Goal: Task Accomplishment & Management: Manage account settings

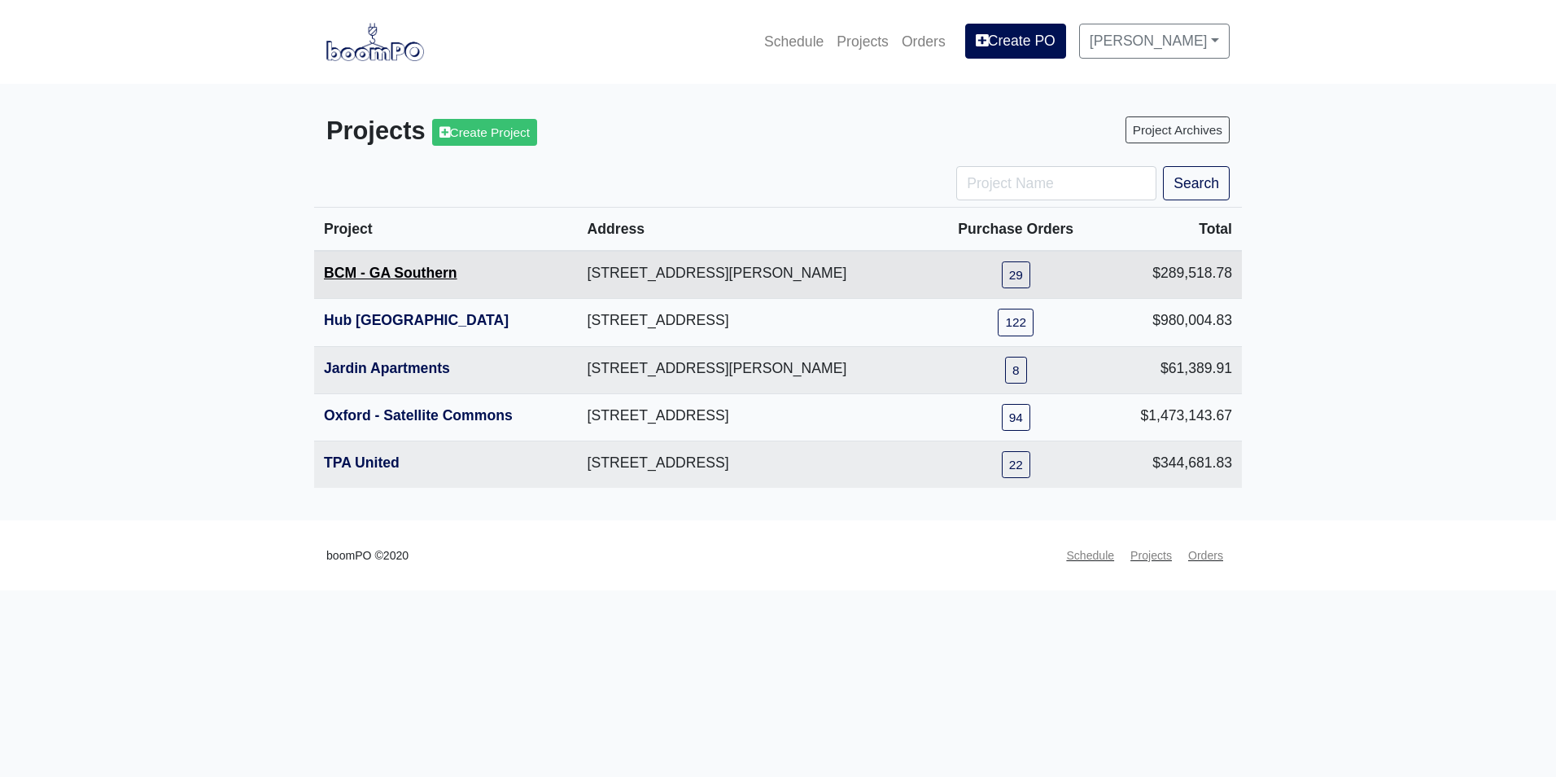
click at [380, 266] on link "BCM - GA Southern" at bounding box center [391, 273] width 134 height 16
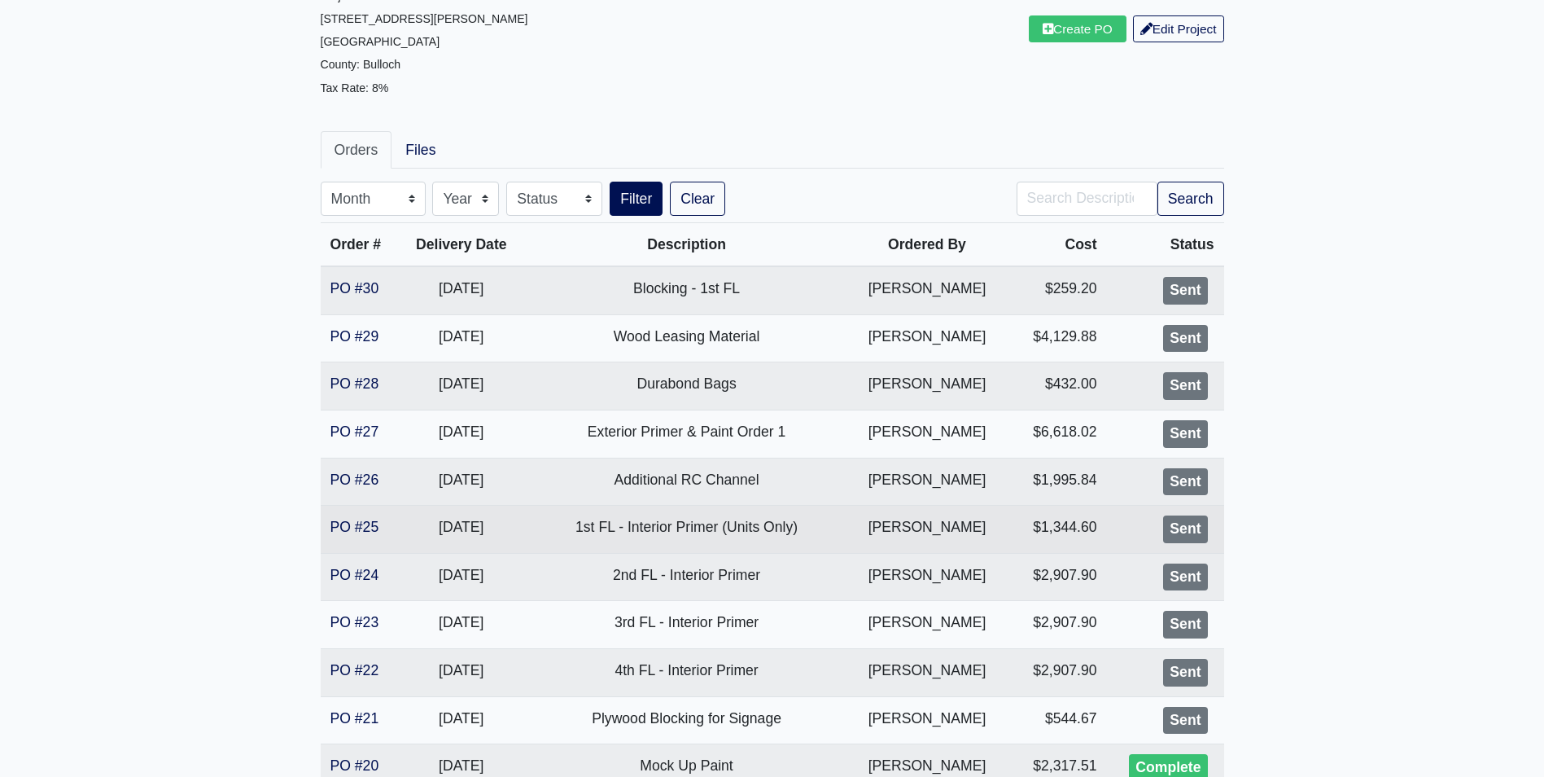
scroll to position [244, 0]
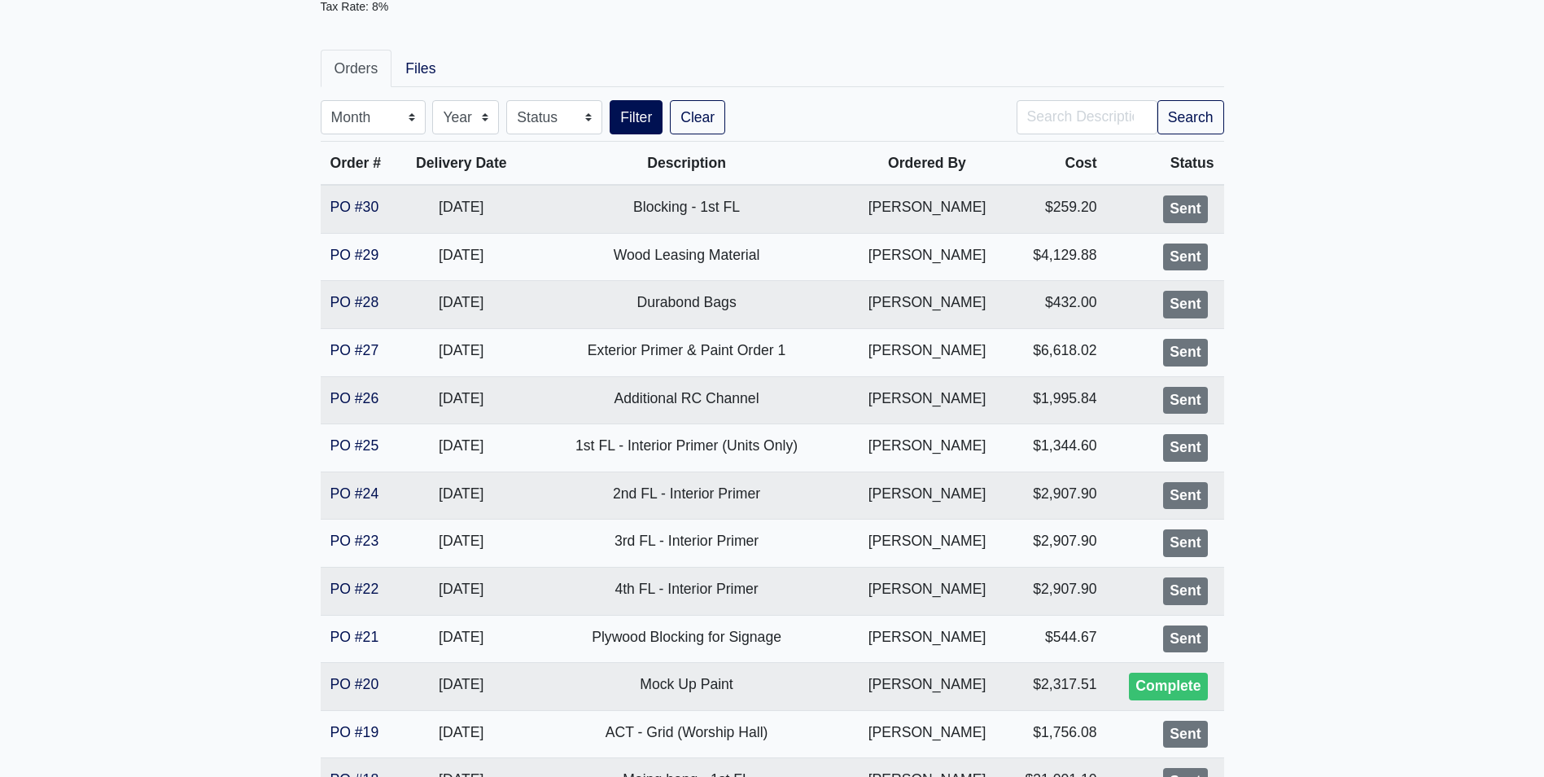
click at [1513, 507] on main "BCM - GA Southern Proj. Ref. No: 80-0978 1701 Chandler Rd. Statesboro, GA 30458…" at bounding box center [772, 772] width 1544 height 1865
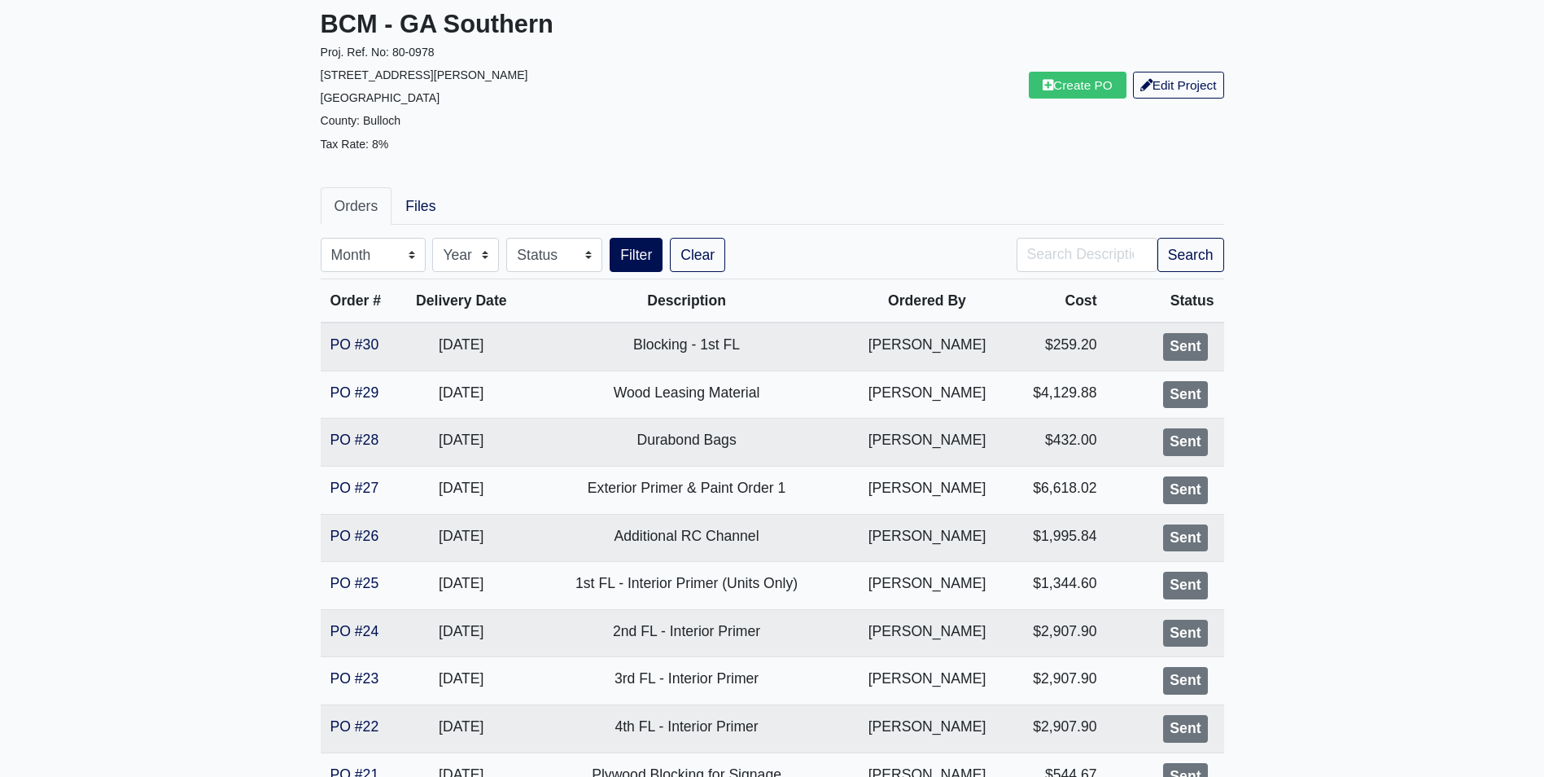
scroll to position [0, 0]
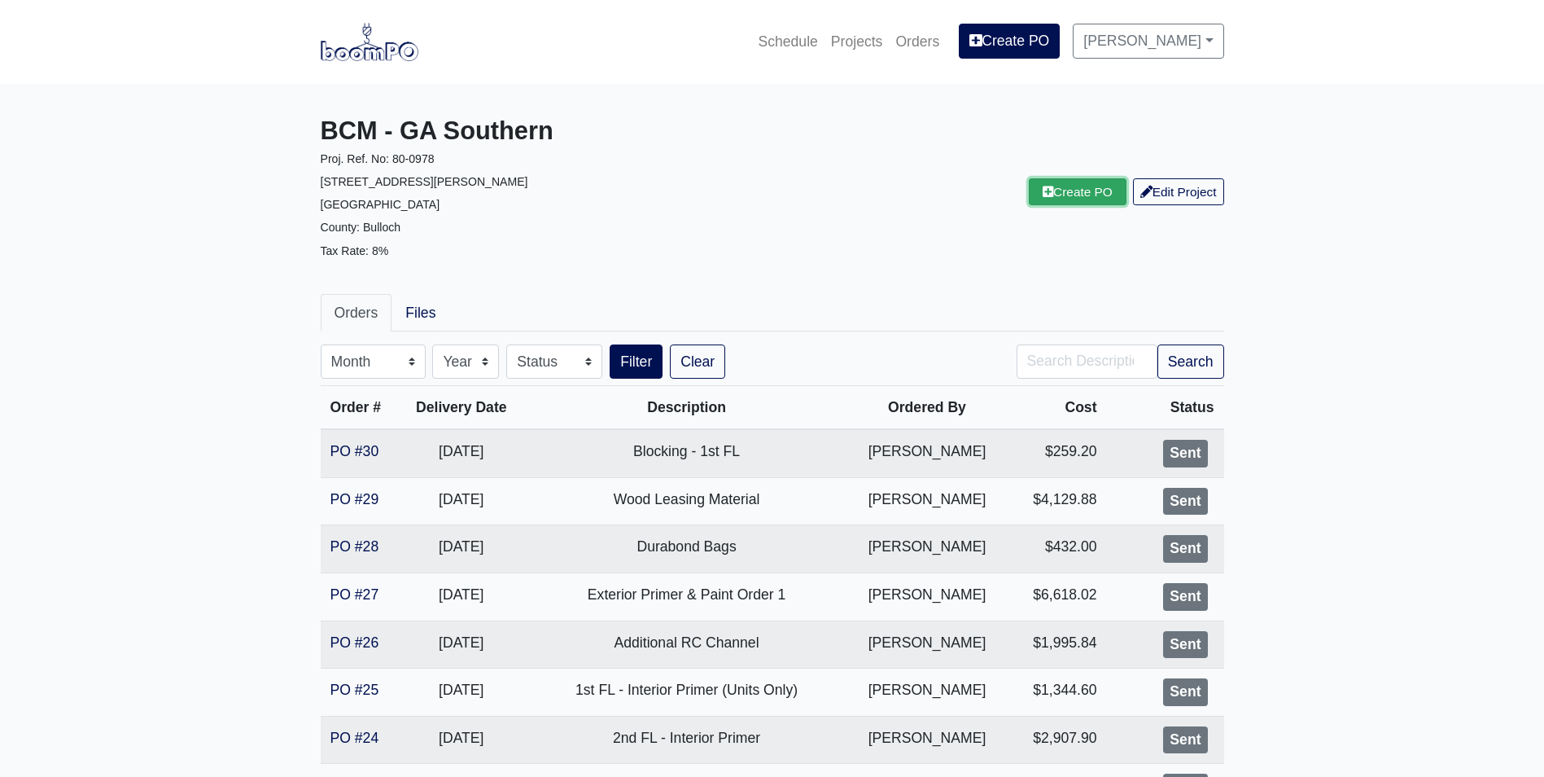
click at [1075, 199] on link "Create PO" at bounding box center [1078, 191] width 98 height 27
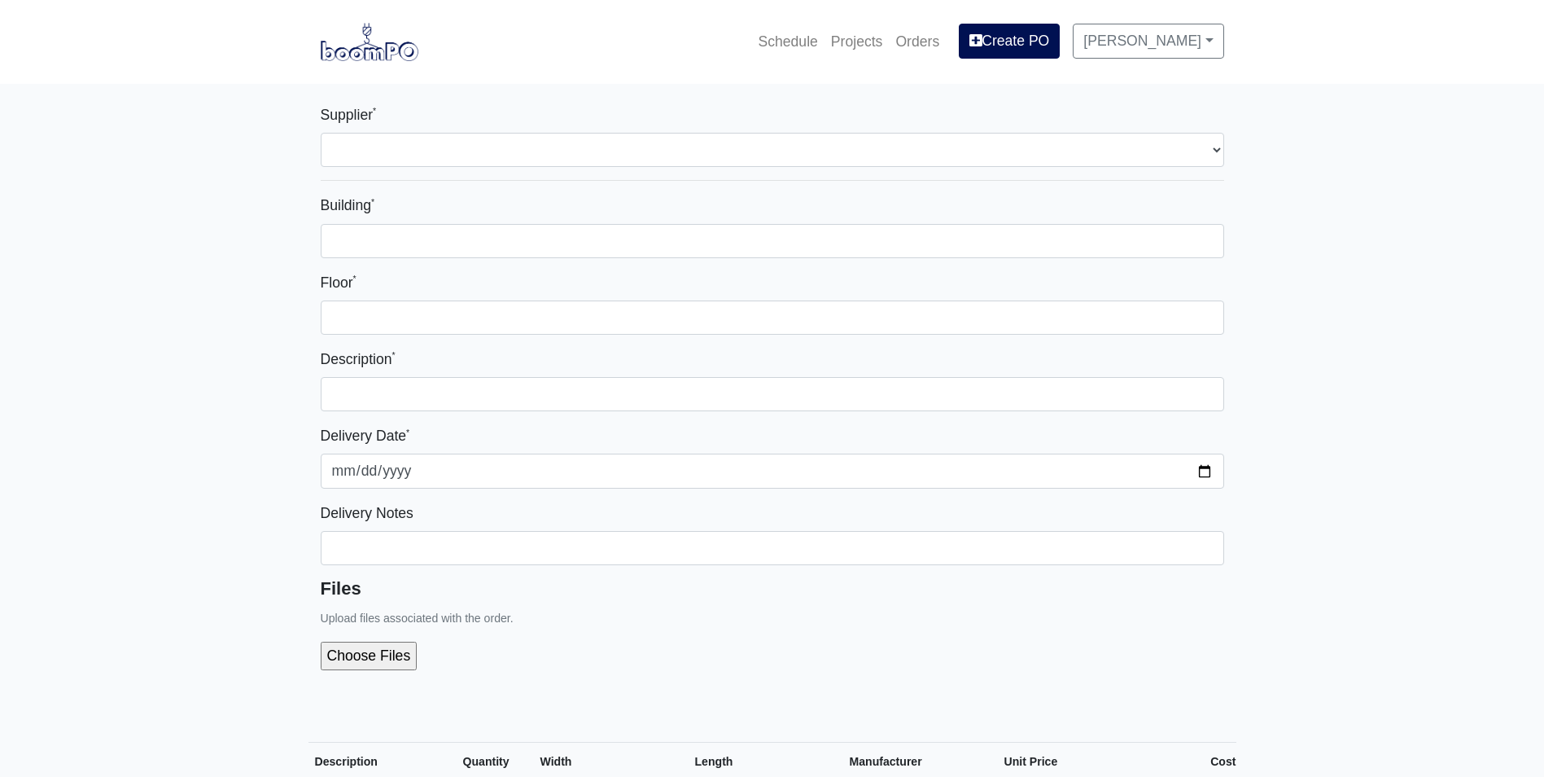
select select
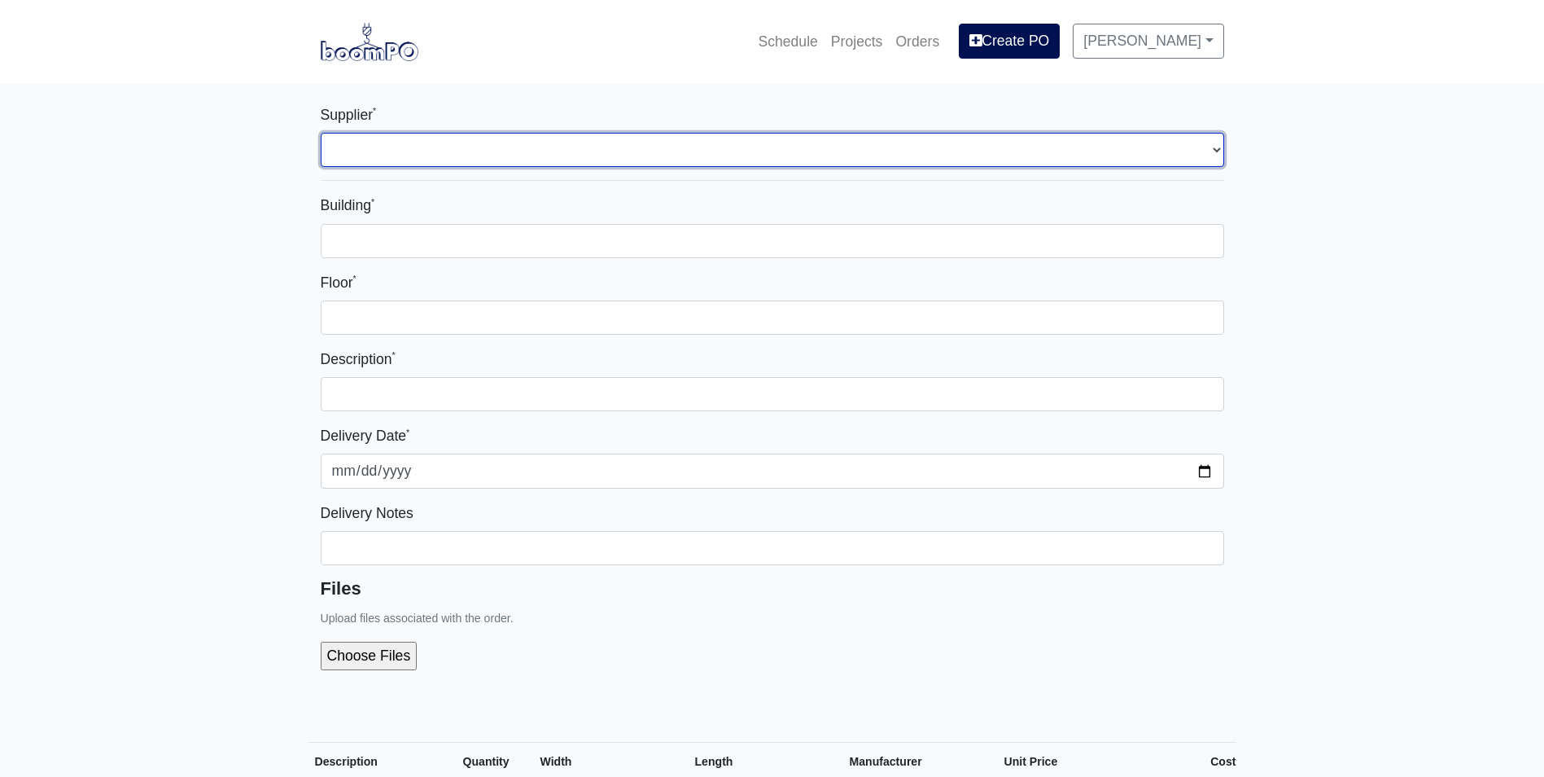
click at [651, 159] on select "Select one... Capitol Materials Coastal - Statesboro, GA Sherwin-Williams - Sta…" at bounding box center [773, 150] width 904 height 34
select select "873"
click at [321, 133] on select "Select one... Capitol Materials Coastal - Statesboro, GA Sherwin-Williams - Sta…" at bounding box center [773, 150] width 904 height 34
select select
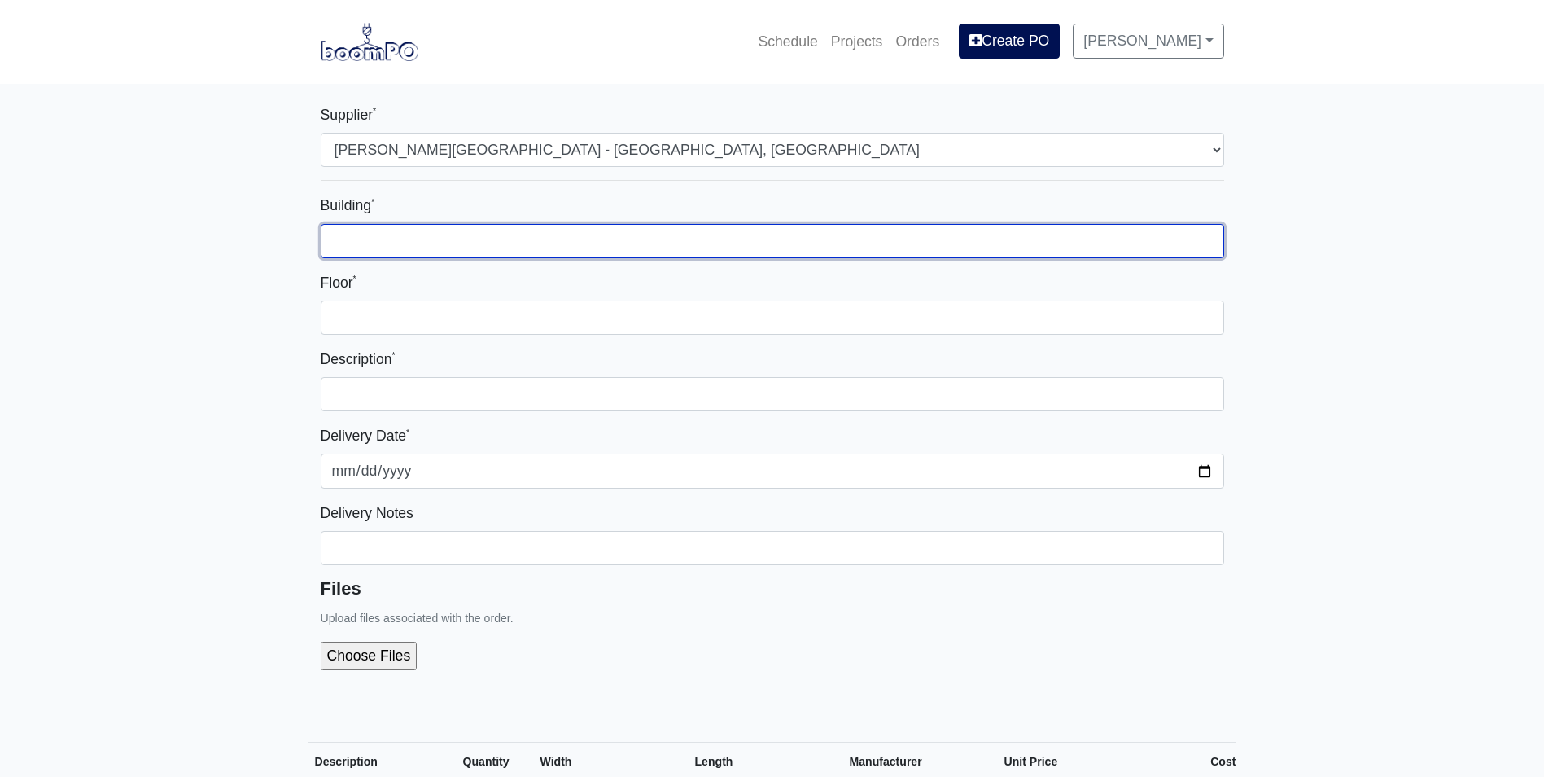
click at [633, 238] on input "Building *" at bounding box center [773, 241] width 904 height 34
type input "1"
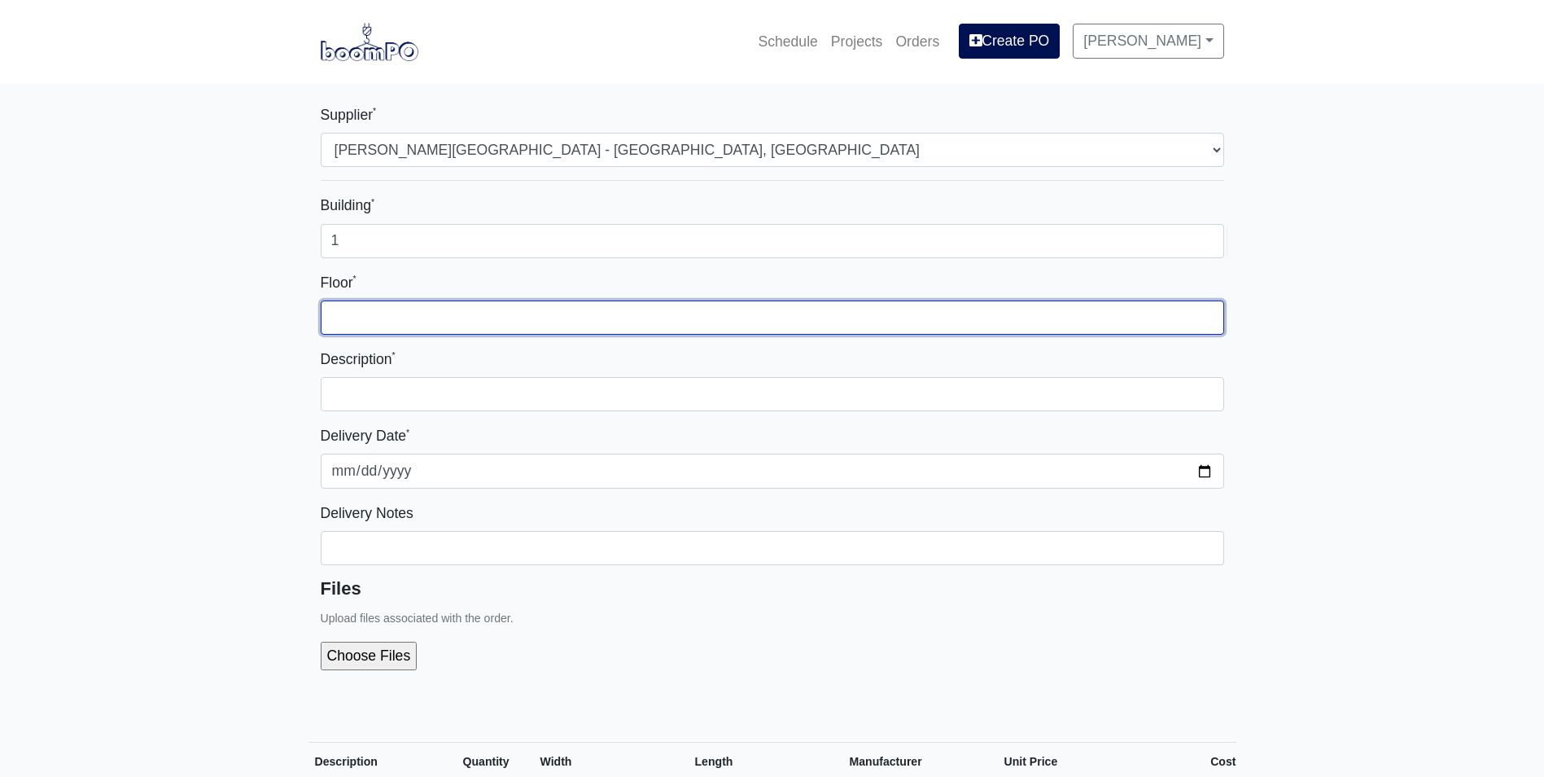
click at [808, 314] on input "Floor *" at bounding box center [773, 317] width 904 height 34
type input "1"
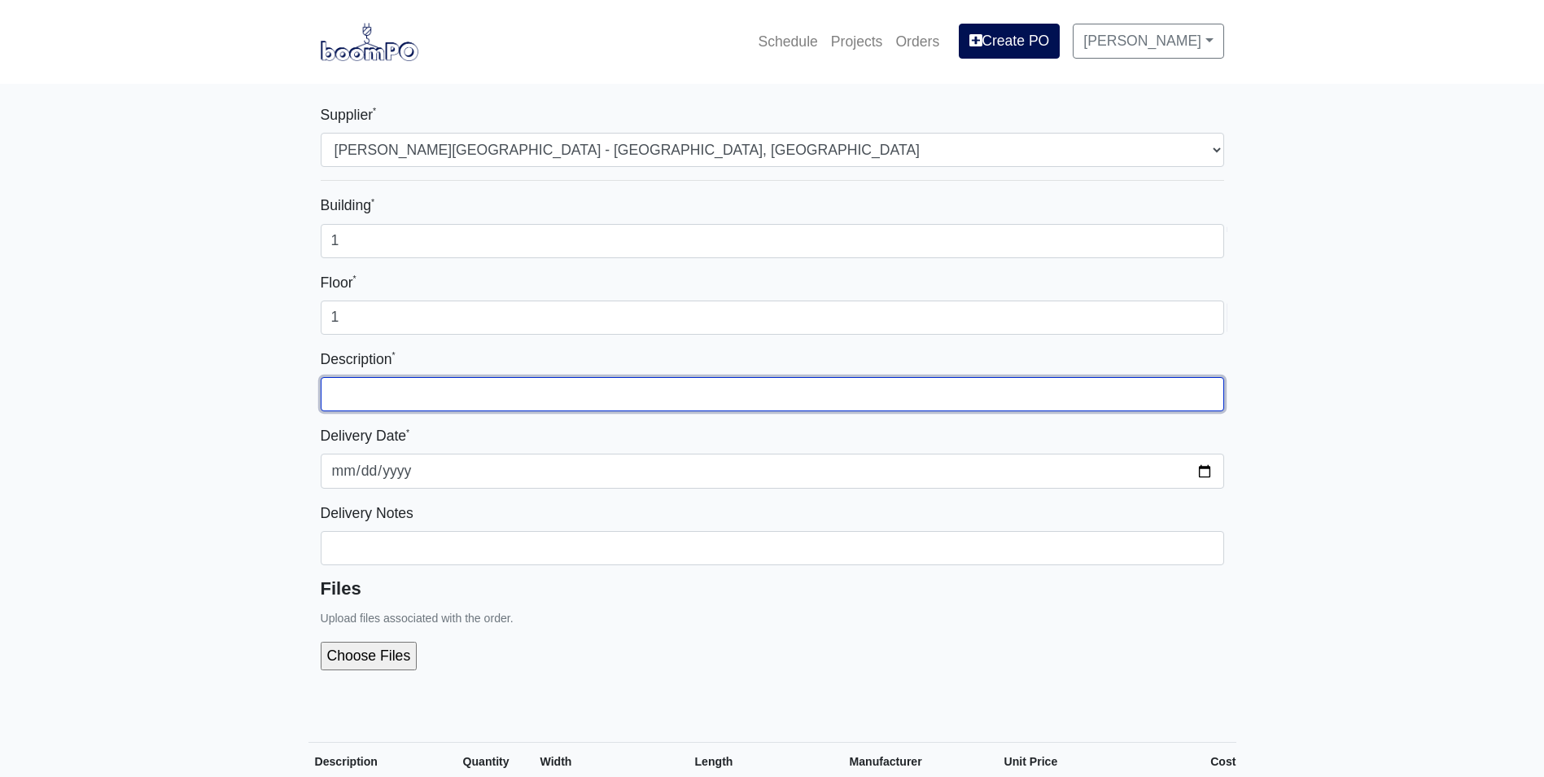
click at [803, 394] on input "text" at bounding box center [773, 394] width 904 height 34
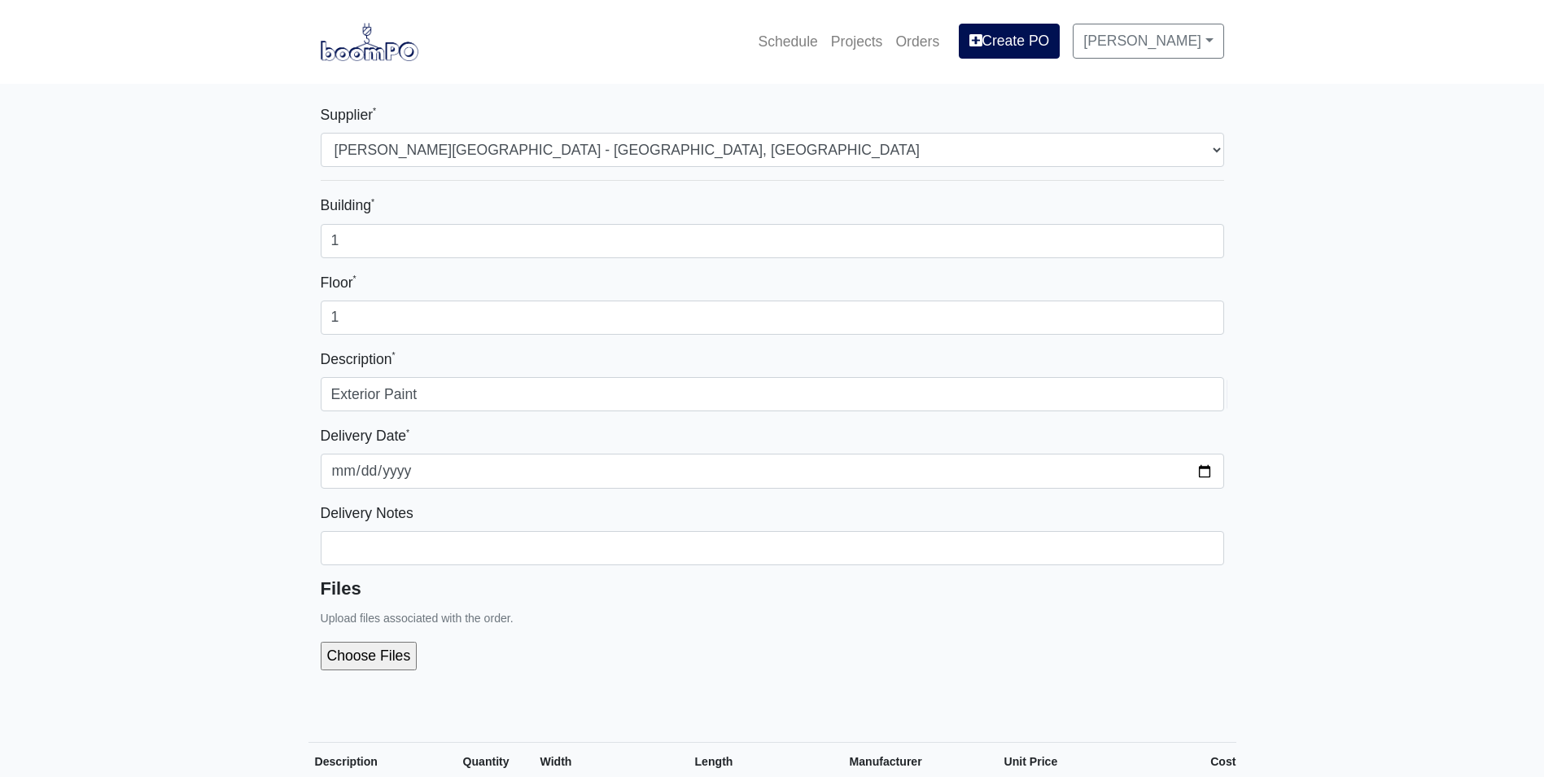
click at [831, 431] on div "Delivery Date * 2025-09-17" at bounding box center [773, 455] width 904 height 63
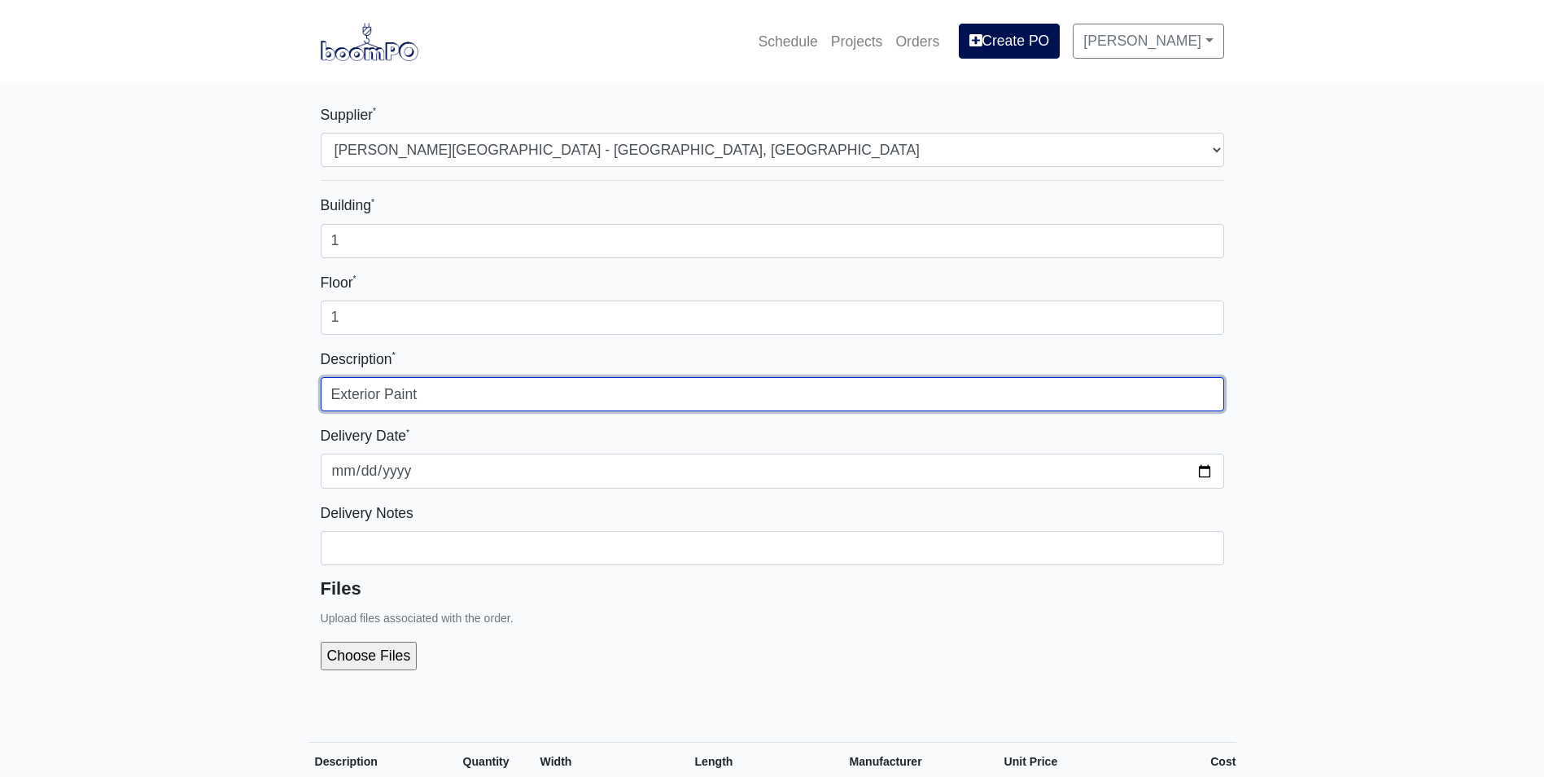
click at [566, 394] on input "Exterior Paint" at bounding box center [773, 394] width 904 height 34
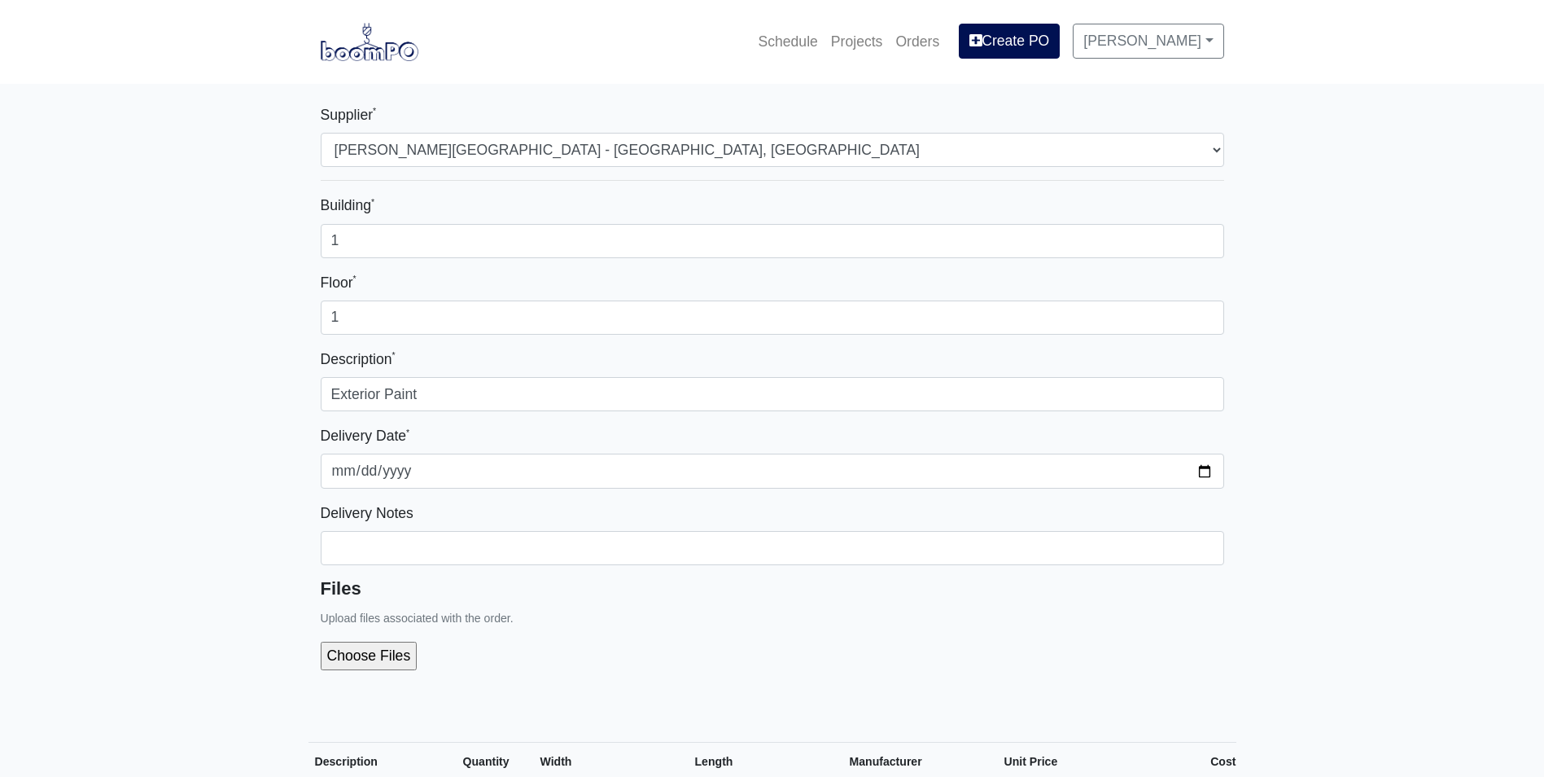
click at [677, 434] on div "Delivery Date * 2025-09-17" at bounding box center [773, 455] width 904 height 63
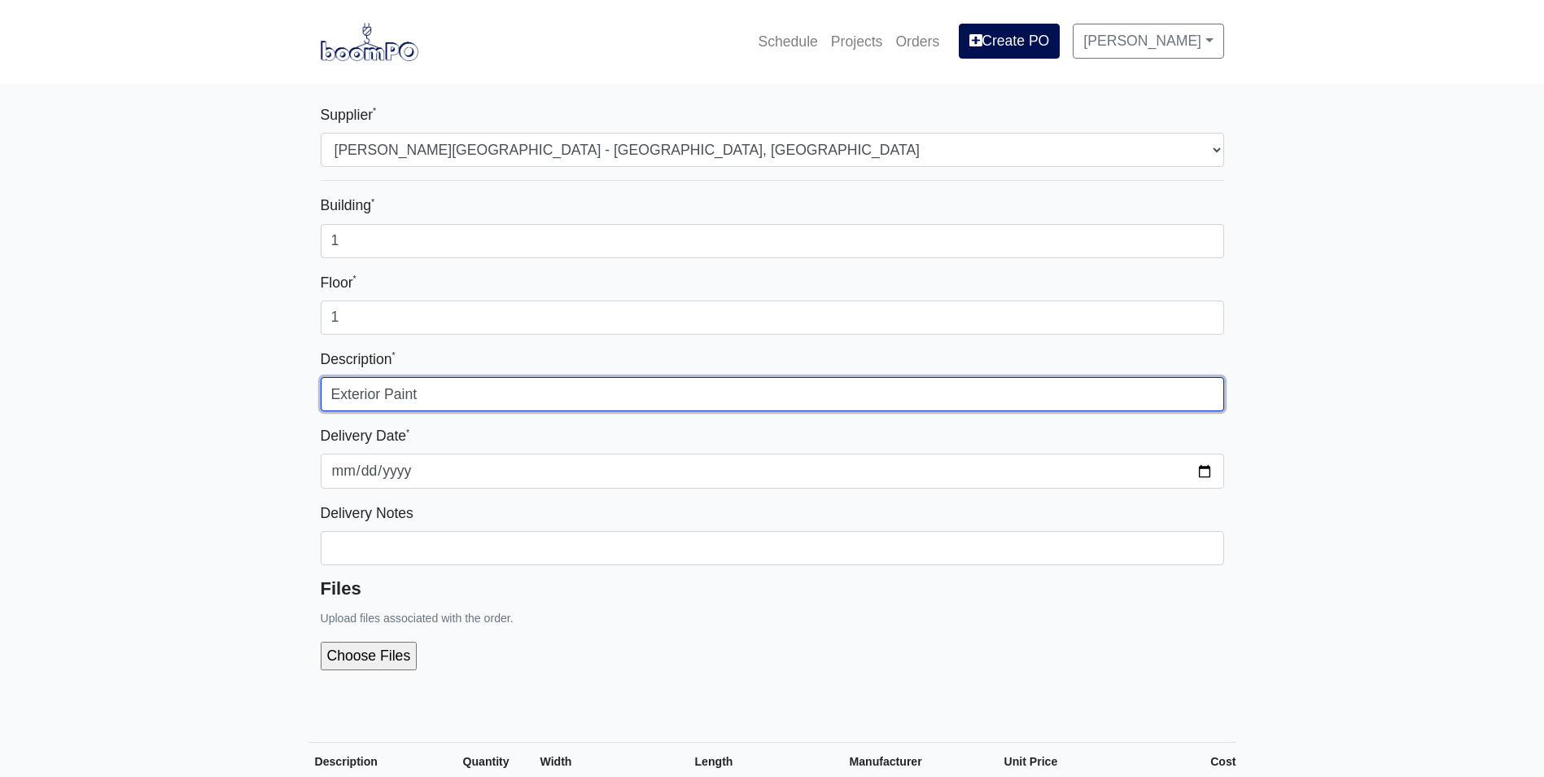
click at [480, 387] on input "Exterior Paint" at bounding box center [773, 394] width 904 height 34
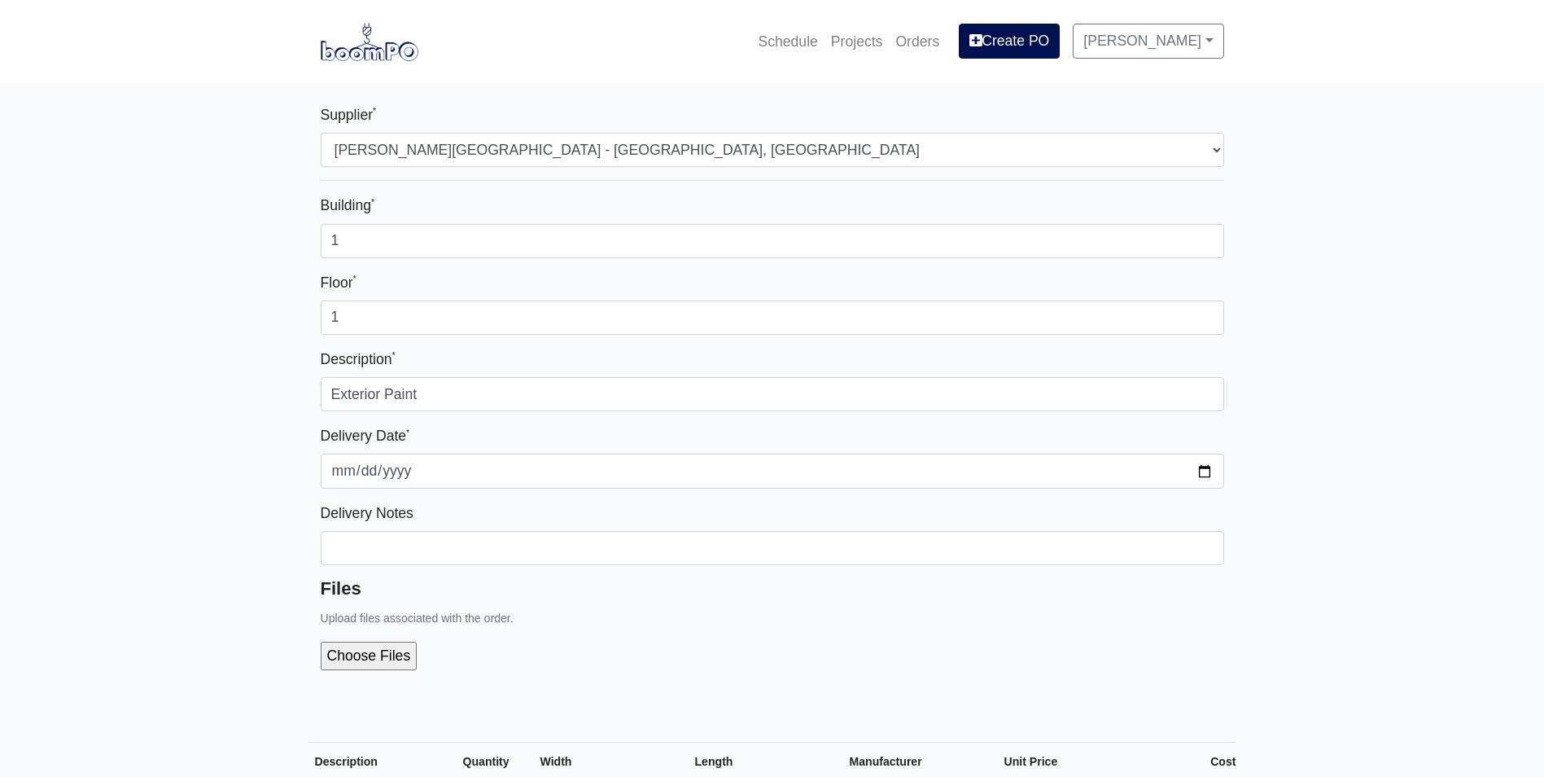
click at [555, 348] on div "Description * Exterior Paint" at bounding box center [773, 379] width 904 height 63
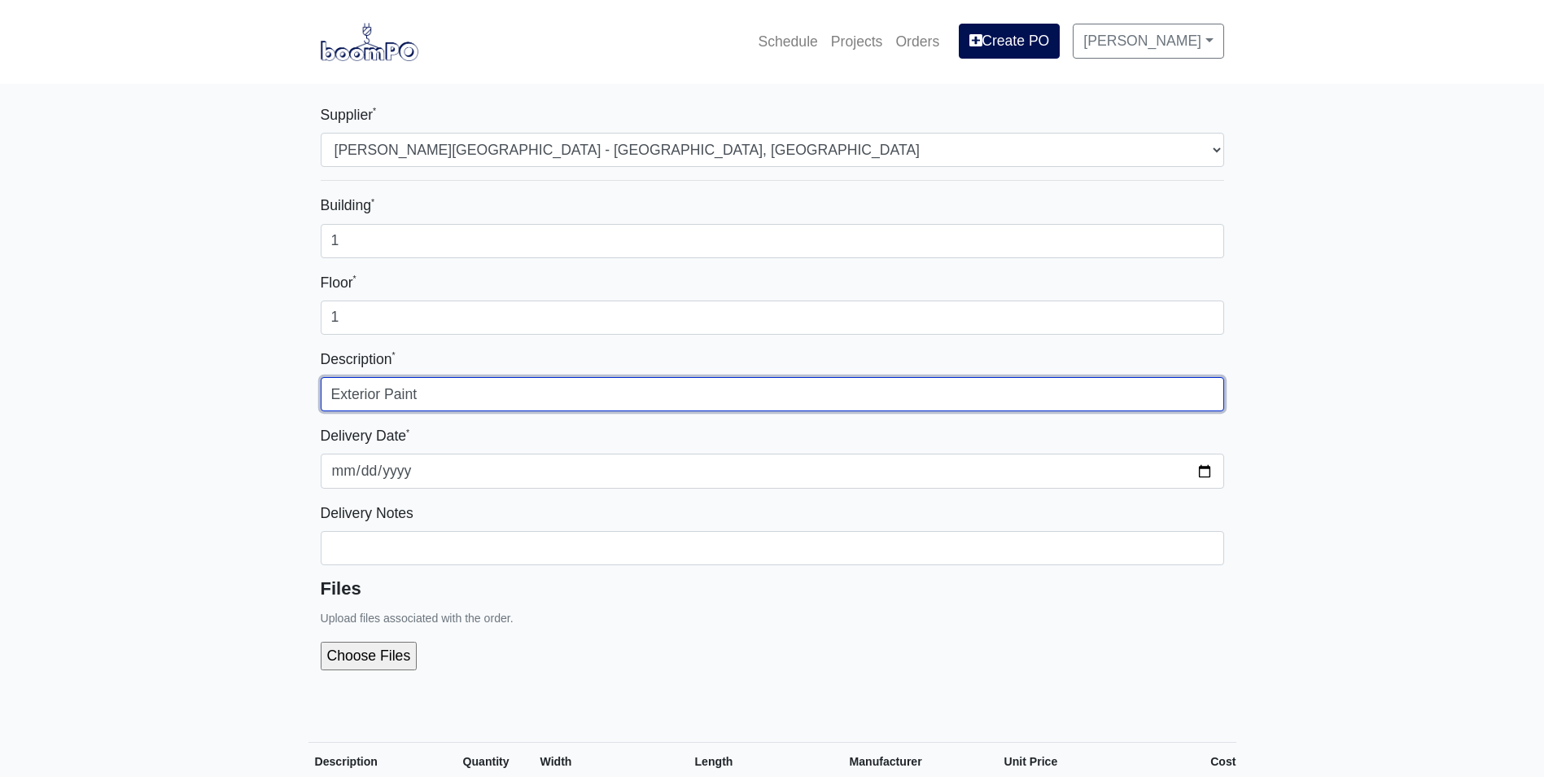
click at [541, 393] on input "Exterior Paint" at bounding box center [773, 394] width 904 height 34
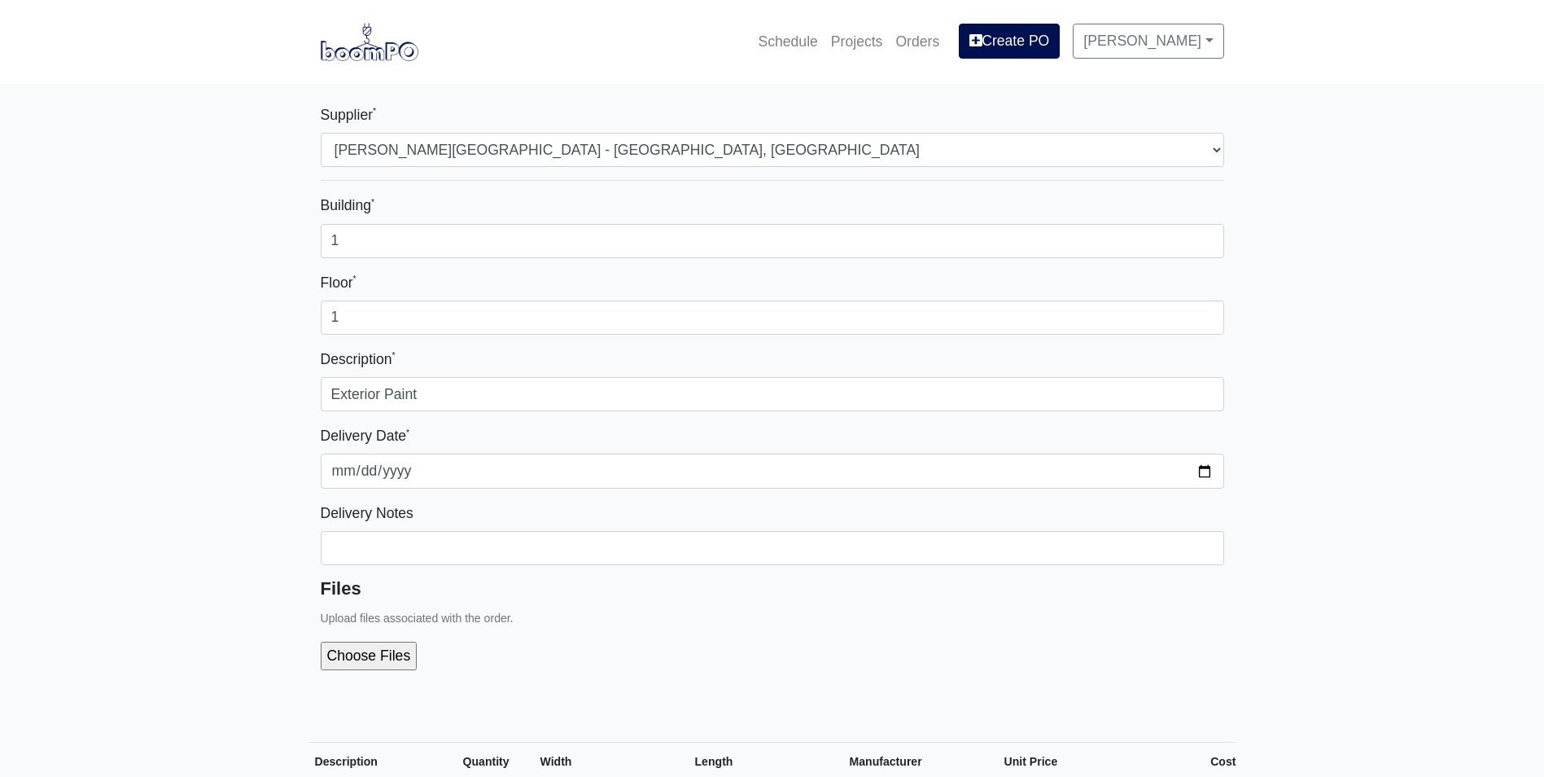
click at [685, 436] on div "Delivery Date * 2025-09-17" at bounding box center [773, 455] width 904 height 63
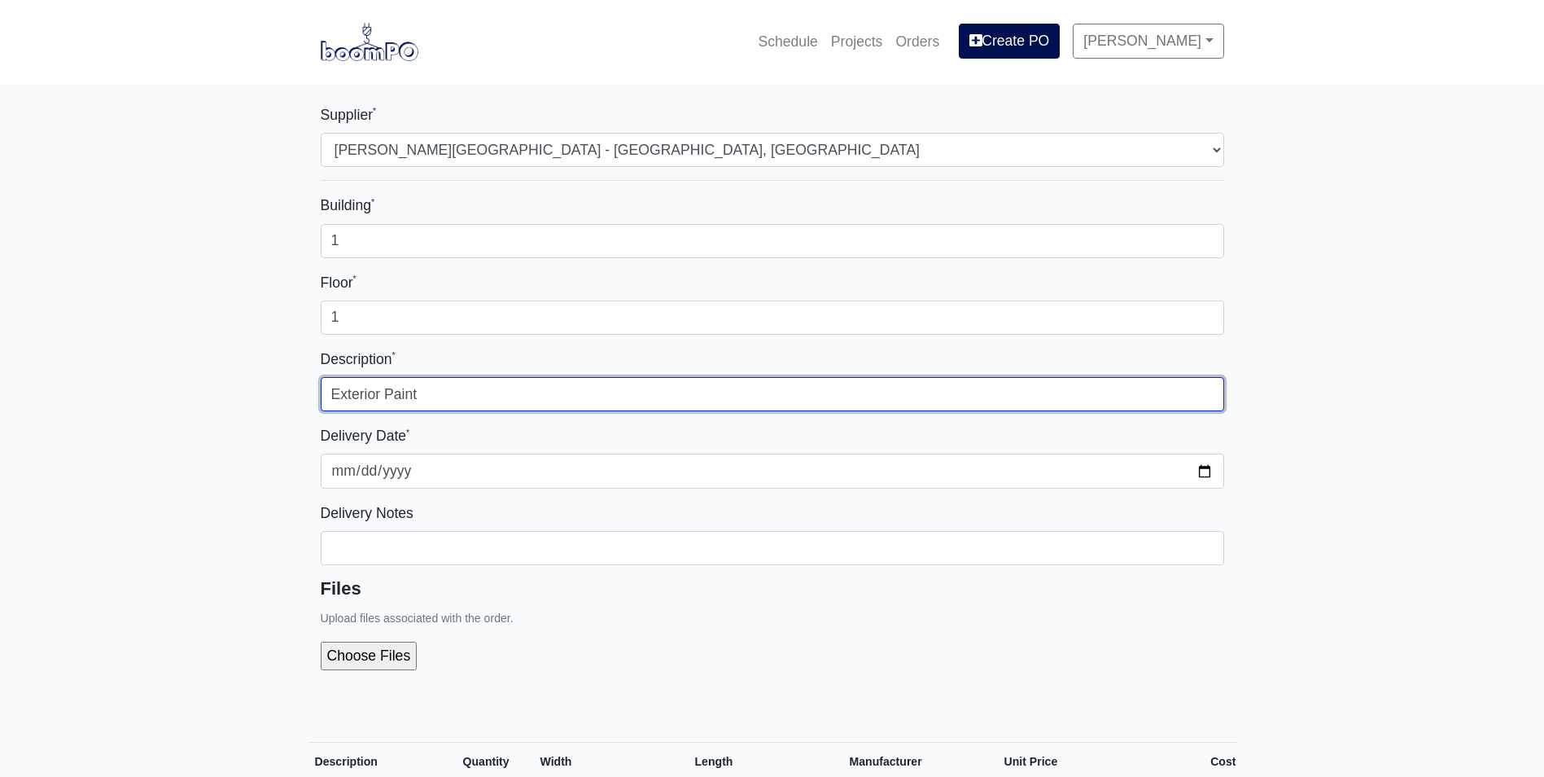
click at [615, 391] on input "Exterior Paint" at bounding box center [773, 394] width 904 height 34
type input "Exterior Paint Order"
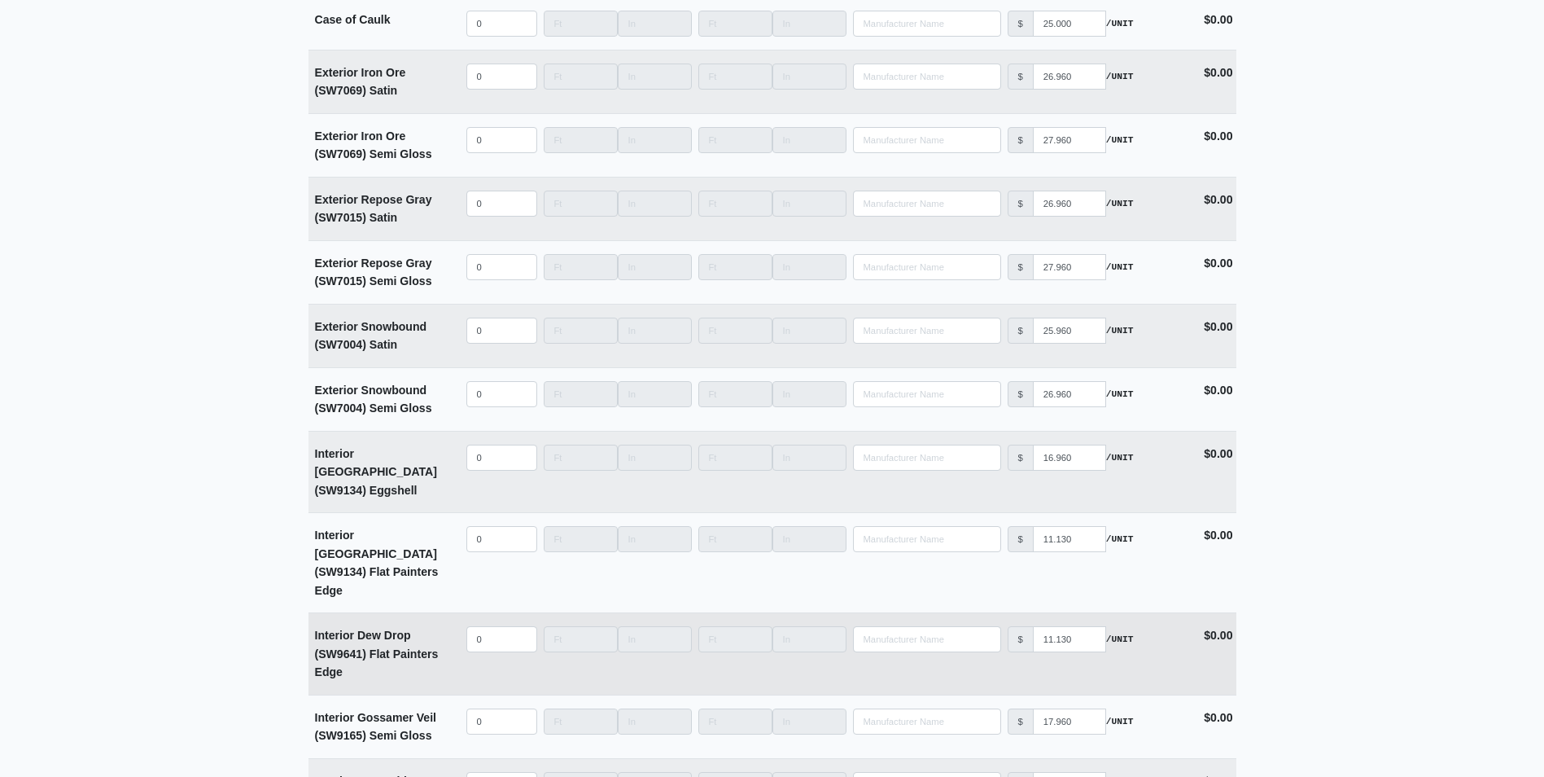
scroll to position [3256, 0]
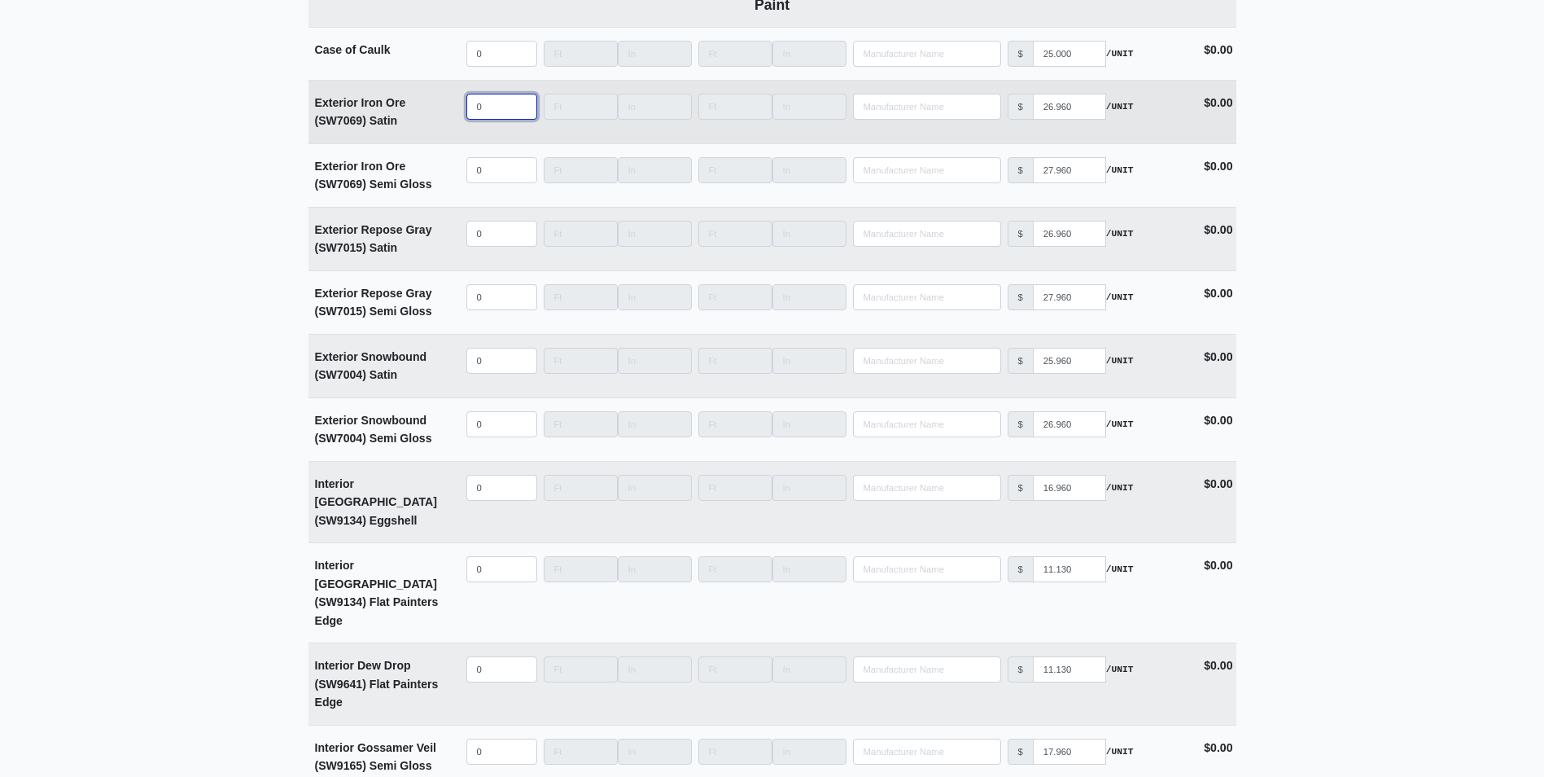
select select
click at [506, 112] on input "quantity" at bounding box center [501, 107] width 71 height 26
type input "2"
select select
type input "20"
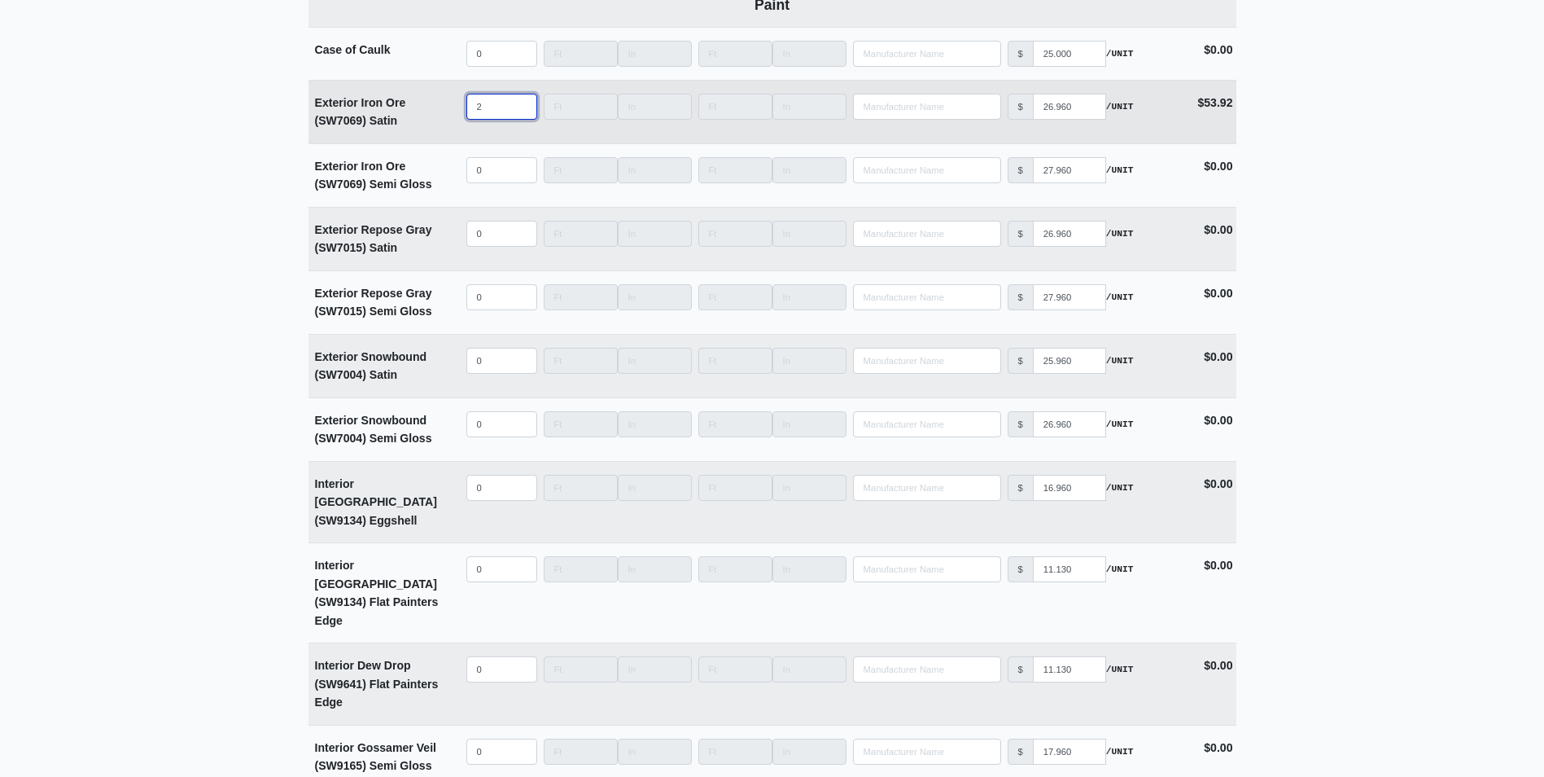
select select
type input "200"
select select
drag, startPoint x: 463, startPoint y: 116, endPoint x: 434, endPoint y: 116, distance: 29.3
click at [434, 116] on tr "Exterior Iron Ore (SW7069) Satin Qty 200 Width Length Manufacturer No Results P…" at bounding box center [773, 111] width 928 height 63
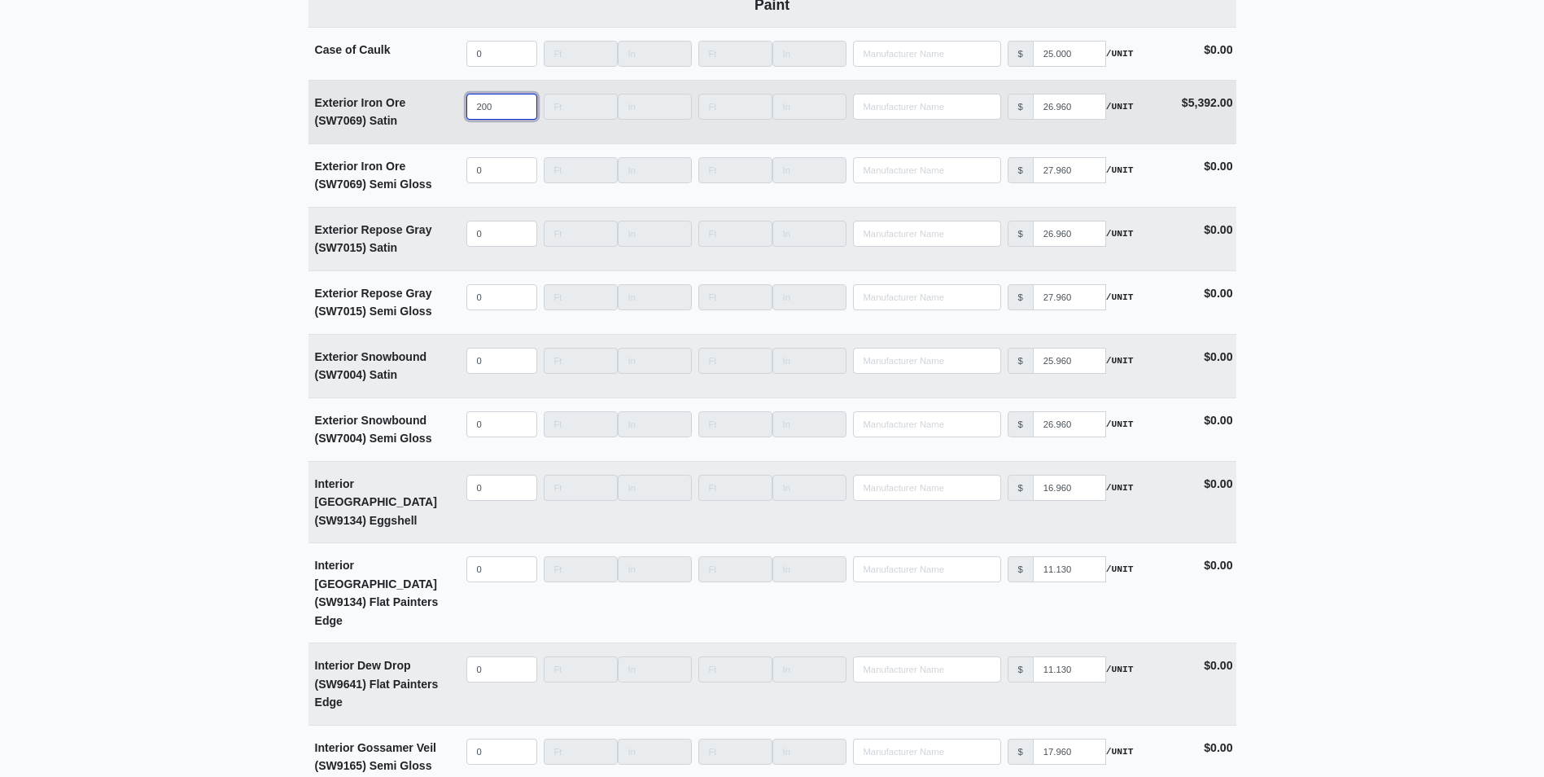
type input "3"
select select
type input "30"
select select
type input "30"
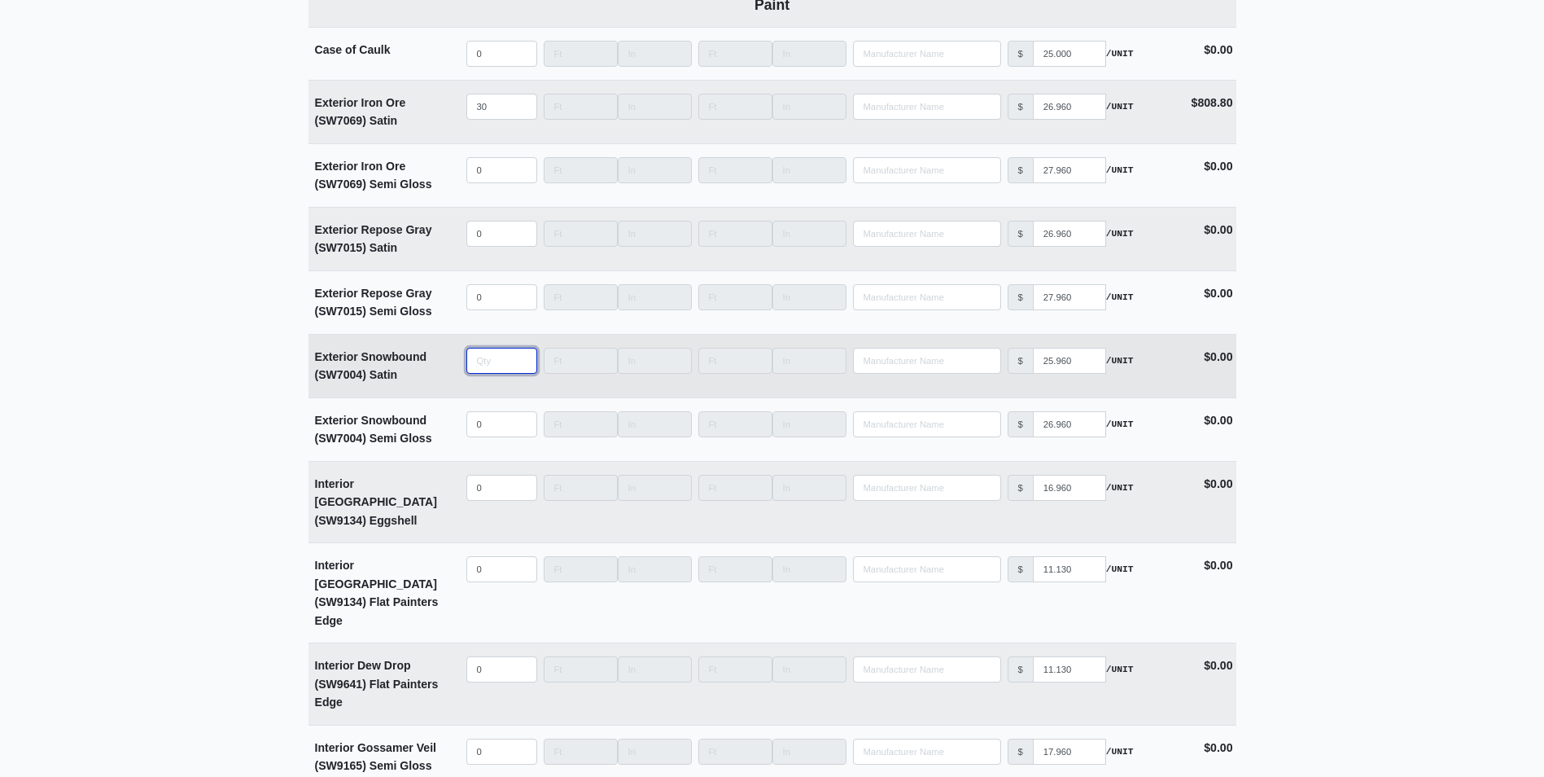
select select
drag, startPoint x: 497, startPoint y: 363, endPoint x: 453, endPoint y: 364, distance: 44.0
click at [453, 363] on tr "Exterior Snowbound (SW7004) Satin Qty Width Length Manufacturer No Results Pric…" at bounding box center [773, 365] width 928 height 63
type input "2"
select select
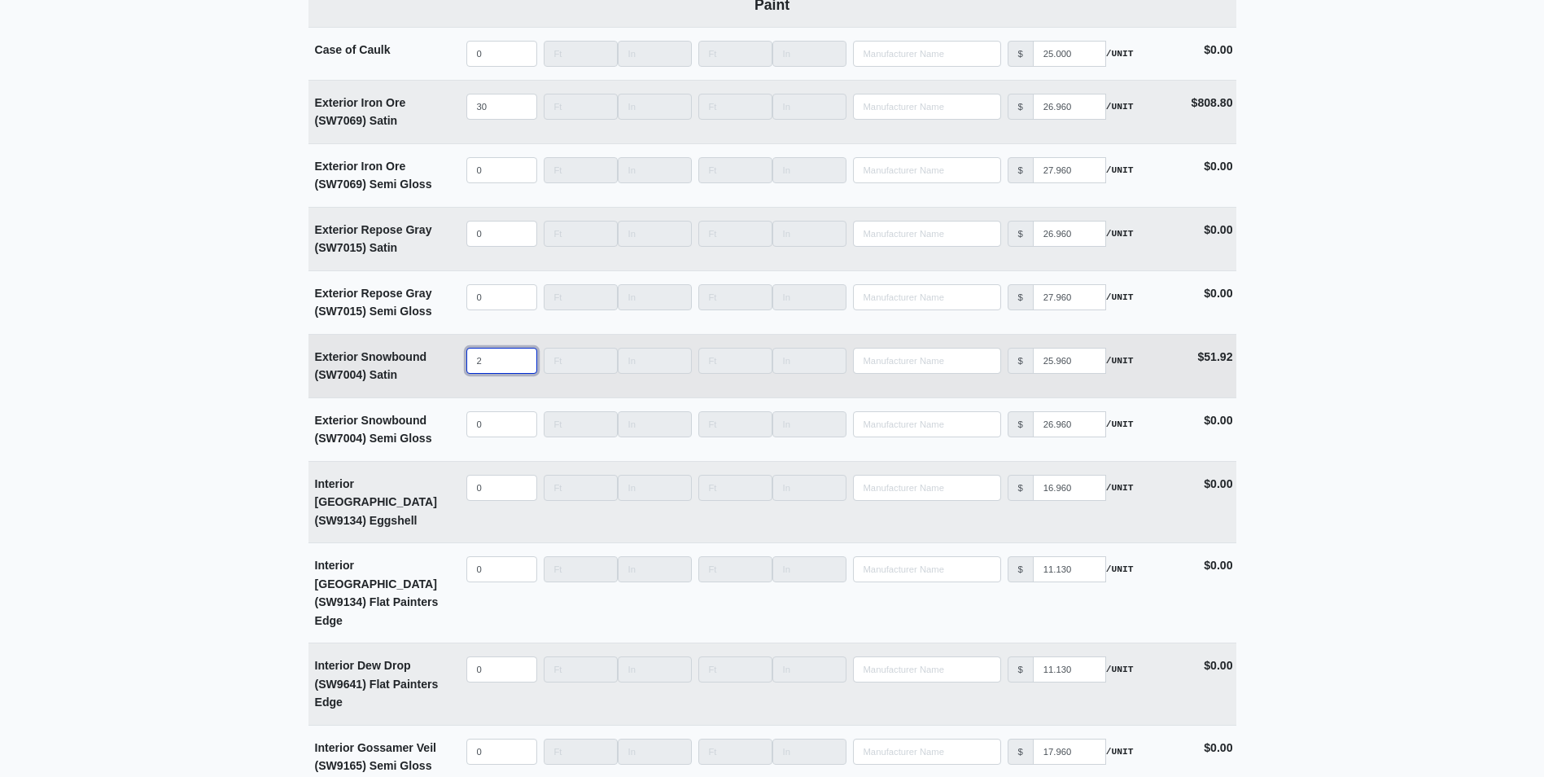
type input "20"
select select
type input "200"
select select
type input "200"
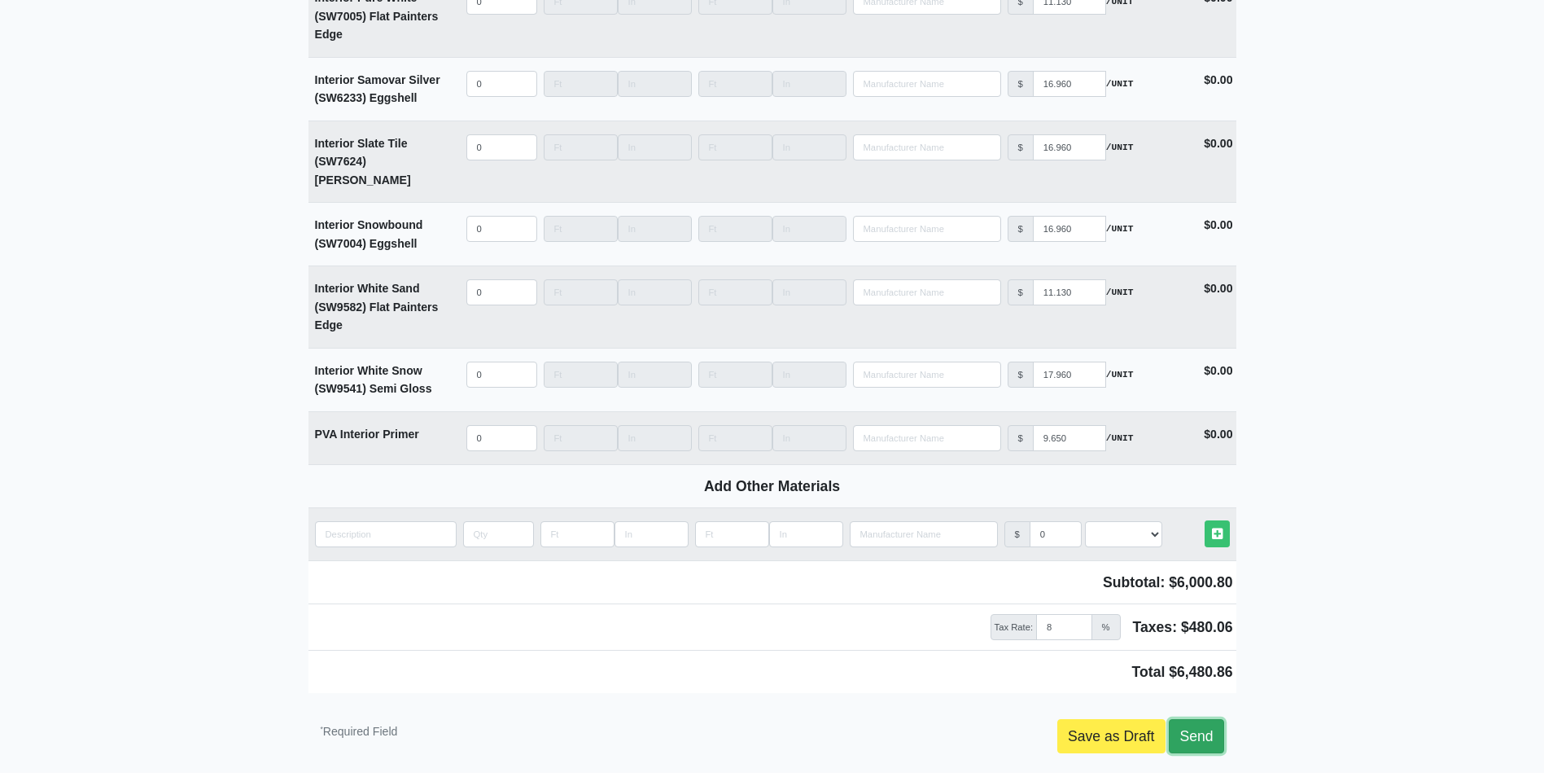
click at [1199, 719] on link "Send" at bounding box center [1196, 736] width 55 height 34
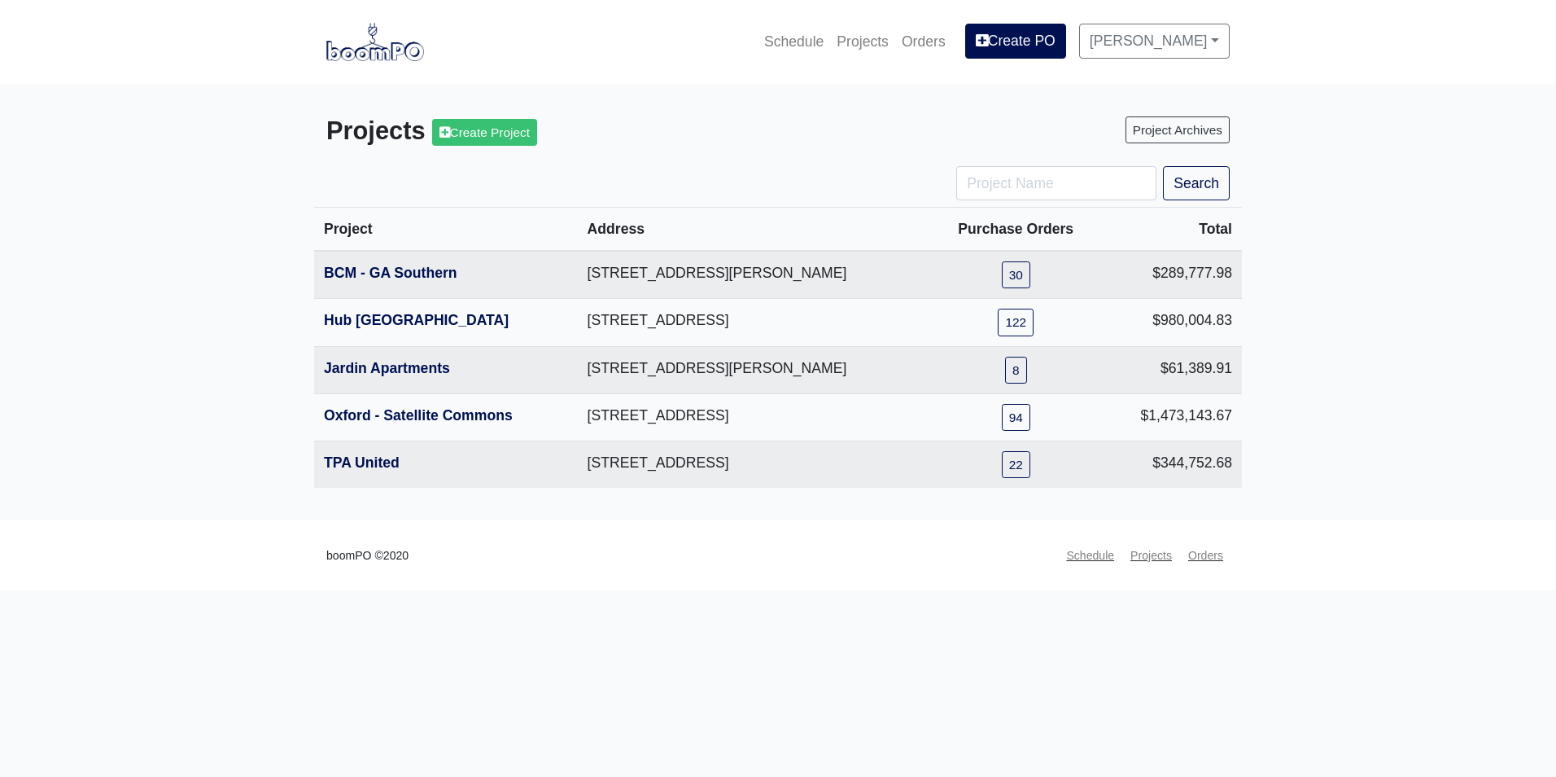
click at [233, 340] on main "Projects Create Project Project Archives Search Project Address Purchase Orders…" at bounding box center [778, 302] width 1556 height 436
click at [405, 278] on link "BCM - GA Southern" at bounding box center [391, 273] width 134 height 16
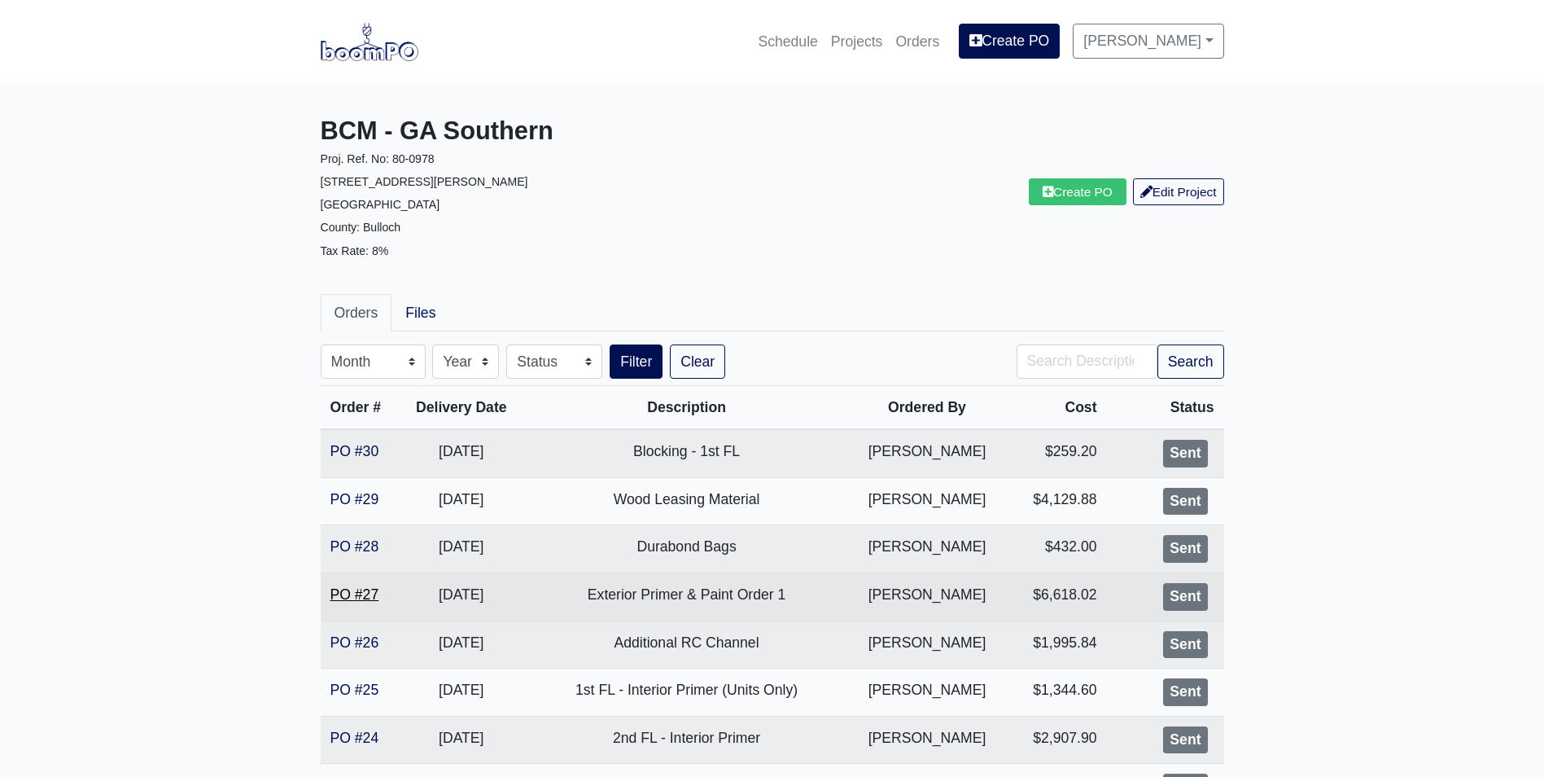
click at [359, 592] on link "PO #27" at bounding box center [355, 594] width 49 height 16
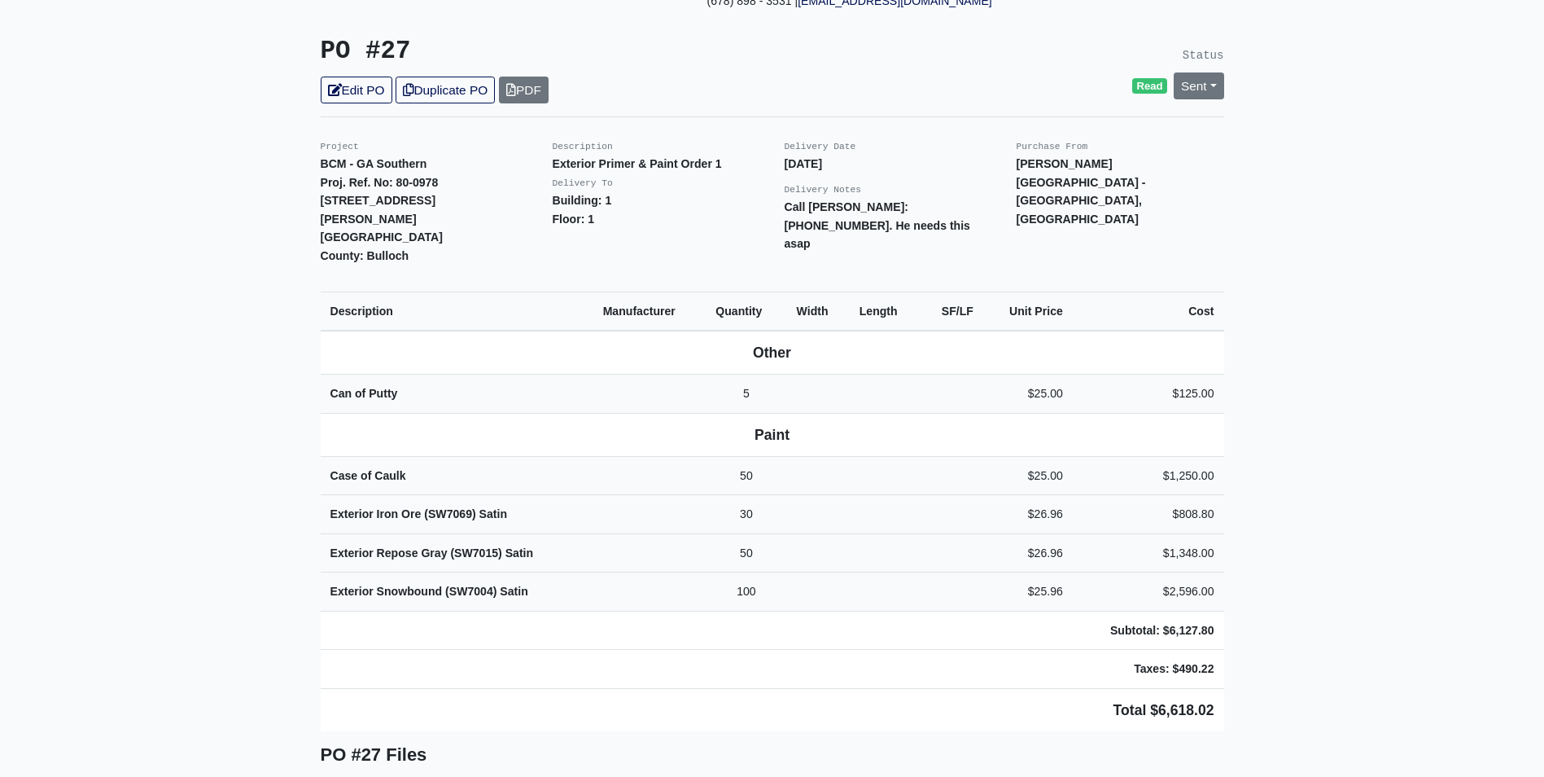
scroll to position [326, 0]
click at [178, 380] on main "Back to Project Roswell Drywall [STREET_ADDRESS] Tel: (770) 518 - 2442 Website:…" at bounding box center [772, 691] width 1544 height 1866
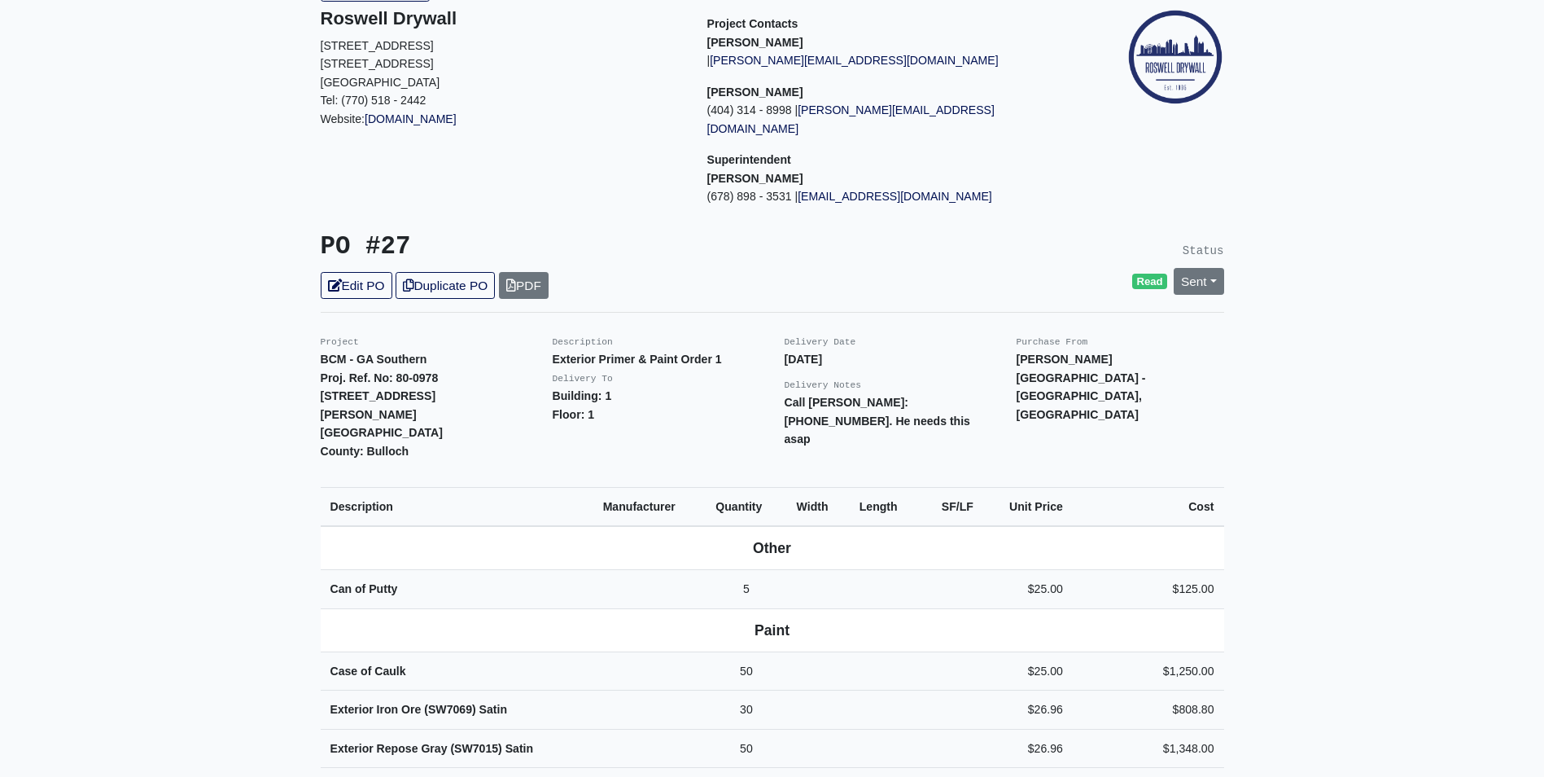
scroll to position [0, 0]
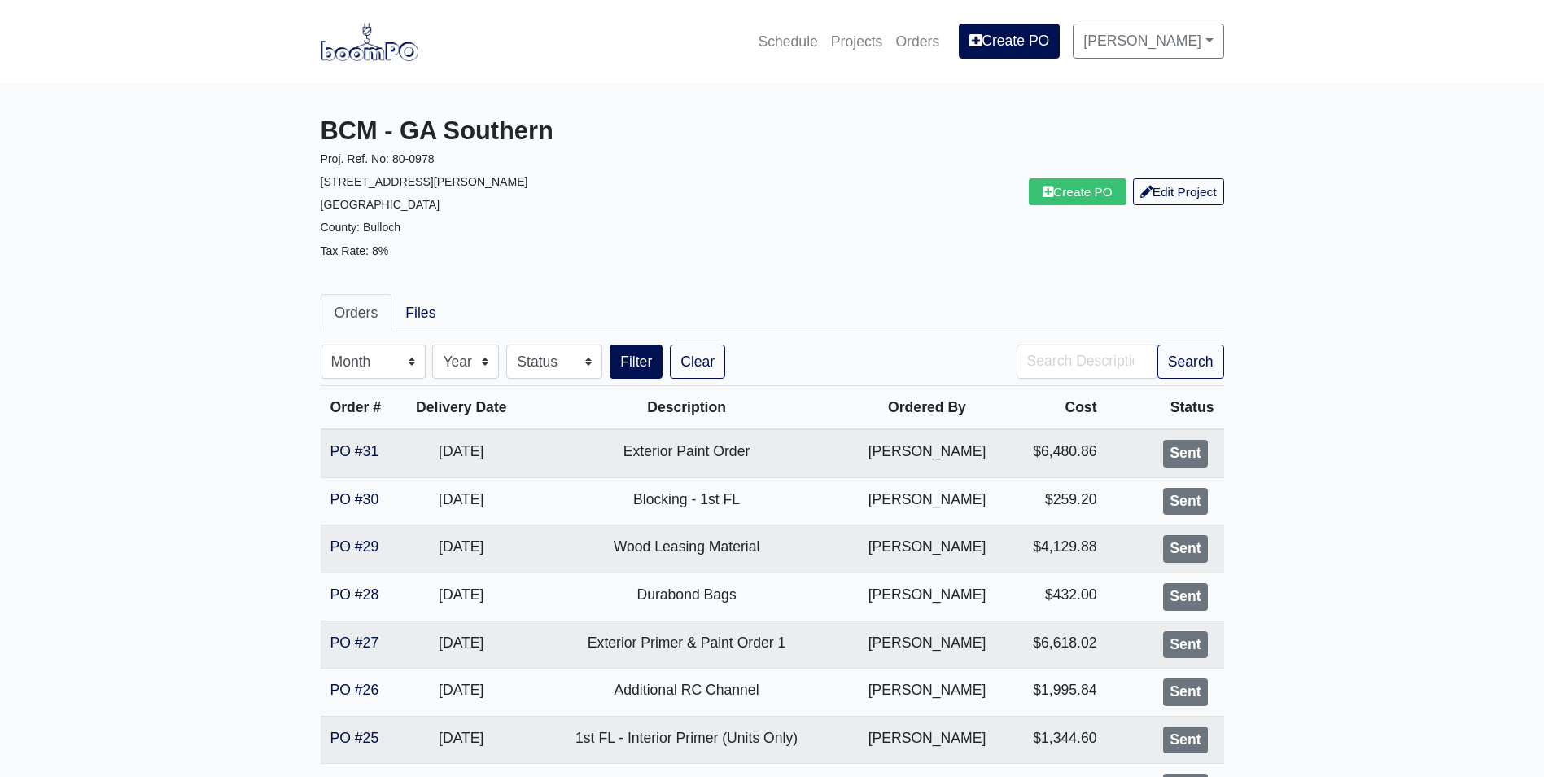
click at [392, 46] on img at bounding box center [370, 41] width 98 height 37
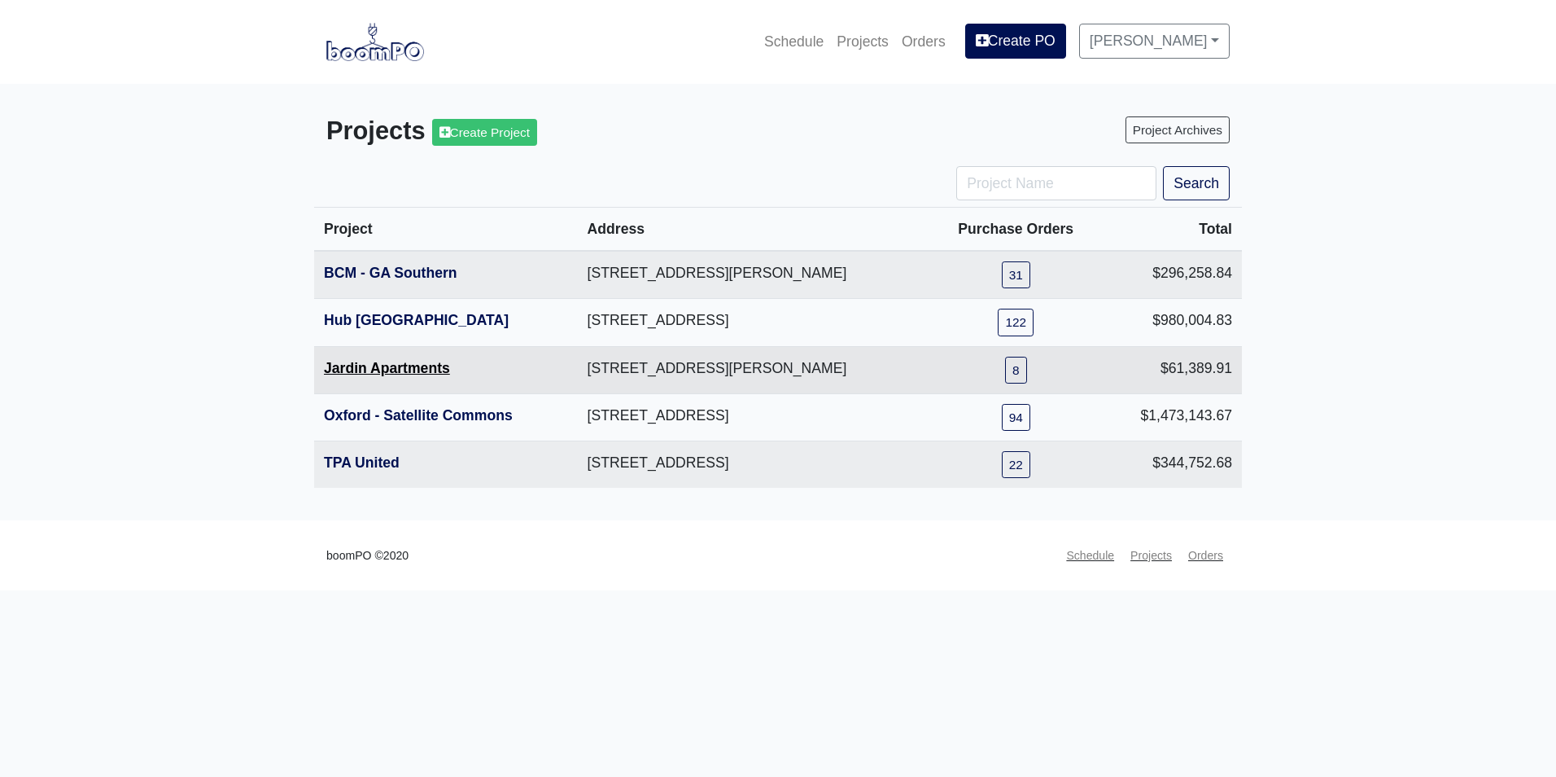
click at [357, 372] on link "Jardin Apartments" at bounding box center [387, 368] width 126 height 16
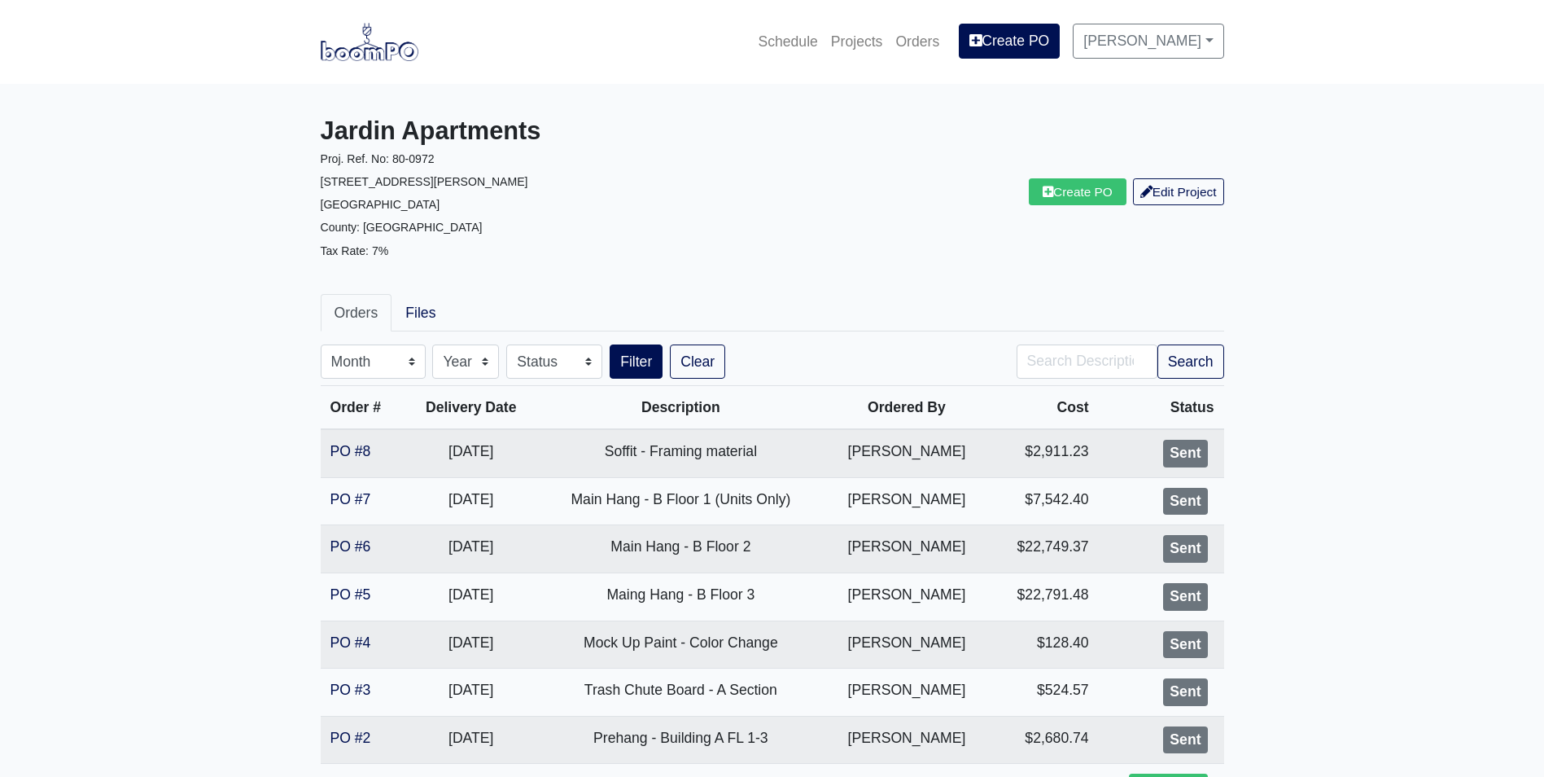
scroll to position [194, 0]
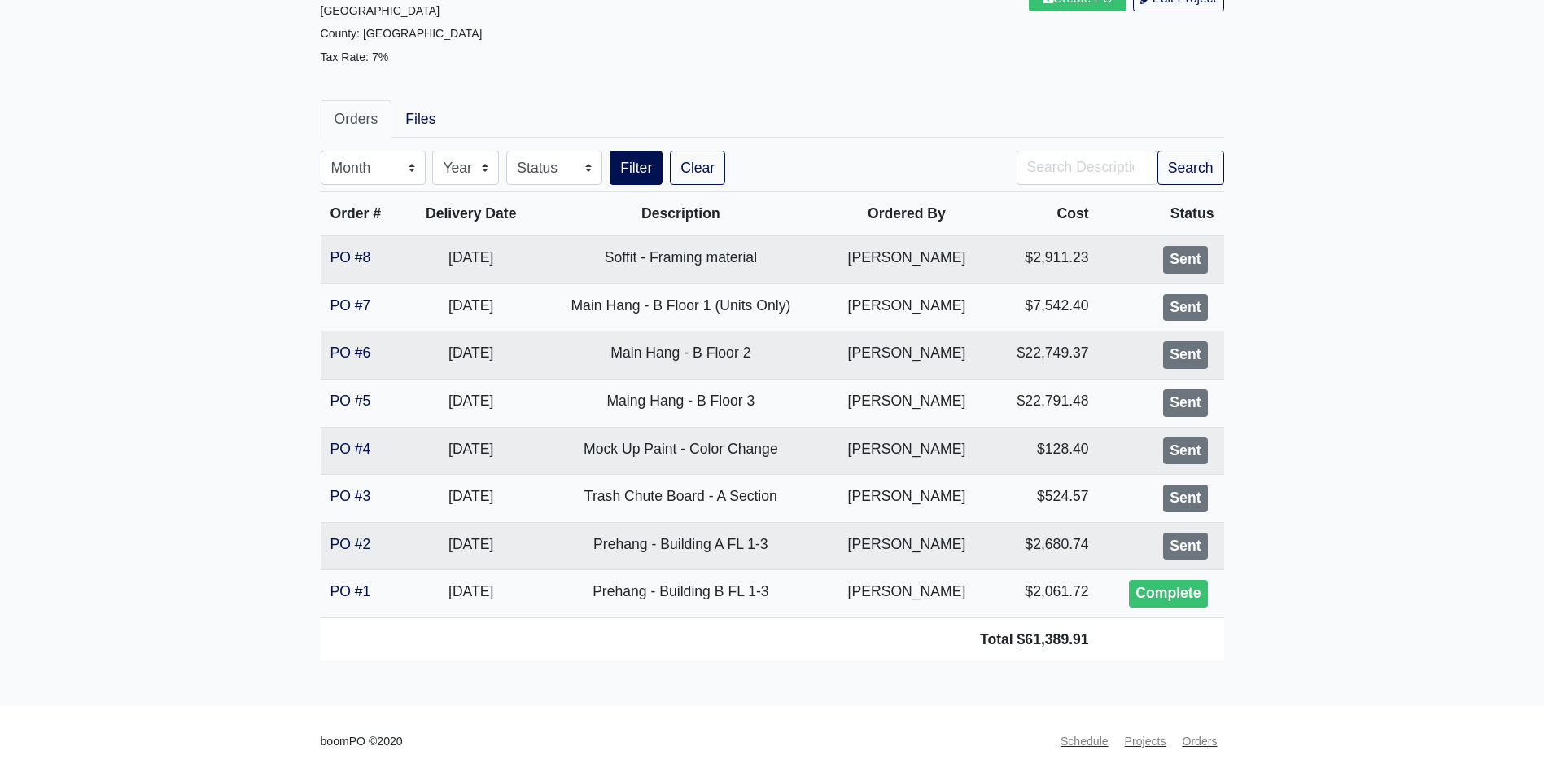
click at [1432, 410] on main "Jardin Apartments Proj. Ref. No: 80-0972 2613 Montgomery St. Savannah, GA 31401…" at bounding box center [772, 298] width 1544 height 816
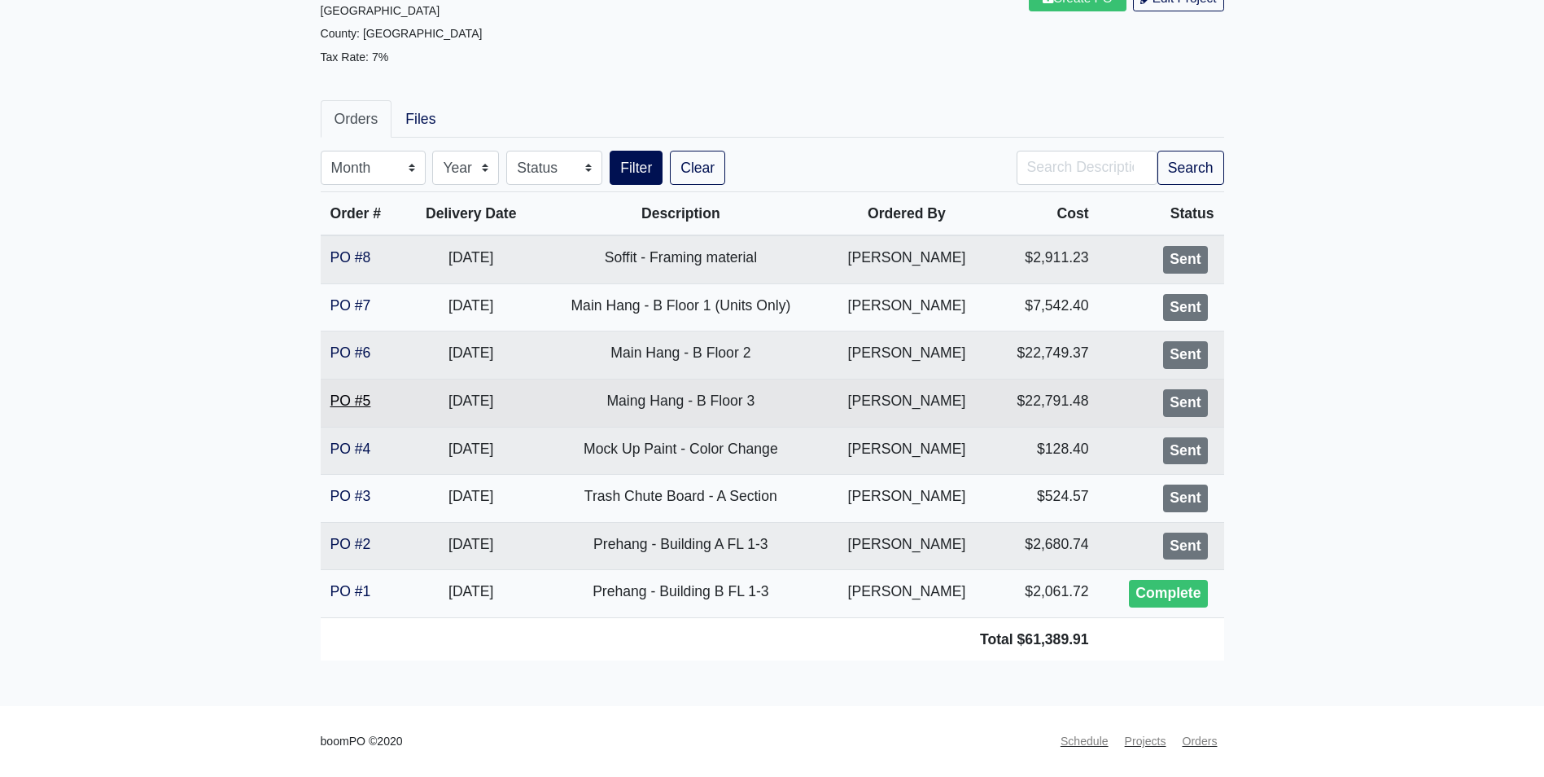
click at [366, 401] on link "PO #5" at bounding box center [351, 400] width 41 height 16
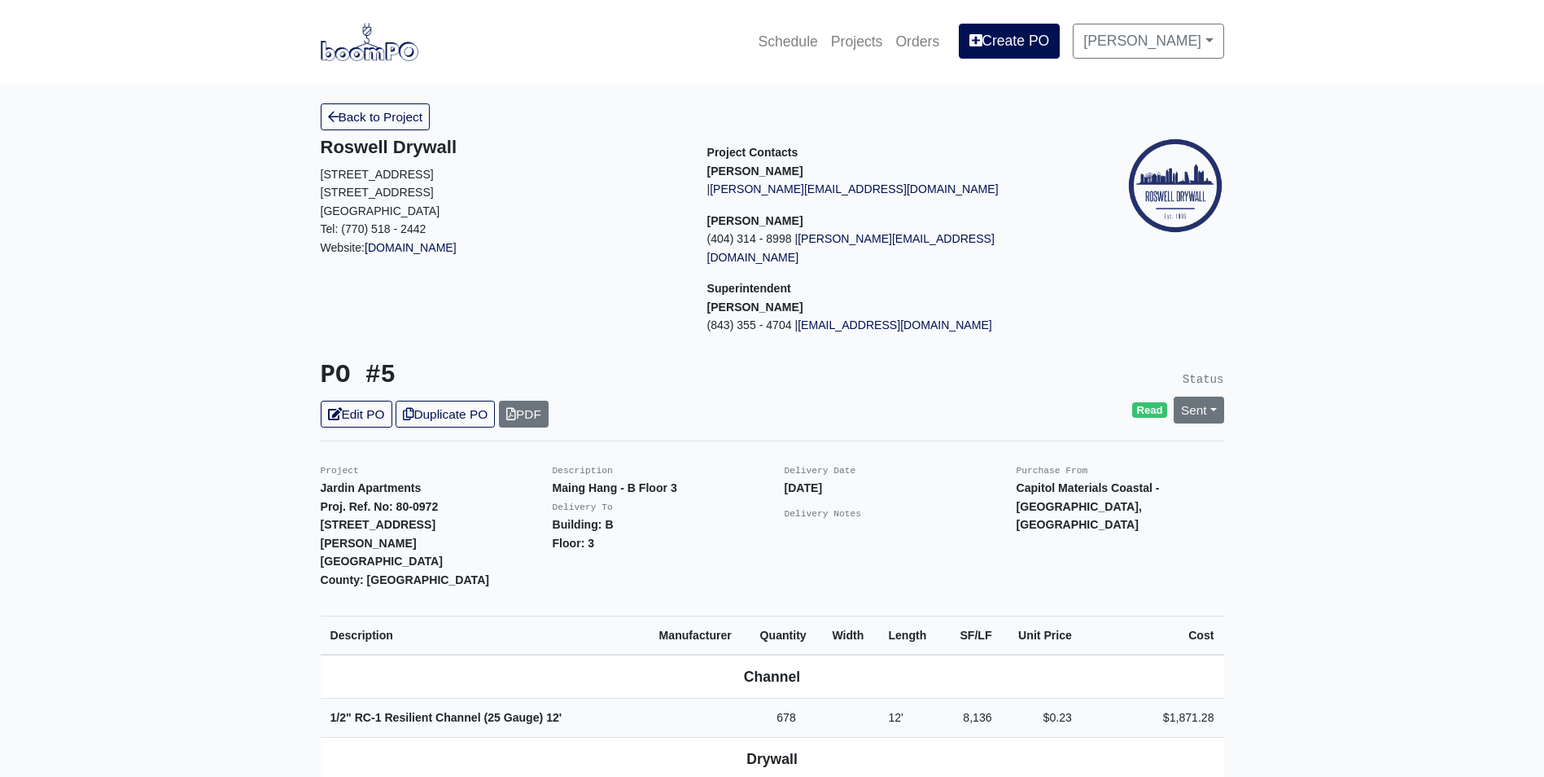
click at [357, 401] on link "Edit PO" at bounding box center [357, 414] width 72 height 27
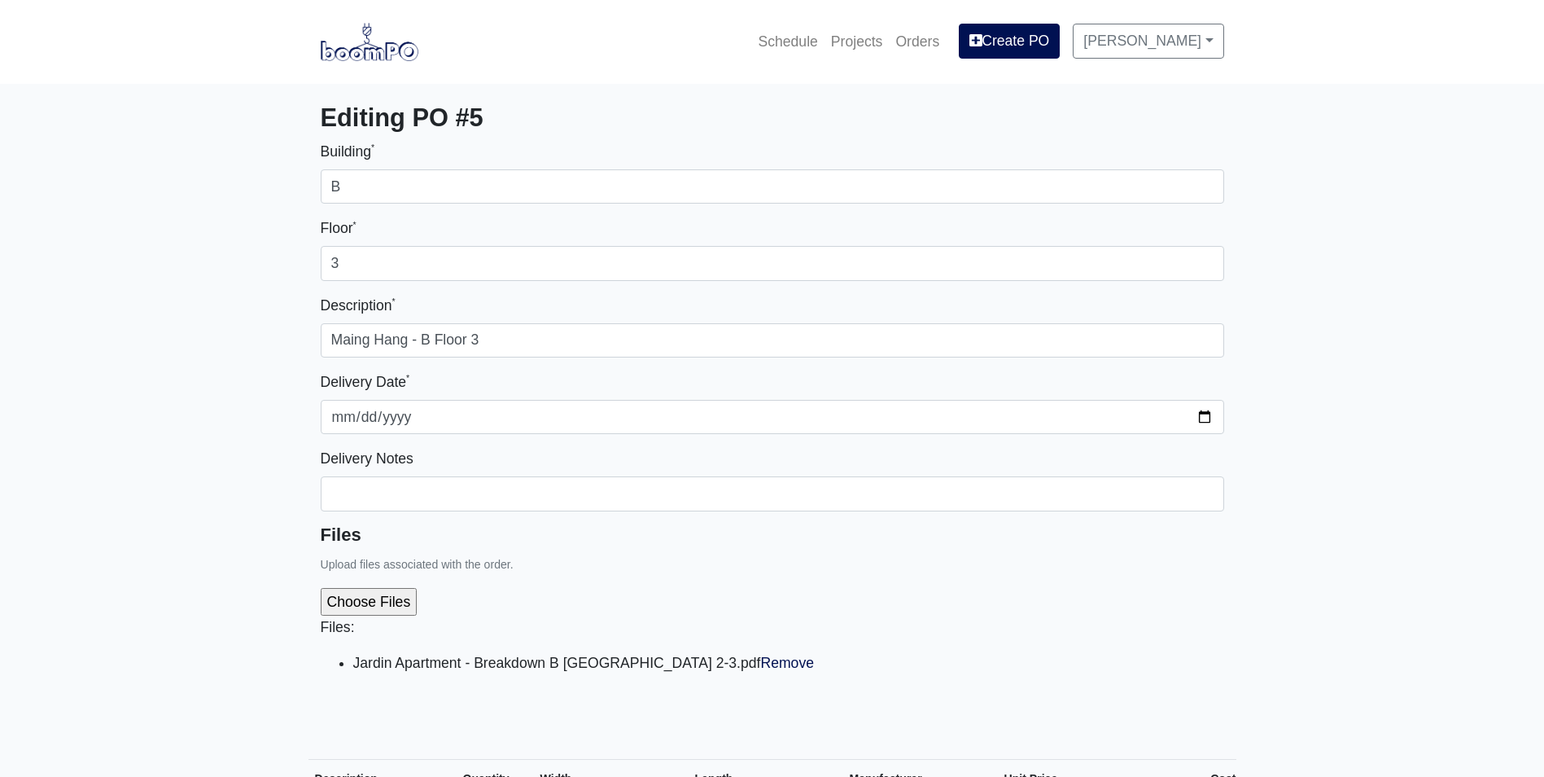
select select
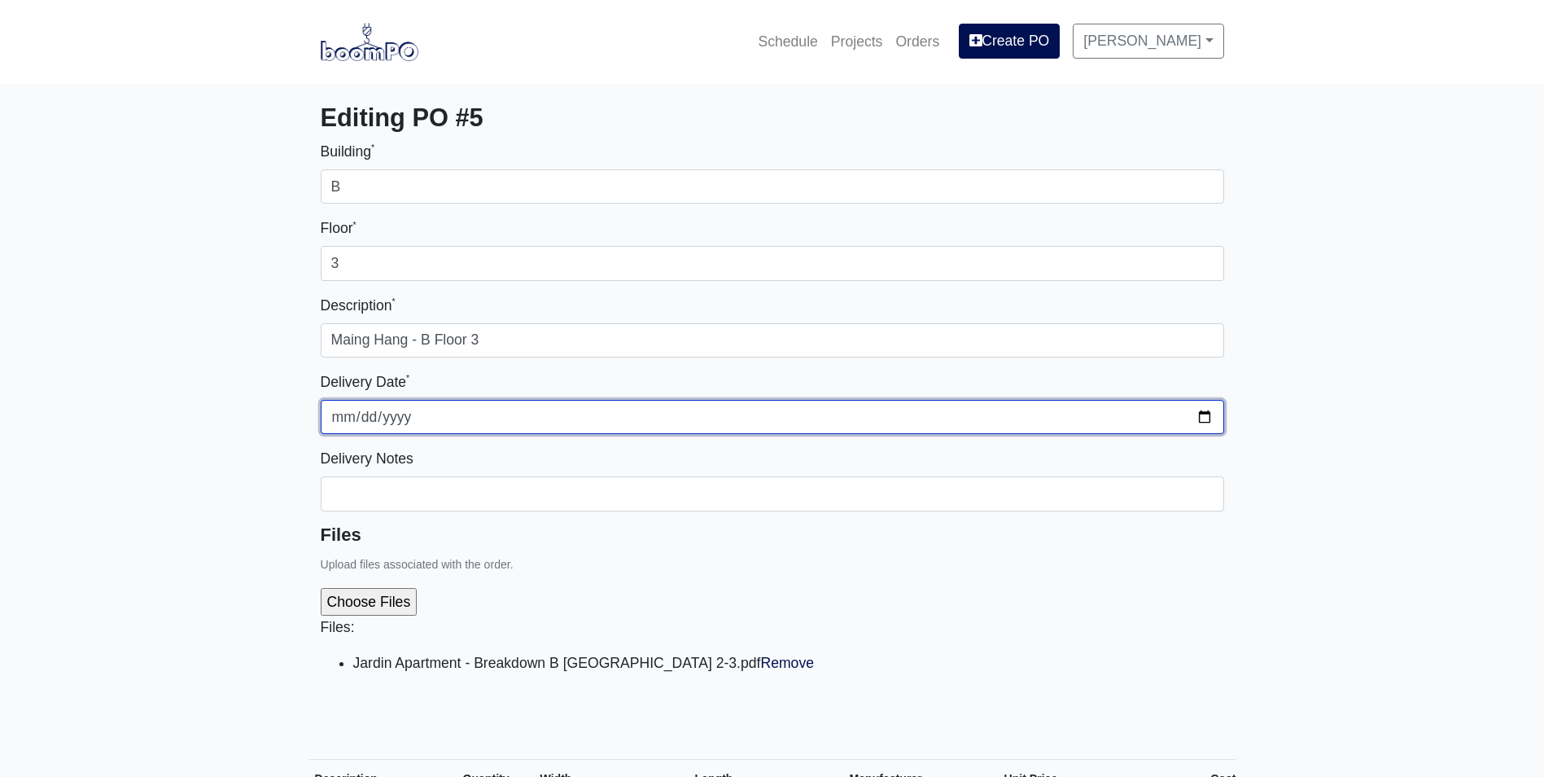
click at [1204, 411] on input "2025-09-16" at bounding box center [773, 417] width 904 height 34
type input "2025-09-25"
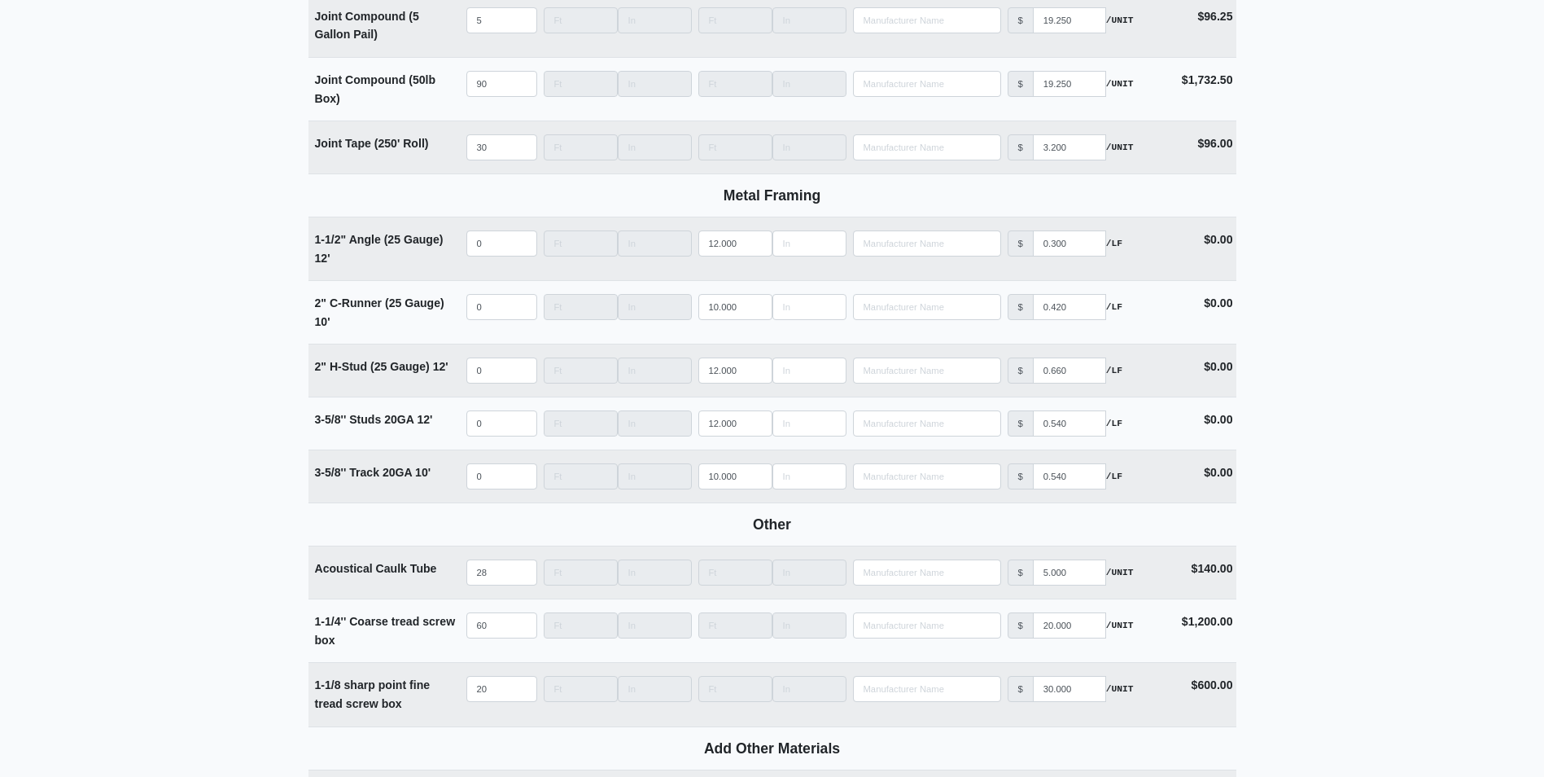
scroll to position [2197, 0]
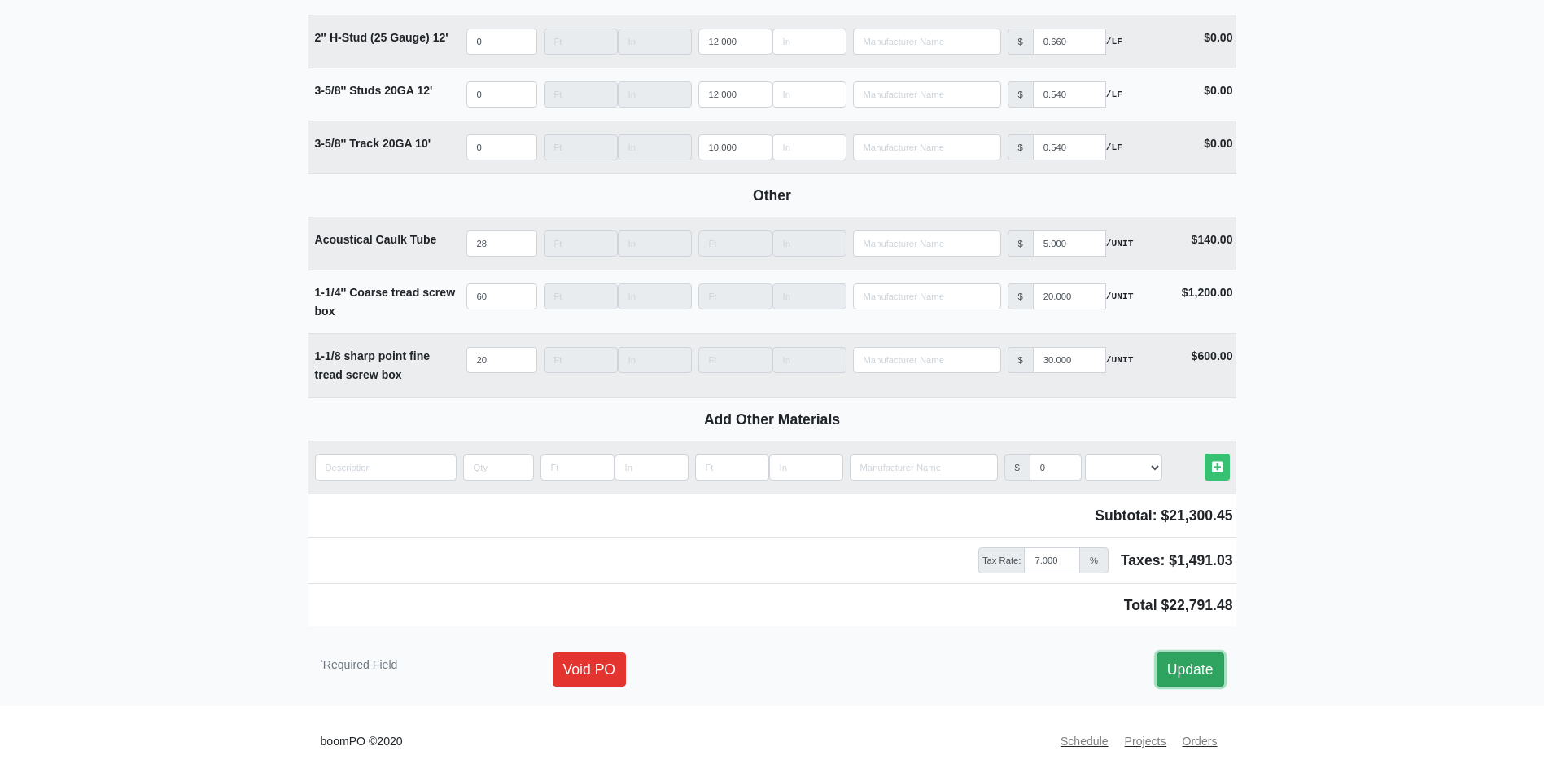
click at [1185, 683] on link "Update" at bounding box center [1191, 669] width 68 height 34
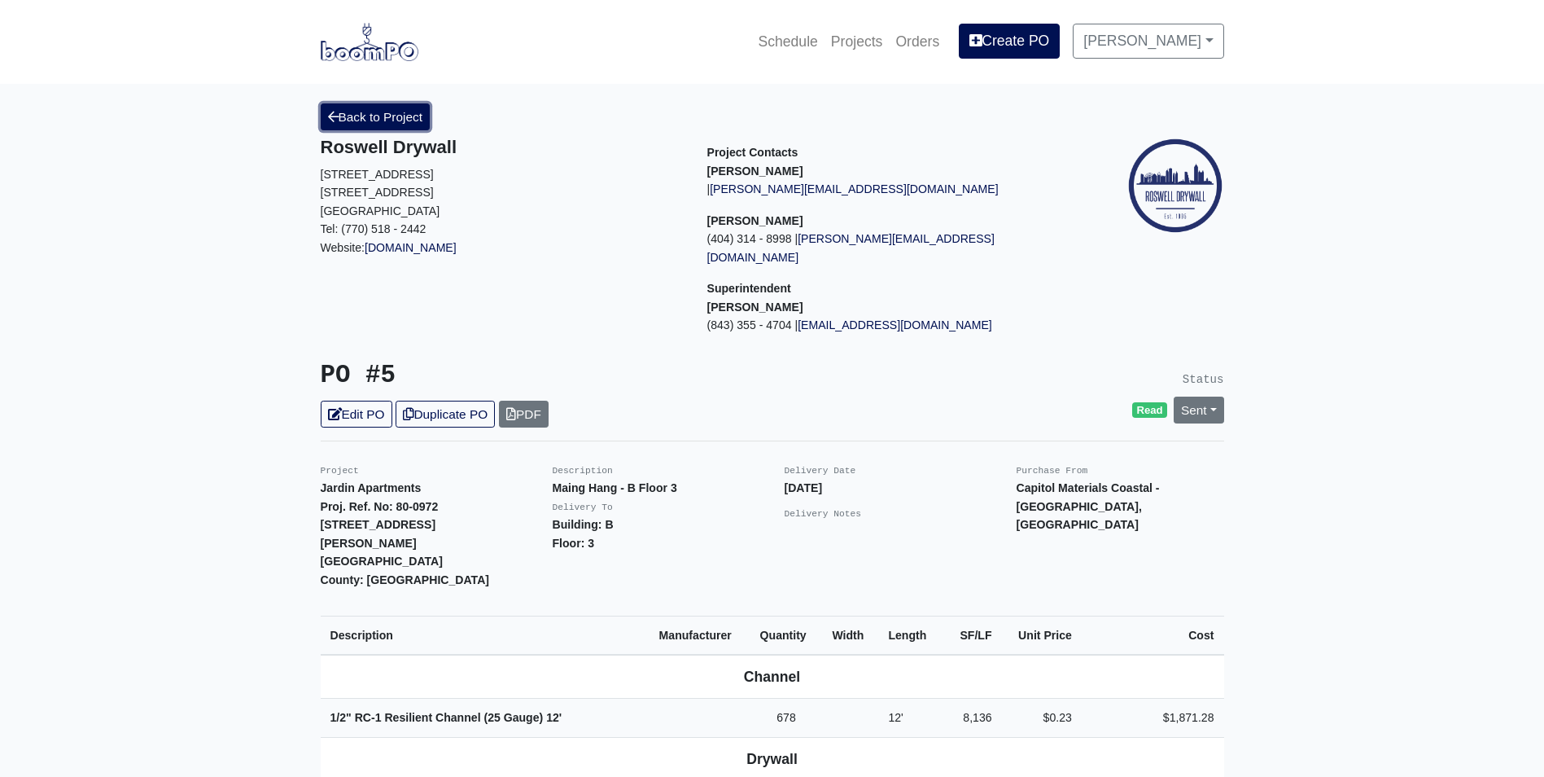
click at [397, 126] on link "Back to Project" at bounding box center [376, 116] width 110 height 27
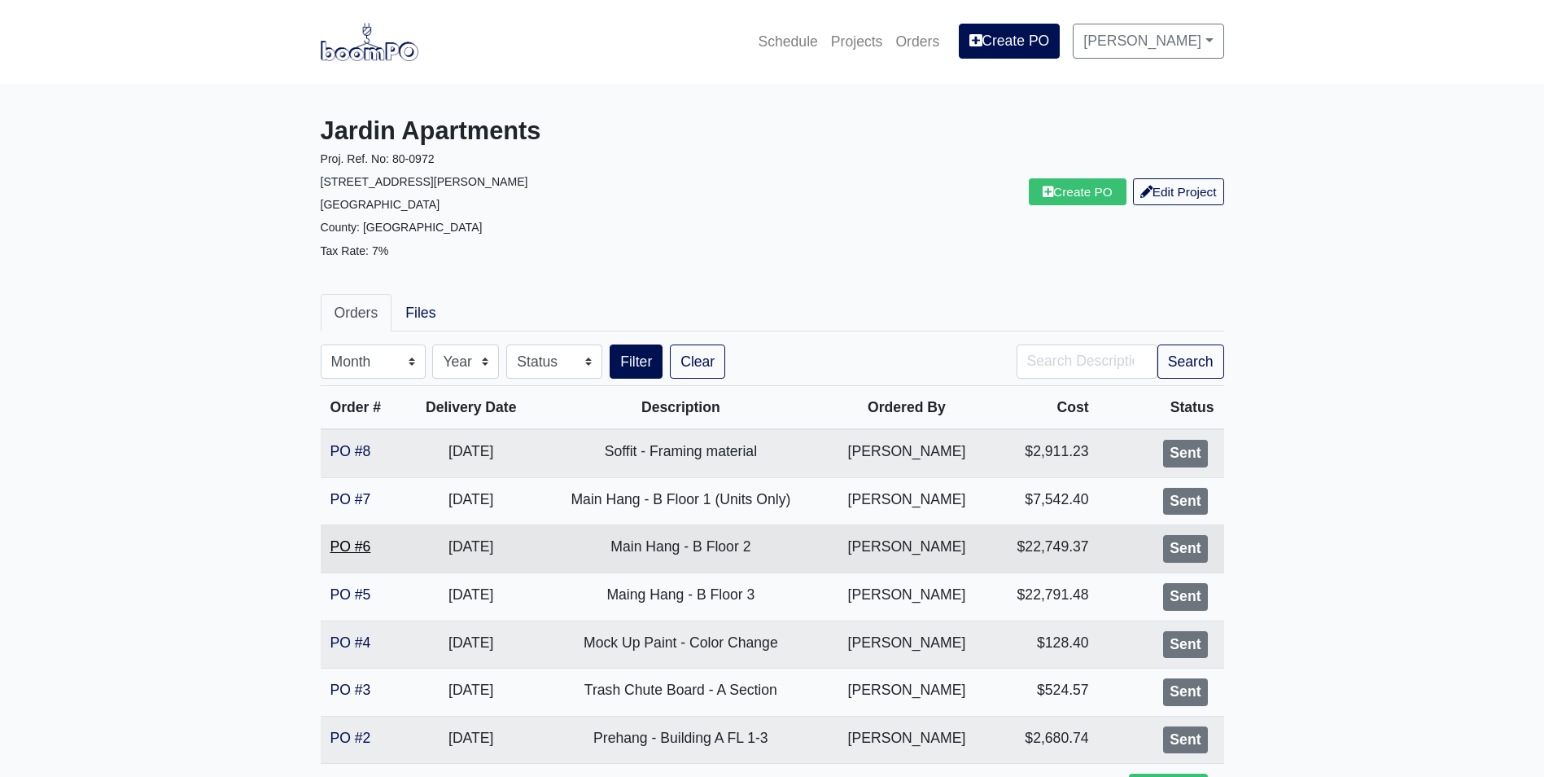
click at [357, 541] on link "PO #6" at bounding box center [351, 546] width 41 height 16
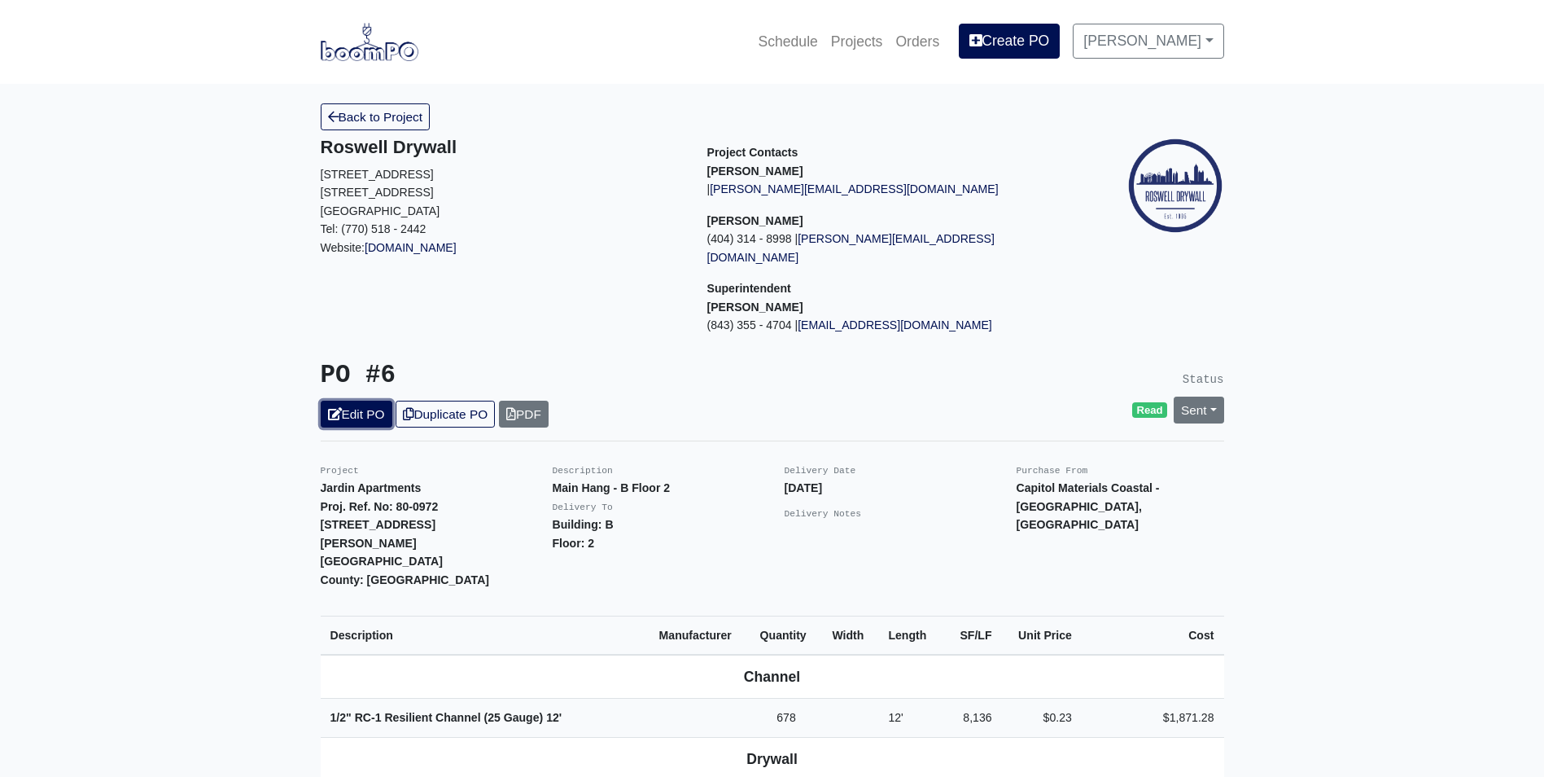
click at [348, 401] on link "Edit PO" at bounding box center [357, 414] width 72 height 27
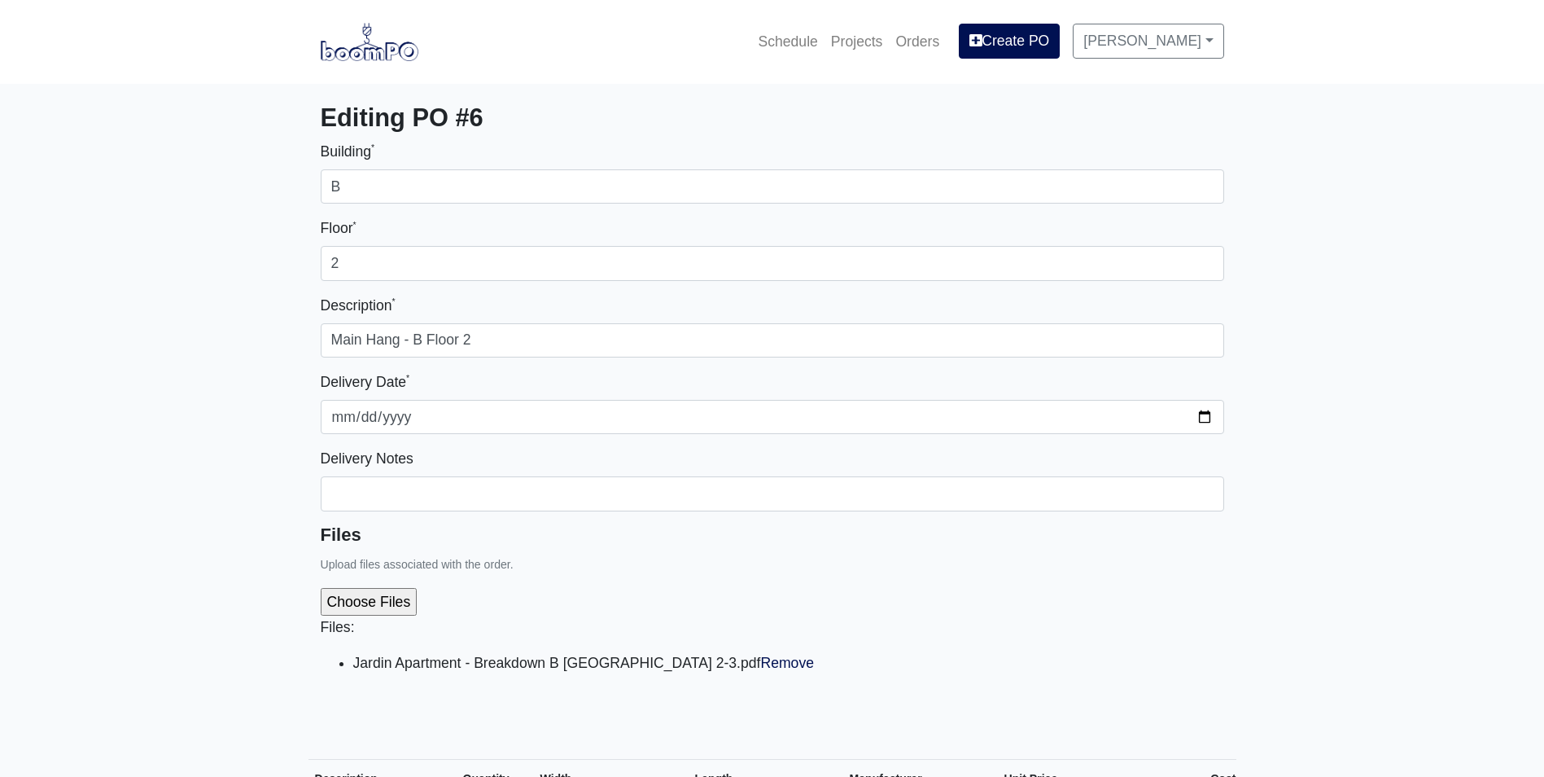
select select
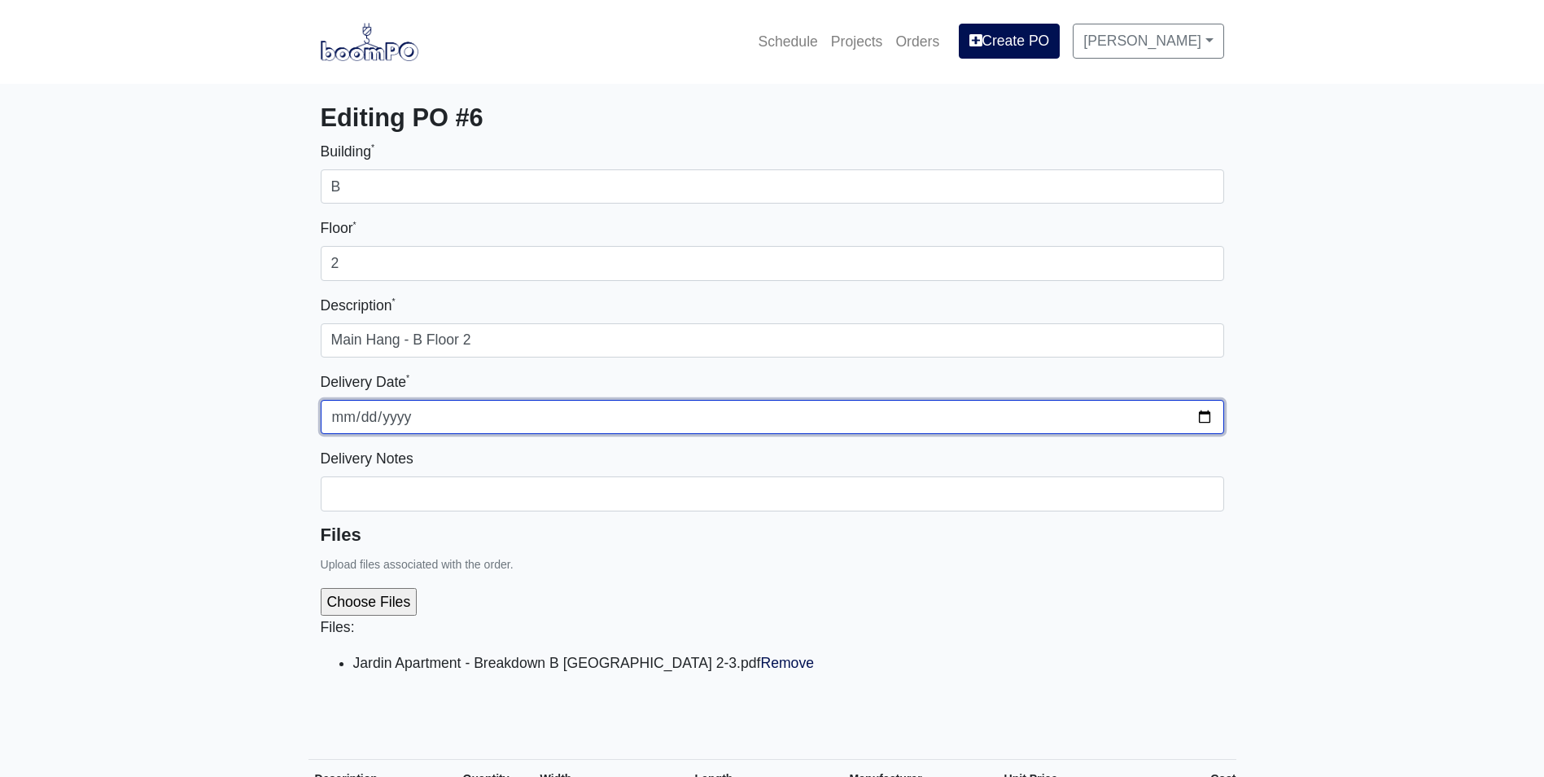
click at [1209, 417] on input "[DATE]" at bounding box center [773, 417] width 904 height 34
type input "2025-09-25"
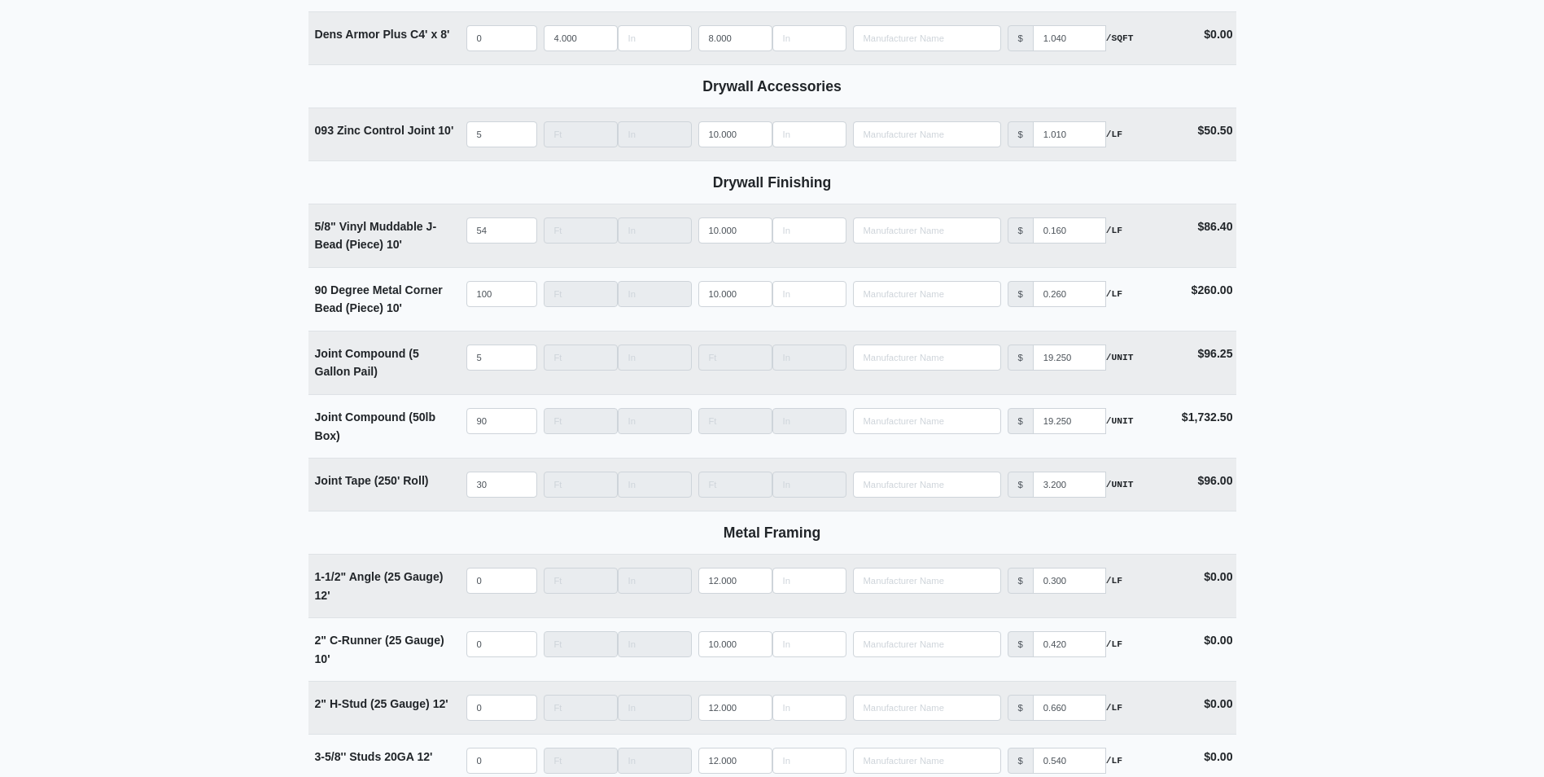
scroll to position [2197, 0]
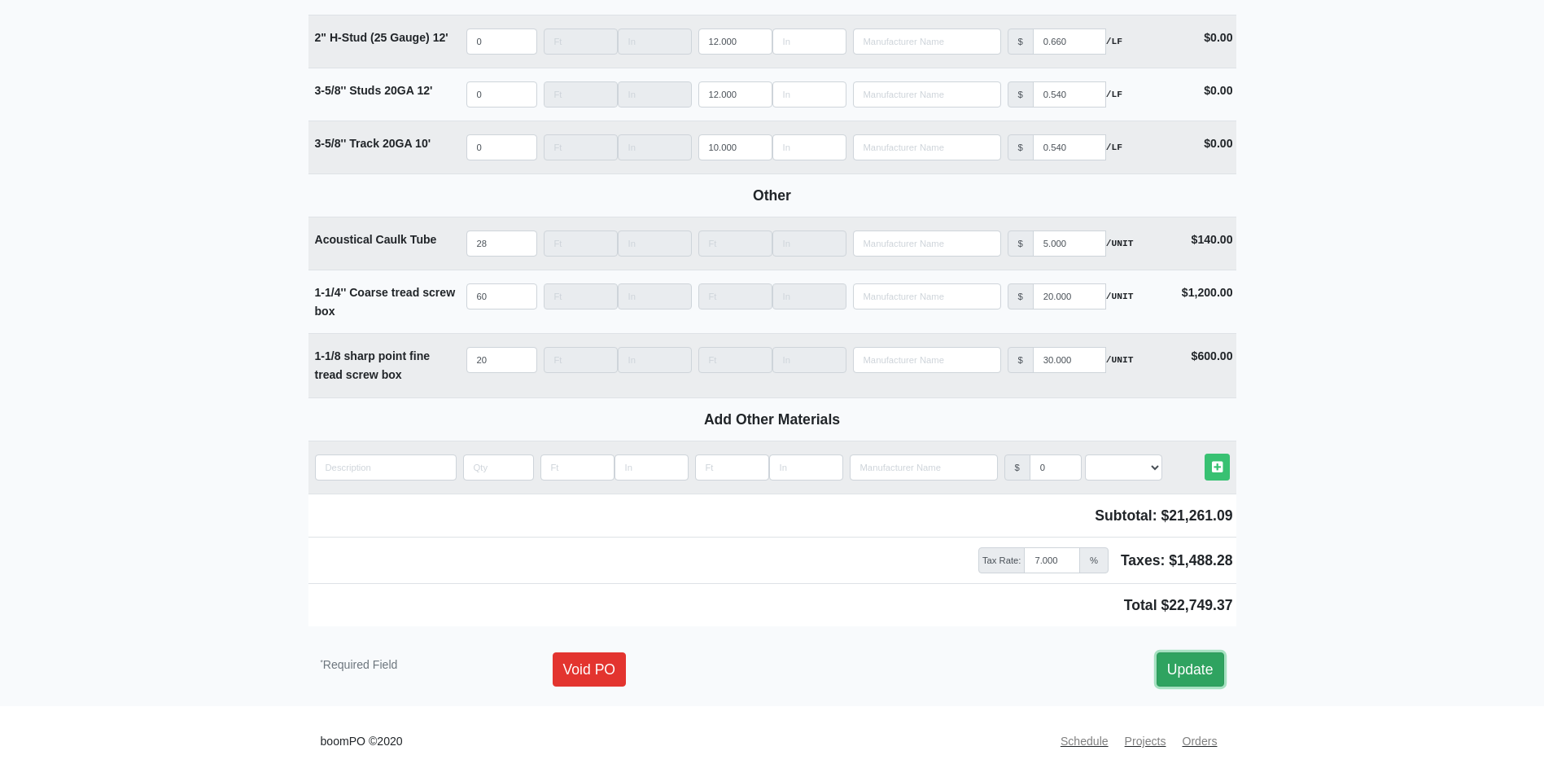
click at [1203, 685] on link "Update" at bounding box center [1191, 669] width 68 height 34
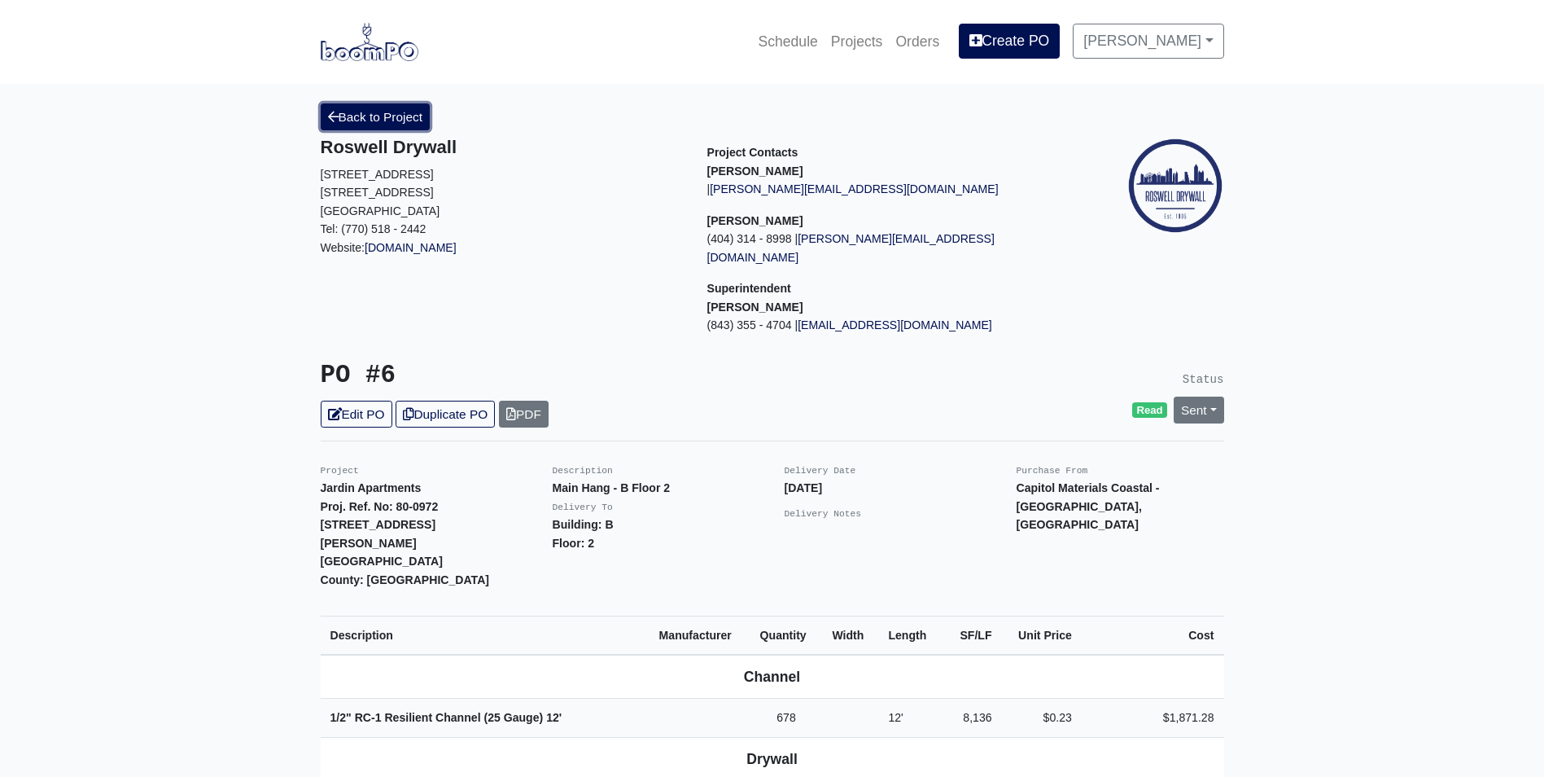
click at [355, 130] on link "Back to Project" at bounding box center [376, 116] width 110 height 27
click at [361, 122] on link "Back to Project" at bounding box center [376, 116] width 110 height 27
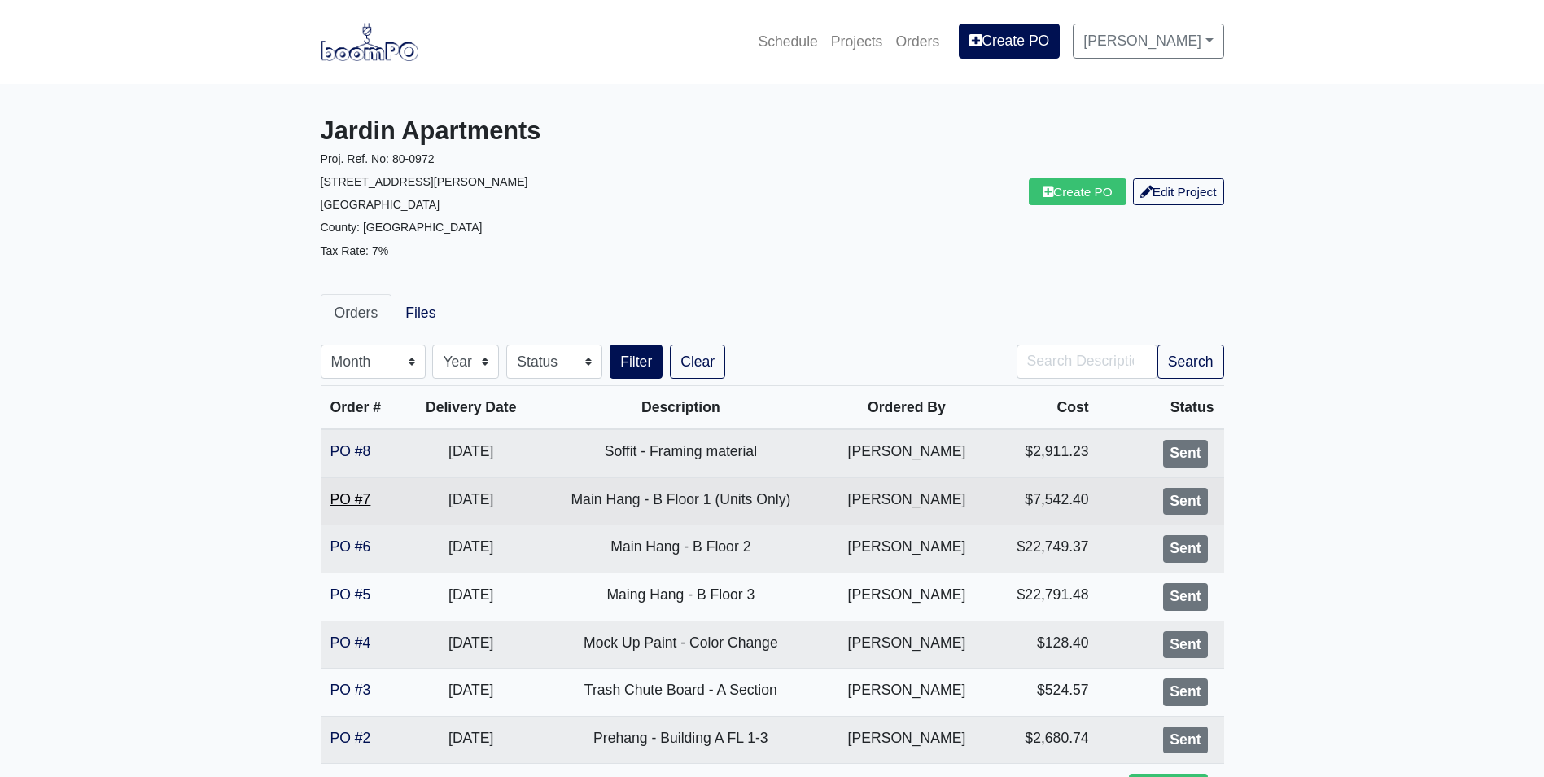
click at [357, 493] on link "PO #7" at bounding box center [351, 499] width 41 height 16
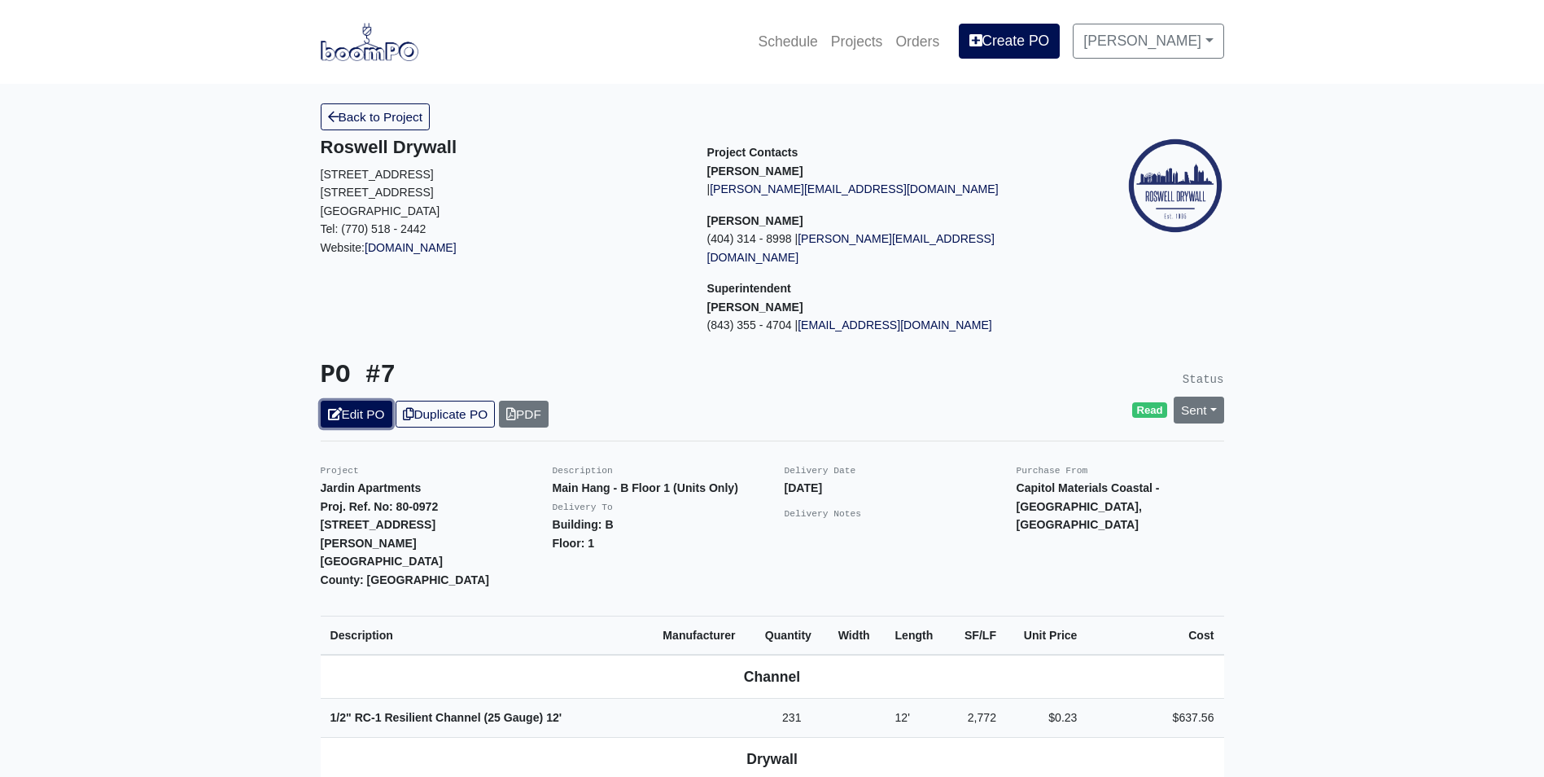
click at [362, 402] on link "Edit PO" at bounding box center [357, 414] width 72 height 27
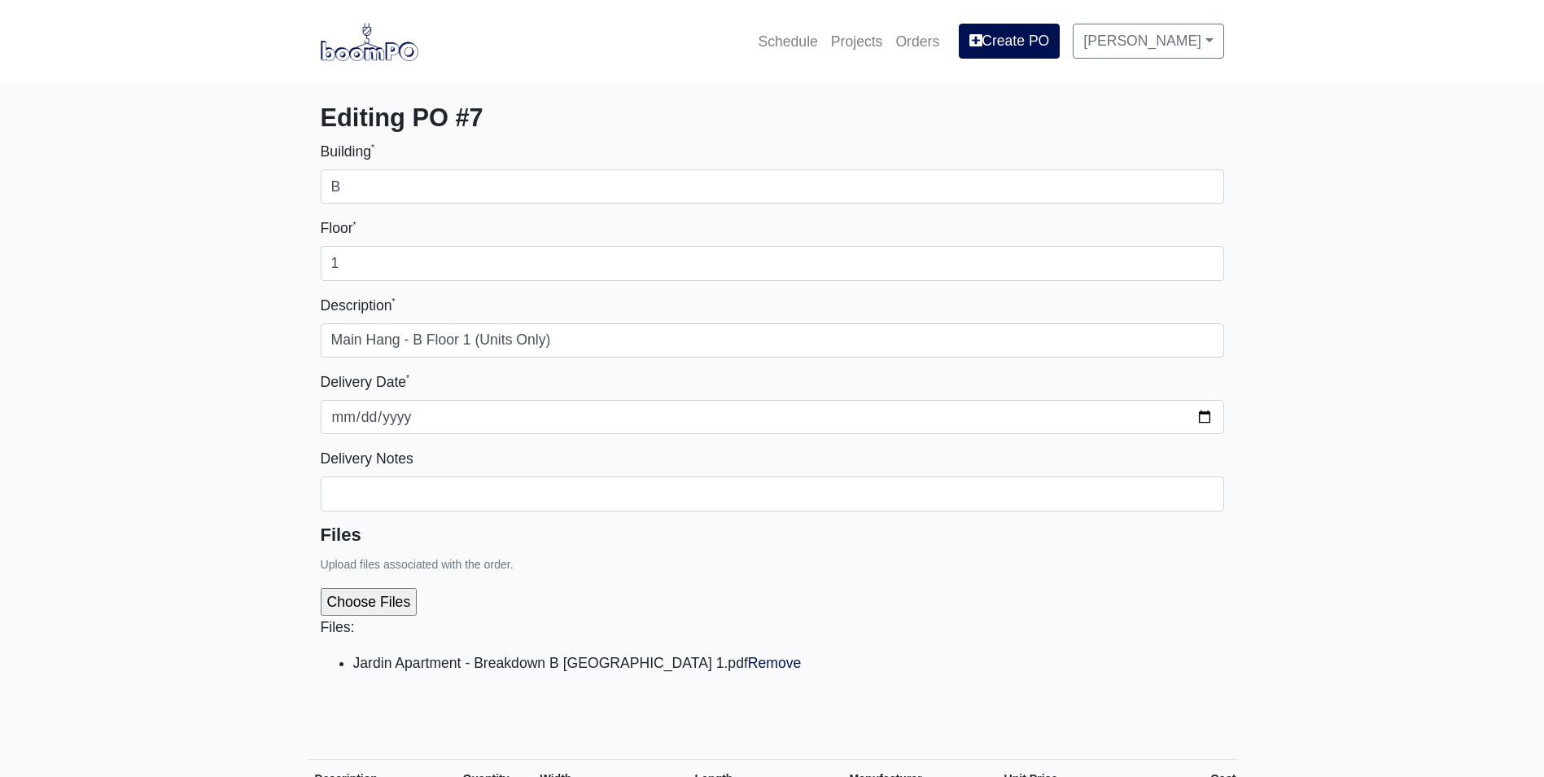
select select
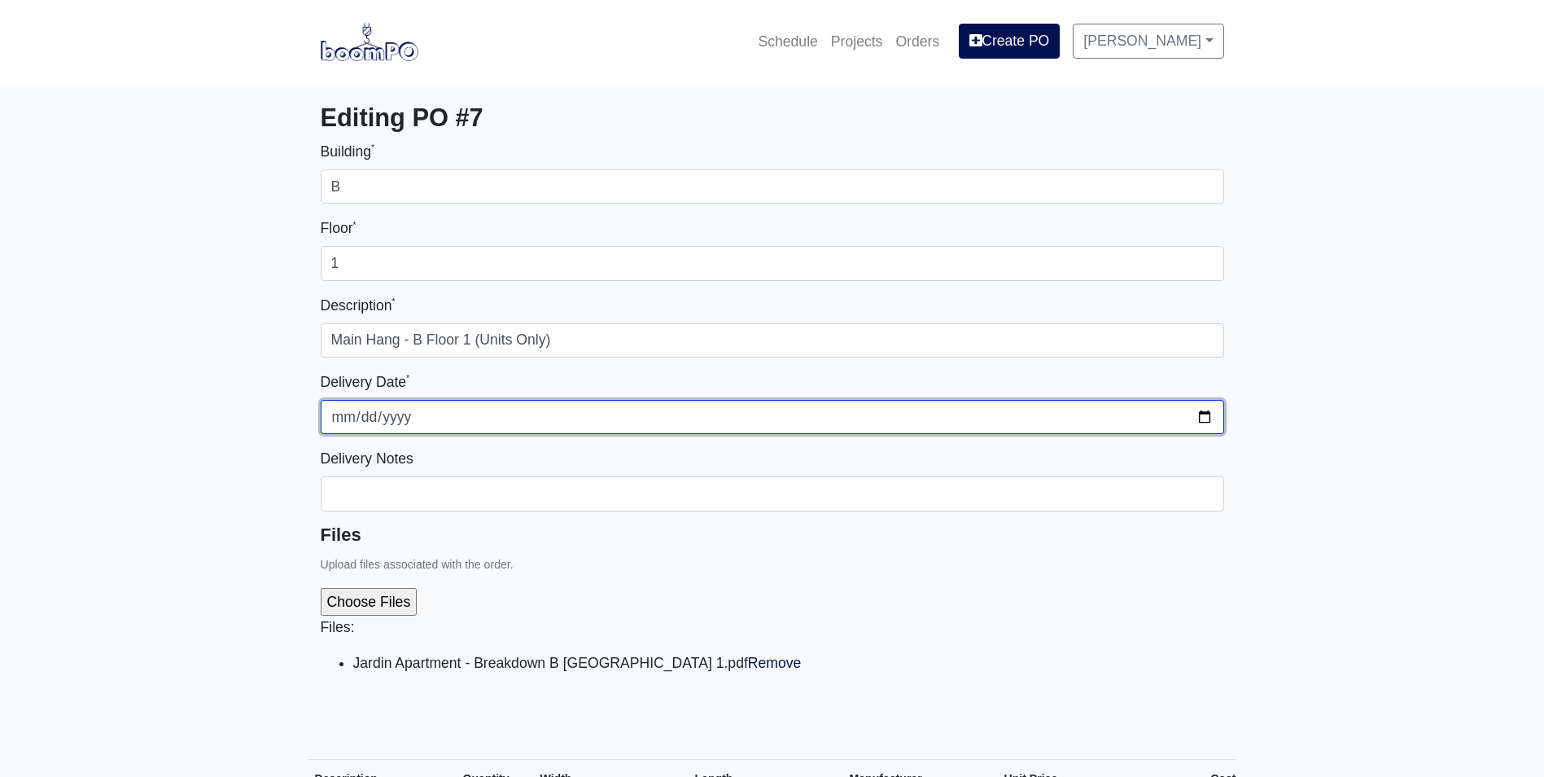
click at [1216, 420] on input "2025-09-16" at bounding box center [773, 417] width 904 height 34
click at [1209, 422] on input "2025-09-16" at bounding box center [773, 417] width 904 height 34
type input "2025-09-25"
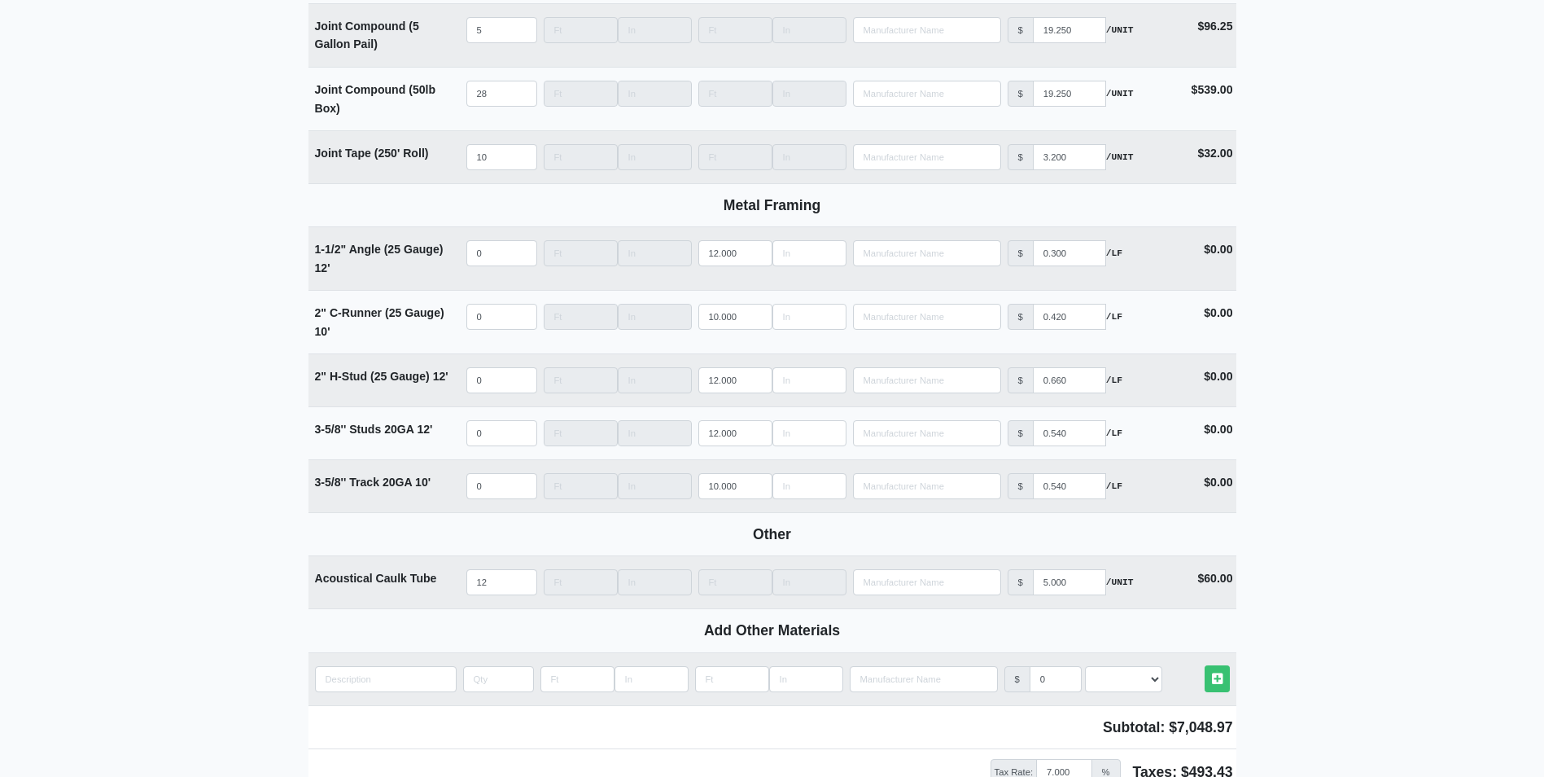
scroll to position [2070, 0]
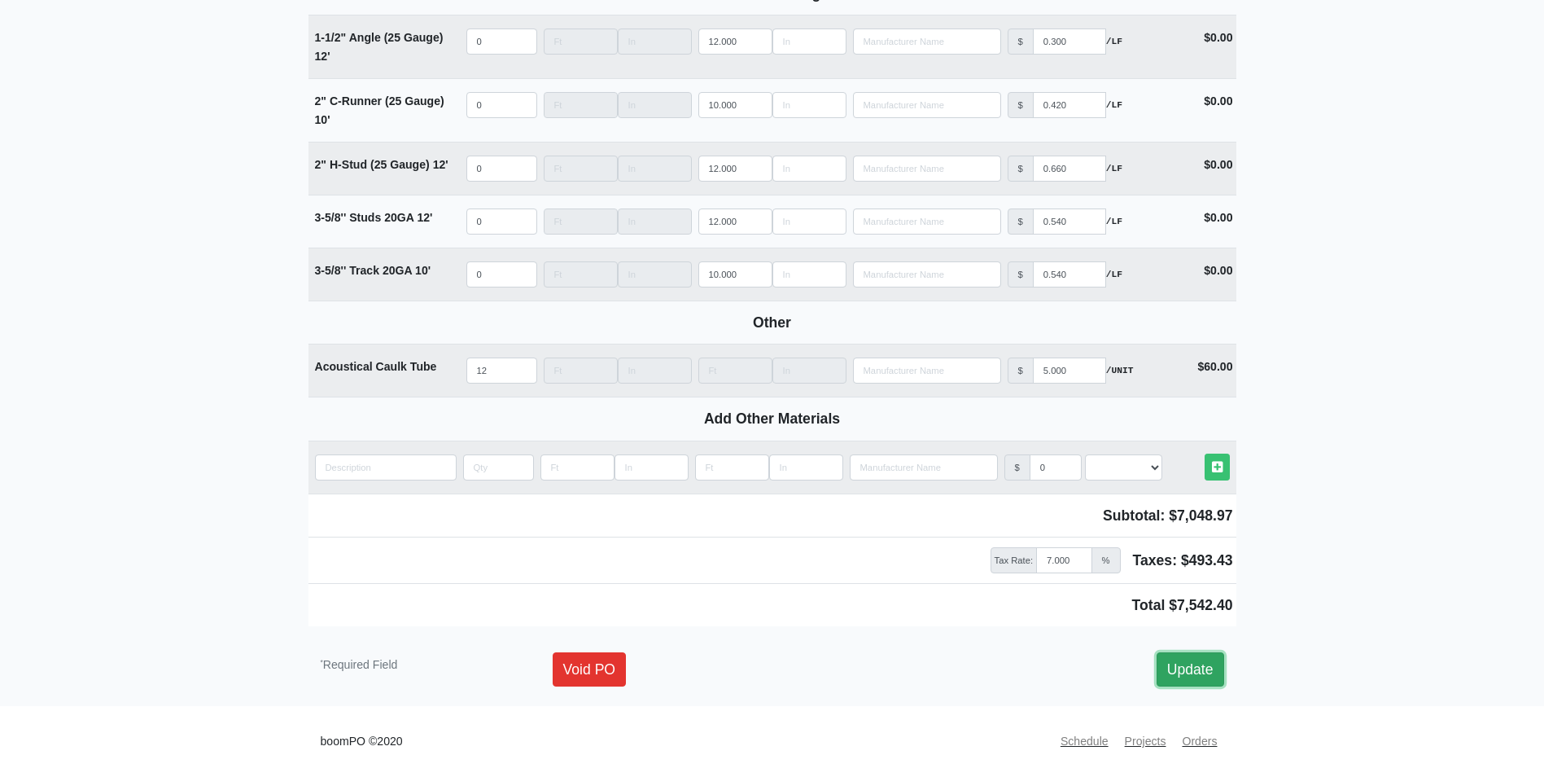
click at [1223, 677] on link "Update" at bounding box center [1191, 669] width 68 height 34
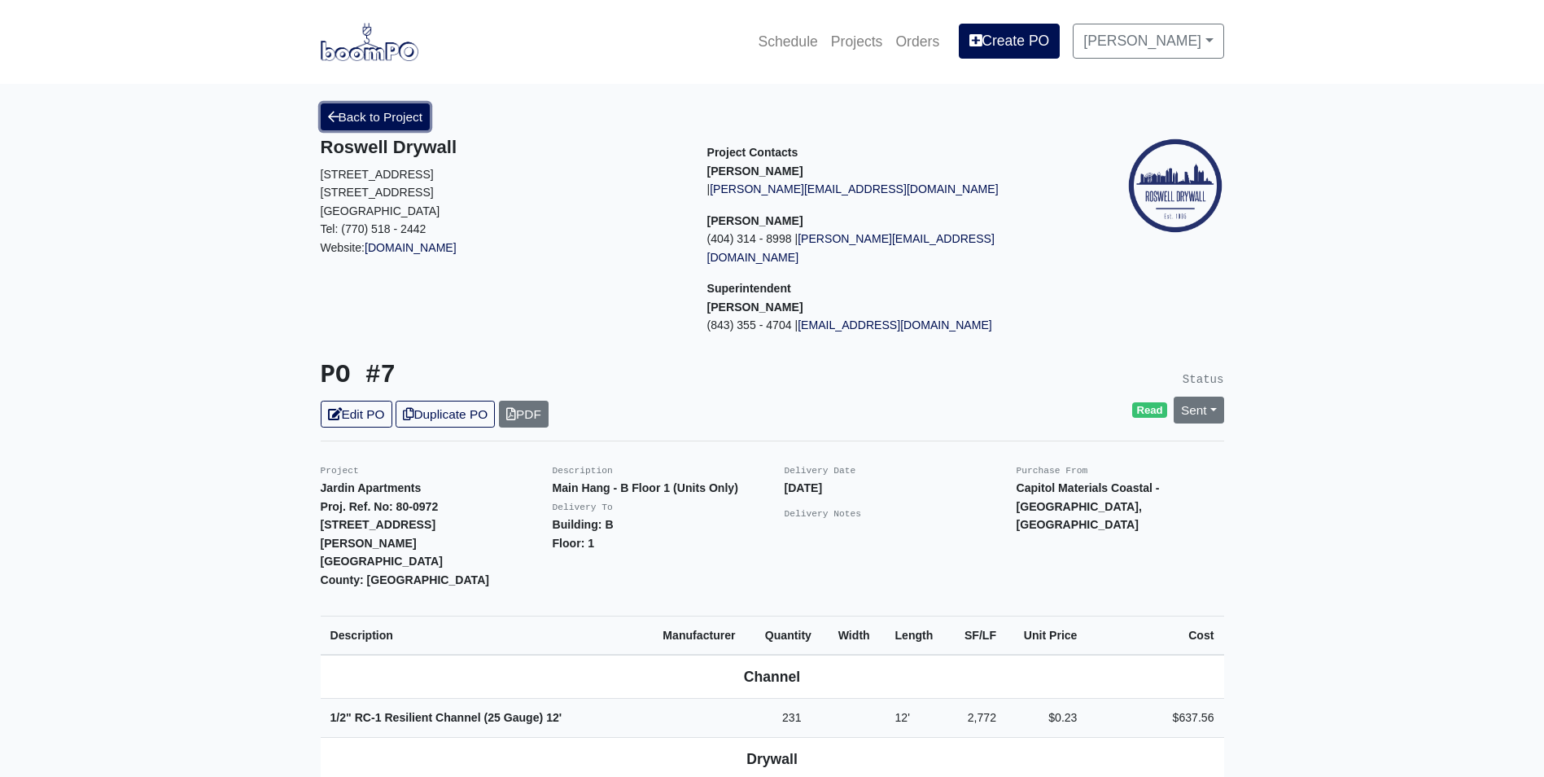
click at [401, 127] on link "Back to Project" at bounding box center [376, 116] width 110 height 27
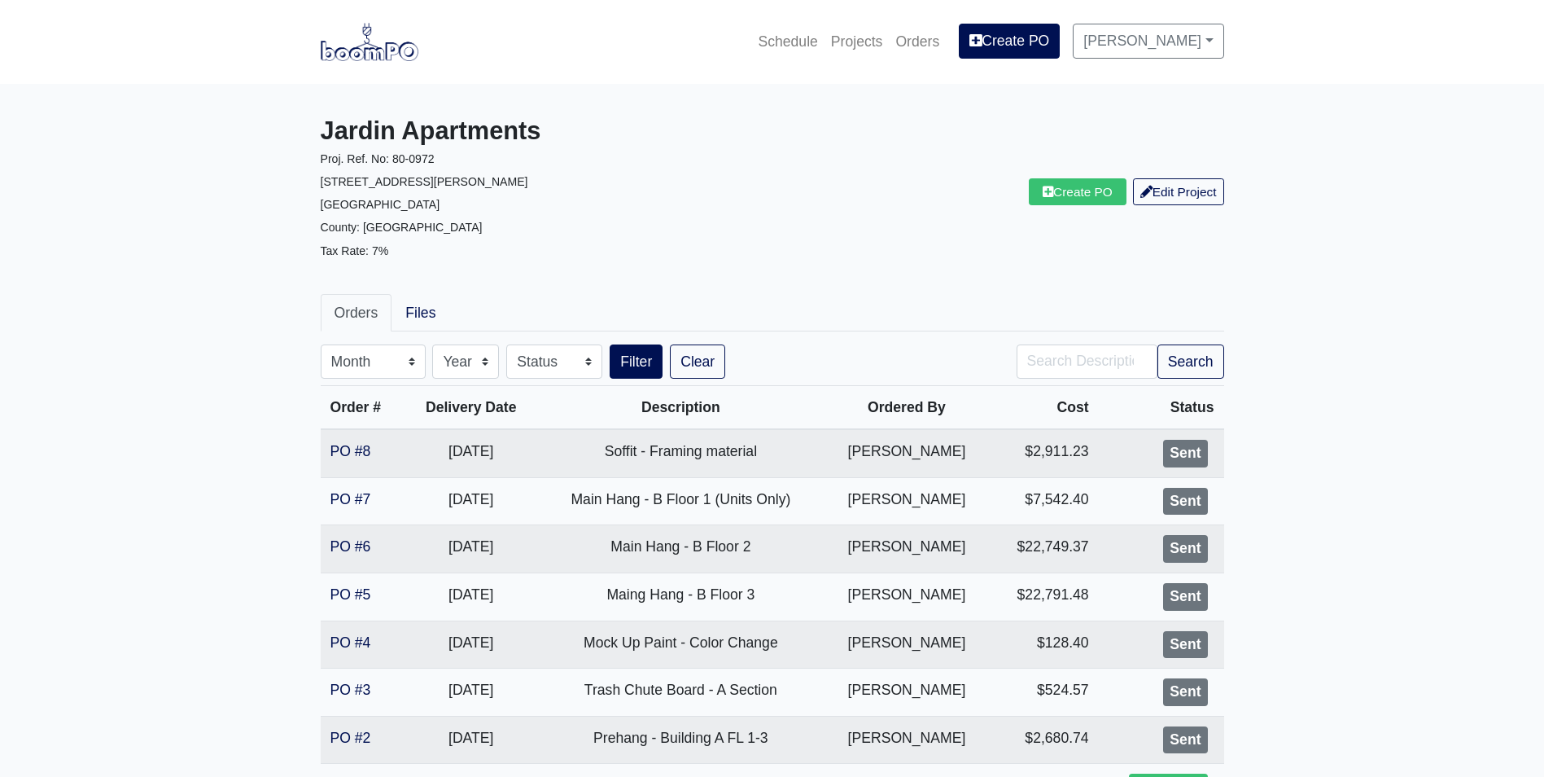
click at [298, 460] on main "Jardin Apartments Proj. Ref. No: 80-0972 [STREET_ADDRESS][PERSON_NAME]: [GEOGRA…" at bounding box center [772, 492] width 1544 height 816
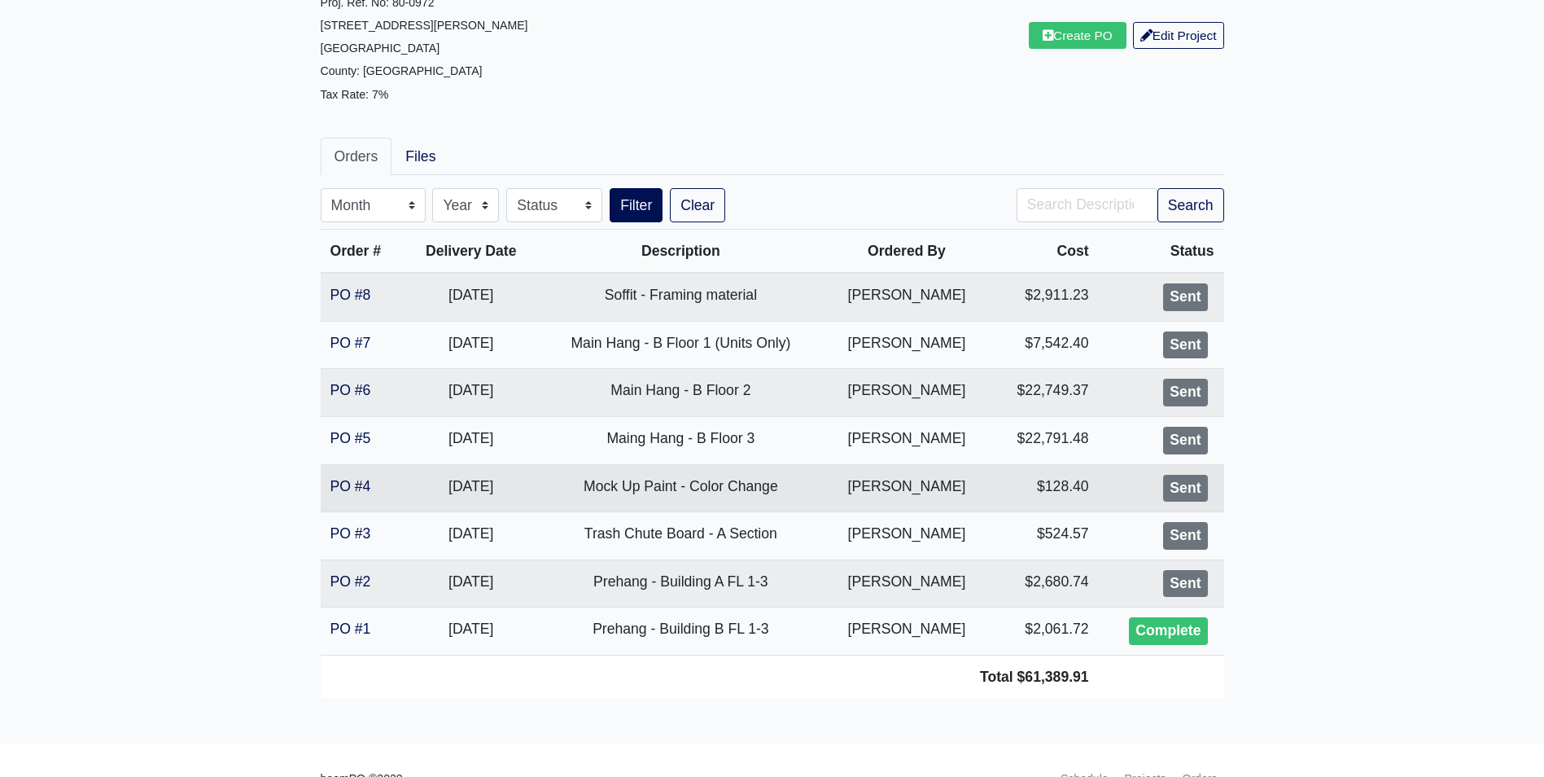
scroll to position [163, 0]
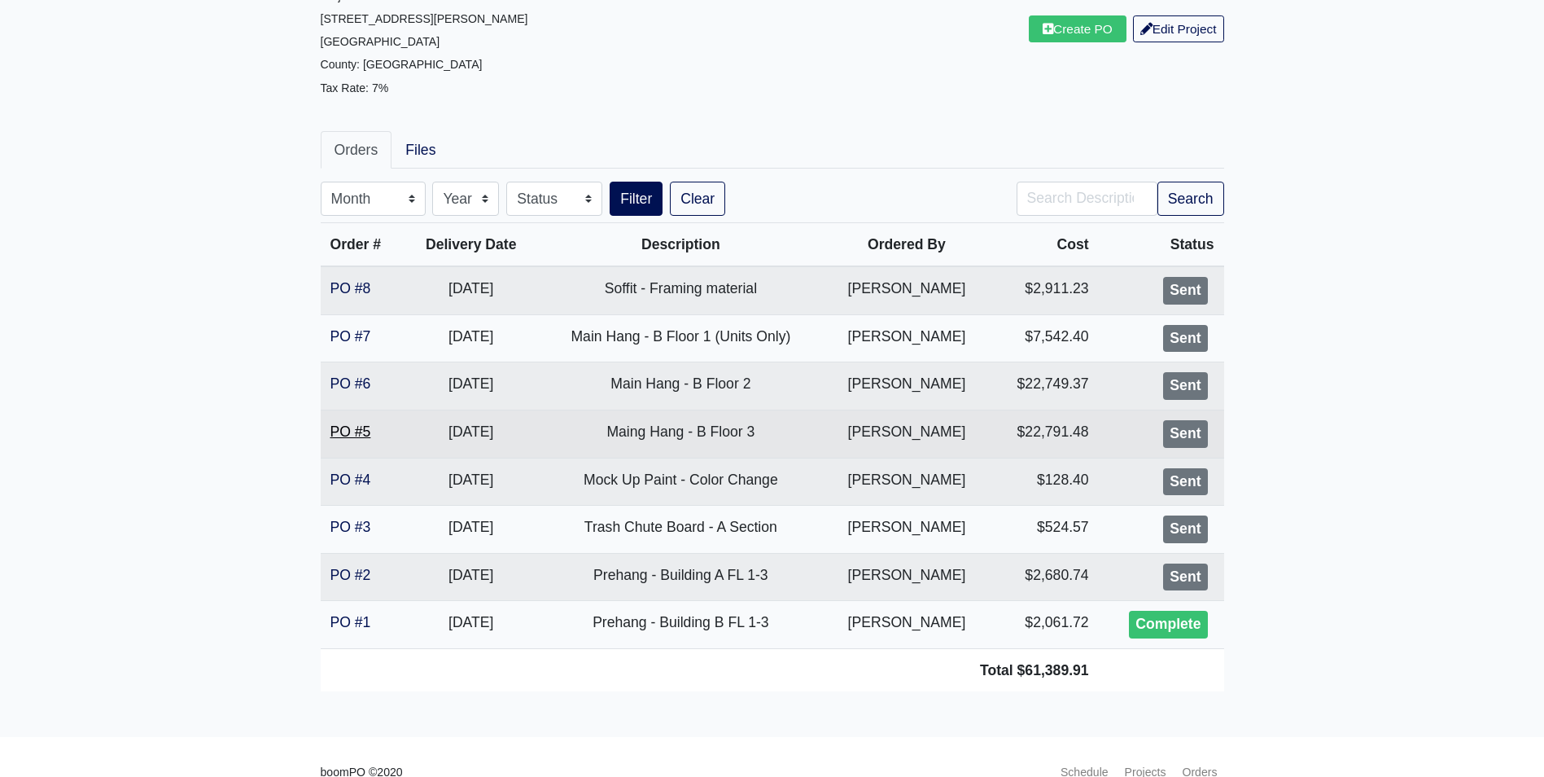
click at [360, 432] on link "PO #5" at bounding box center [351, 431] width 41 height 16
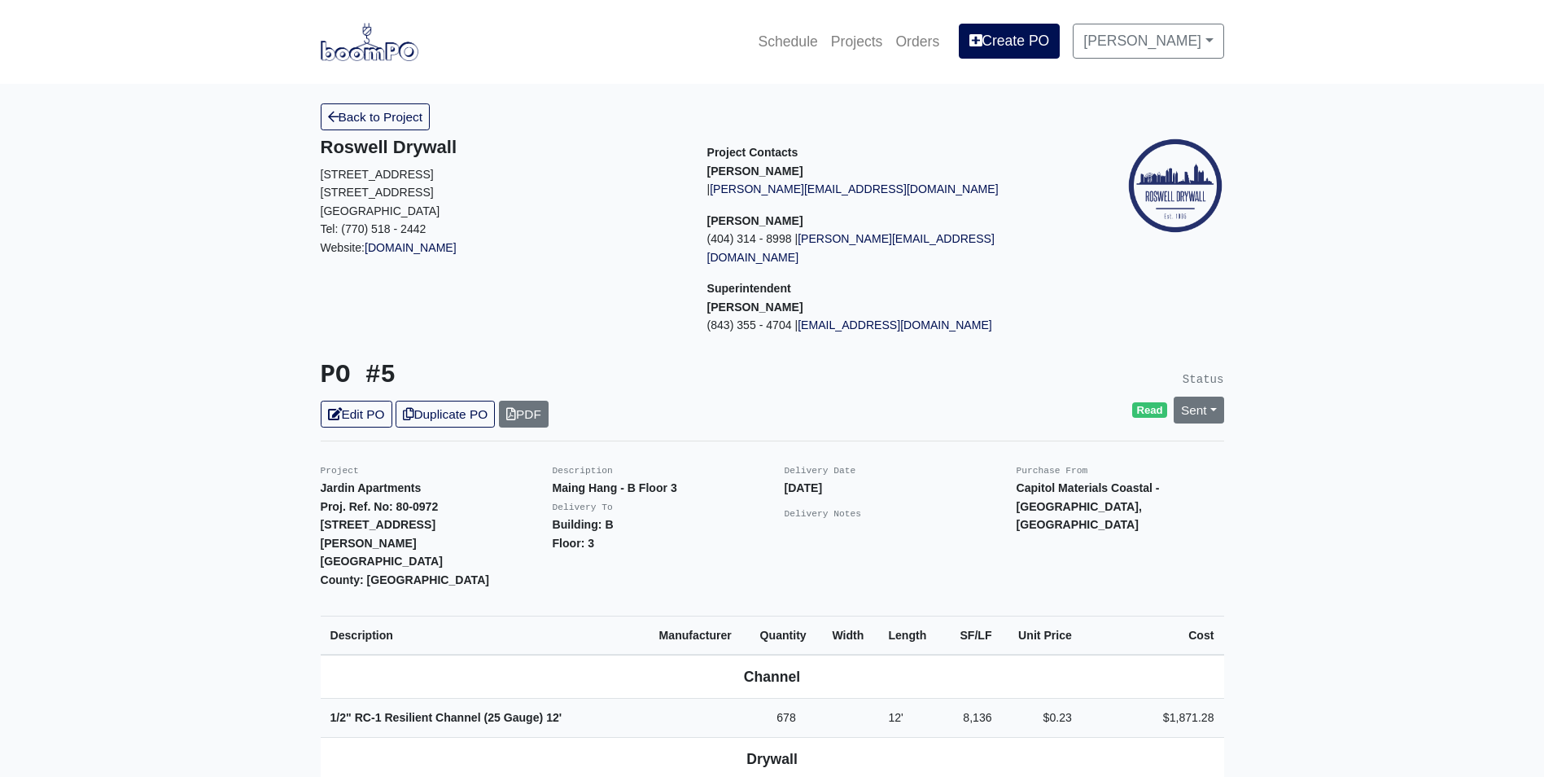
click at [339, 380] on div "PO #5 Edit PO Duplicate PO PDF" at bounding box center [541, 394] width 464 height 67
click at [348, 401] on link "Edit PO" at bounding box center [357, 414] width 72 height 27
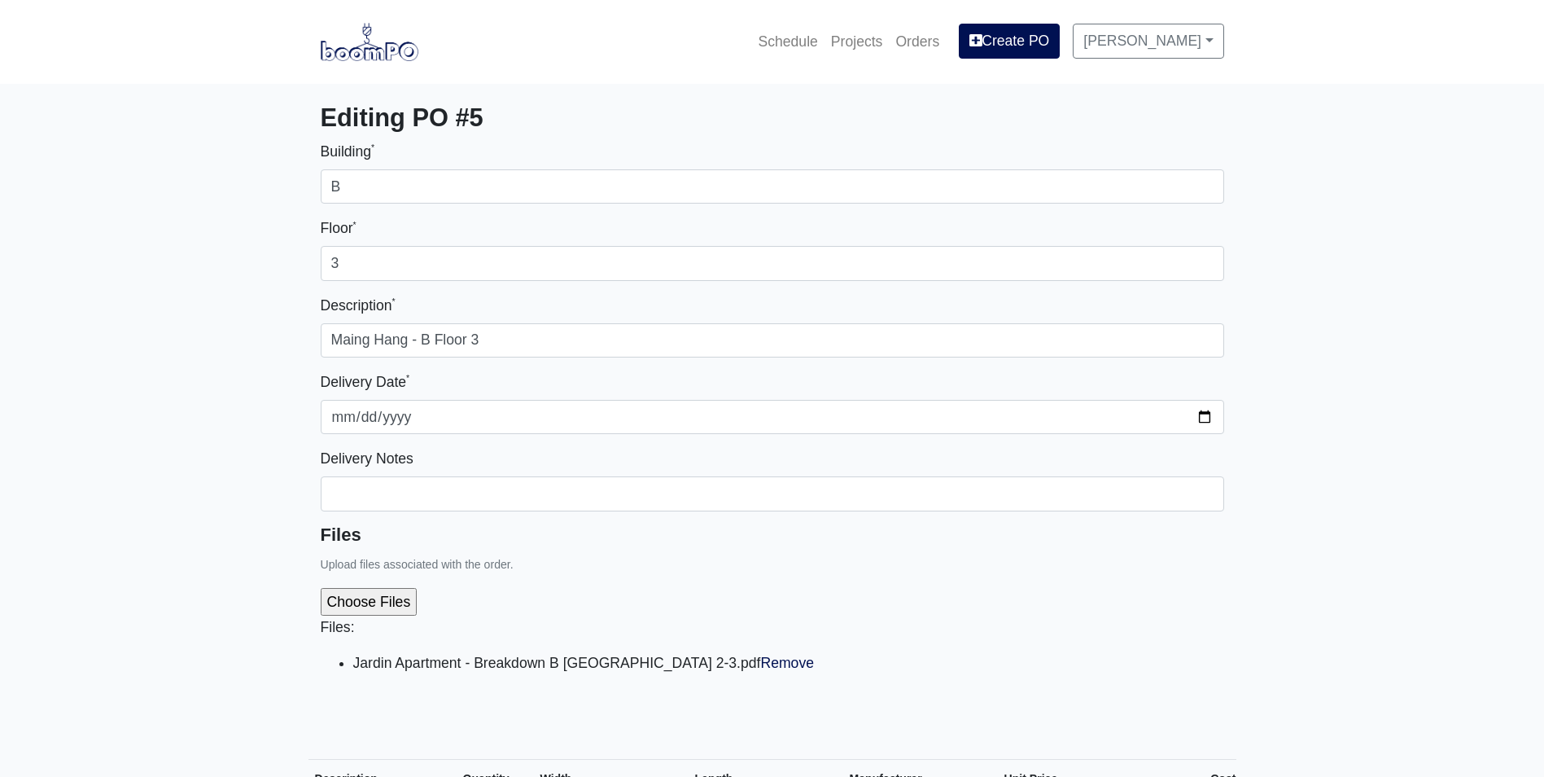
select select
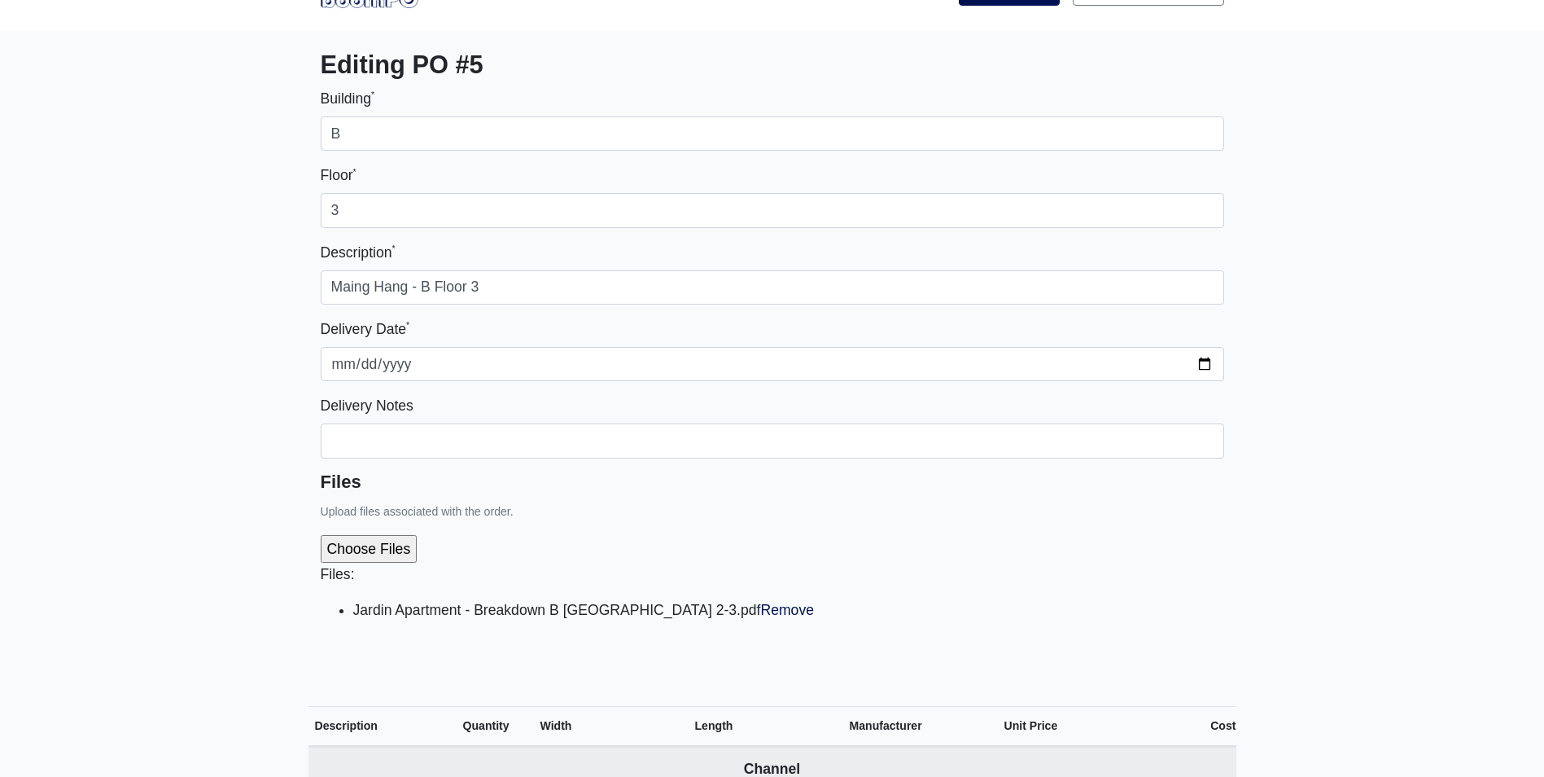
scroll to position [81, 0]
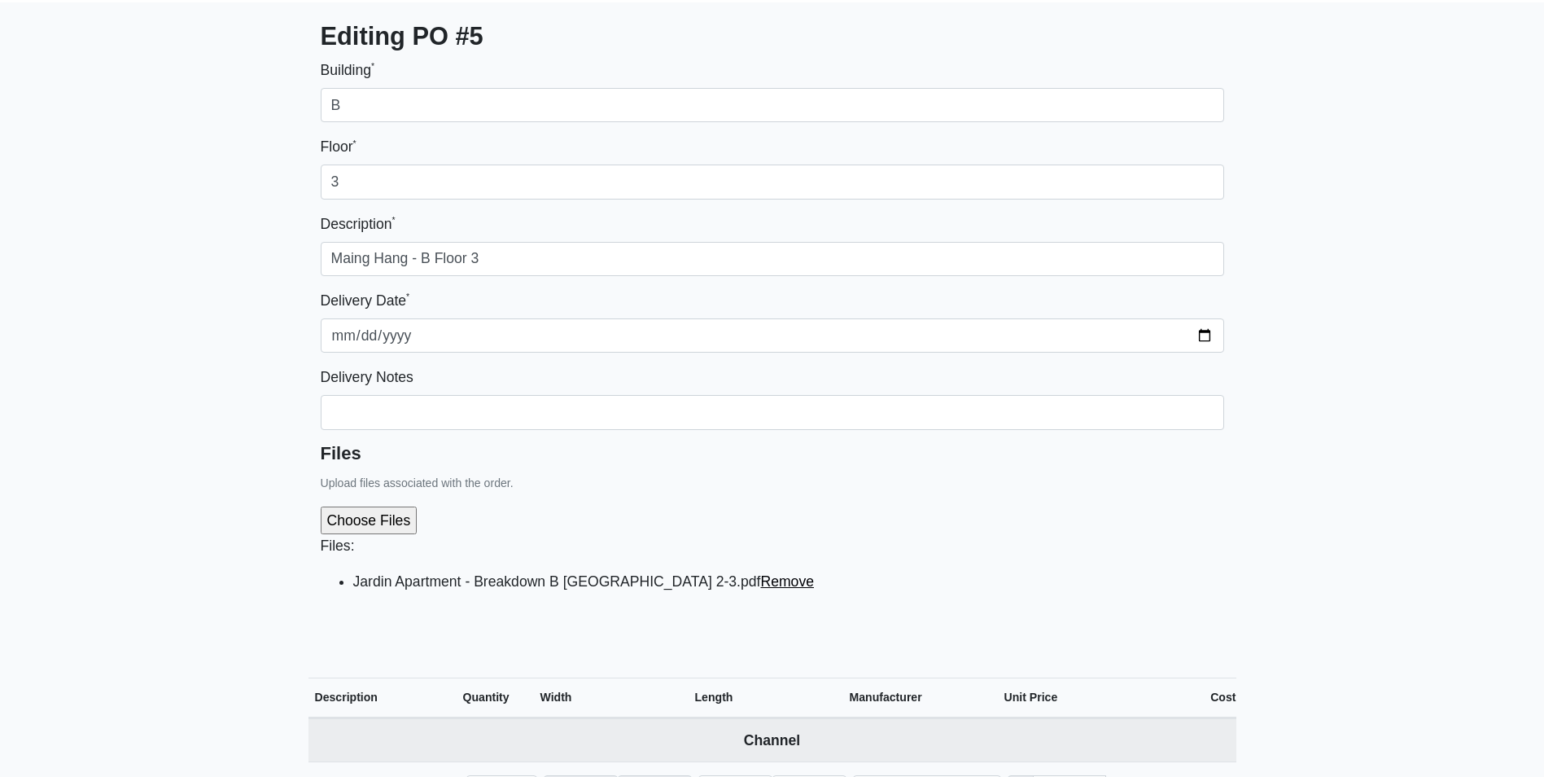
click at [760, 584] on link "Remove" at bounding box center [787, 581] width 54 height 16
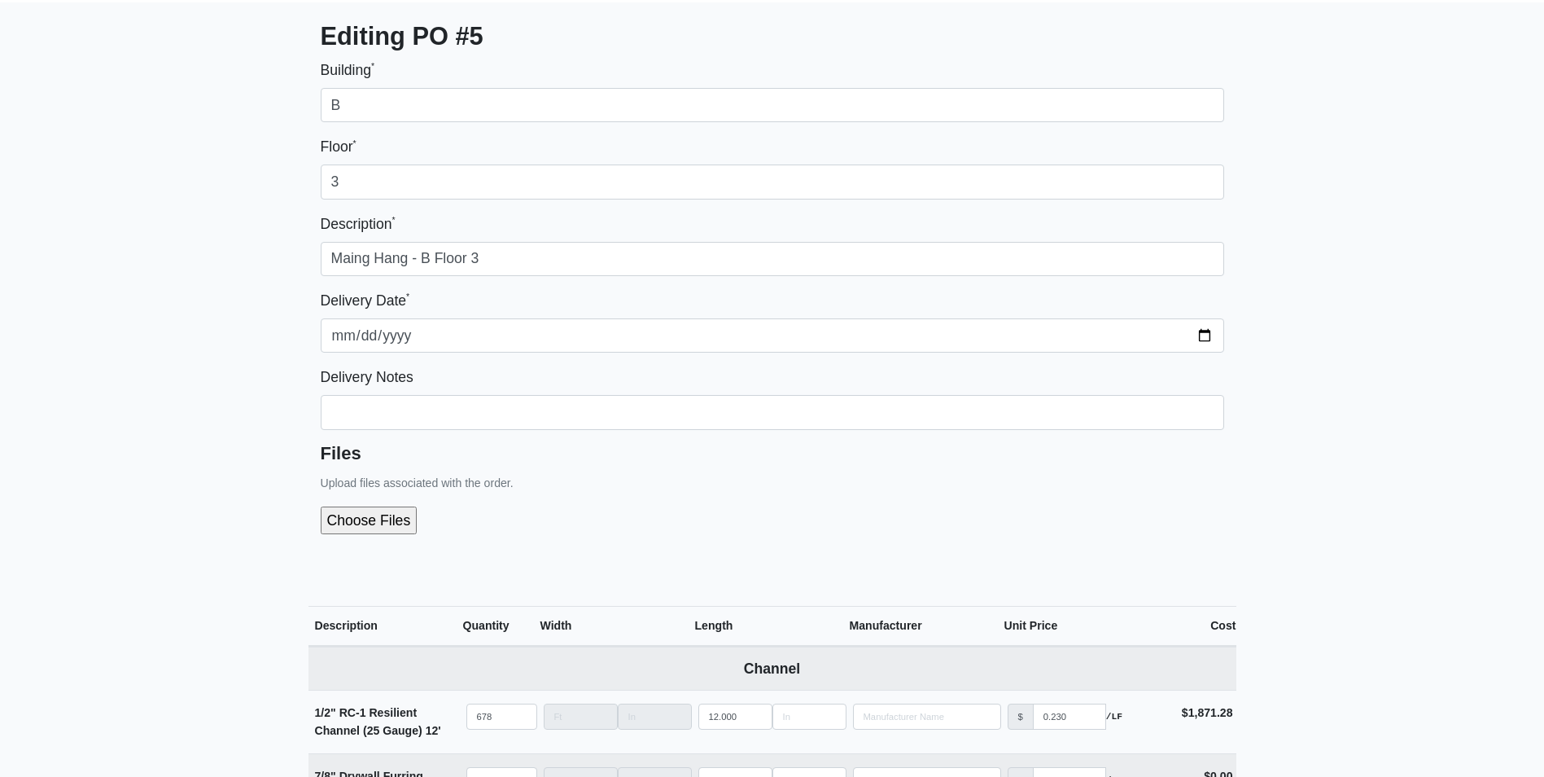
click at [311, 523] on div "Building * B Floor * 3 Description * Maing Hang - B Floor 3 Delivery Date * 202…" at bounding box center [773, 309] width 928 height 501
click at [363, 522] on input "file" at bounding box center [456, 520] width 271 height 28
type input "C:\fakepath\Jardin Apartment - Breakdown B FL 2-3.pdf"
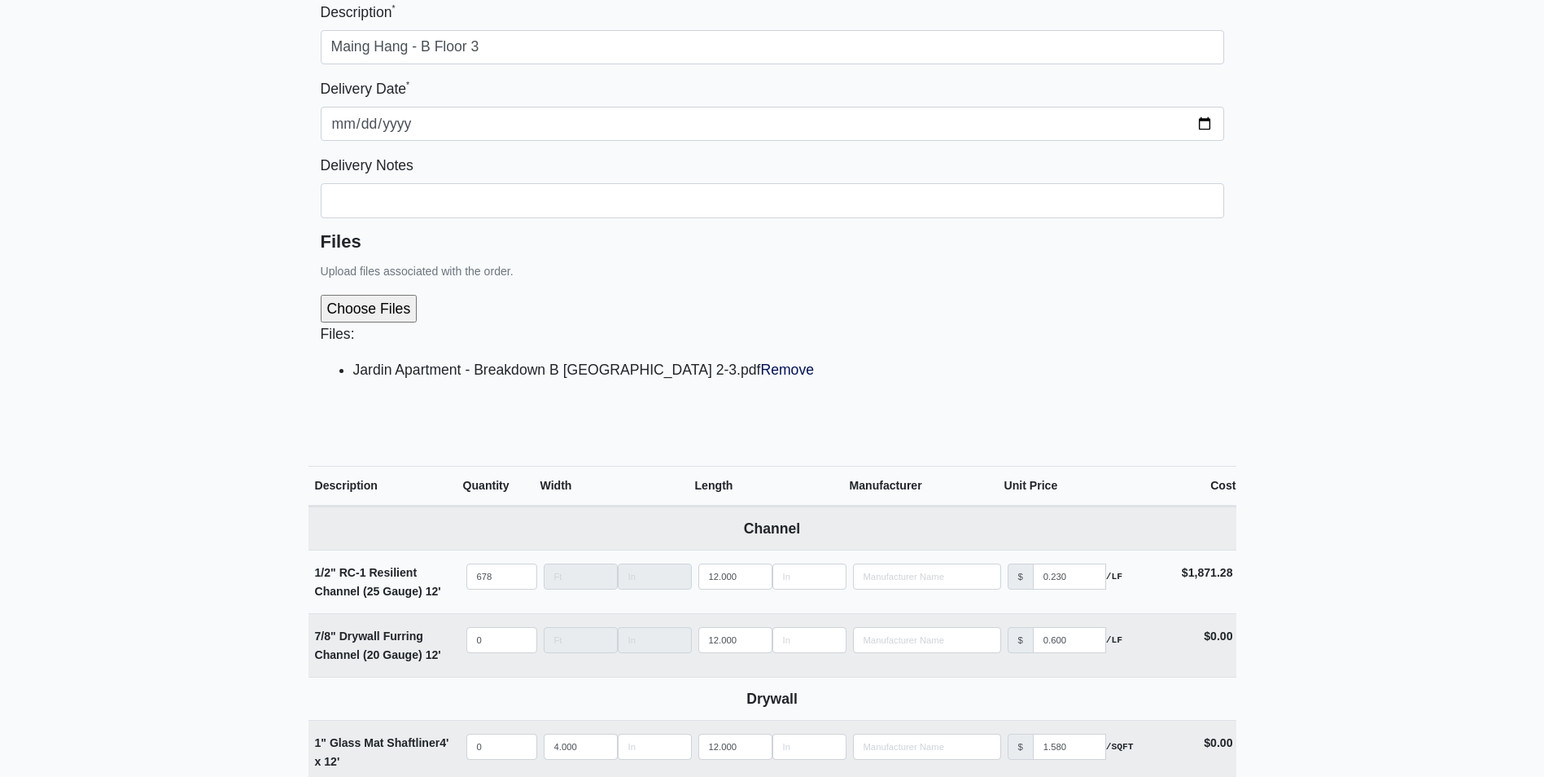
scroll to position [407, 0]
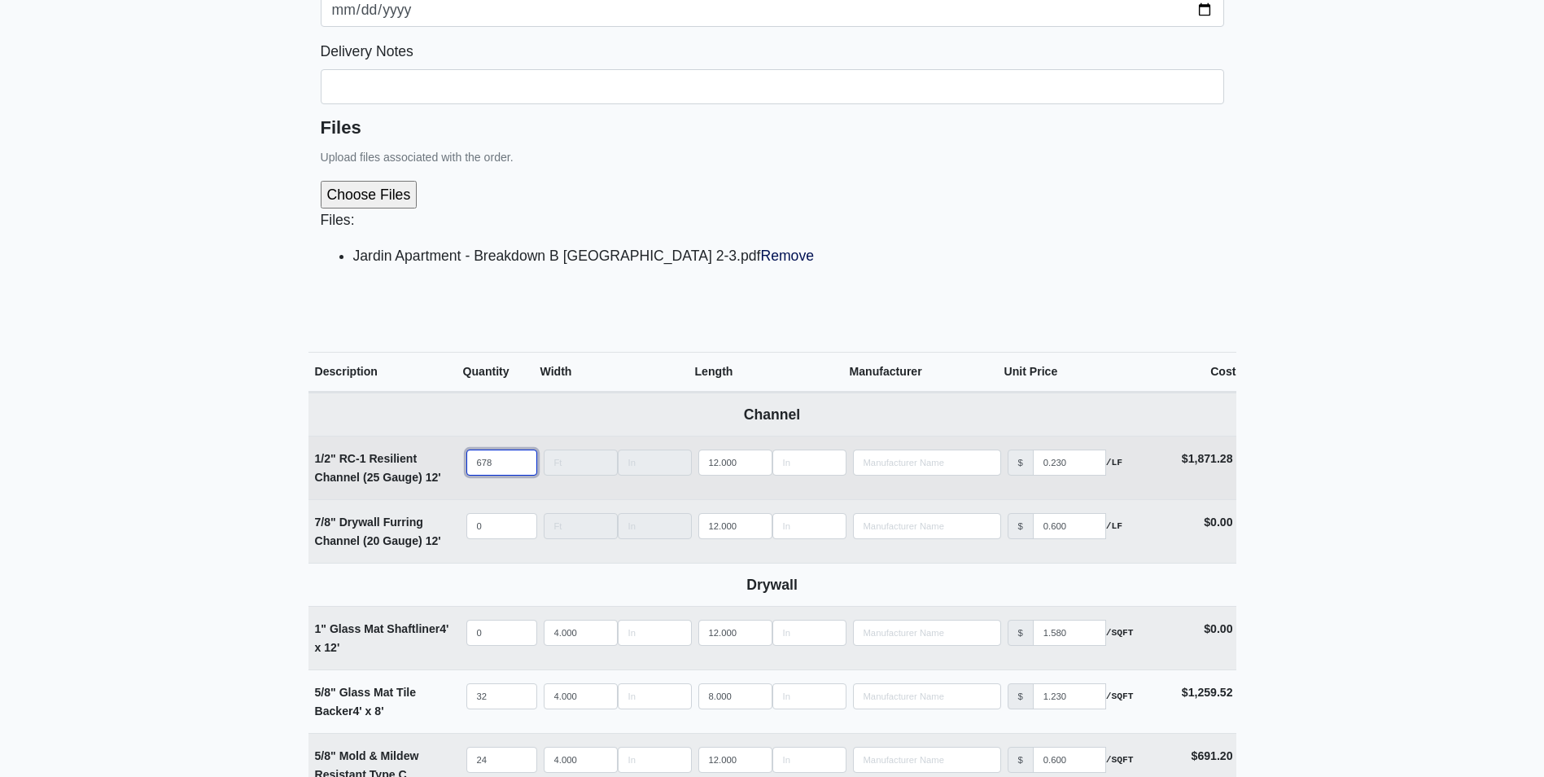
drag, startPoint x: 497, startPoint y: 462, endPoint x: 458, endPoint y: 459, distance: 39.2
click at [458, 459] on tr "1/2" RC-1 Resilient Channel (25 Gauge) 12' Qty 678 Width Length 12.000 Manufact…" at bounding box center [773, 467] width 928 height 63
type input "5"
select select
type input "58"
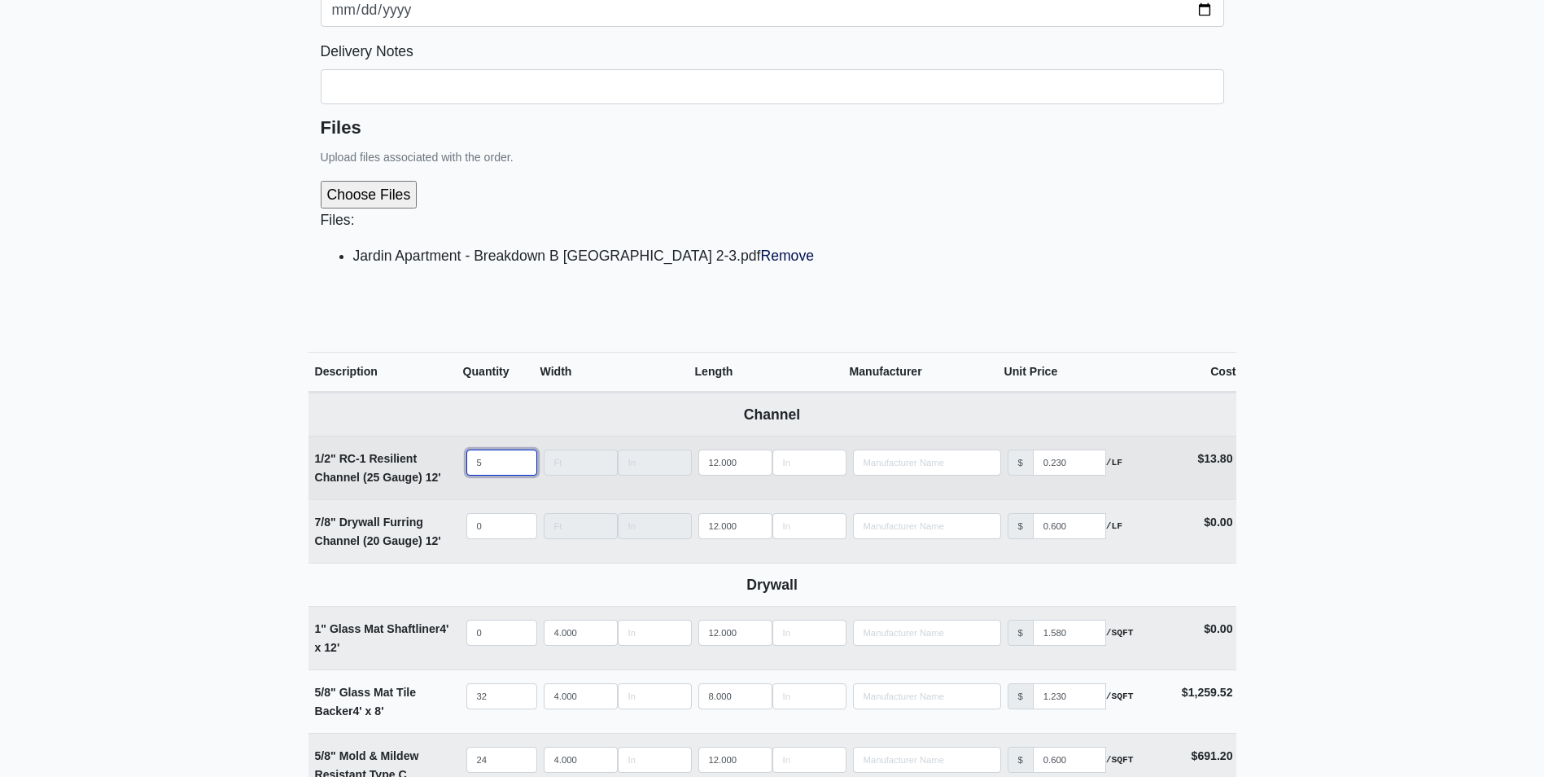
select select
type input "587"
select select
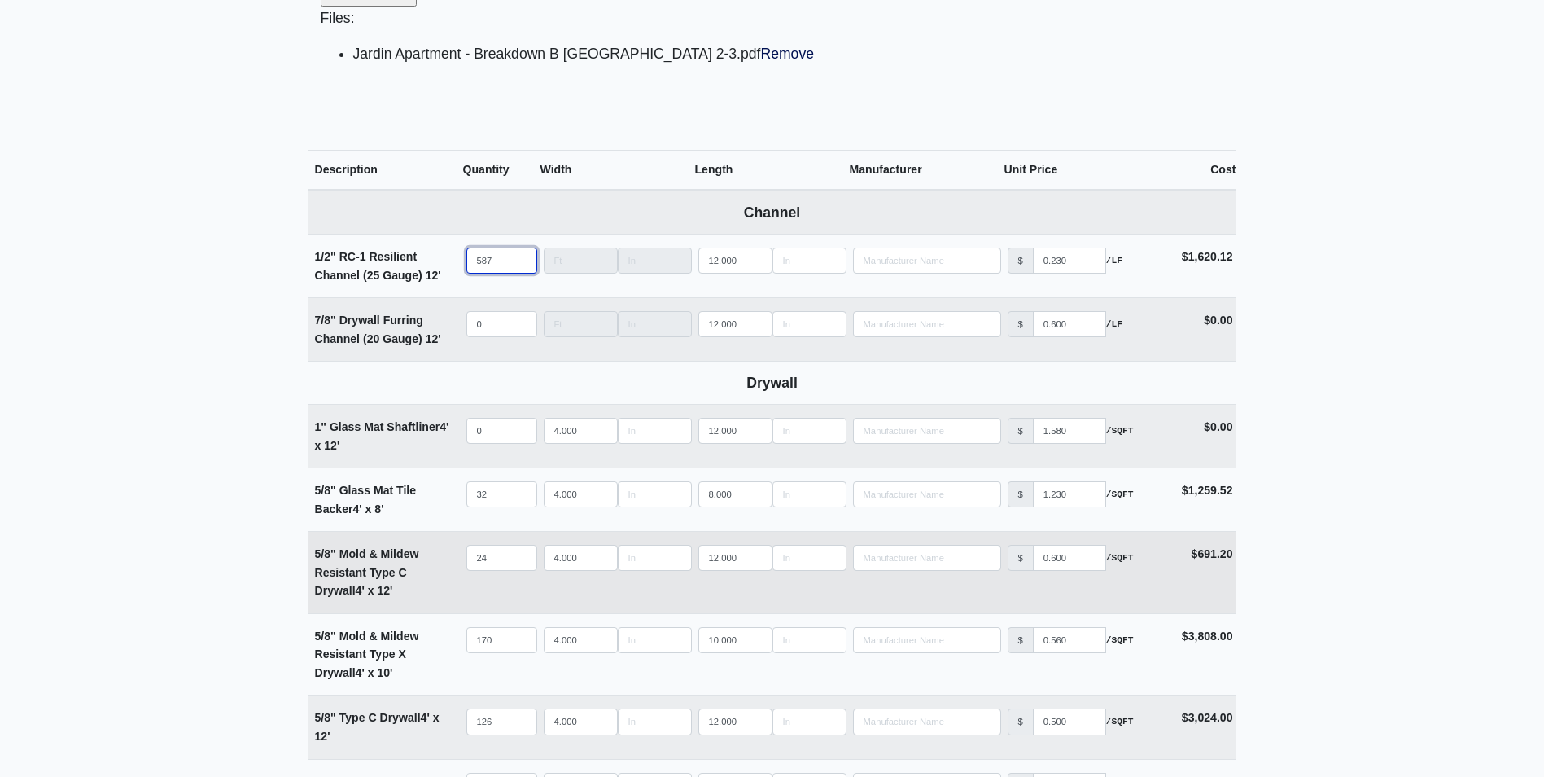
scroll to position [651, 0]
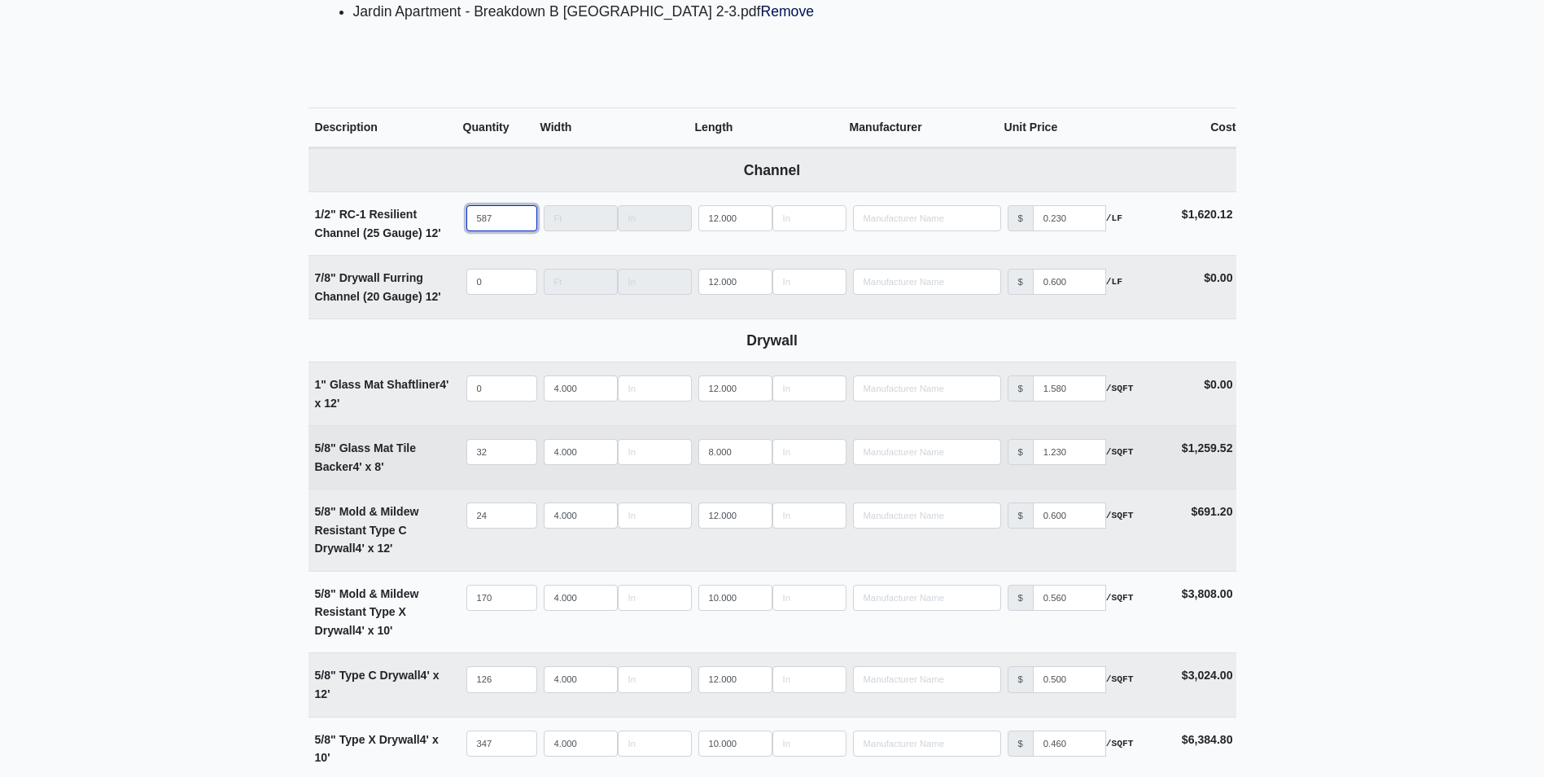
type input "587"
drag, startPoint x: 504, startPoint y: 454, endPoint x: 433, endPoint y: 457, distance: 70.9
click at [433, 457] on tr "5/8" Glass Mat Tile Backer 4' x 8' Qty 32 Width 4.000 Length 8.000 Manufacturer…" at bounding box center [773, 456] width 928 height 63
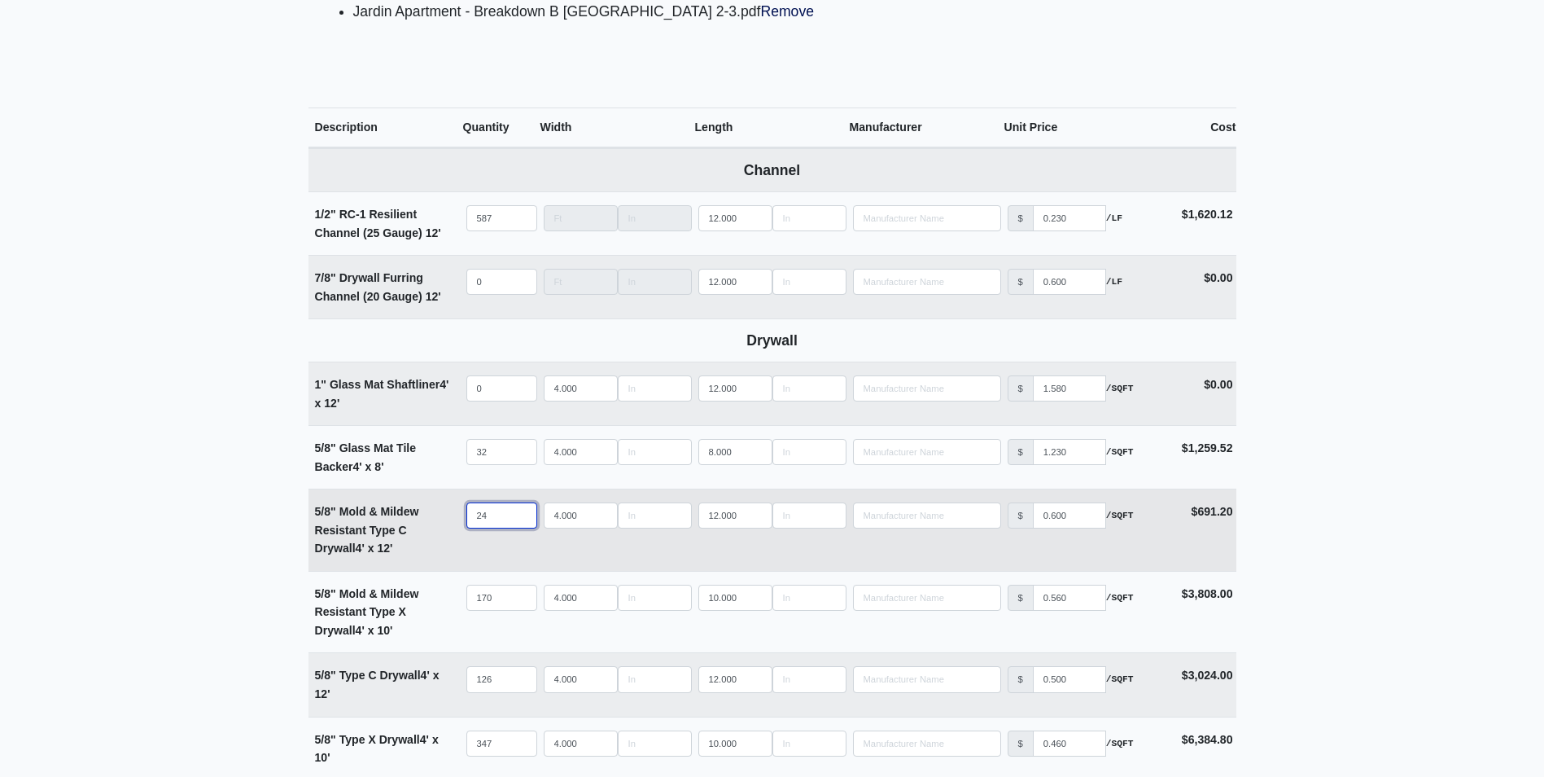
drag, startPoint x: 497, startPoint y: 506, endPoint x: 455, endPoint y: 508, distance: 41.5
click at [455, 508] on tr "5/8" Mold & Mildew Resistant Type C Drywall 4' x 12' Qty 24 Width 4.000 Length …" at bounding box center [773, 529] width 928 height 82
type input "1"
select select
type input "17"
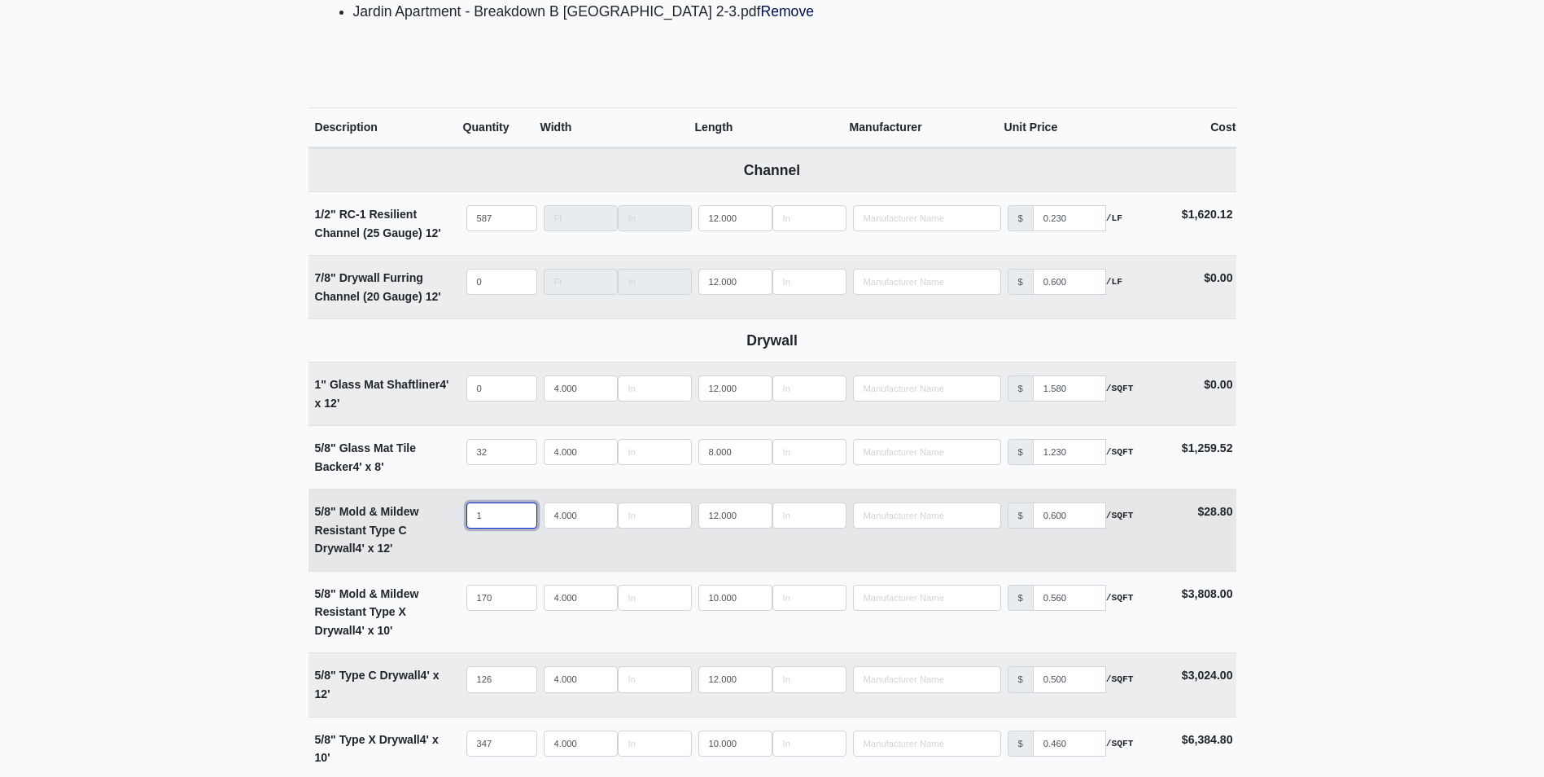
select select
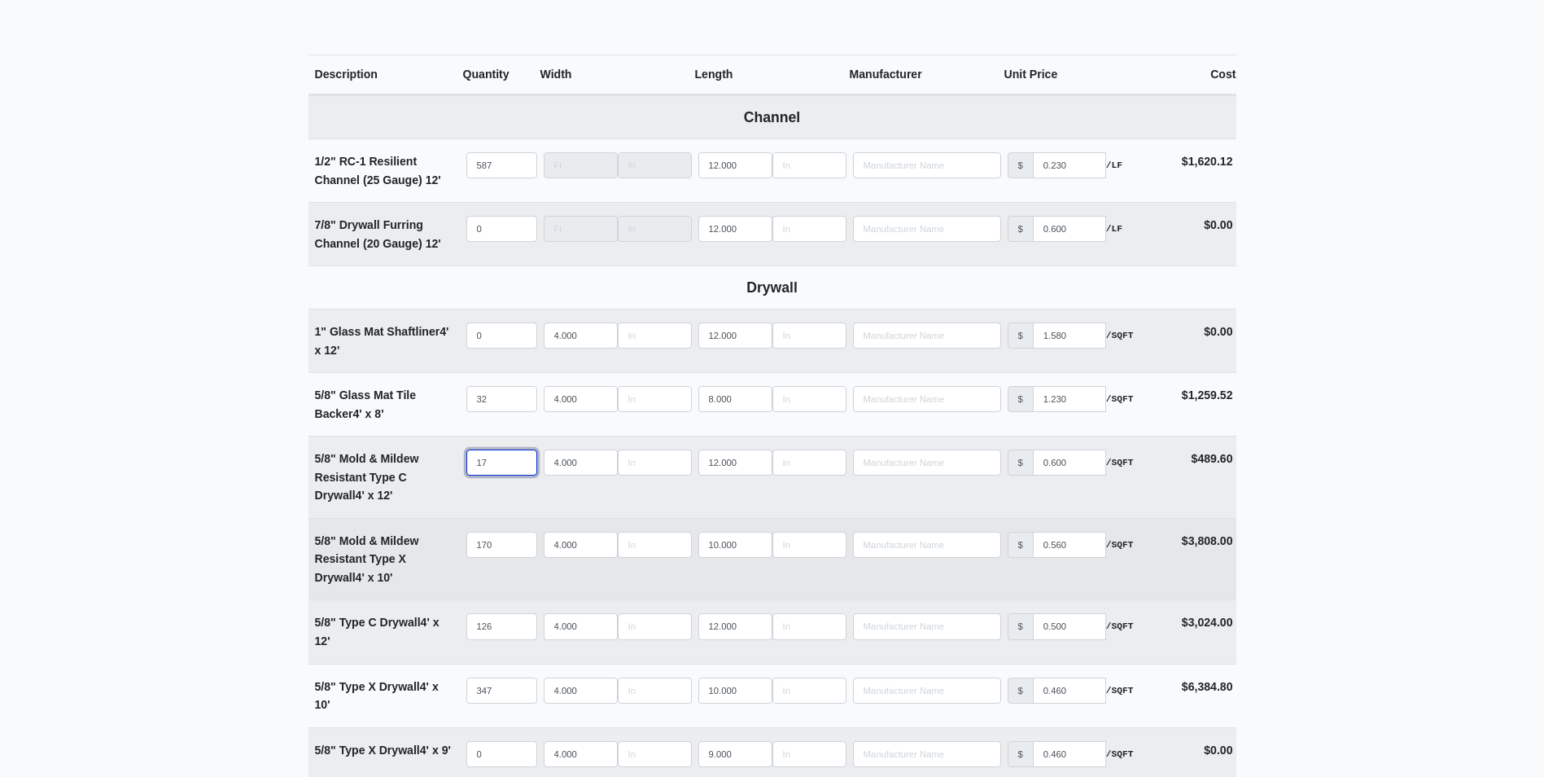
scroll to position [733, 0]
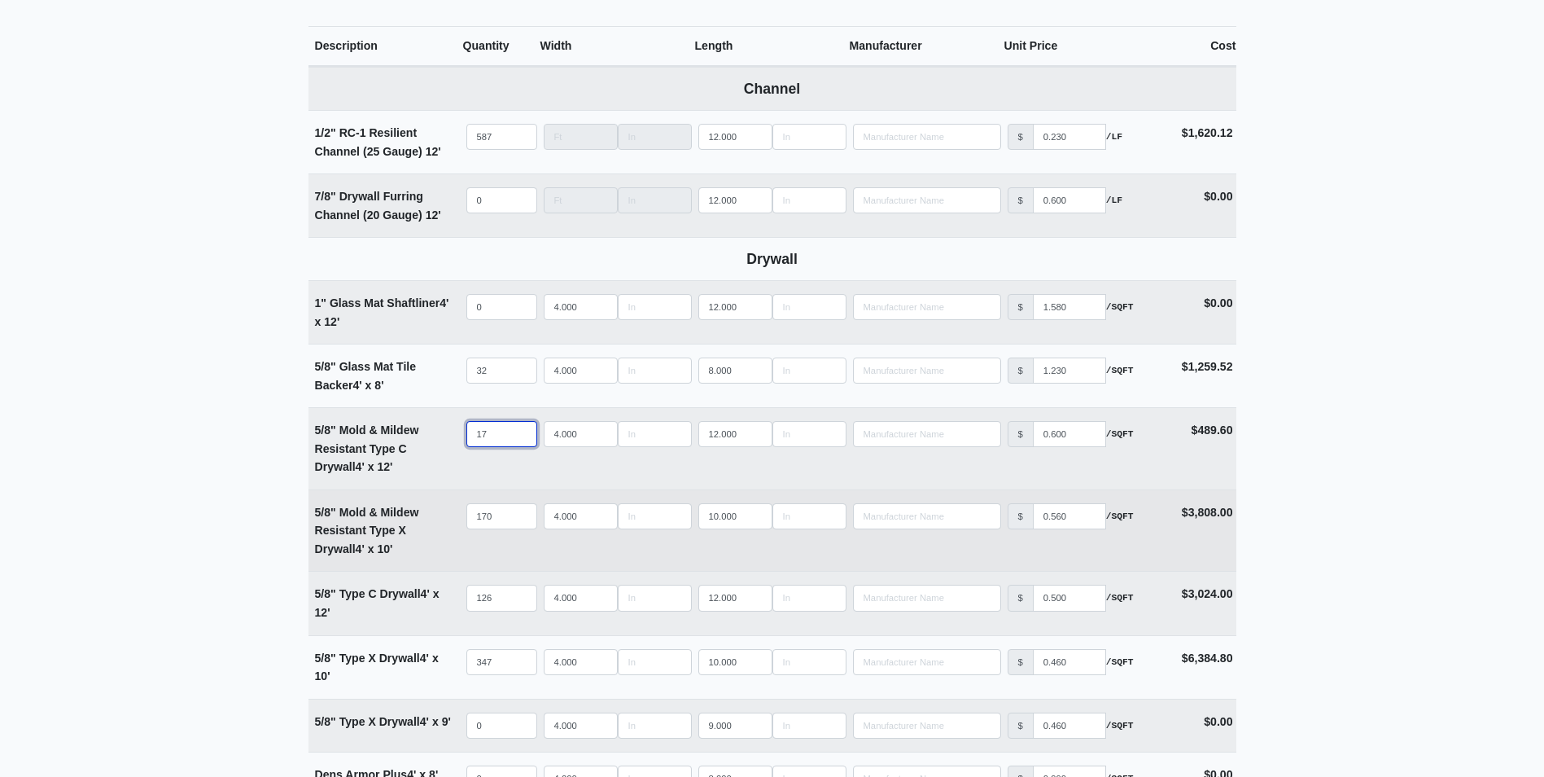
type input "17"
drag, startPoint x: 496, startPoint y: 514, endPoint x: 456, endPoint y: 521, distance: 40.4
click at [456, 521] on tr "5/8" Mold & Mildew Resistant Type X Drywall 4' x 10' Qty 170 Width 4.000 Length…" at bounding box center [773, 530] width 928 height 82
type input "1"
select select
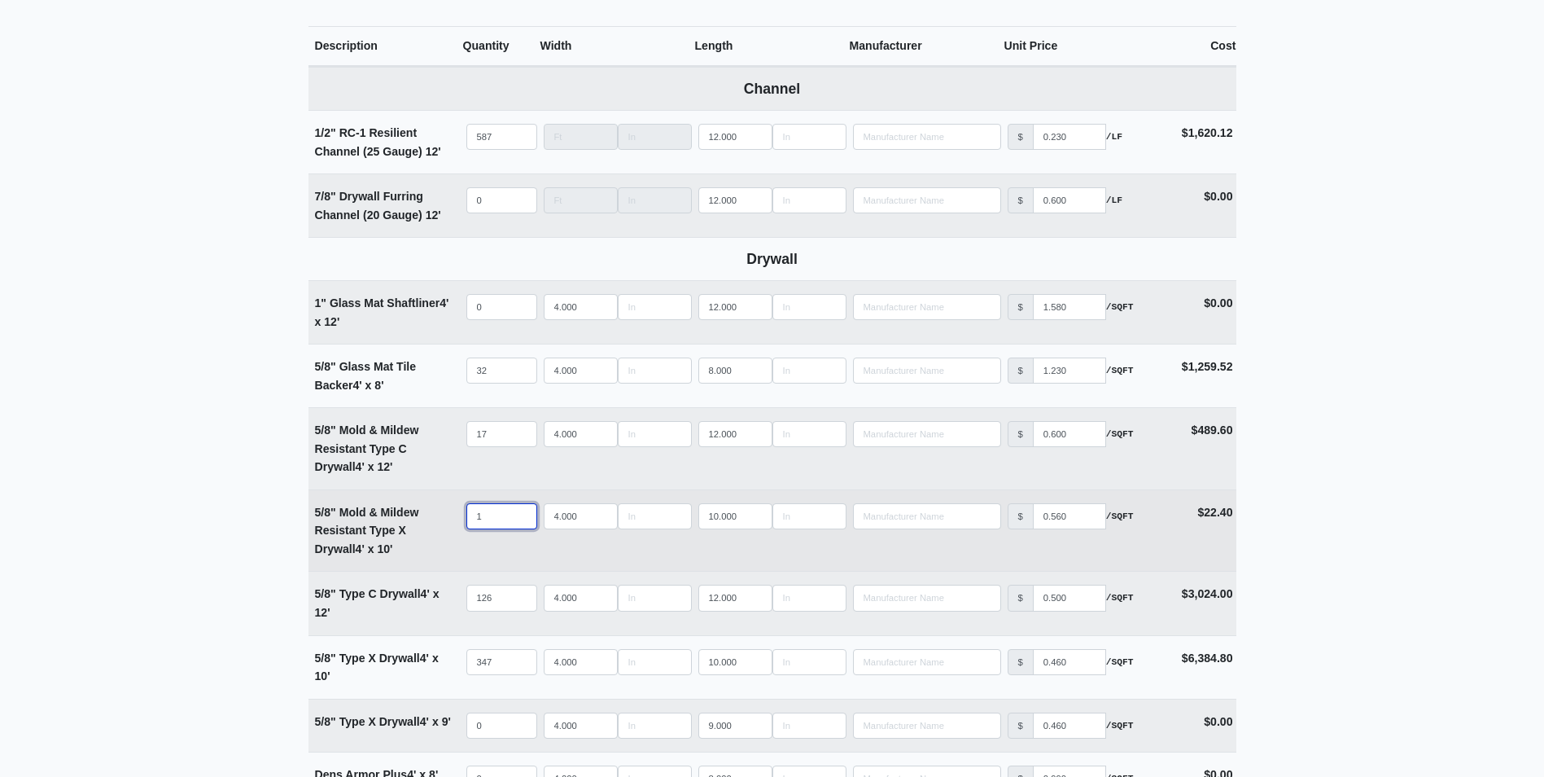
type input "14"
select select
type input "149"
select select
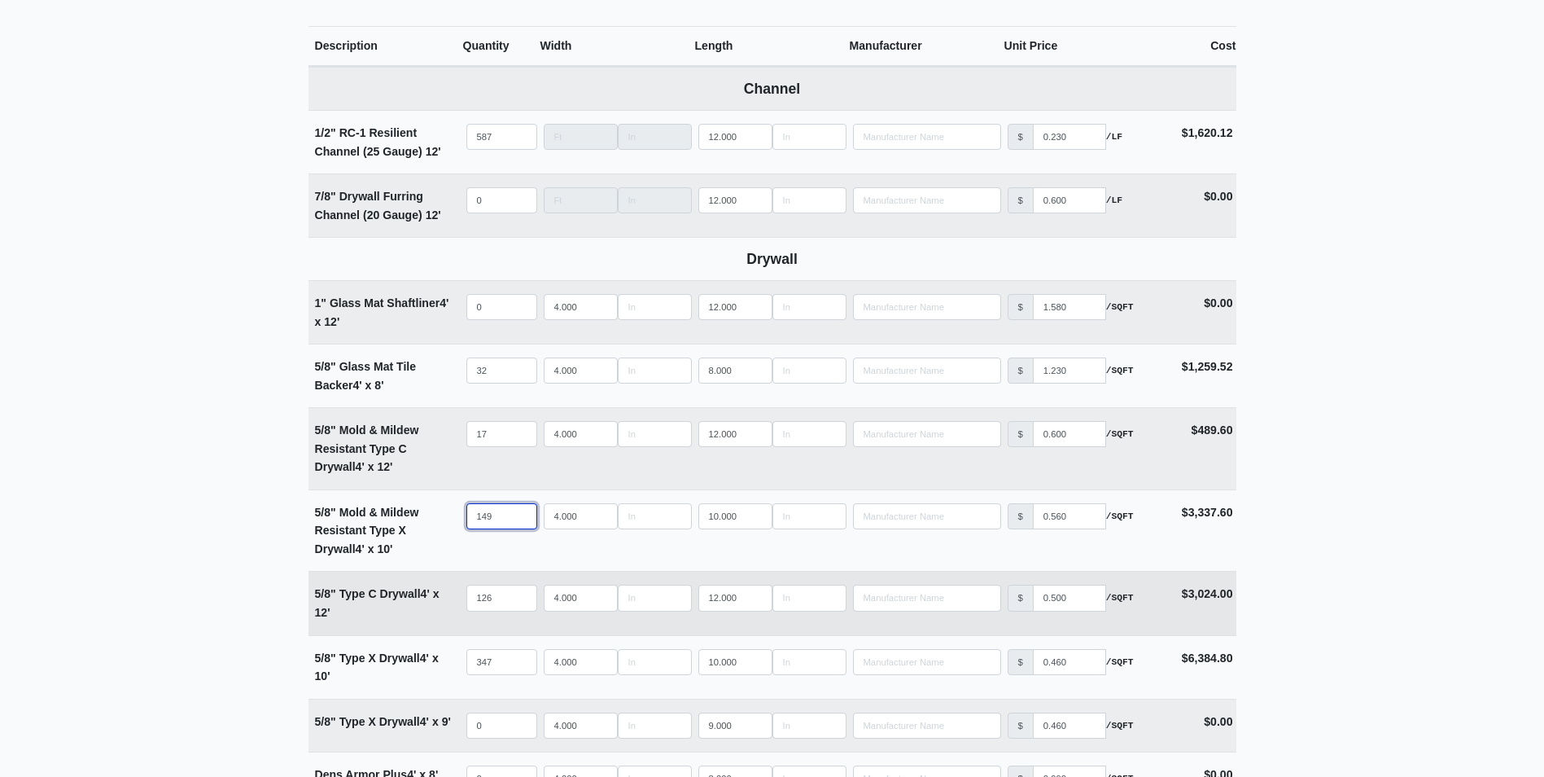
type input "149"
drag, startPoint x: 498, startPoint y: 593, endPoint x: 427, endPoint y: 600, distance: 72.0
click at [427, 600] on tr "5/8" Type C Drywall 4' x 12' Qty 126 Width 4.000 Length 12.000 Manufacturer No …" at bounding box center [773, 602] width 928 height 63
type input "1"
select select
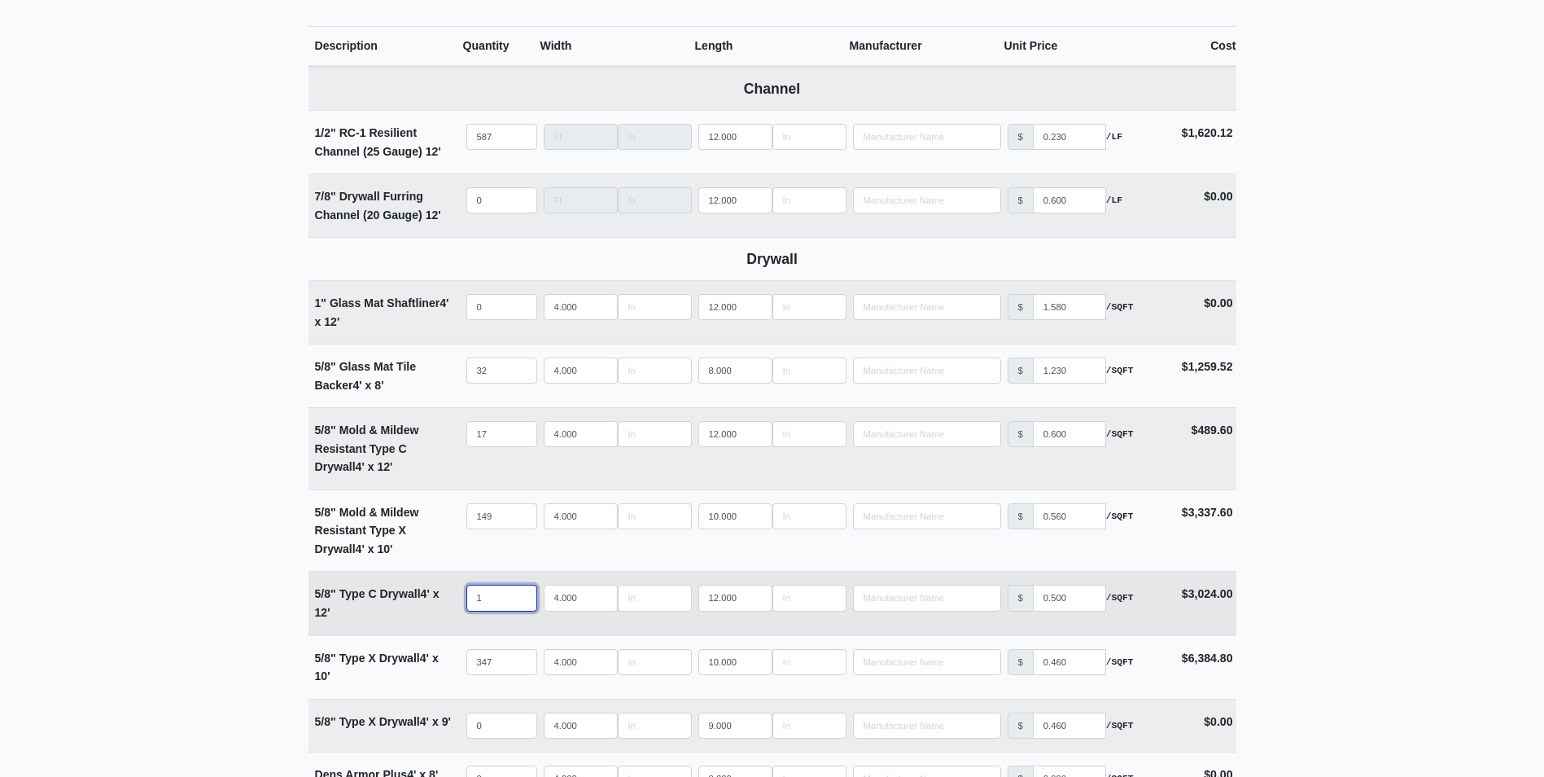
type input "11"
select select
type input "113"
select select
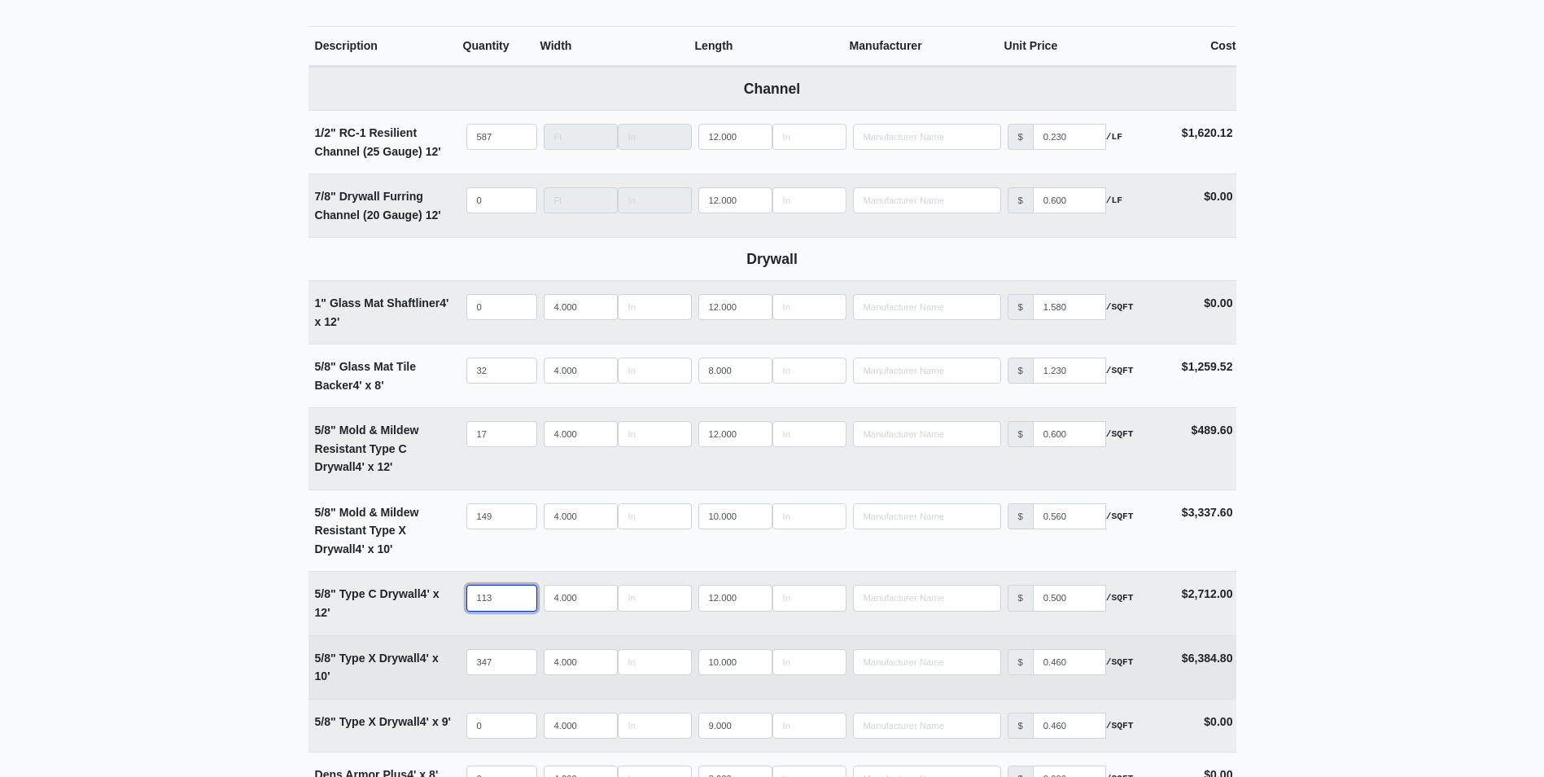
type input "113"
drag, startPoint x: 497, startPoint y: 659, endPoint x: 446, endPoint y: 663, distance: 51.4
click at [446, 663] on tr "5/8" Type X Drywall 4' x 10' Qty 347 Width 4.000 Length 10.000 Manufacturer No …" at bounding box center [773, 666] width 928 height 63
type input "3"
select select
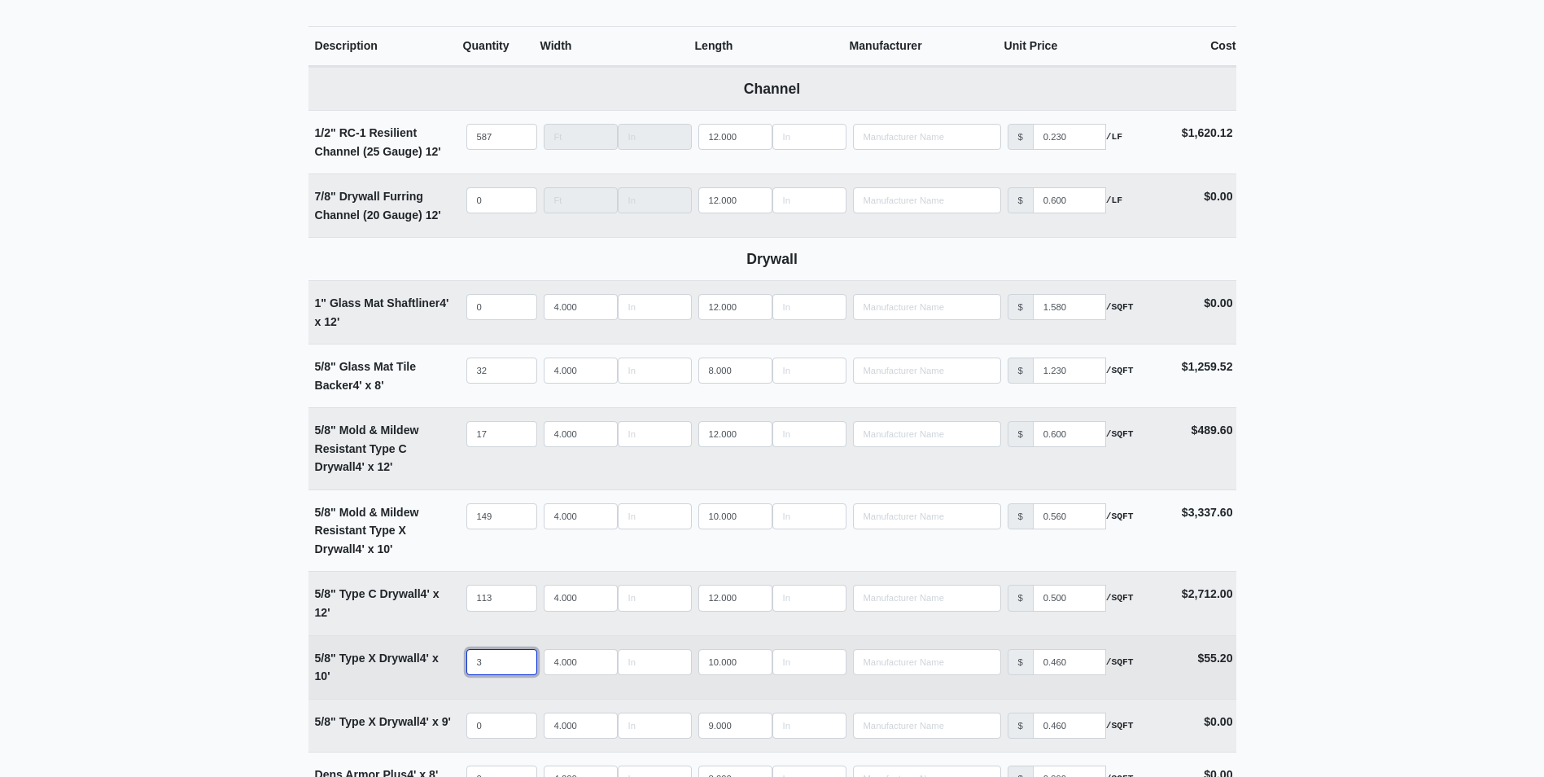
type input "37"
select select
type input "379"
select select
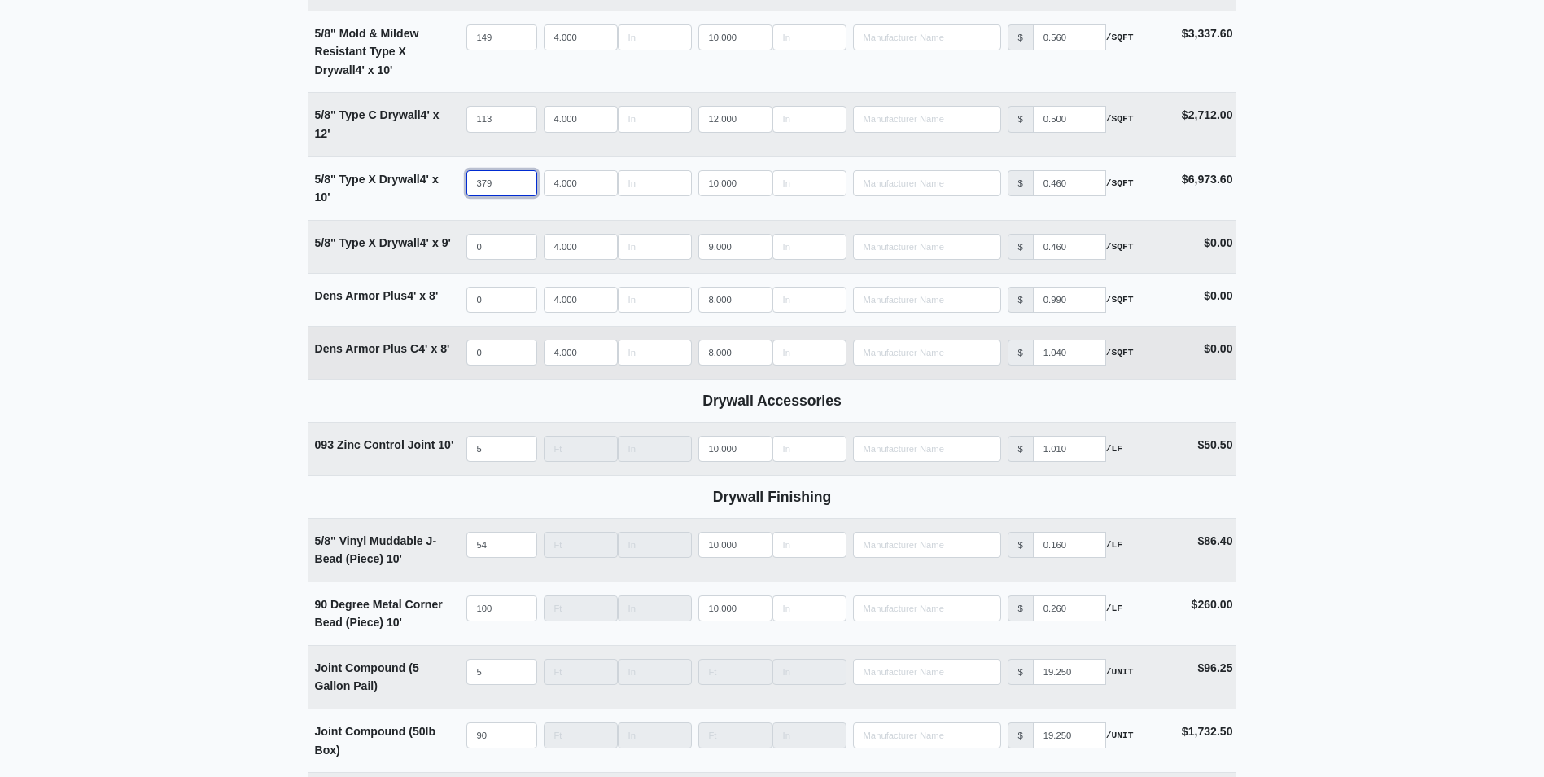
scroll to position [1302, 0]
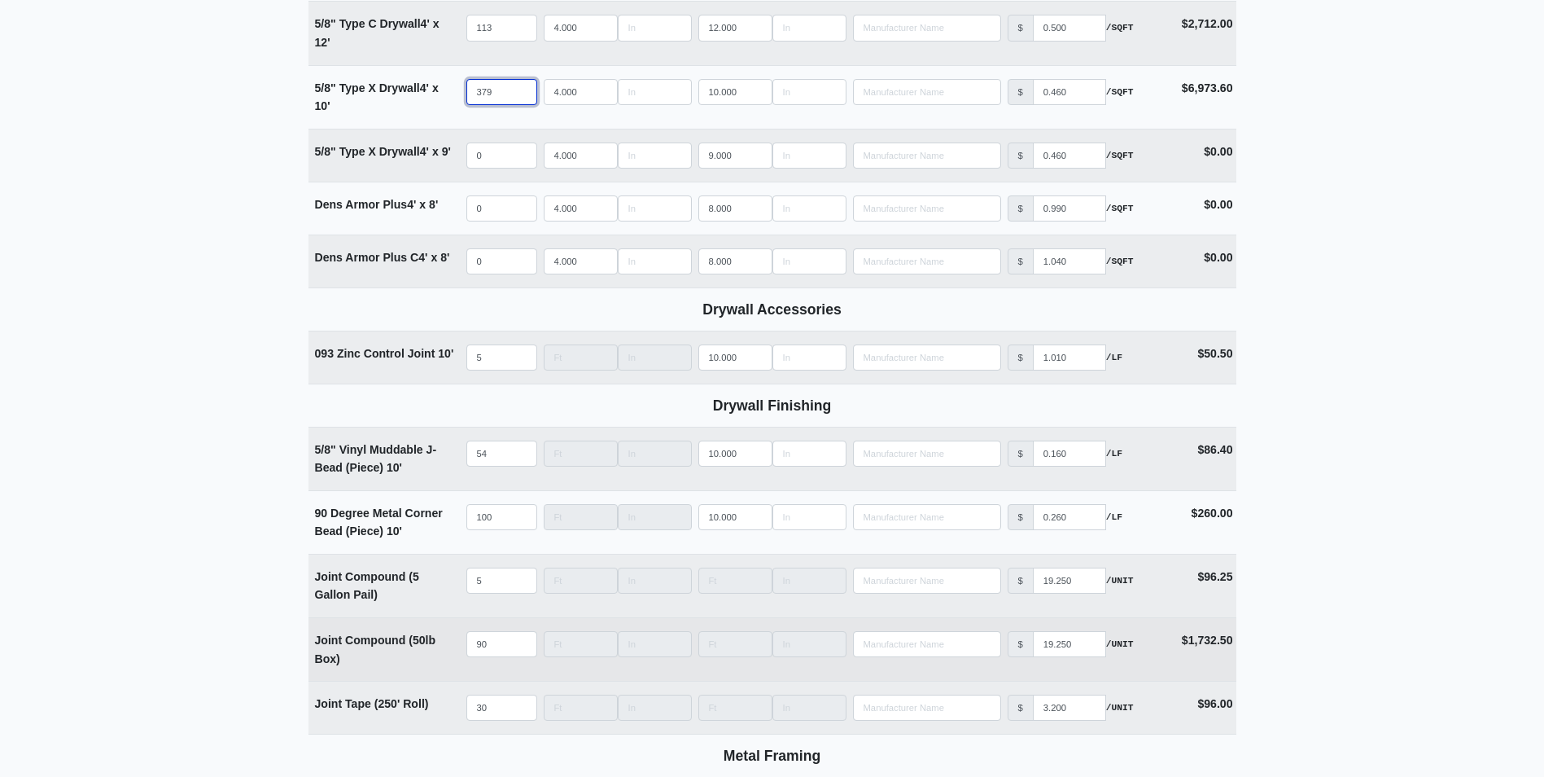
type input "379"
drag, startPoint x: 501, startPoint y: 646, endPoint x: 406, endPoint y: 649, distance: 94.5
click at [406, 649] on tr "Joint Compound (50lb Box) Qty 90 Width Length Manufacturer No Results Price $ 1…" at bounding box center [773, 648] width 928 height 63
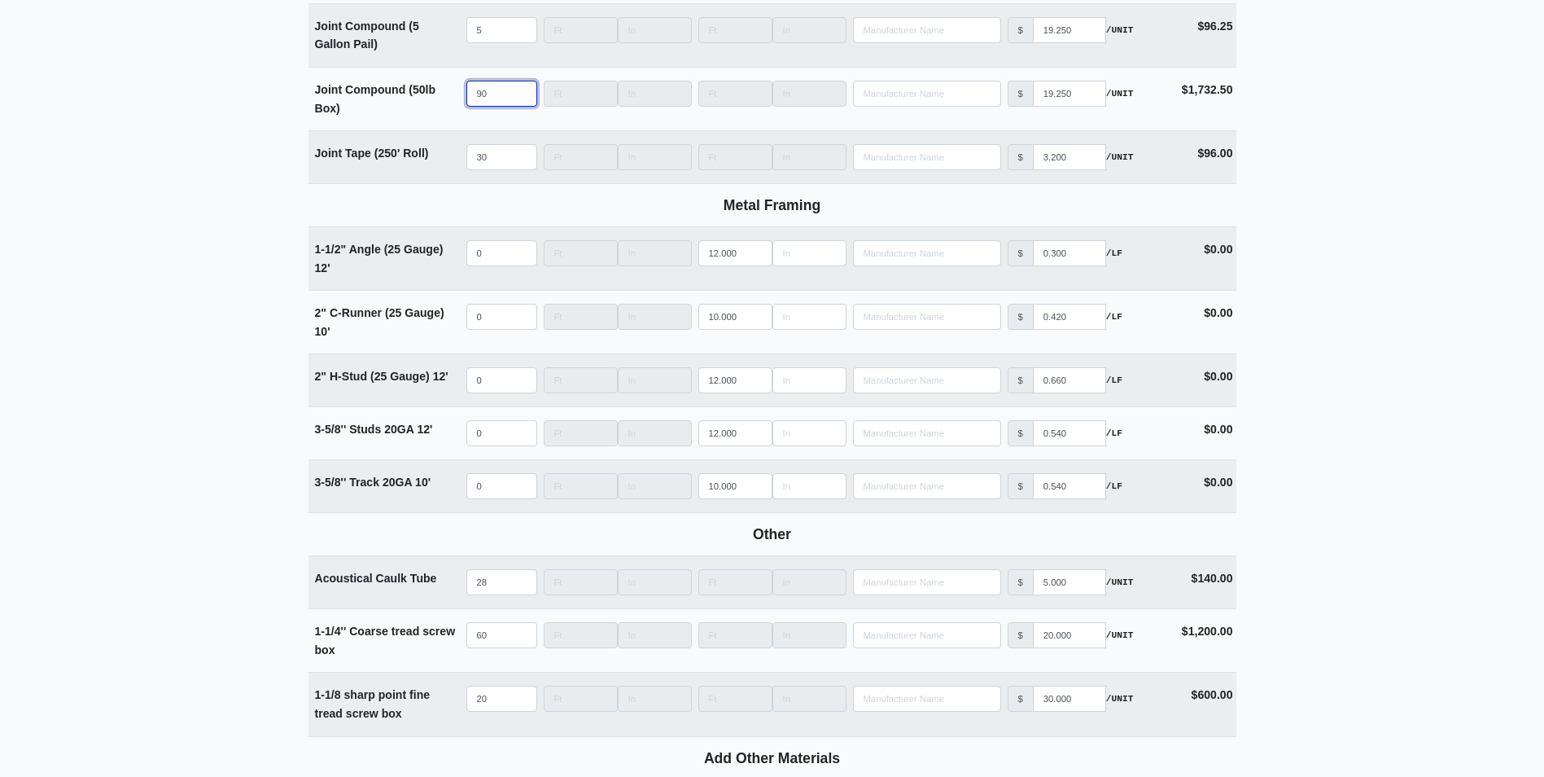
scroll to position [2197, 0]
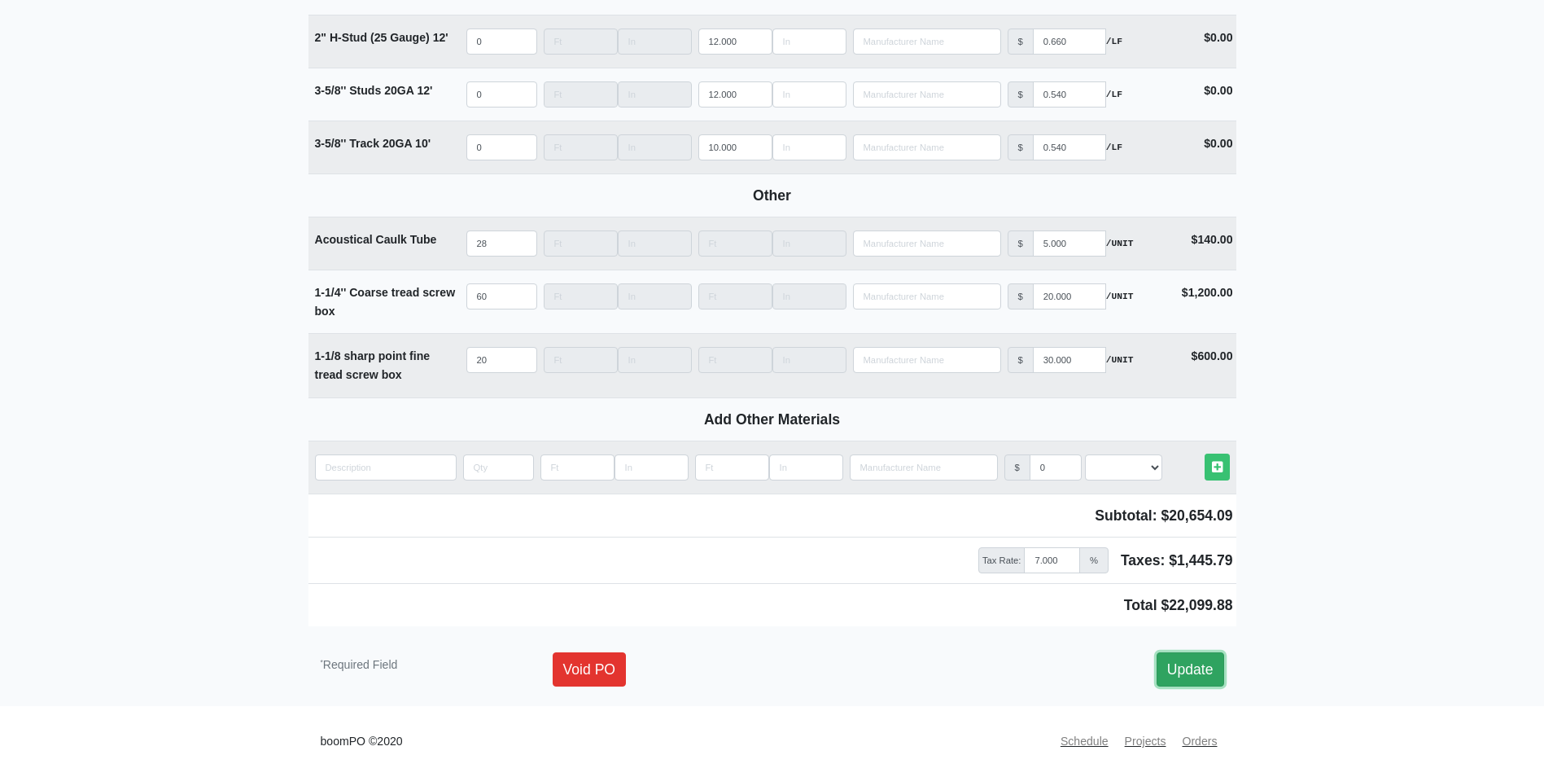
click at [1205, 672] on link "Update" at bounding box center [1191, 669] width 68 height 34
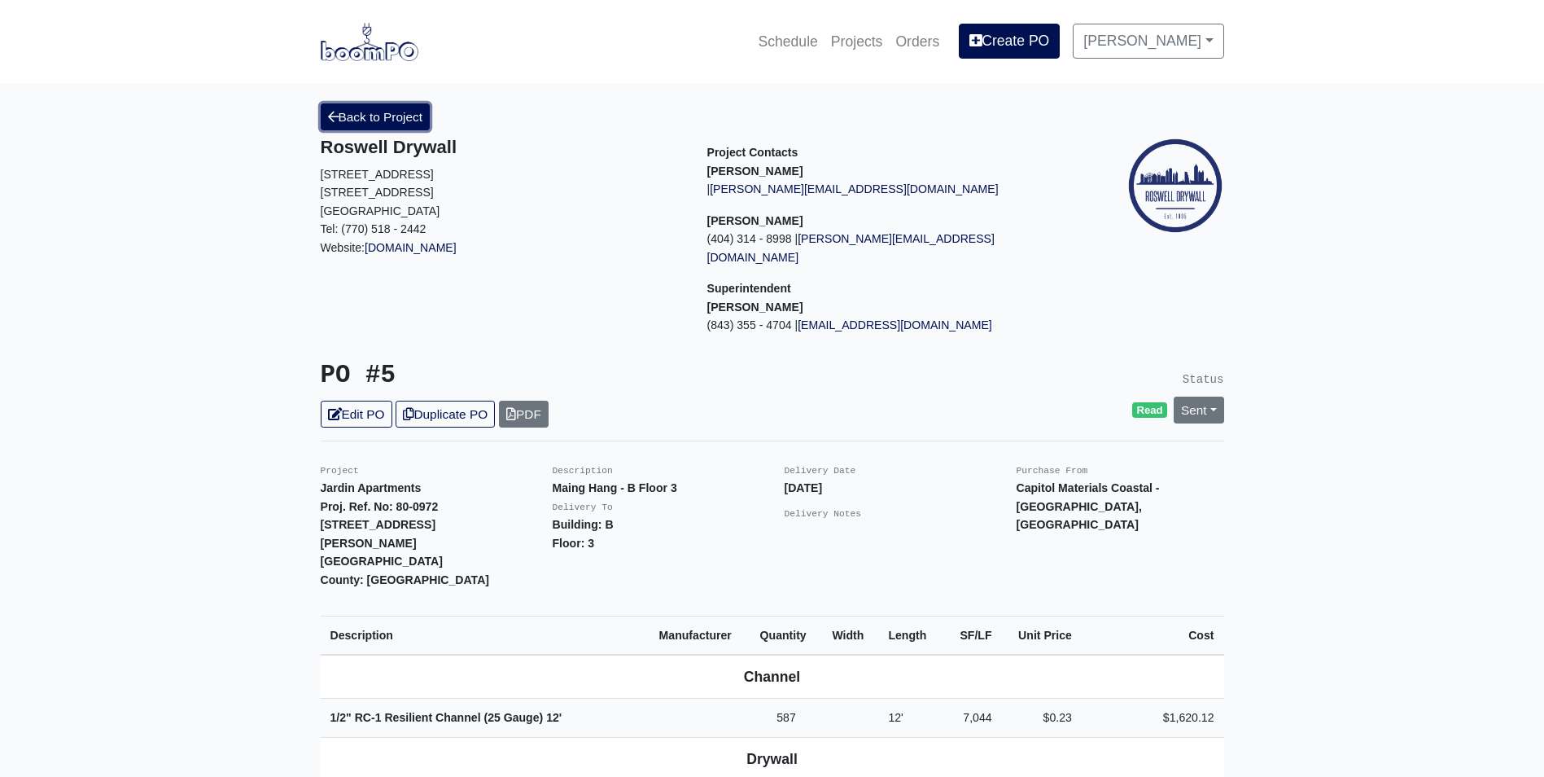
click at [356, 120] on link "Back to Project" at bounding box center [376, 116] width 110 height 27
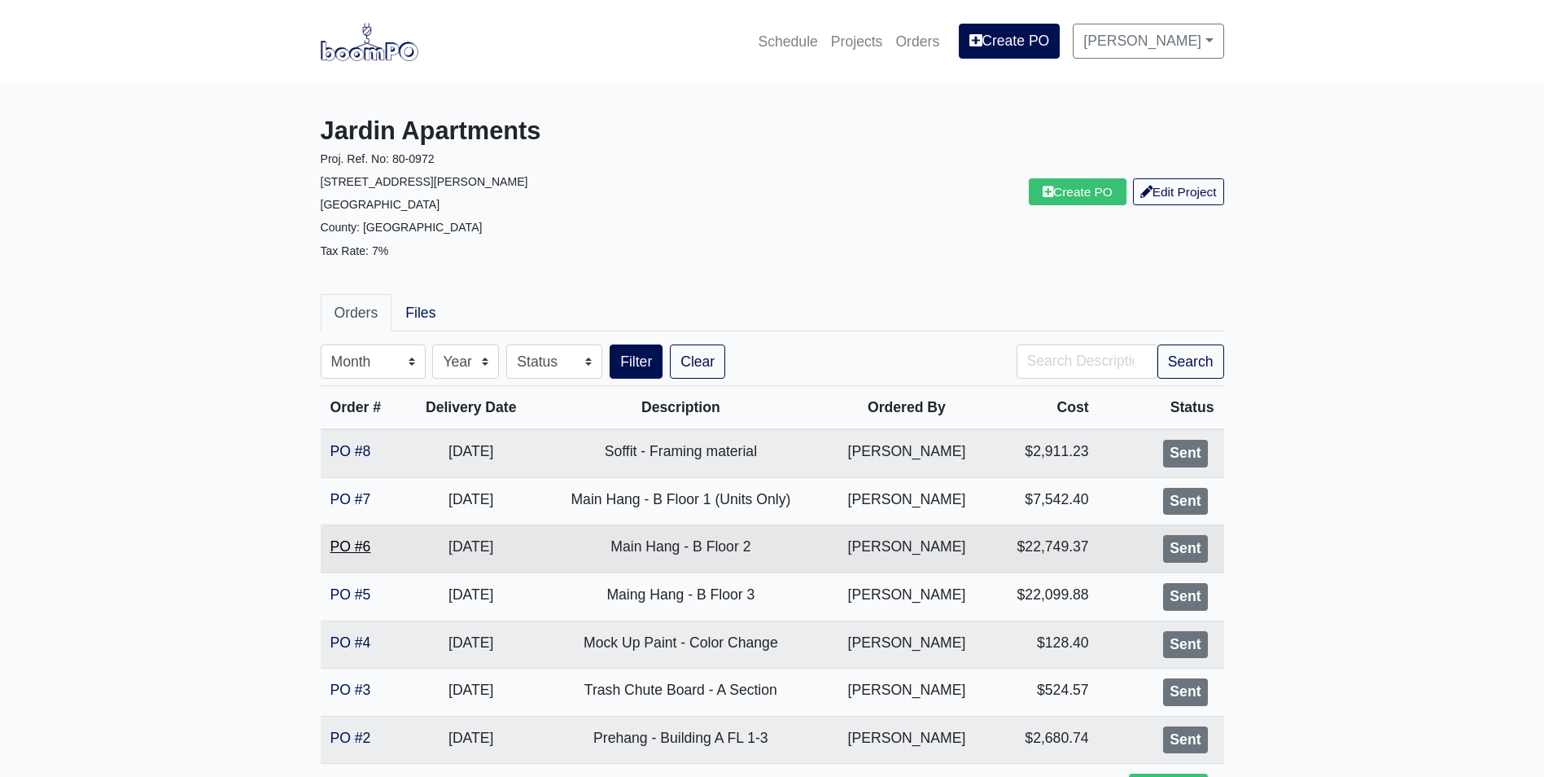
click at [342, 551] on link "PO #6" at bounding box center [351, 546] width 41 height 16
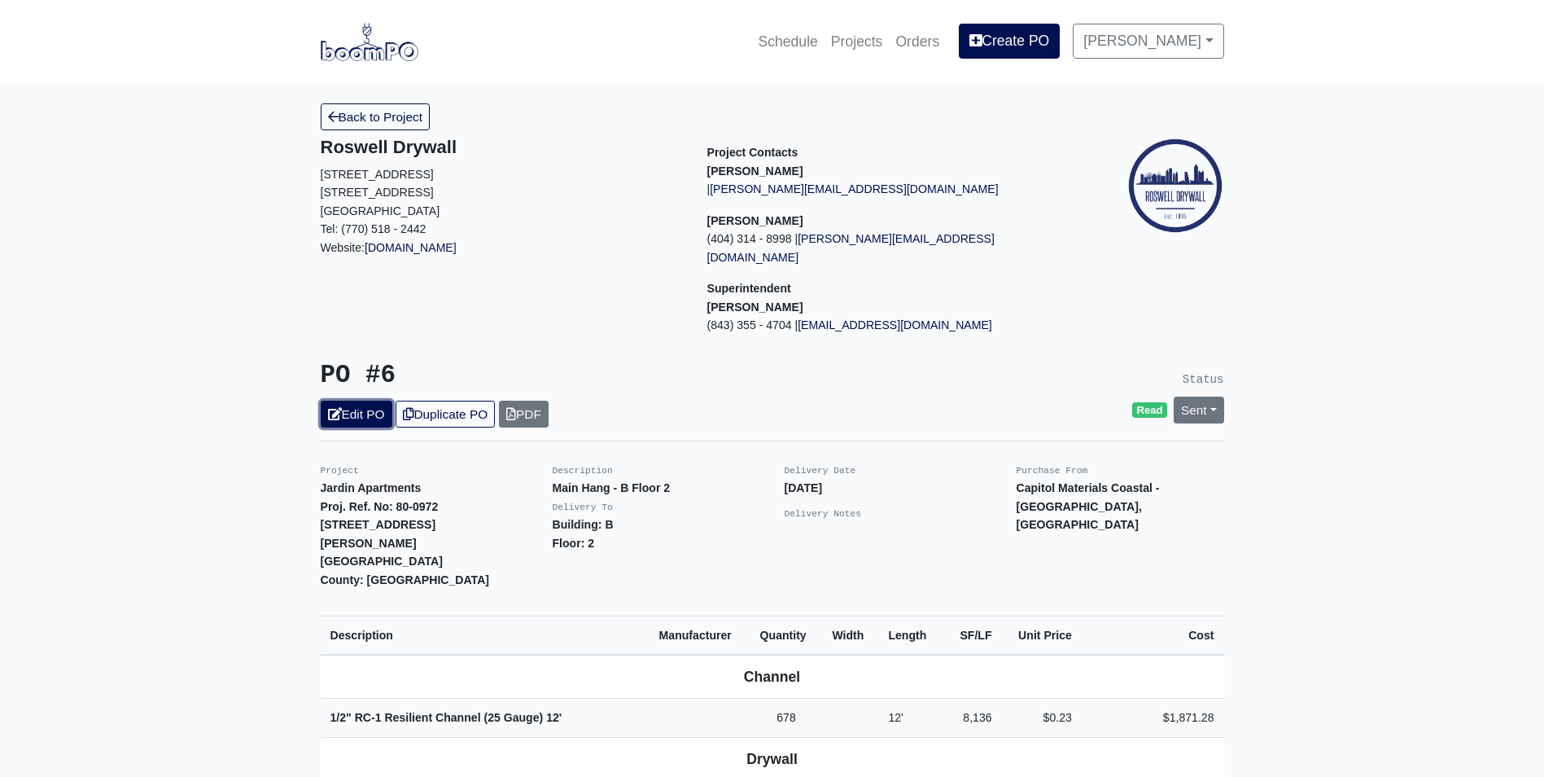
click at [348, 401] on link "Edit PO" at bounding box center [357, 414] width 72 height 27
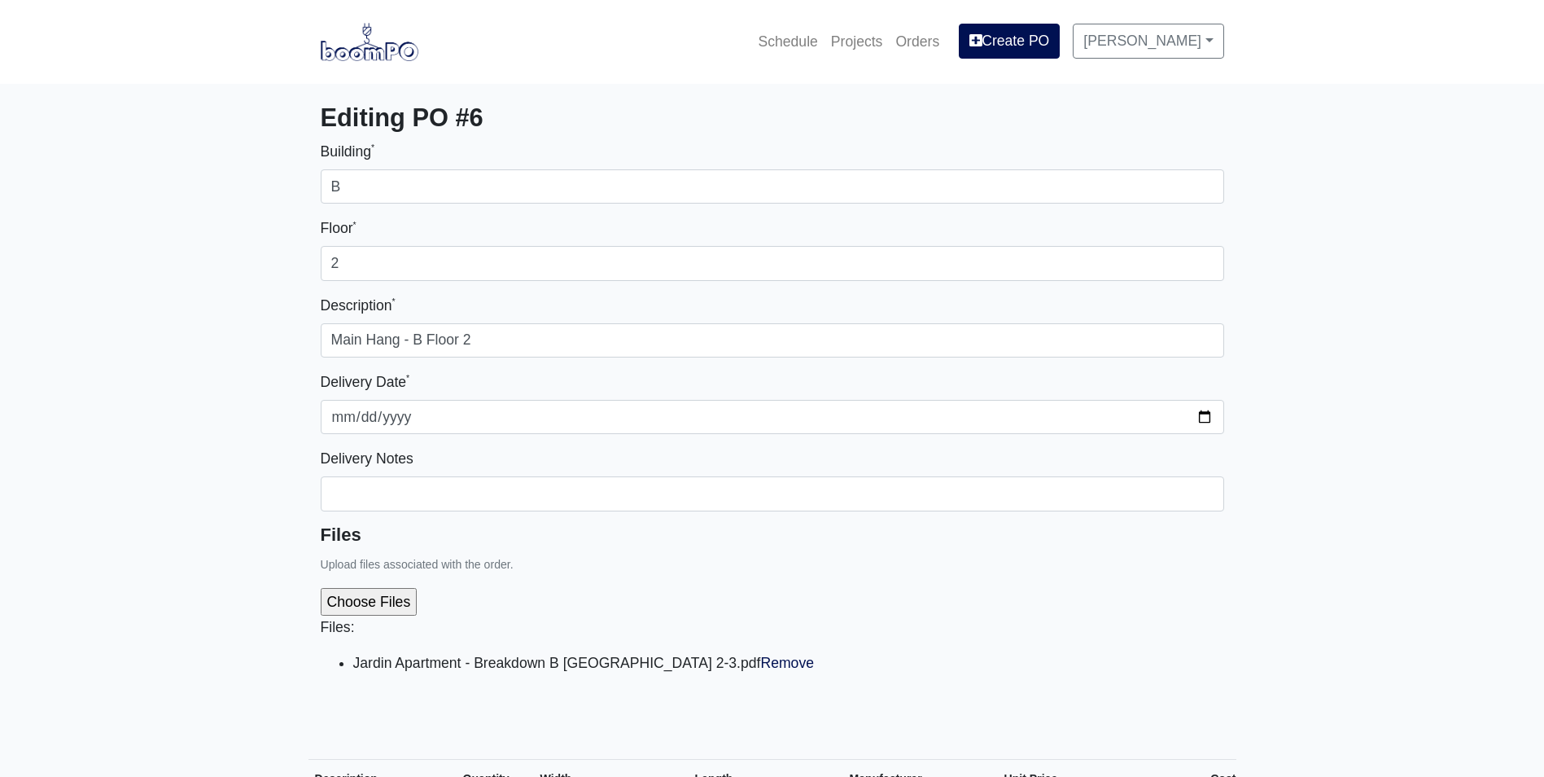
select select
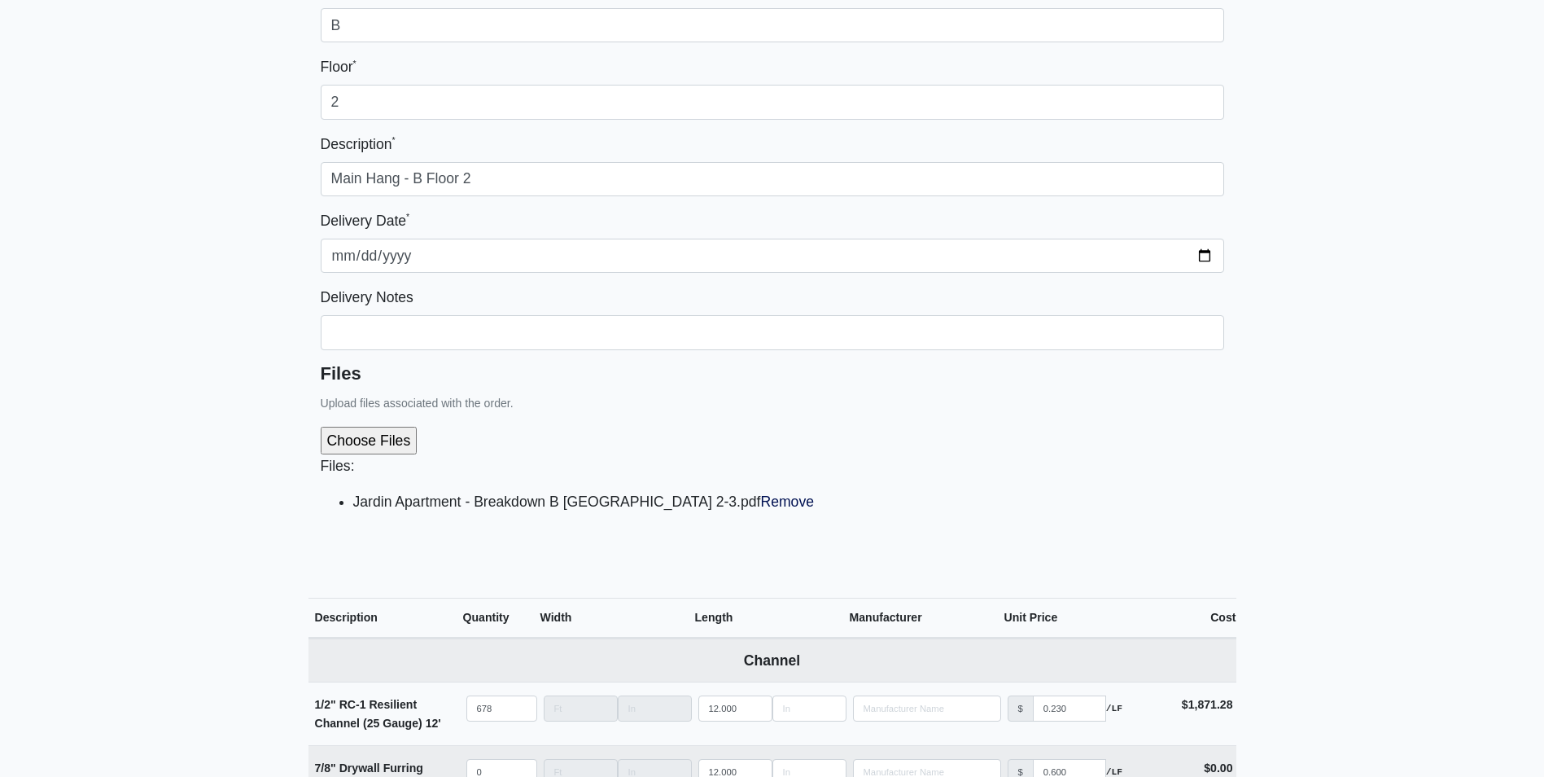
scroll to position [163, 0]
click at [760, 495] on link "Remove" at bounding box center [787, 500] width 54 height 16
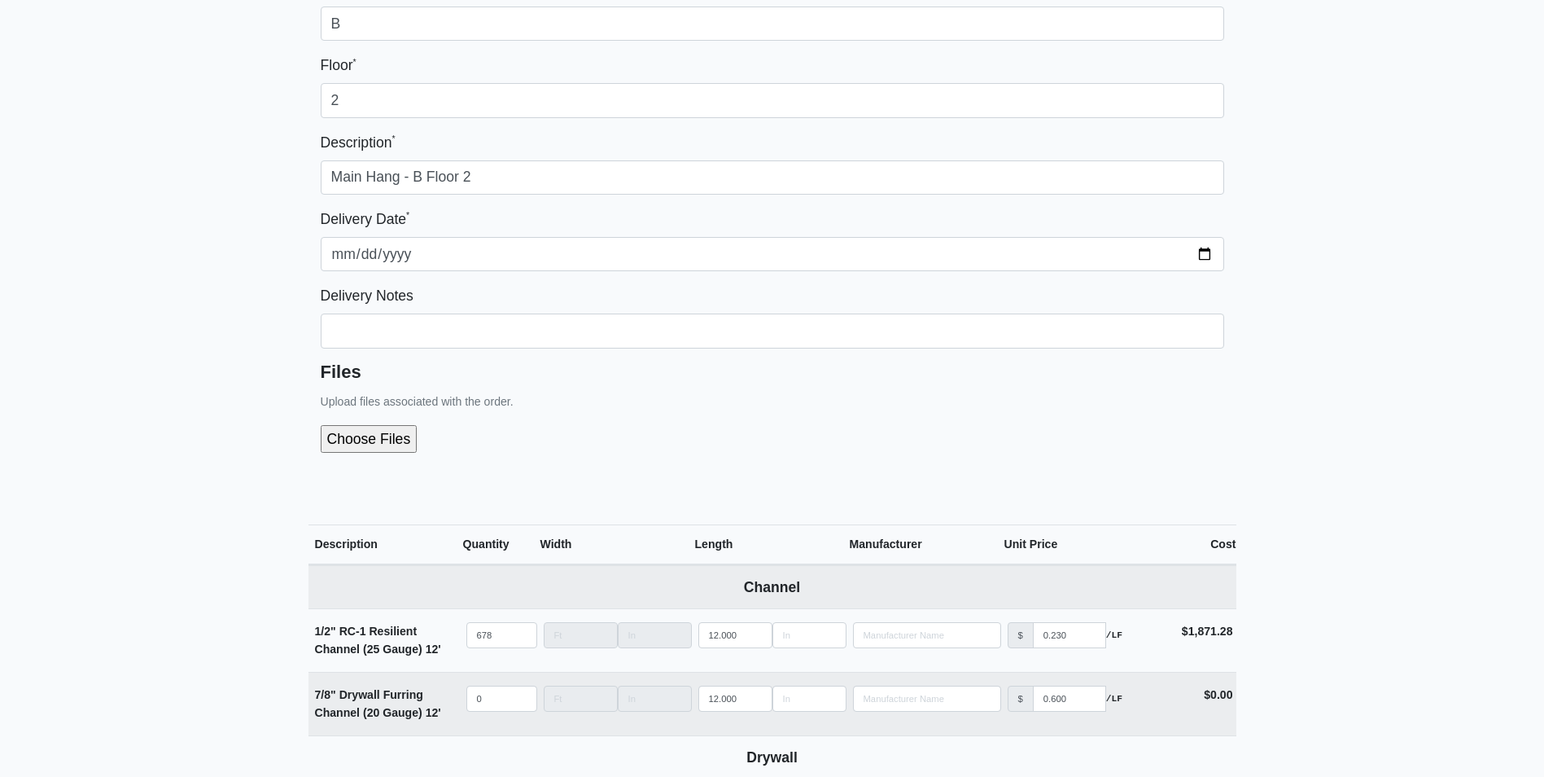
click at [379, 432] on input "file" at bounding box center [456, 439] width 271 height 28
type input "C:\fakepath\Jardin Apartment - Breakdown B FL 2-3.pdf"
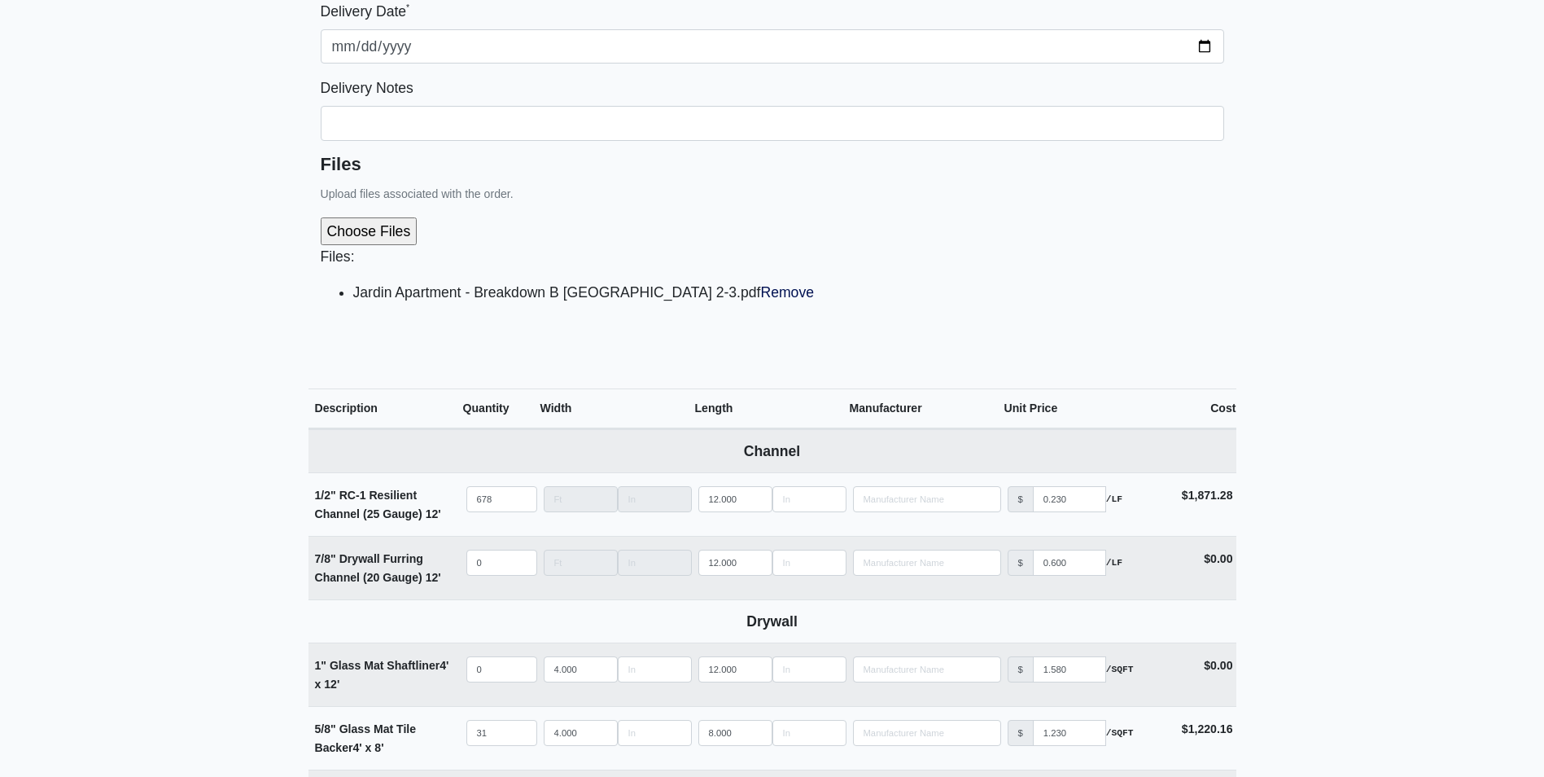
scroll to position [651, 0]
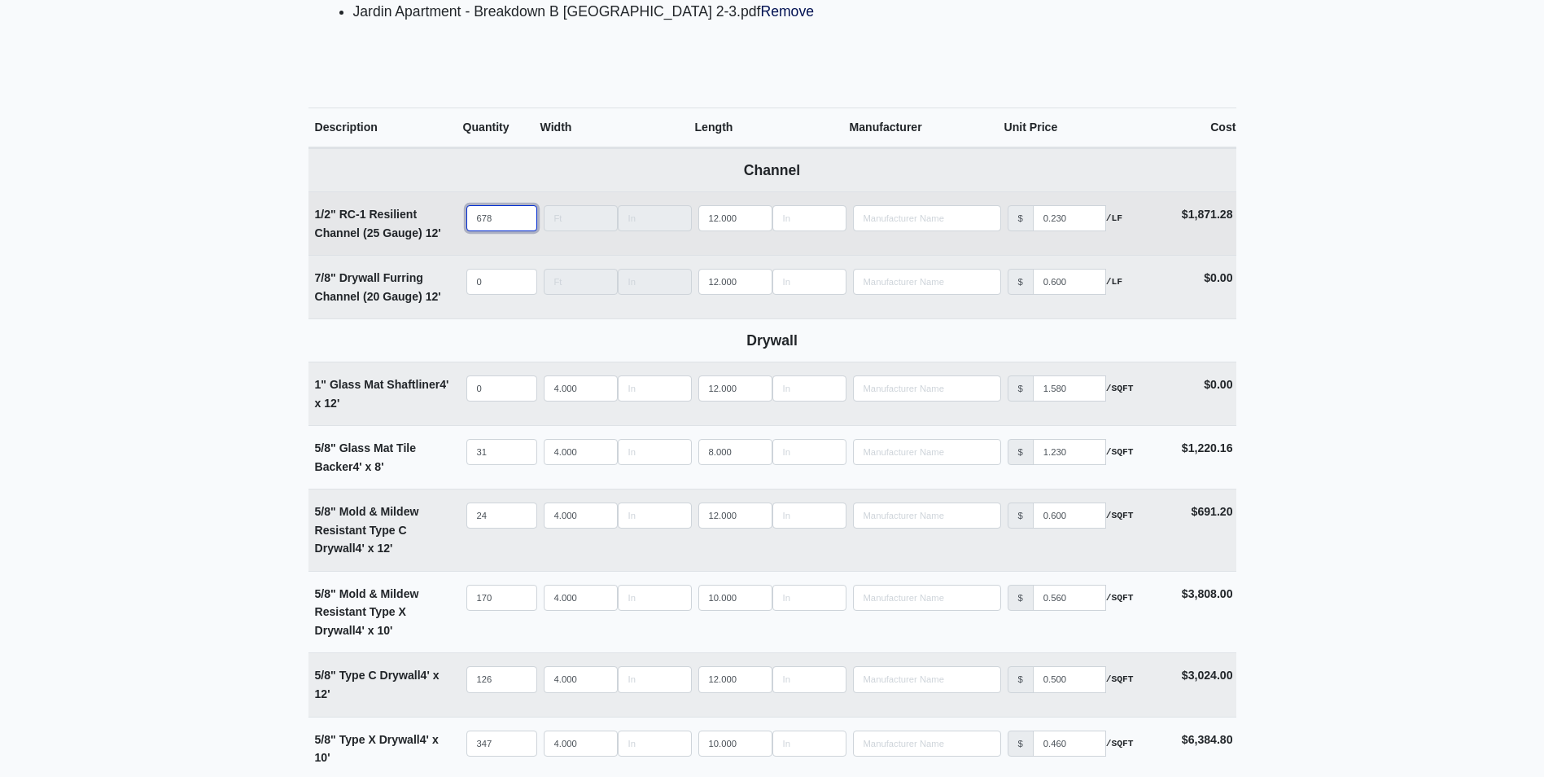
drag, startPoint x: 485, startPoint y: 219, endPoint x: 452, endPoint y: 223, distance: 33.6
click at [452, 222] on tr "1/2" RC-1 Resilient Channel (25 Gauge) 12' Qty 678 Width Length 12.000 Manufact…" at bounding box center [773, 222] width 928 height 63
type input "5"
select select
type input "58"
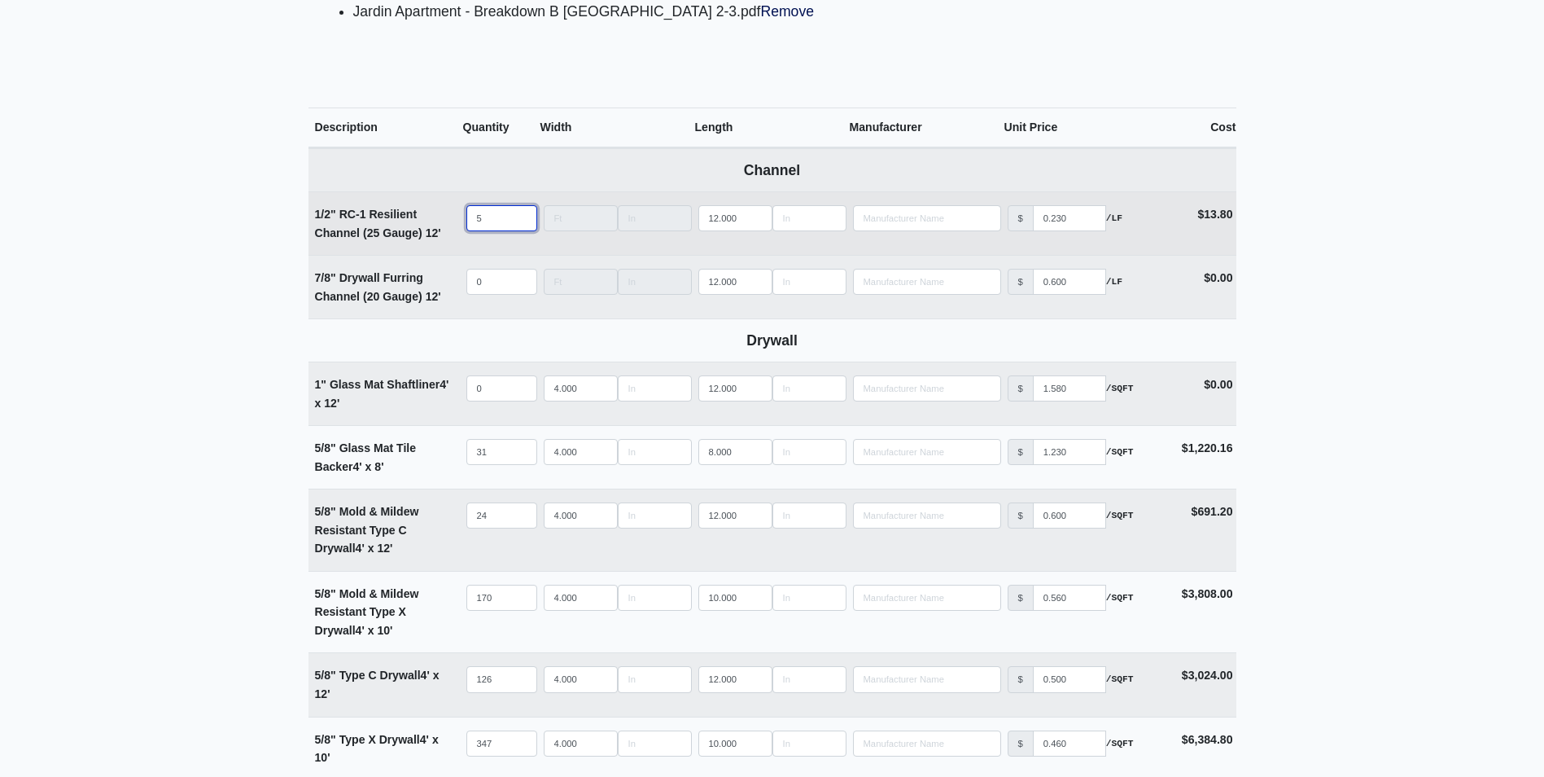
select select
type input "587"
select select
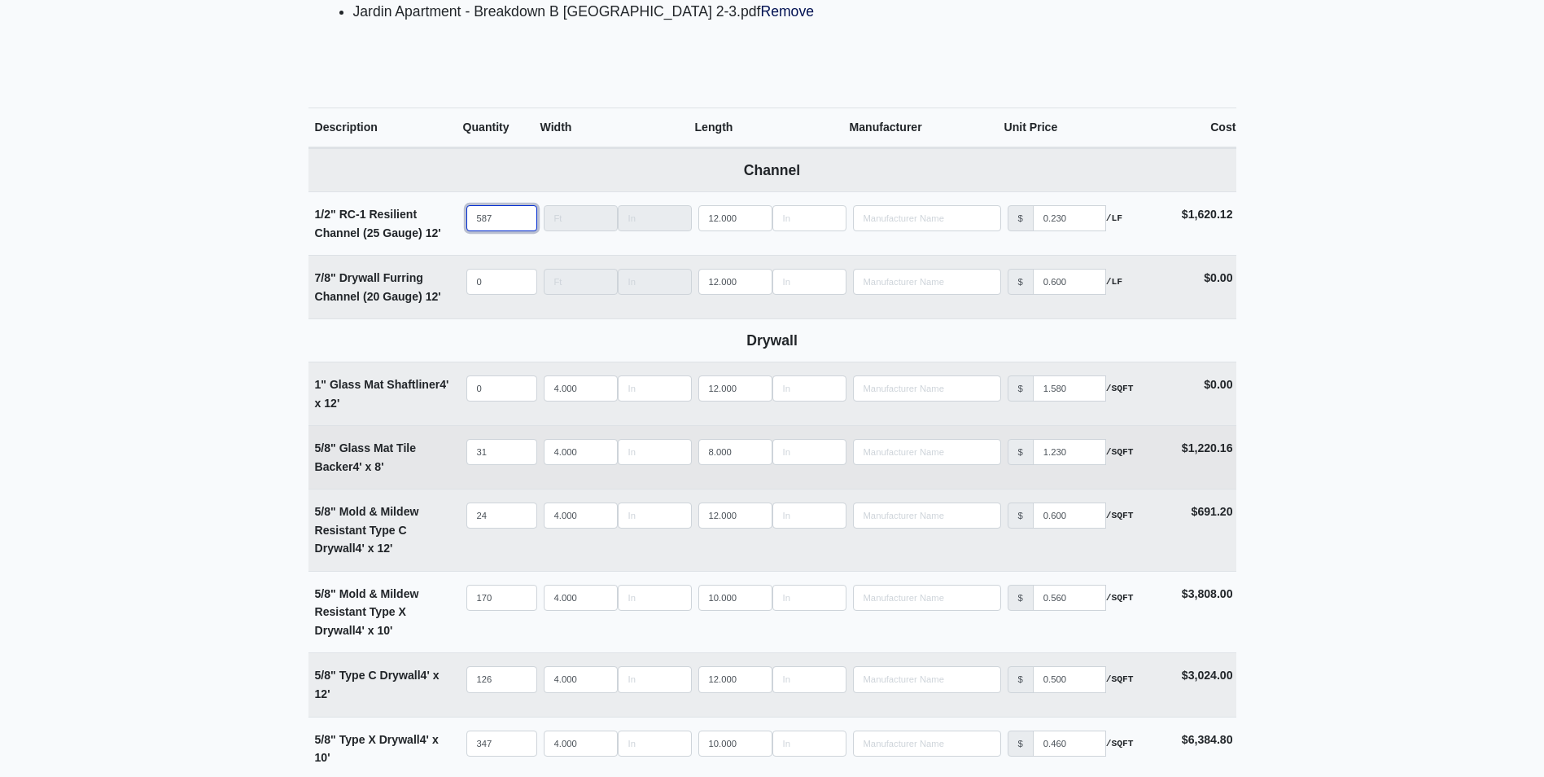
type input "587"
drag, startPoint x: 492, startPoint y: 457, endPoint x: 444, endPoint y: 462, distance: 47.6
click at [444, 462] on tr "5/8" Glass Mat Tile Backer 4' x 8' Qty 31 Width 4.000 Length 8.000 Manufacturer…" at bounding box center [773, 456] width 928 height 63
type input "3"
select select
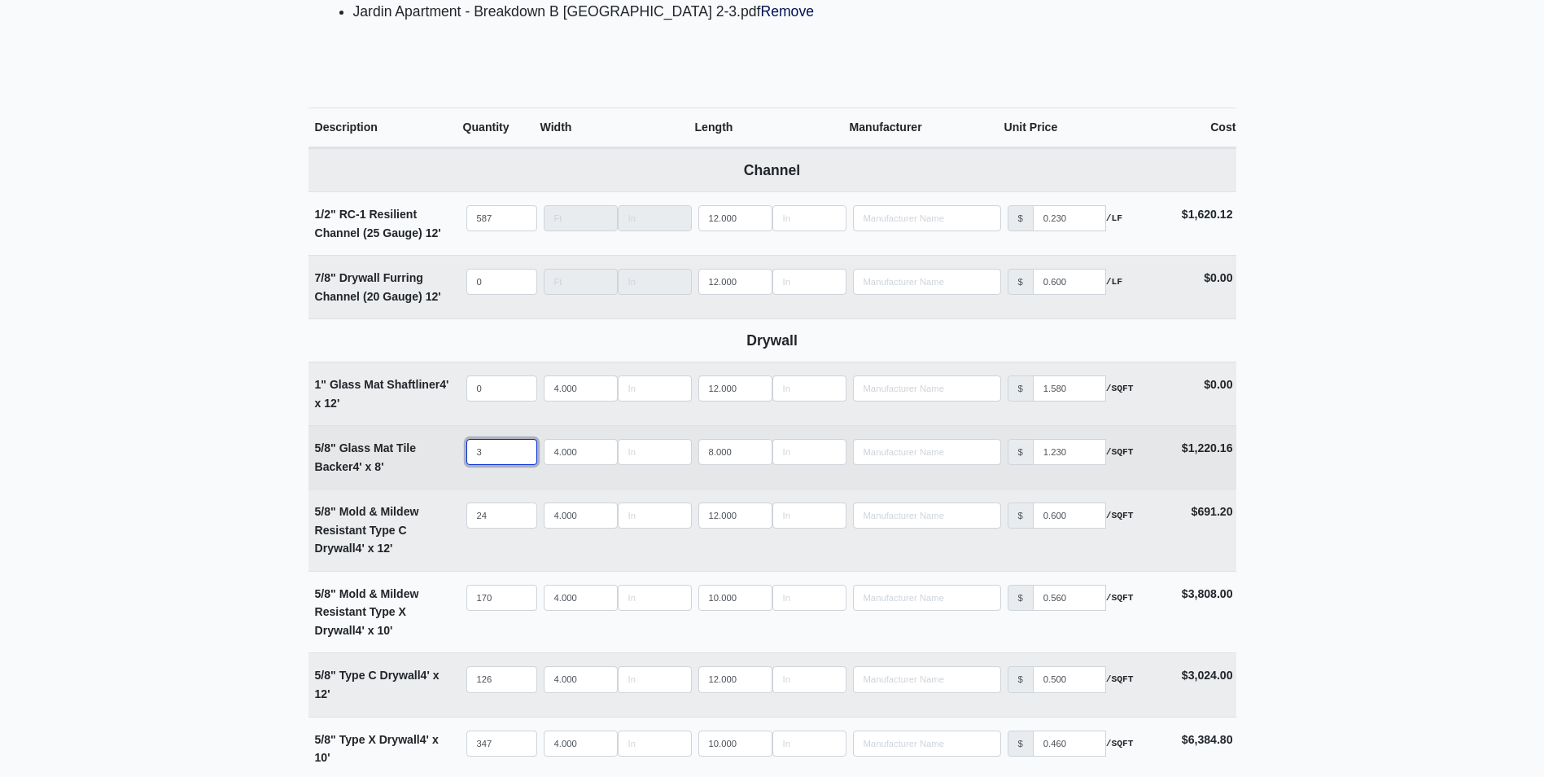
type input "32"
select select
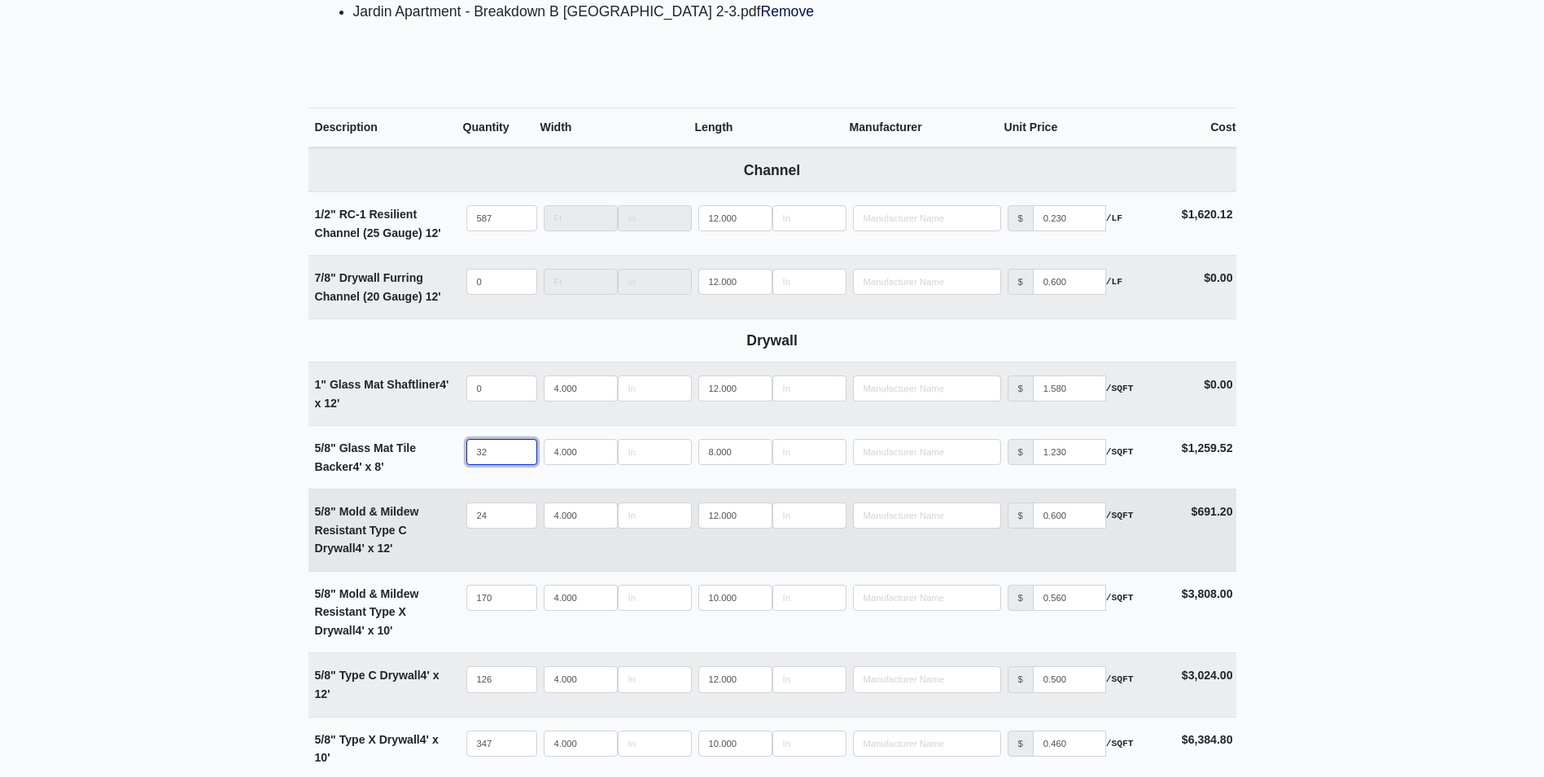
type input "32"
drag, startPoint x: 507, startPoint y: 515, endPoint x: 418, endPoint y: 518, distance: 88.8
click at [418, 518] on tr "5/8" Mold & Mildew Resistant Type C Drywall 4' x 12' Qty 24 Width 4.000 Length …" at bounding box center [773, 529] width 928 height 82
type input "1"
select select
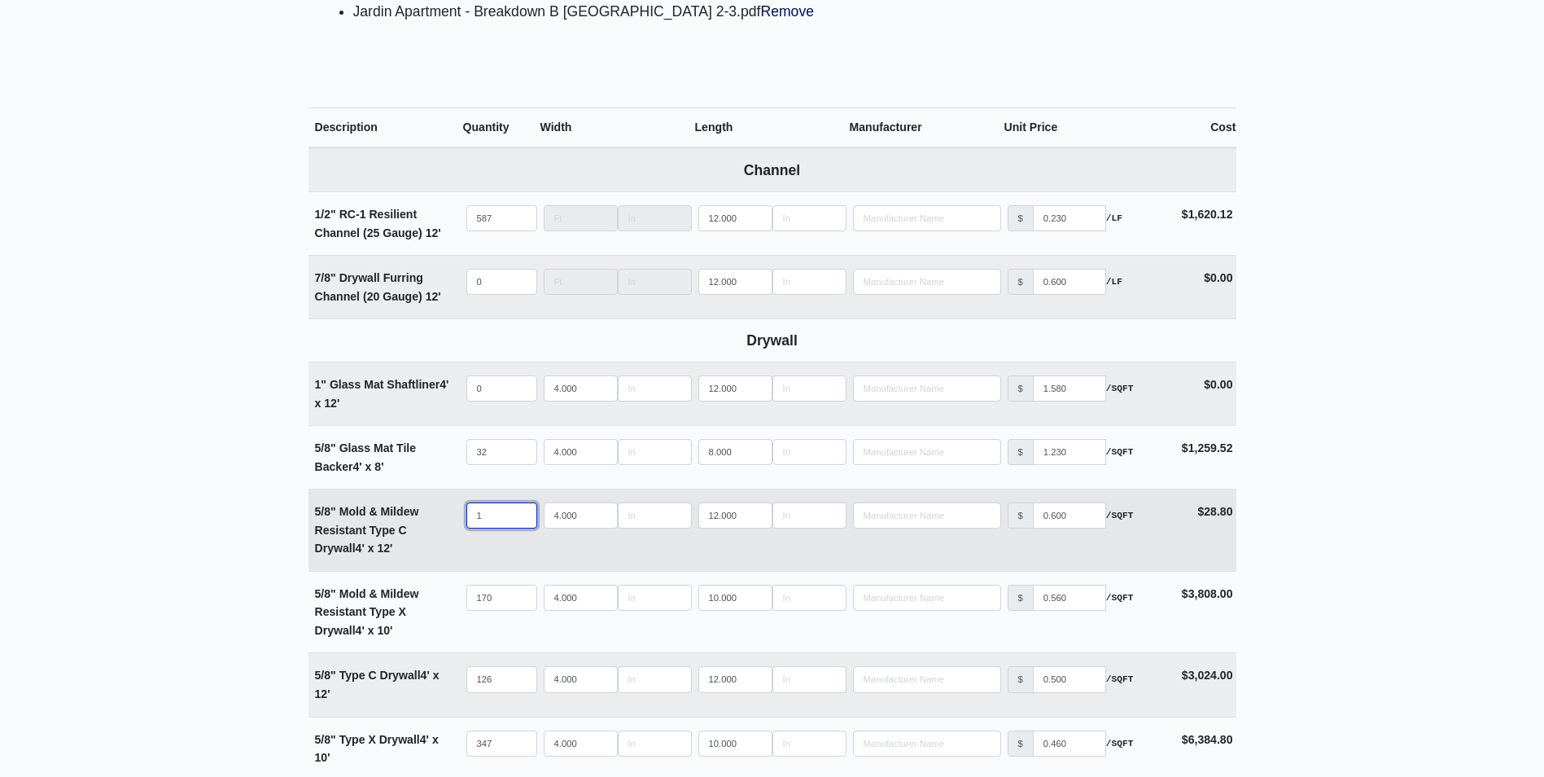
type input "17"
select select
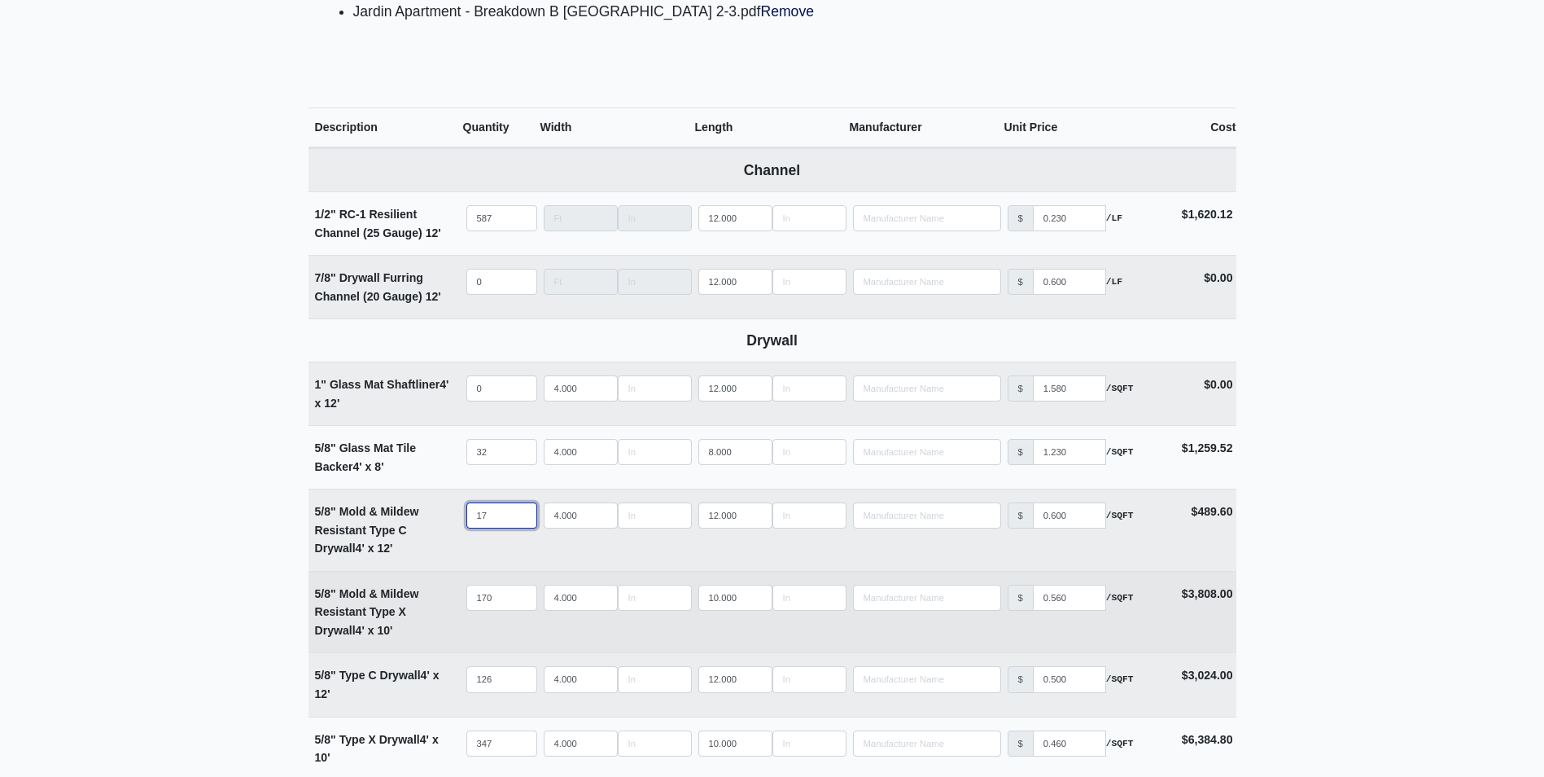
type input "17"
drag, startPoint x: 470, startPoint y: 593, endPoint x: 431, endPoint y: 599, distance: 39.6
click at [431, 599] on tr "5/8" Mold & Mildew Resistant Type X Drywall 4' x 10' Qty 170 Width 4.000 Length…" at bounding box center [773, 612] width 928 height 82
type input "1"
select select
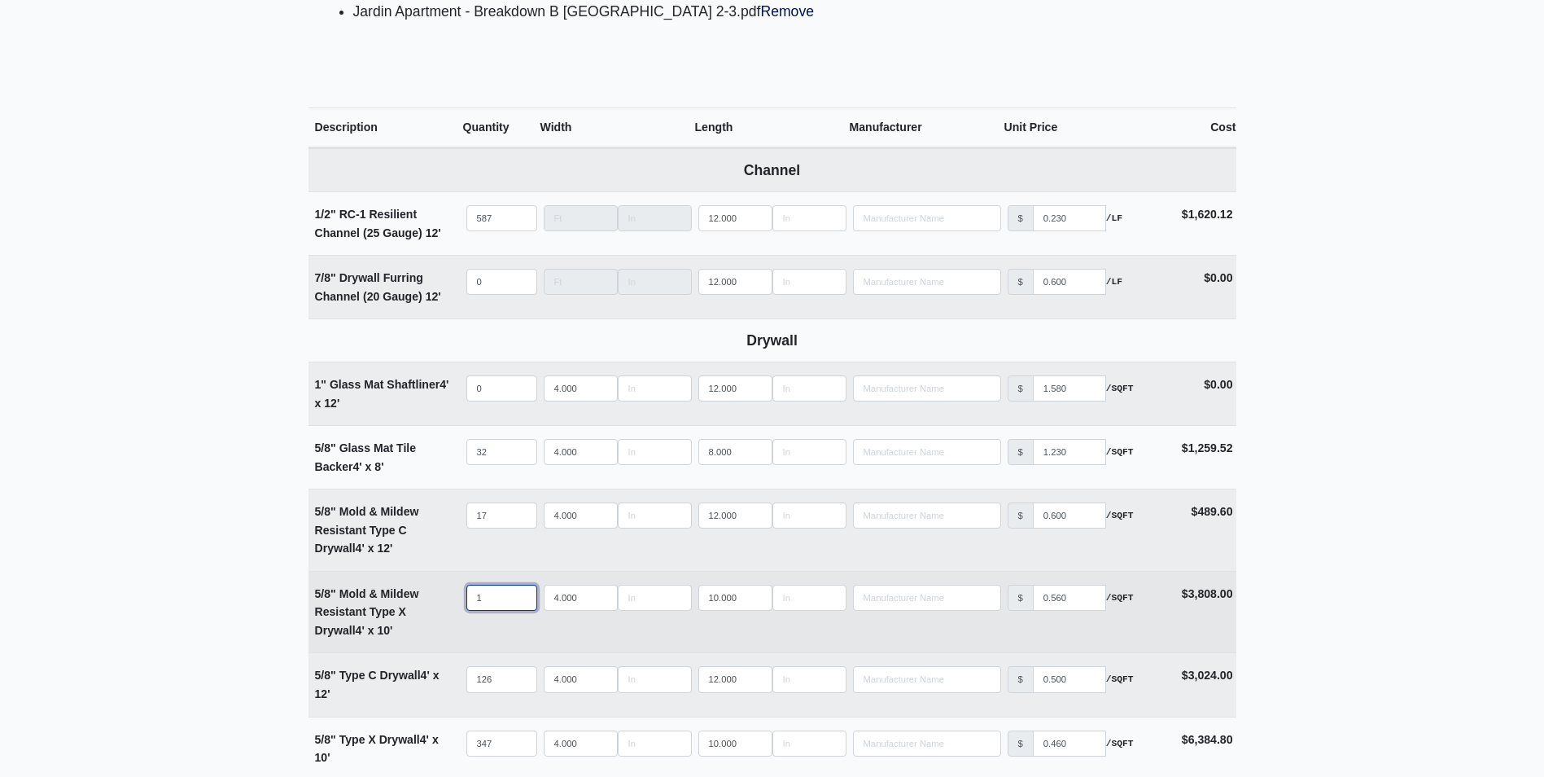
type input "14"
select select
type input "149"
select select
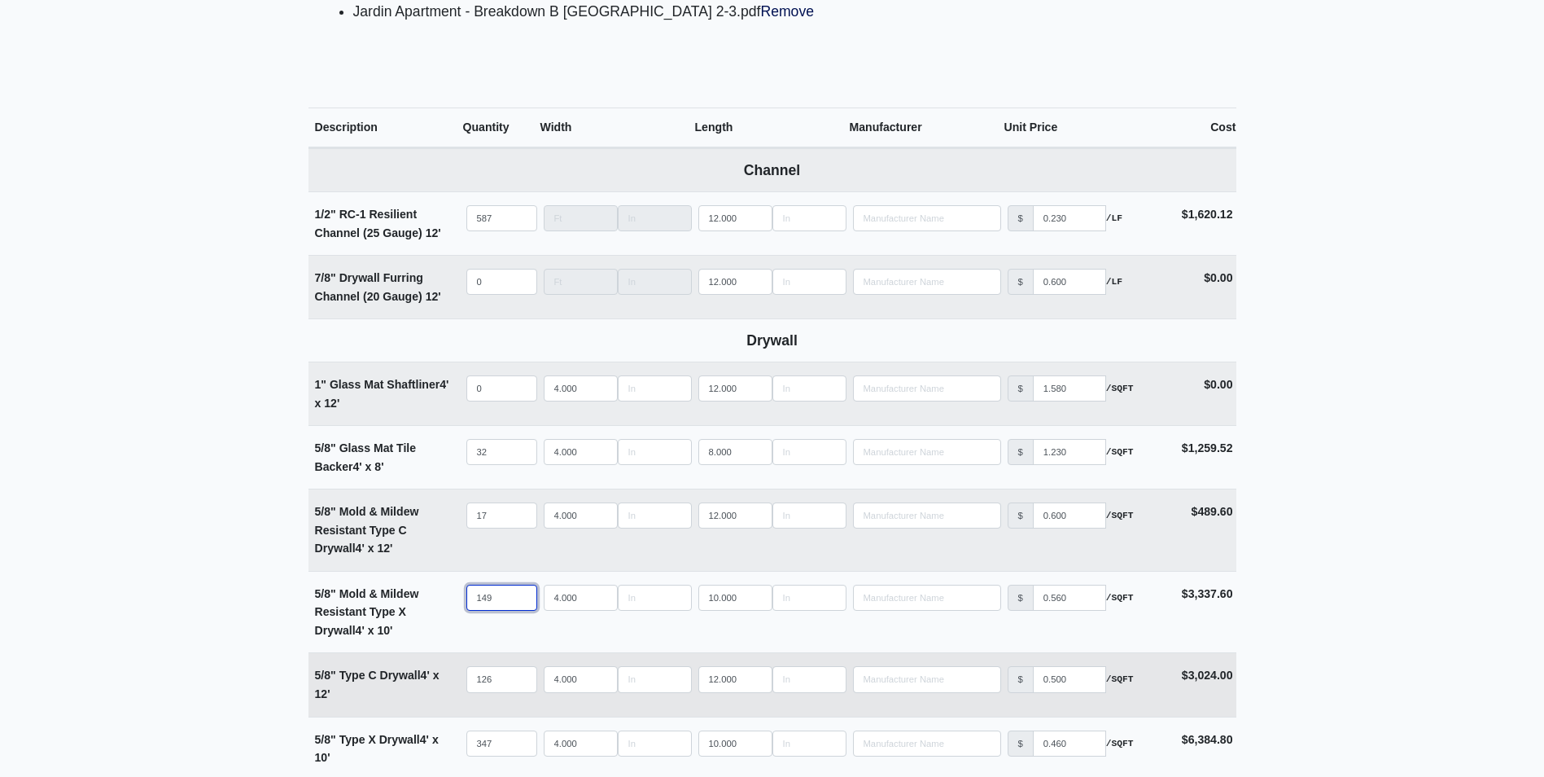
type input "149"
drag, startPoint x: 498, startPoint y: 682, endPoint x: 456, endPoint y: 681, distance: 42.3
click at [456, 681] on tr "5/8" Type C Drywall 4' x 12' Qty 126 Width 4.000 Length 12.000 Manufacturer No …" at bounding box center [773, 683] width 928 height 63
type input "1"
select select
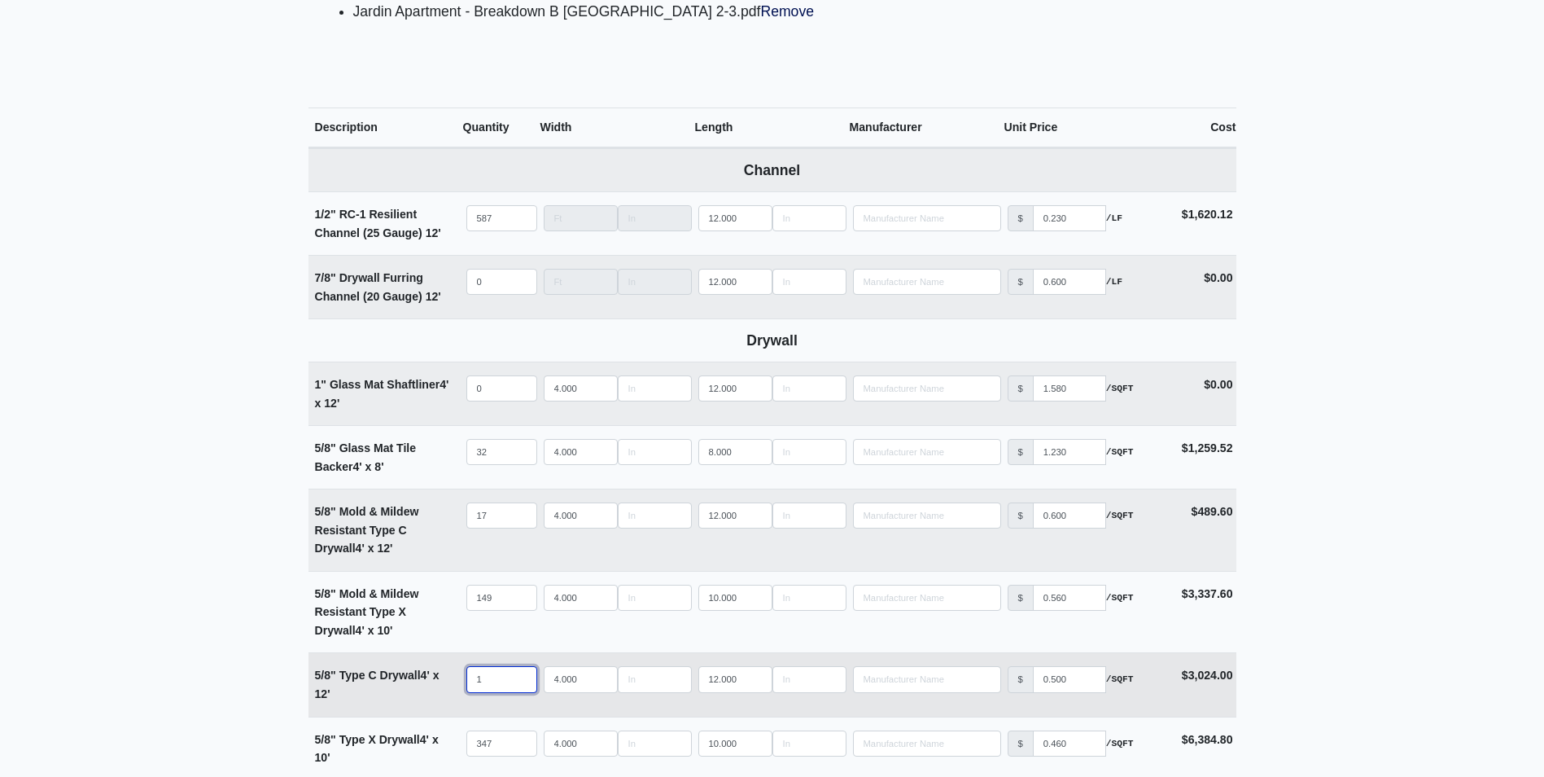
type input "11"
select select
type input "113"
select select
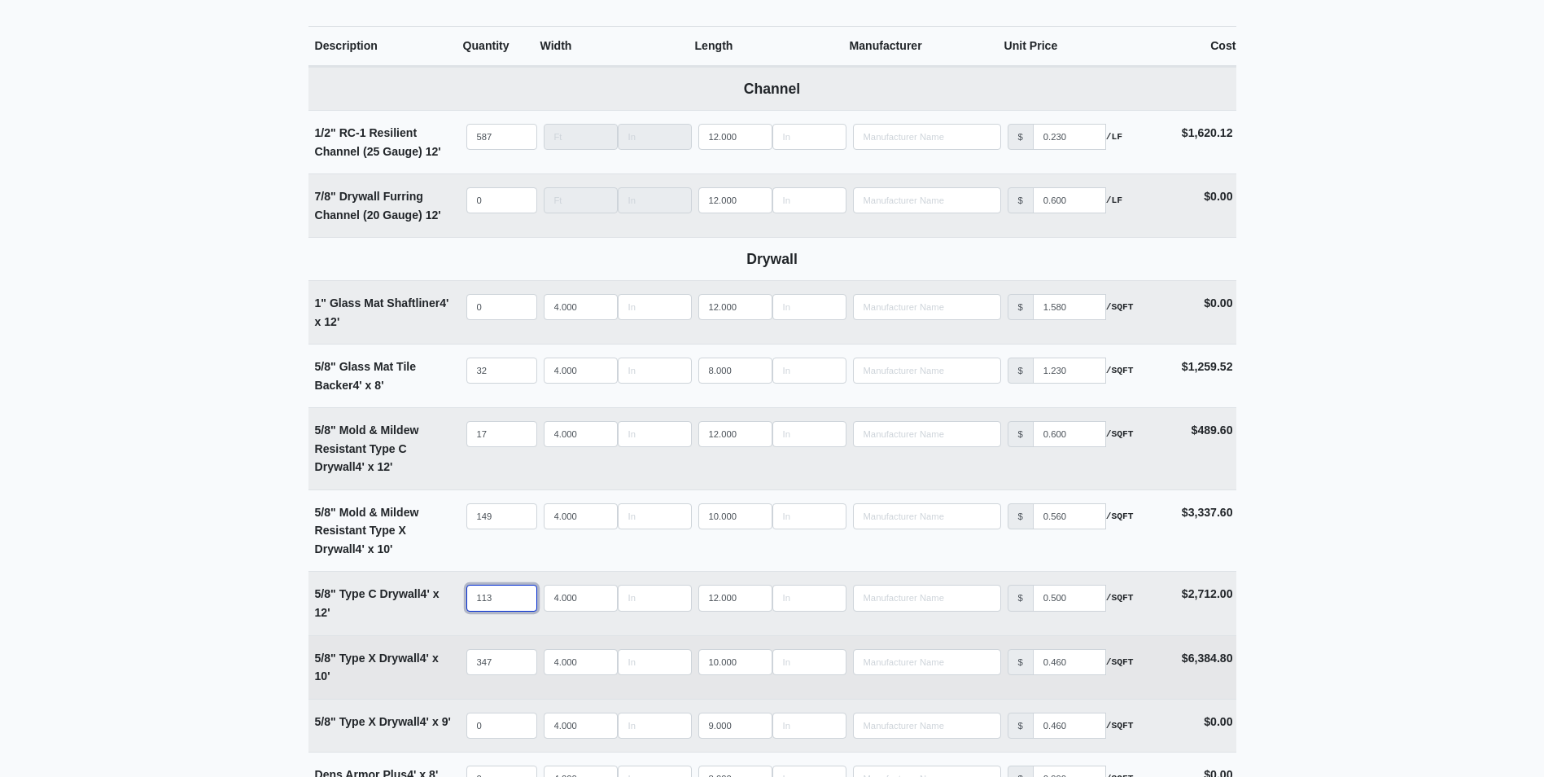
type input "113"
drag, startPoint x: 453, startPoint y: 667, endPoint x: 424, endPoint y: 667, distance: 28.5
click at [424, 667] on tr "5/8" Type X Drywall 4' x 10' Qty 347 Width 4.000 Length 10.000 Manufacturer No …" at bounding box center [773, 666] width 928 height 63
type input "3"
select select
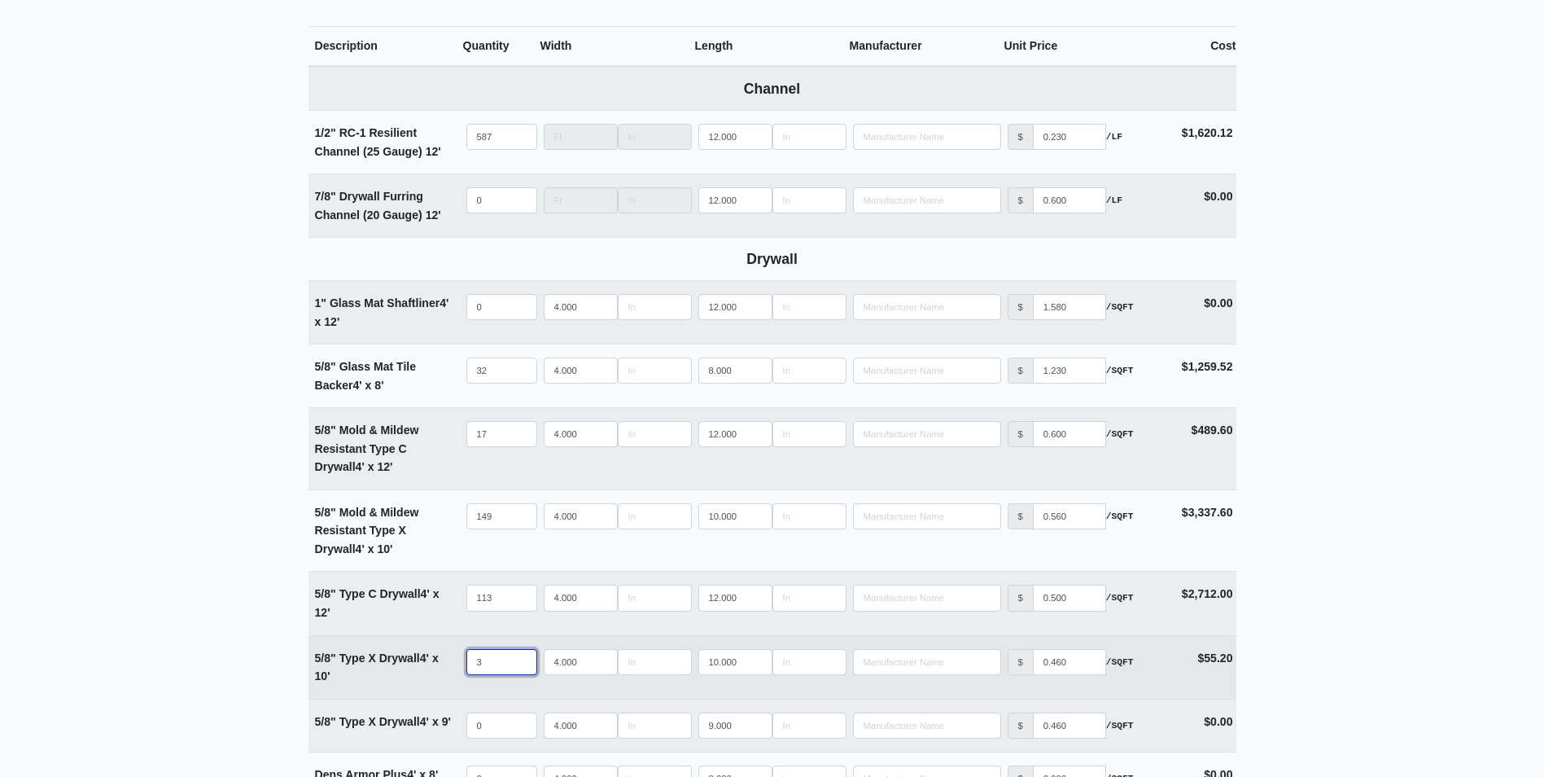
type input "37"
select select
type input "379"
select select
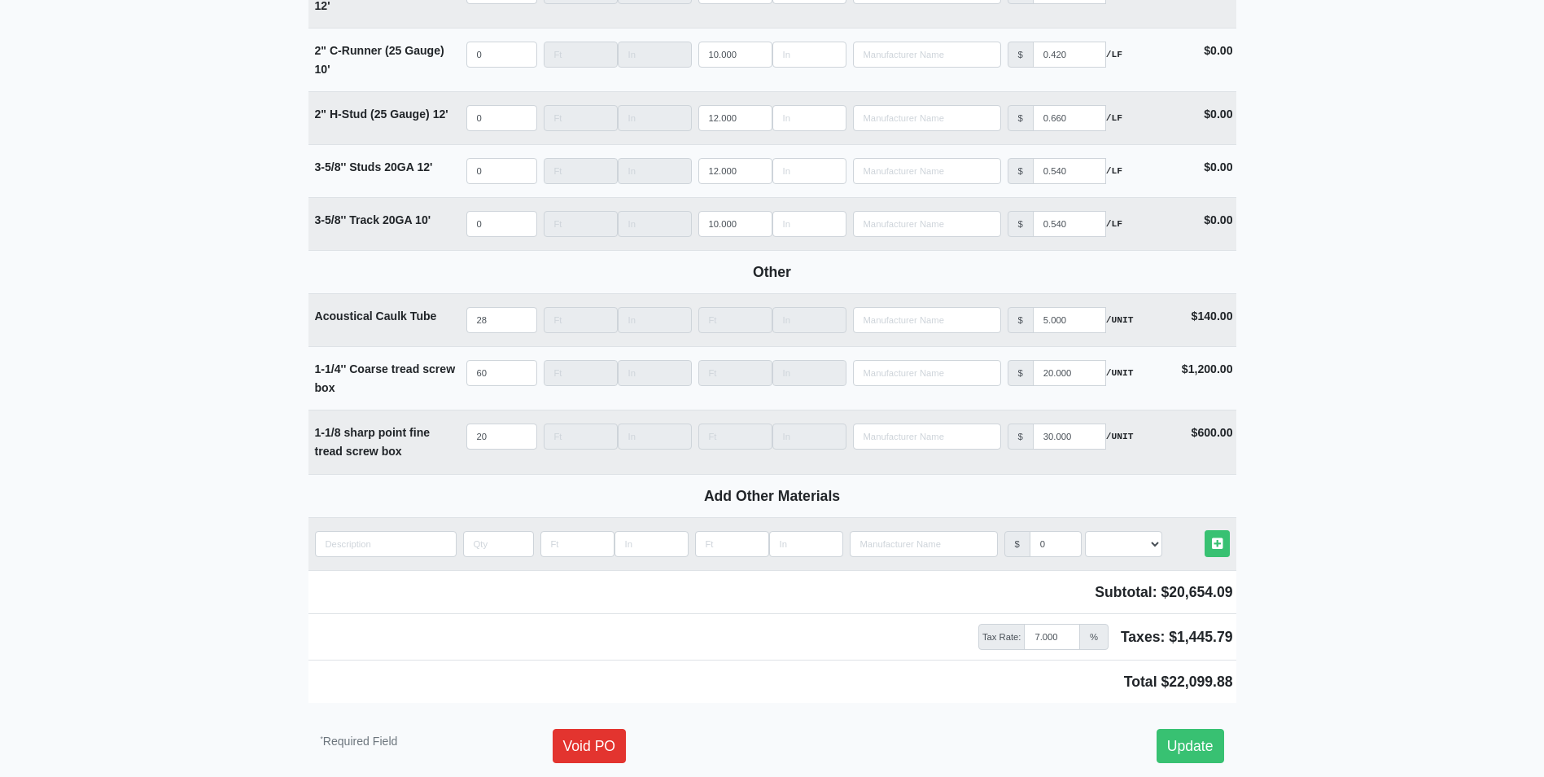
scroll to position [2117, 0]
type input "379"
click at [1186, 745] on link "Update" at bounding box center [1191, 744] width 68 height 34
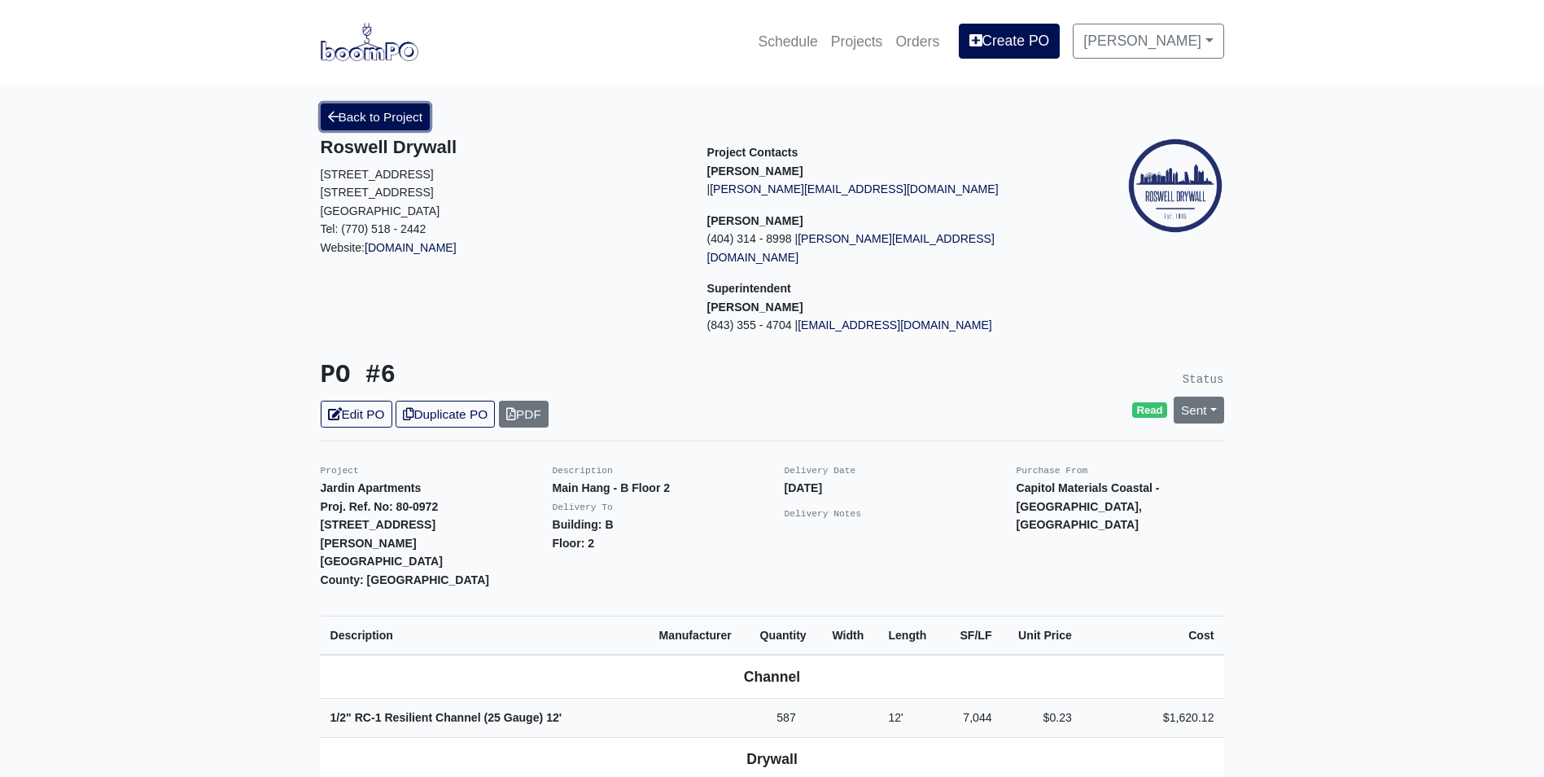
click at [367, 118] on link "Back to Project" at bounding box center [376, 116] width 110 height 27
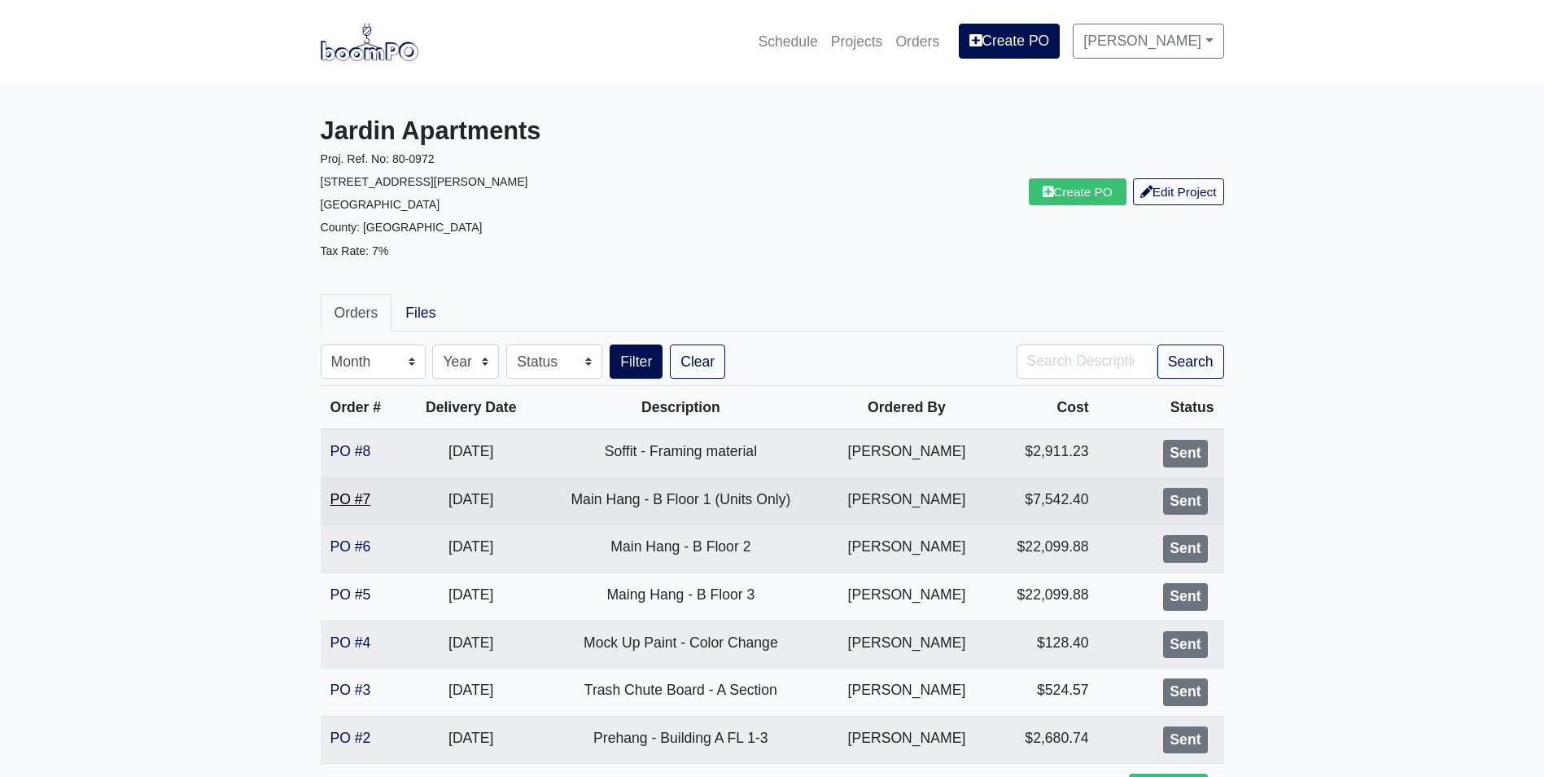
click at [343, 493] on link "PO #7" at bounding box center [351, 499] width 41 height 16
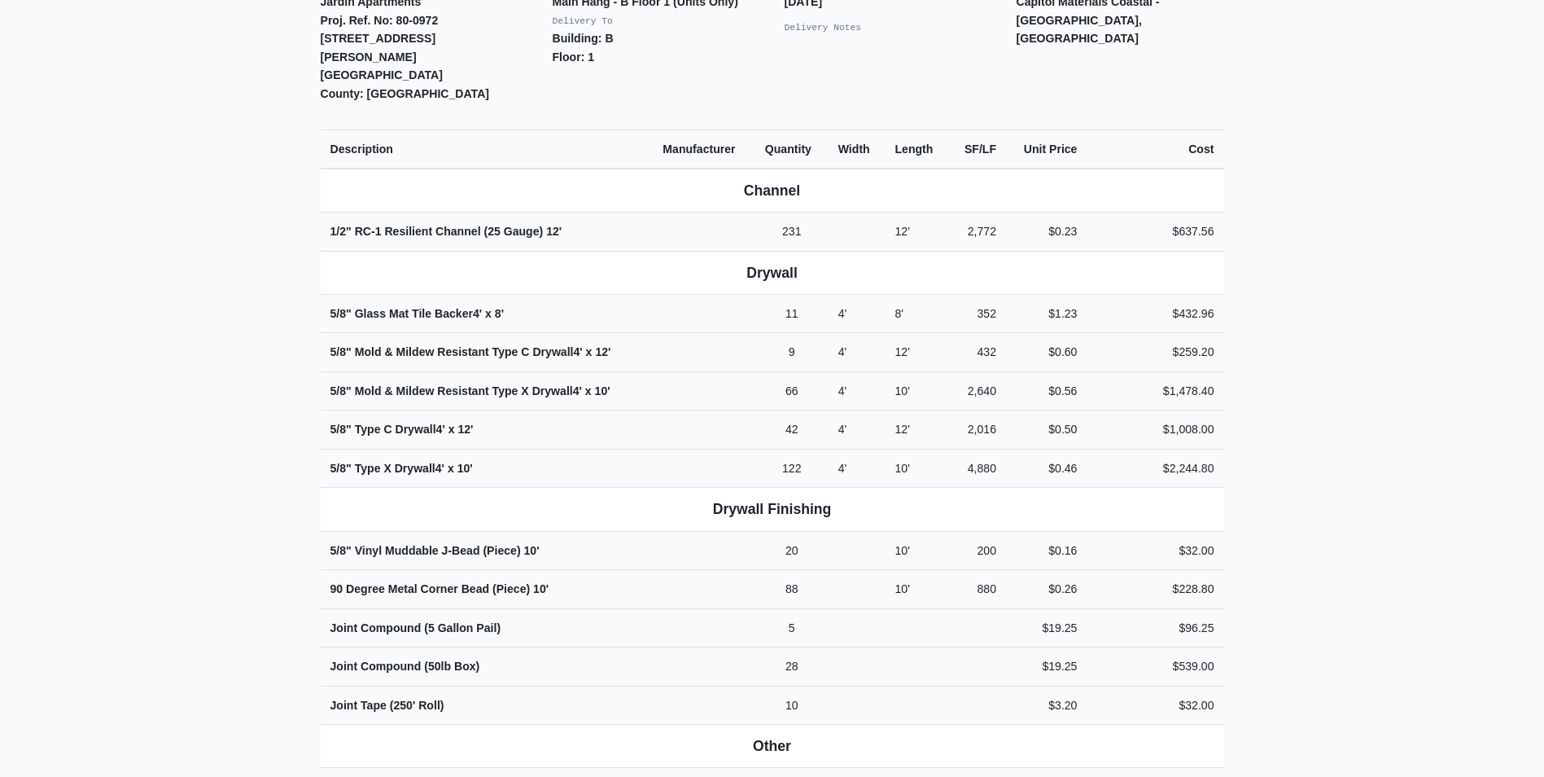
scroll to position [244, 0]
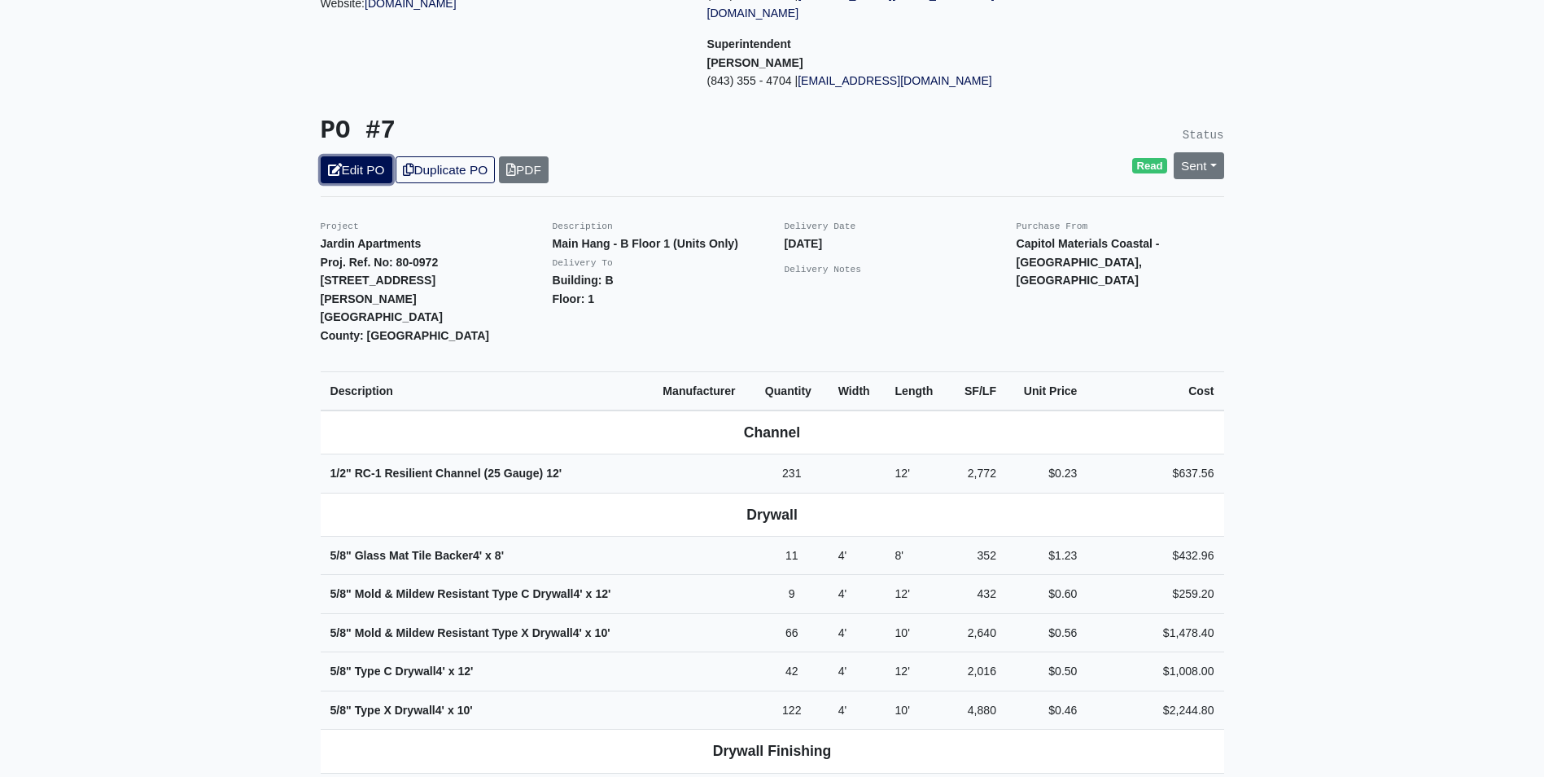
click at [358, 156] on link "Edit PO" at bounding box center [357, 169] width 72 height 27
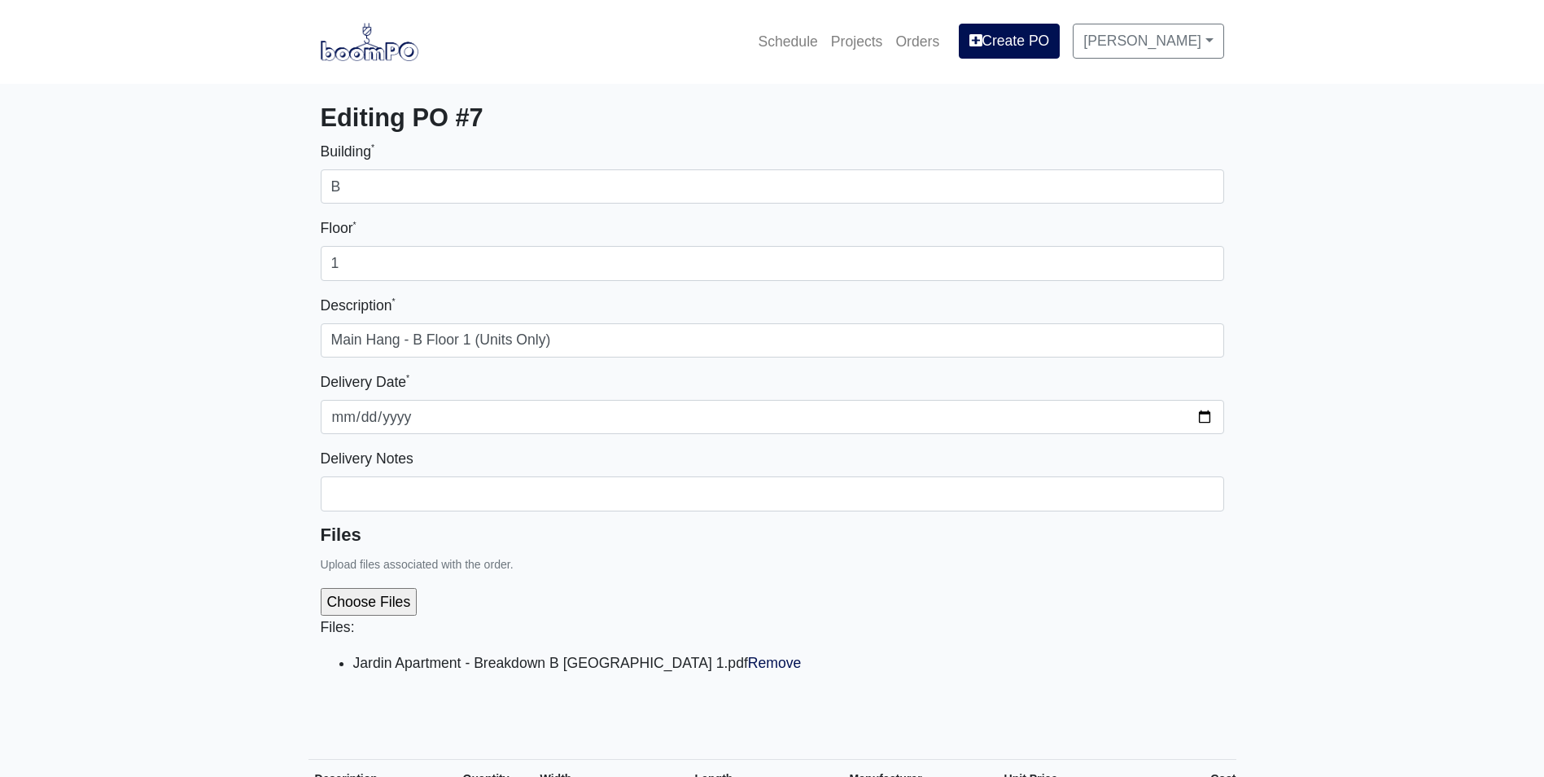
select select
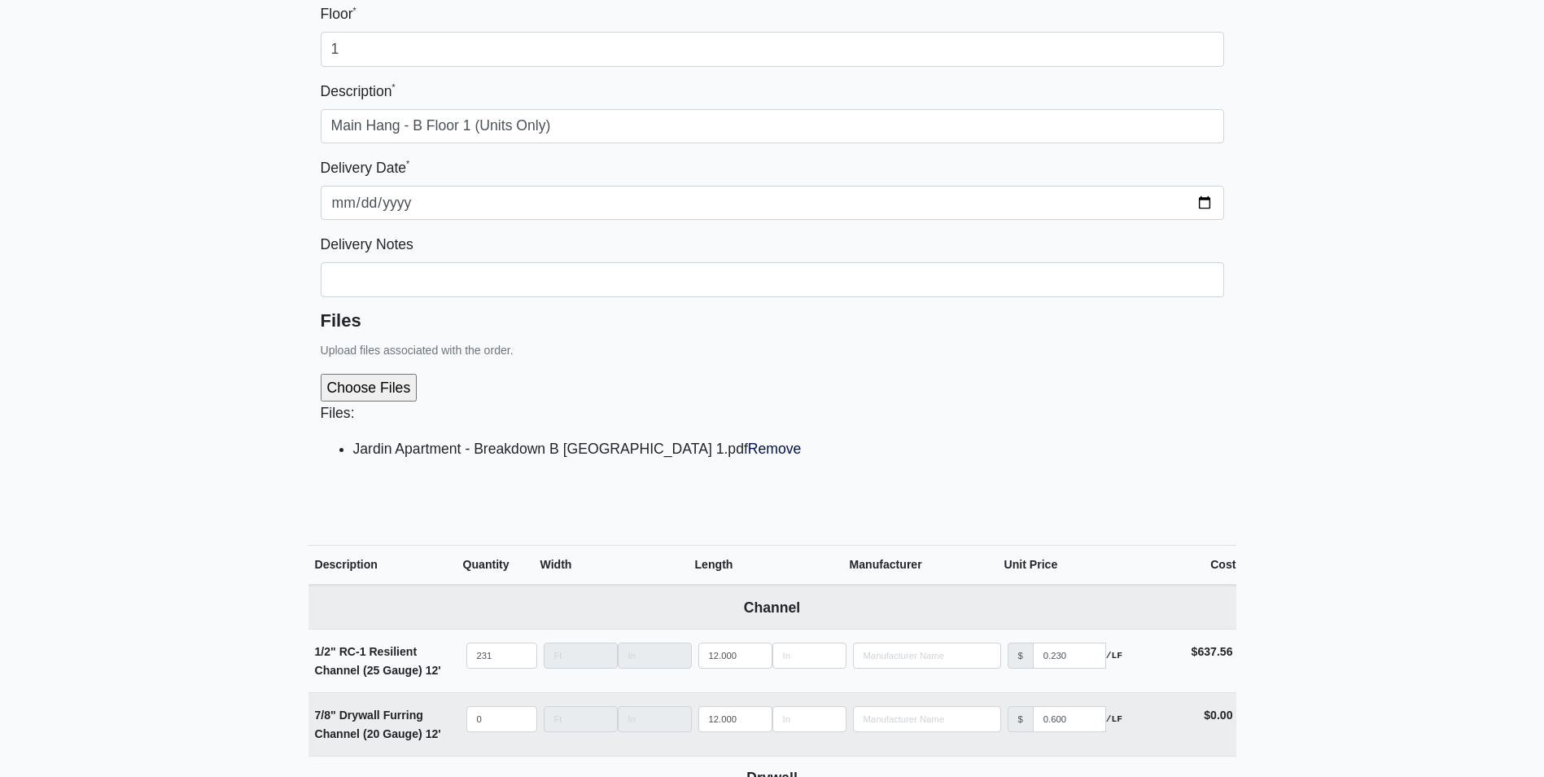
scroll to position [407, 0]
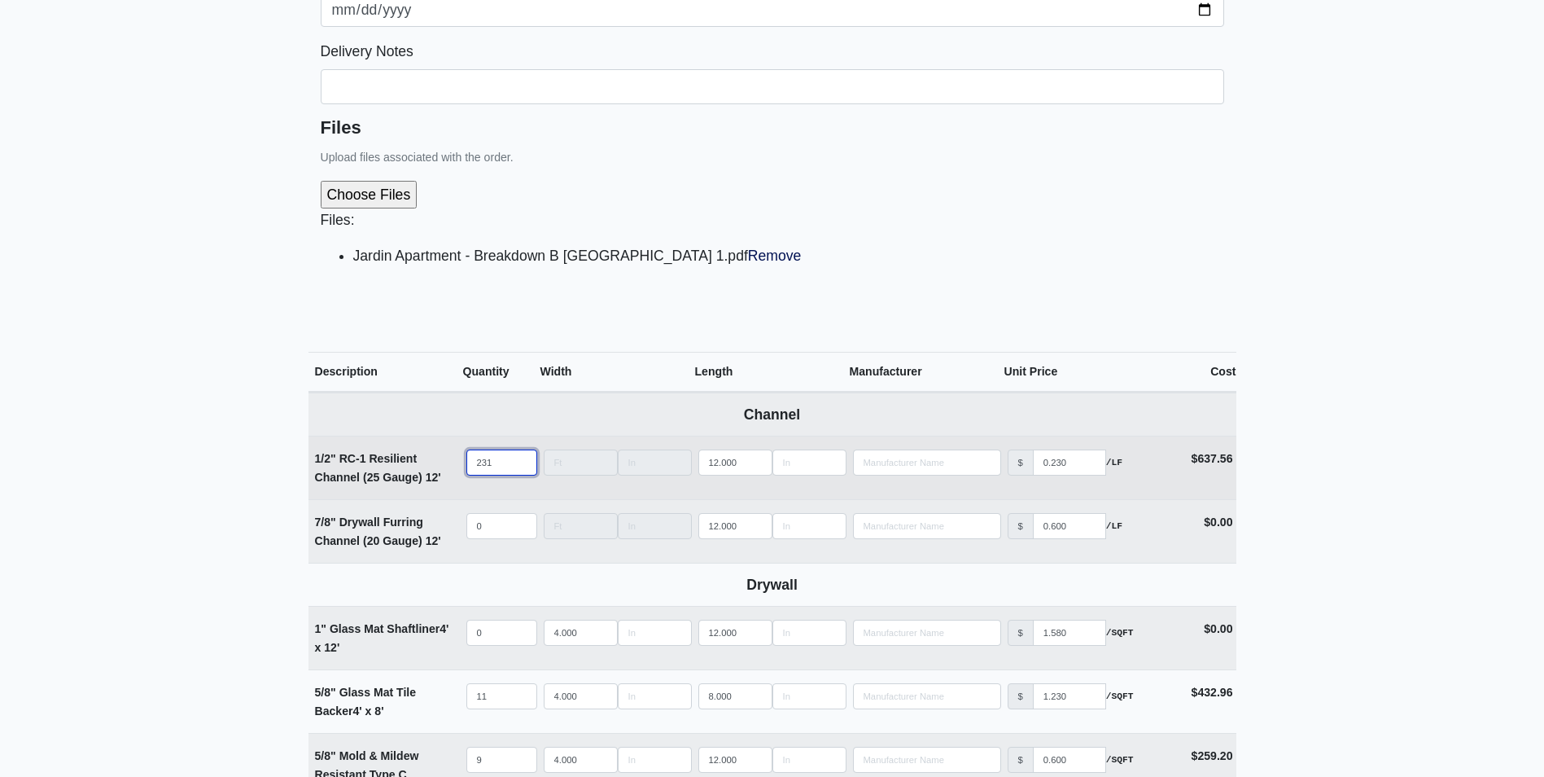
drag, startPoint x: 495, startPoint y: 461, endPoint x: 444, endPoint y: 464, distance: 50.6
click at [444, 464] on tr "1/2" RC-1 Resilient Channel (25 Gauge) 12' Qty 231 Width Length 12.000 Manufact…" at bounding box center [773, 467] width 928 height 63
type input "2"
select select
type input "20"
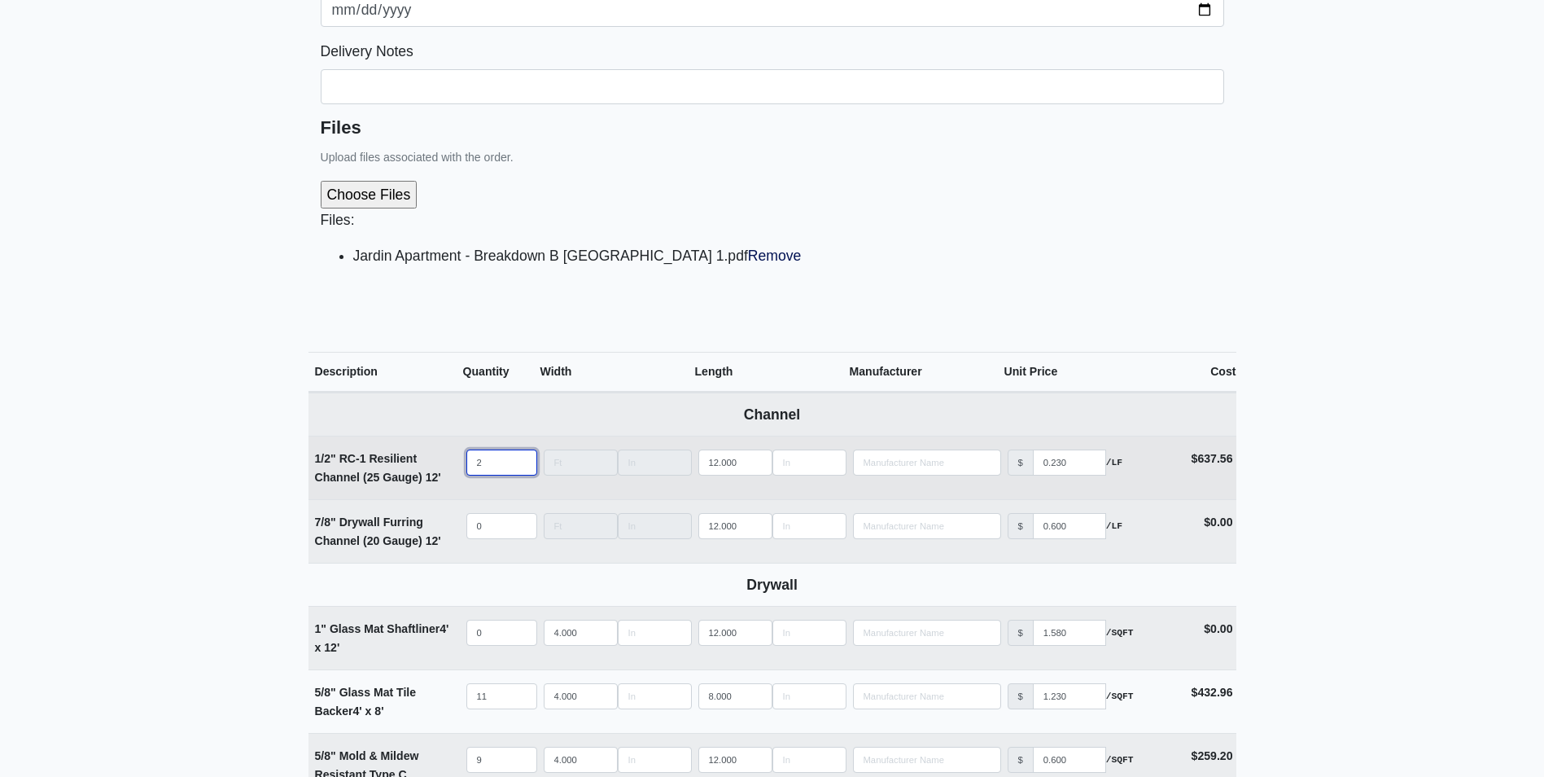
select select
type input "208"
select select
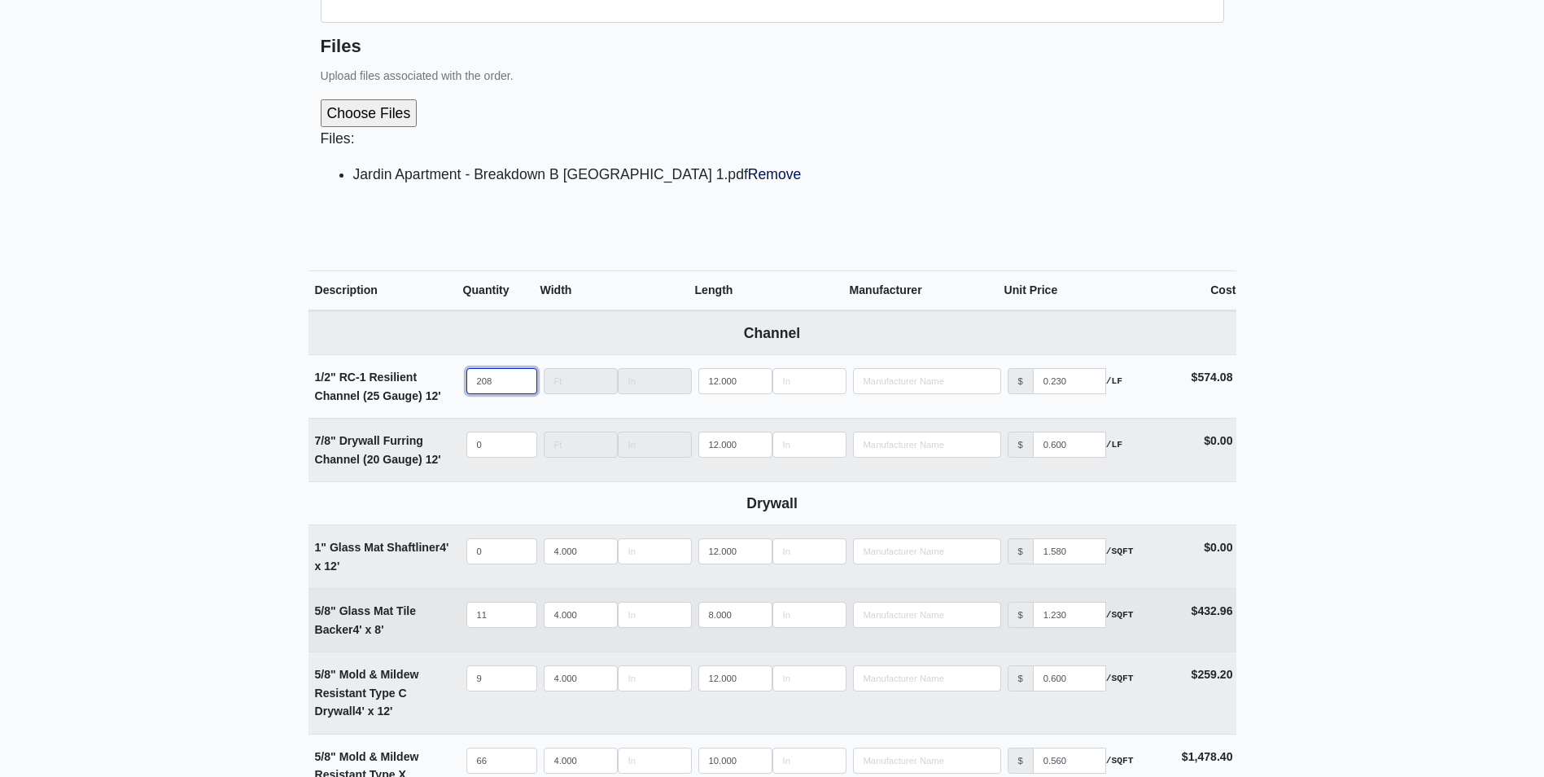
scroll to position [570, 0]
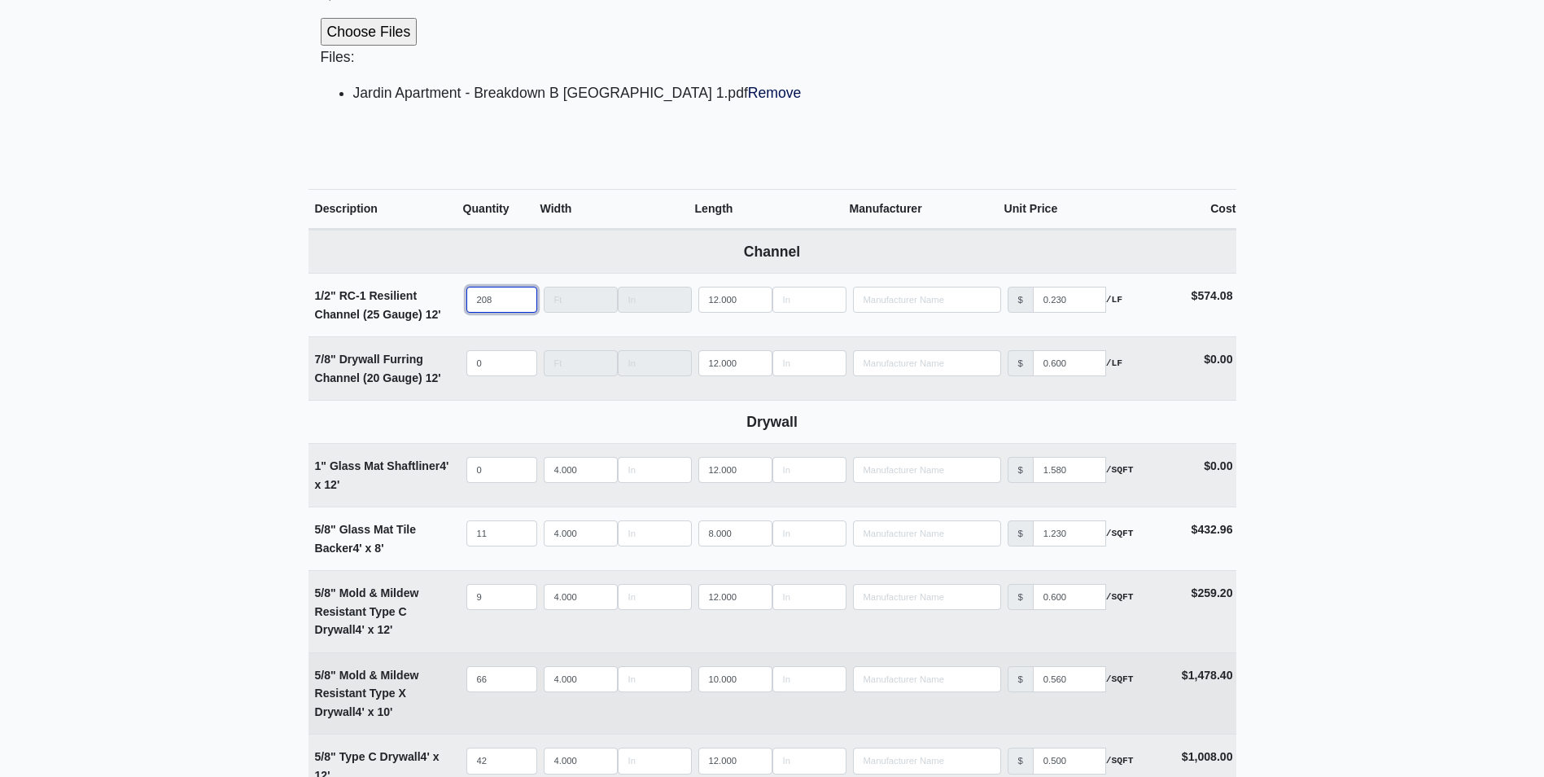
type input "208"
drag, startPoint x: 497, startPoint y: 681, endPoint x: 470, endPoint y: 684, distance: 27.0
click at [471, 684] on input "66" at bounding box center [501, 679] width 71 height 26
type input "4"
select select
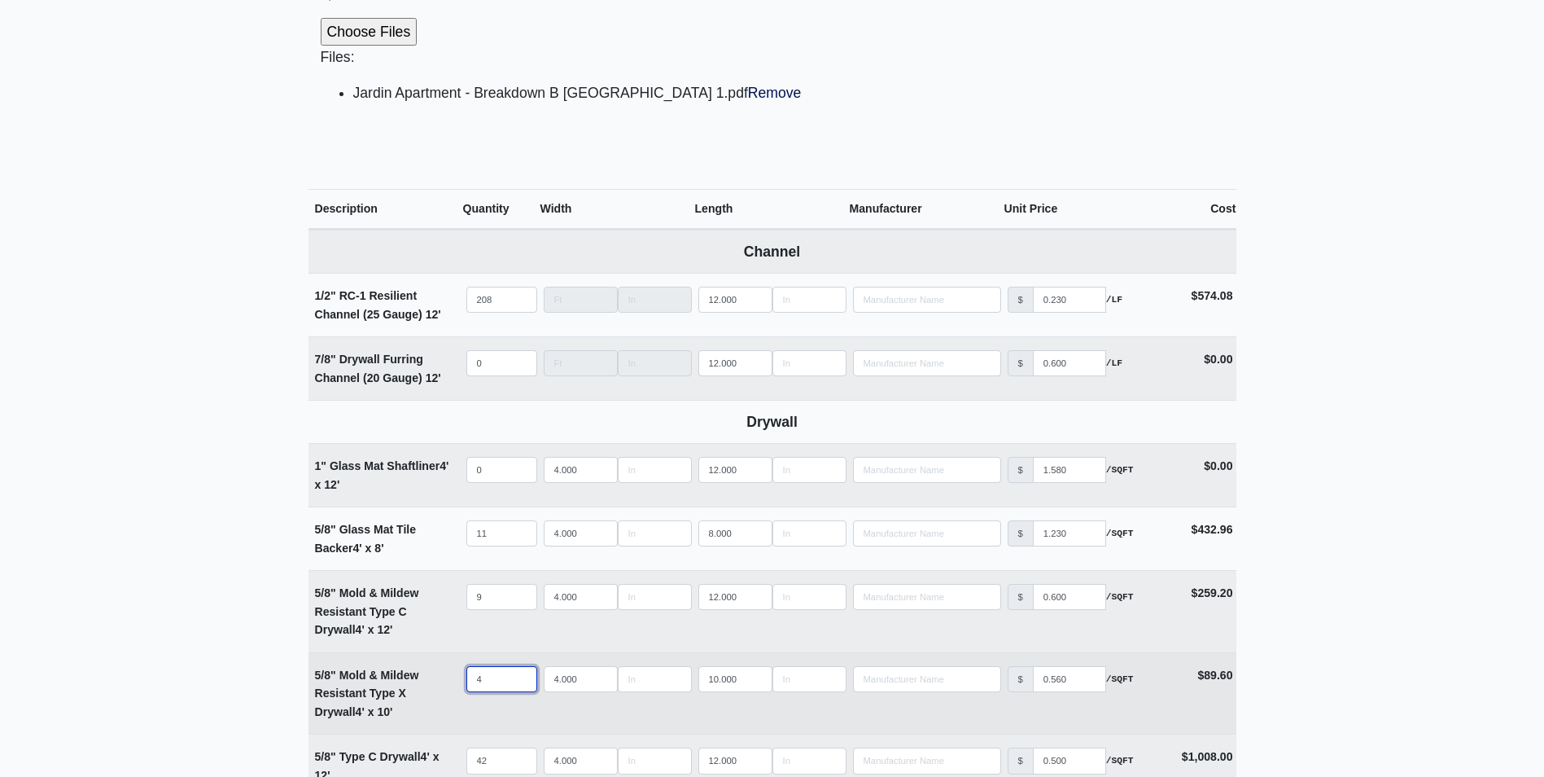
type input "48"
select select
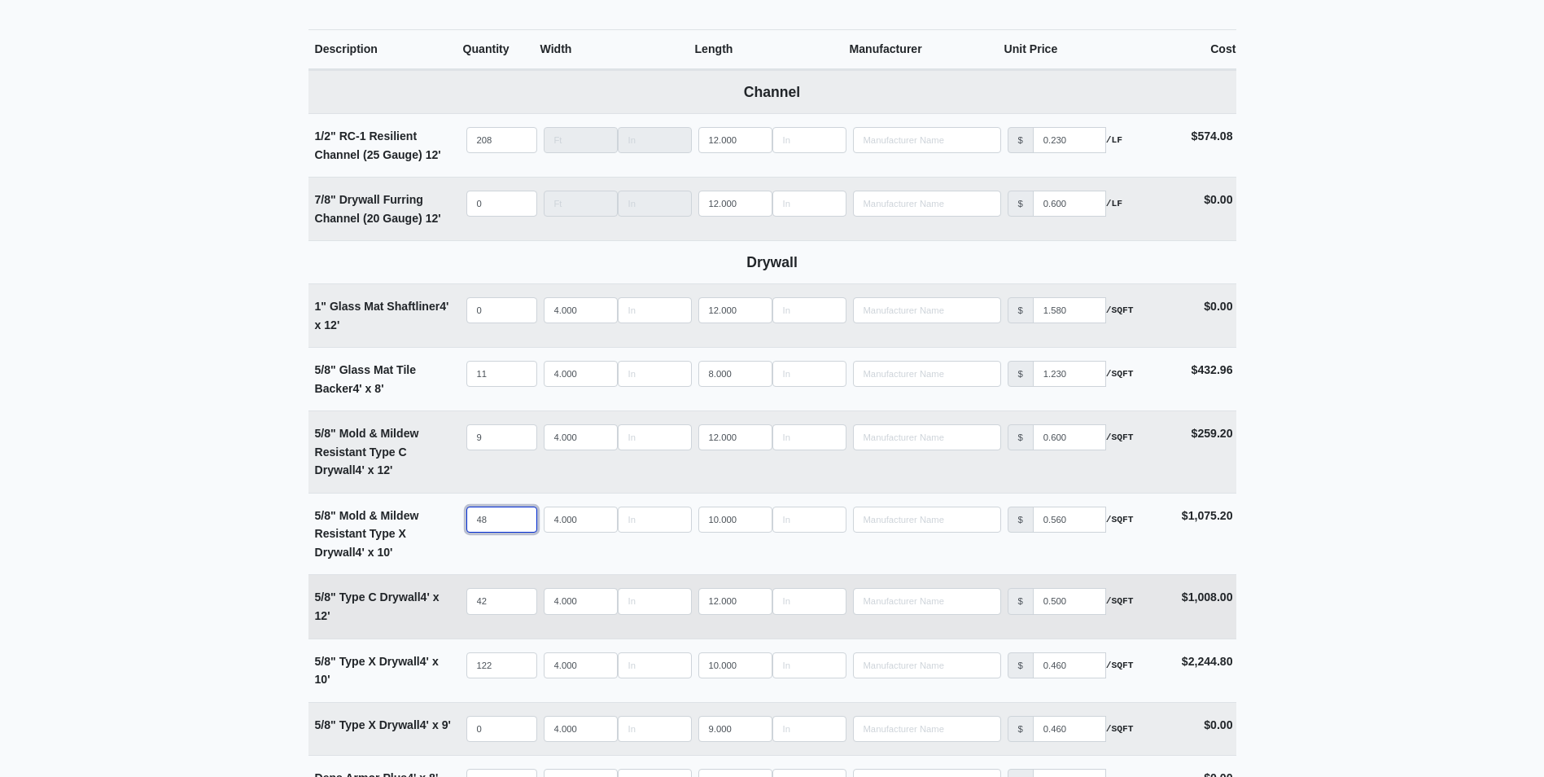
scroll to position [733, 0]
type input "48"
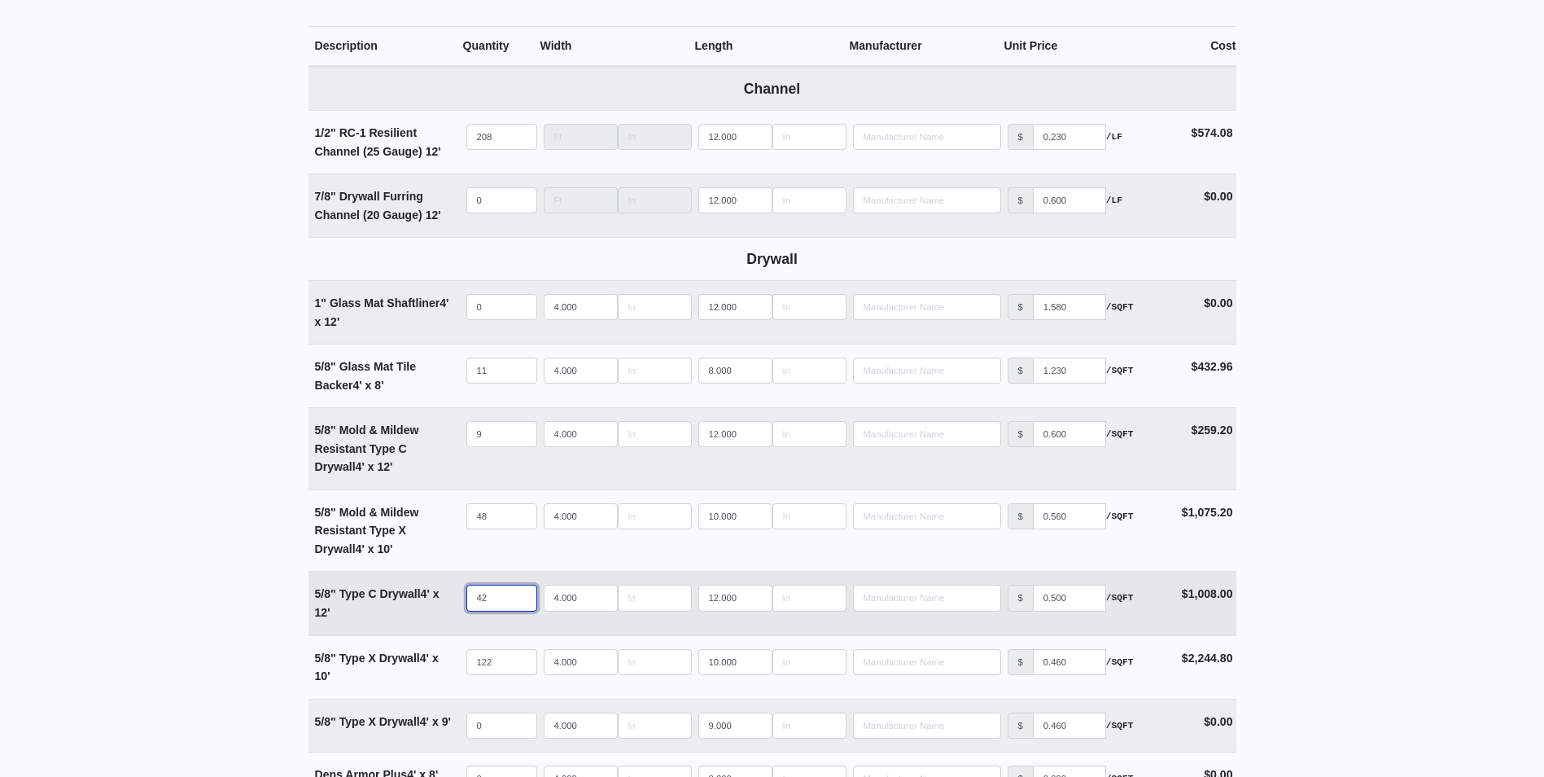
drag, startPoint x: 497, startPoint y: 593, endPoint x: 443, endPoint y: 604, distance: 55.6
click at [443, 604] on tr "5/8" Type C Drywall 4' x 12' Qty 42 Width 4.000 Length 12.000 Manufacturer No R…" at bounding box center [773, 602] width 928 height 63
type input "3"
select select
type input "39"
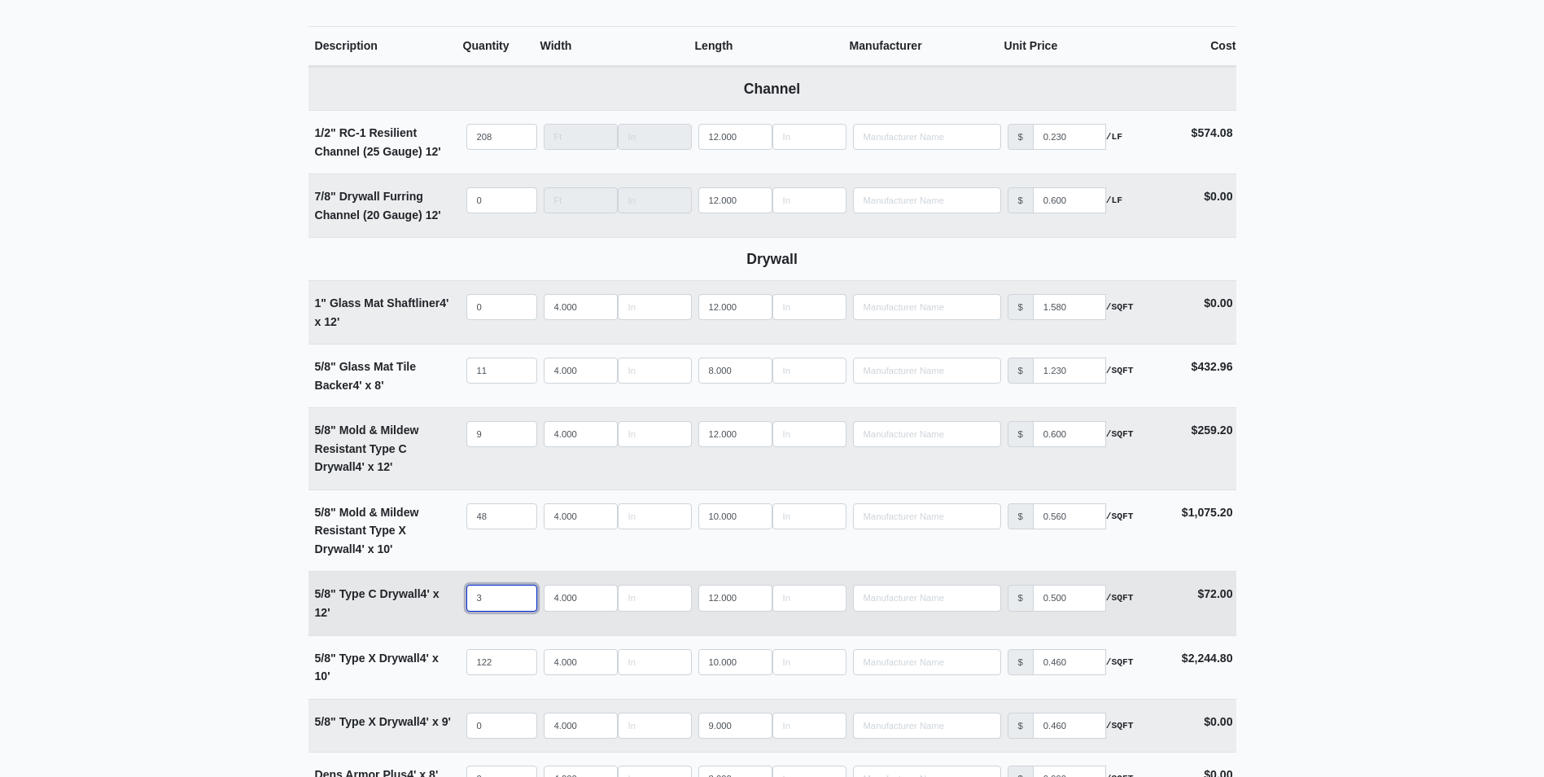
select select
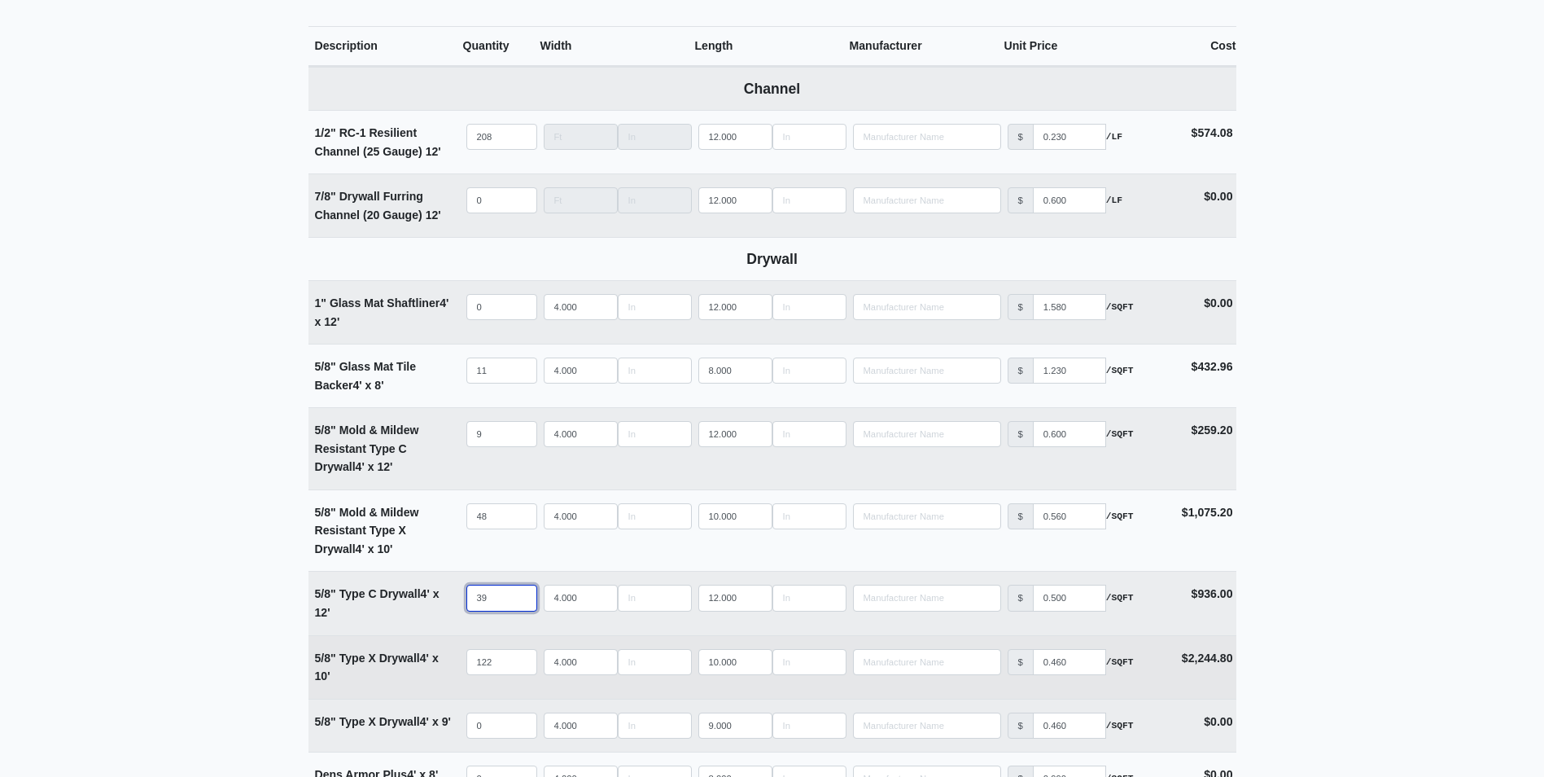
type input "39"
drag, startPoint x: 493, startPoint y: 663, endPoint x: 412, endPoint y: 663, distance: 81.4
click at [412, 663] on tr "5/8" Type X Drywall 4' x 10' Qty 122 Width 4.000 Length 10.000 Manufacturer No …" at bounding box center [773, 666] width 928 height 63
type input "1"
select select
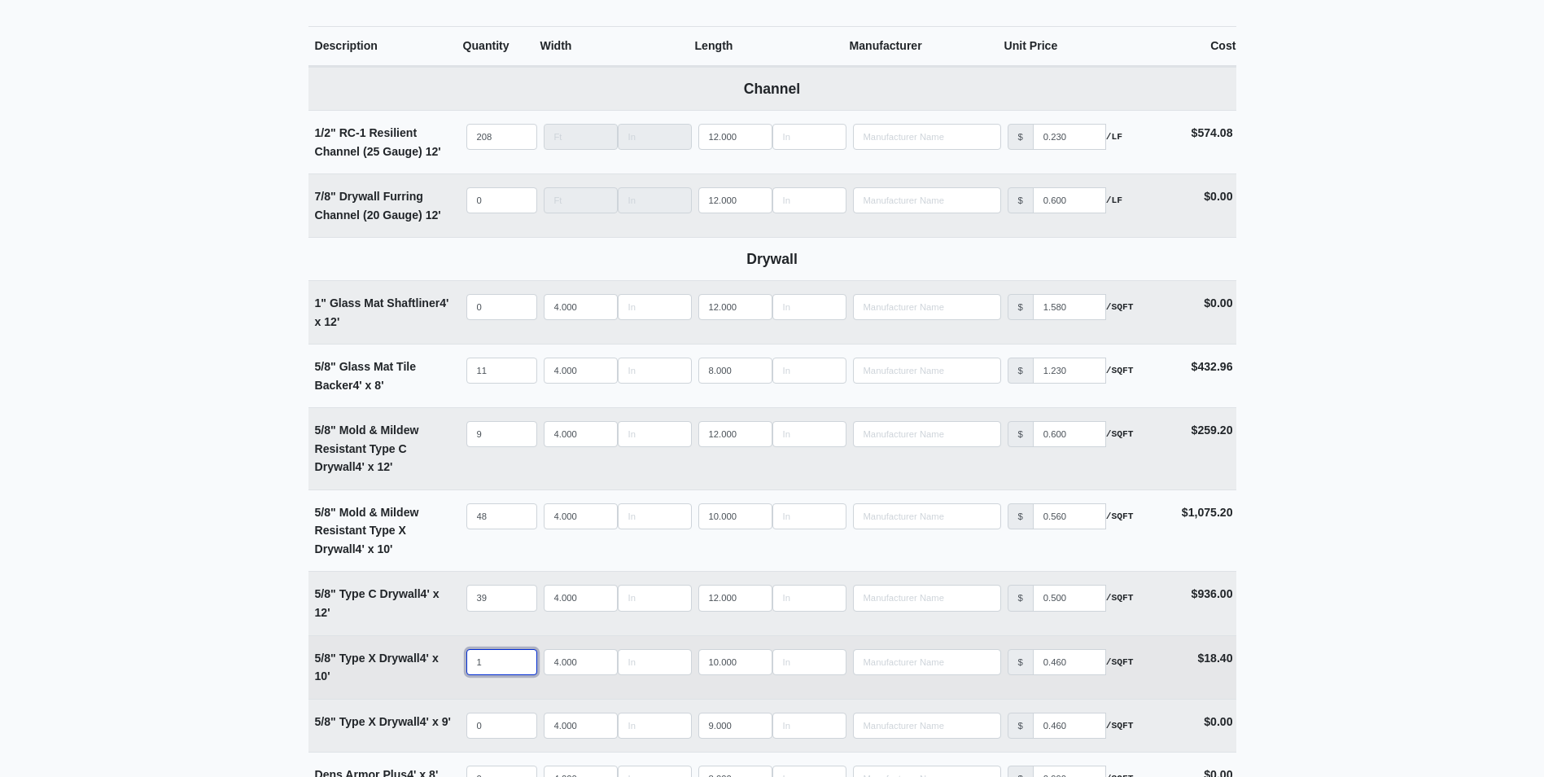
type input "12"
select select
type input "128"
select select
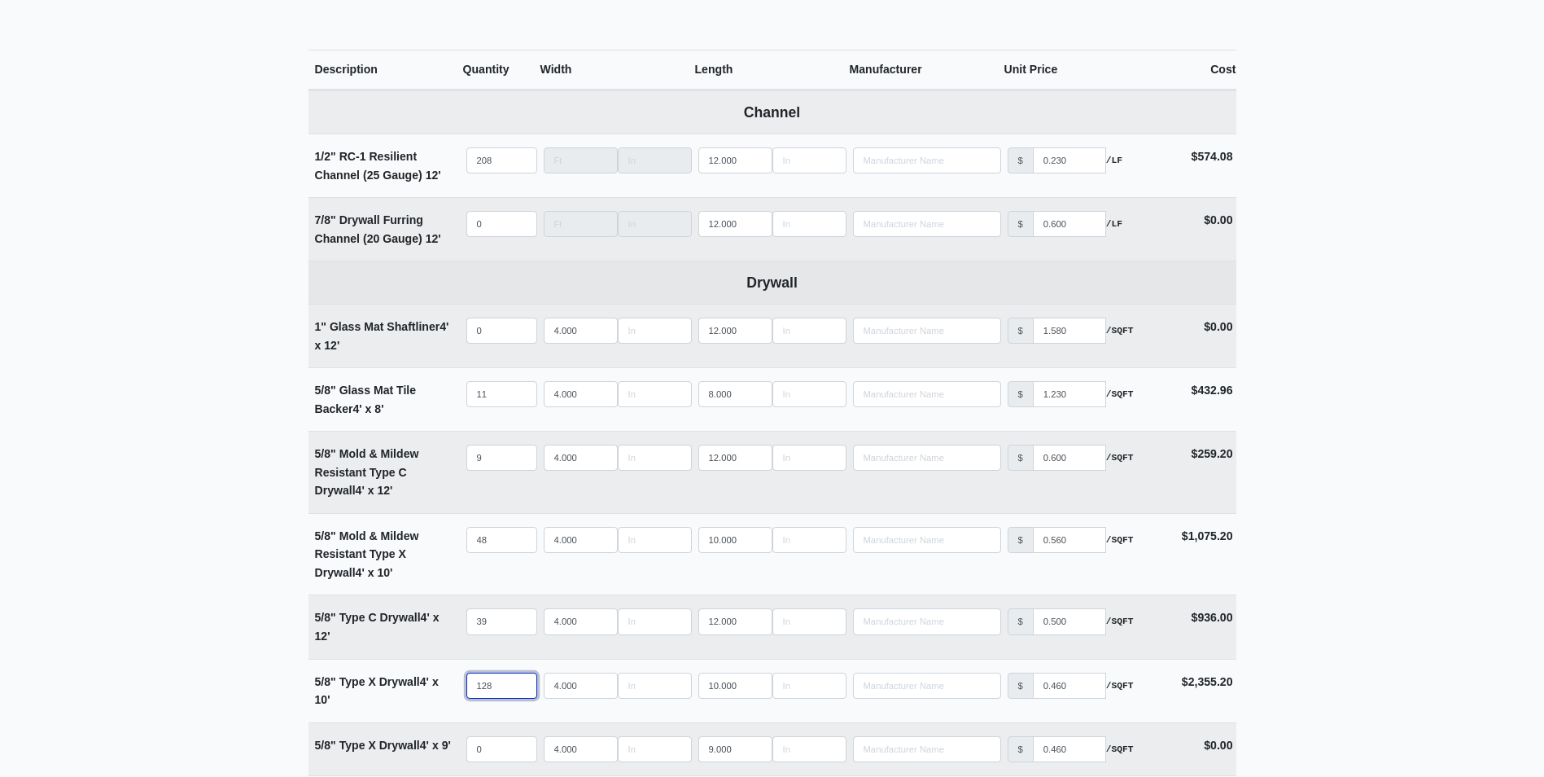
scroll to position [361, 0]
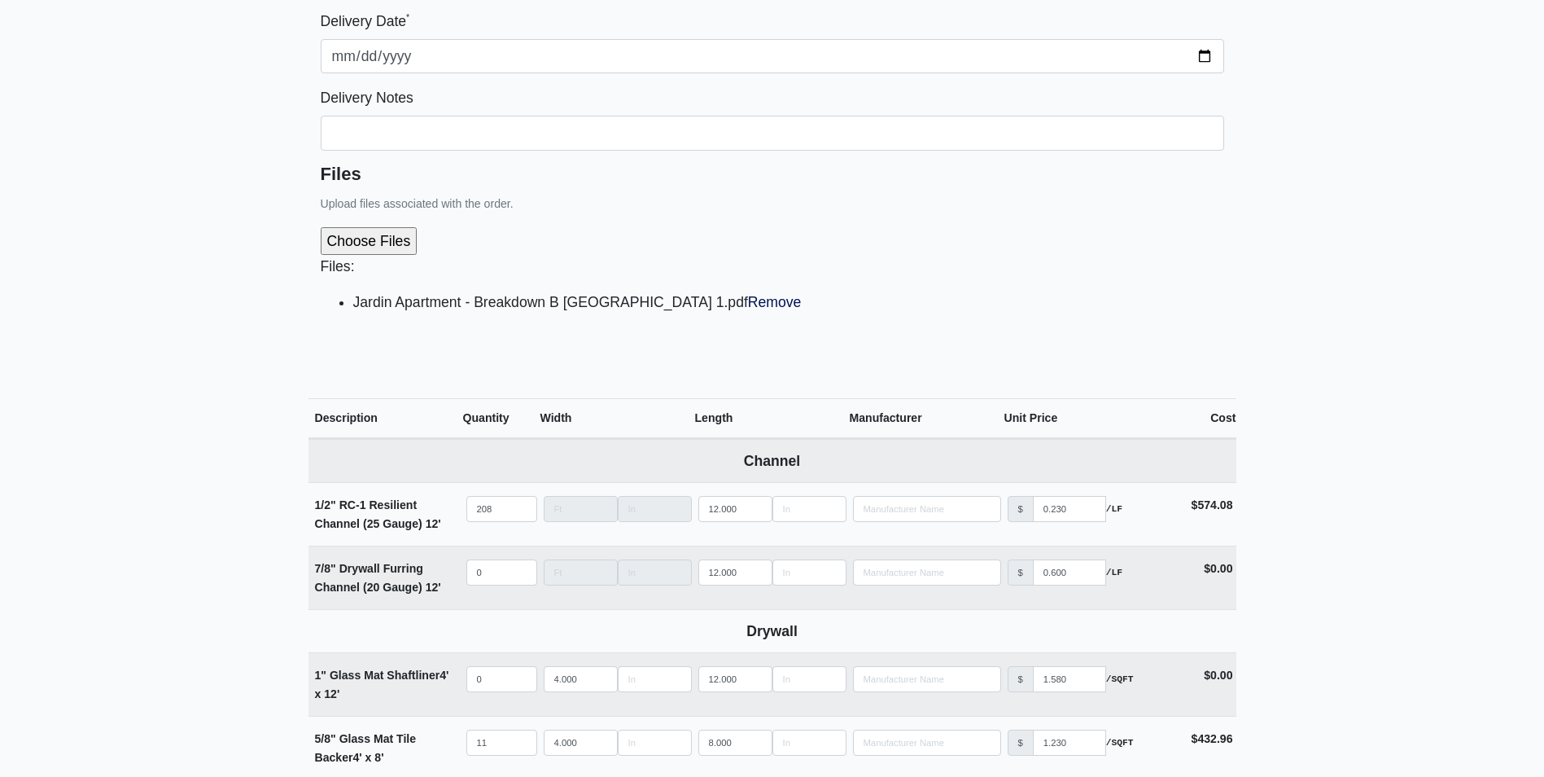
type input "128"
click at [635, 293] on li "Jardin Apartment - Breakdown B FL 1.pdf Remove" at bounding box center [788, 302] width 871 height 23
click at [748, 304] on link "Remove" at bounding box center [775, 302] width 54 height 16
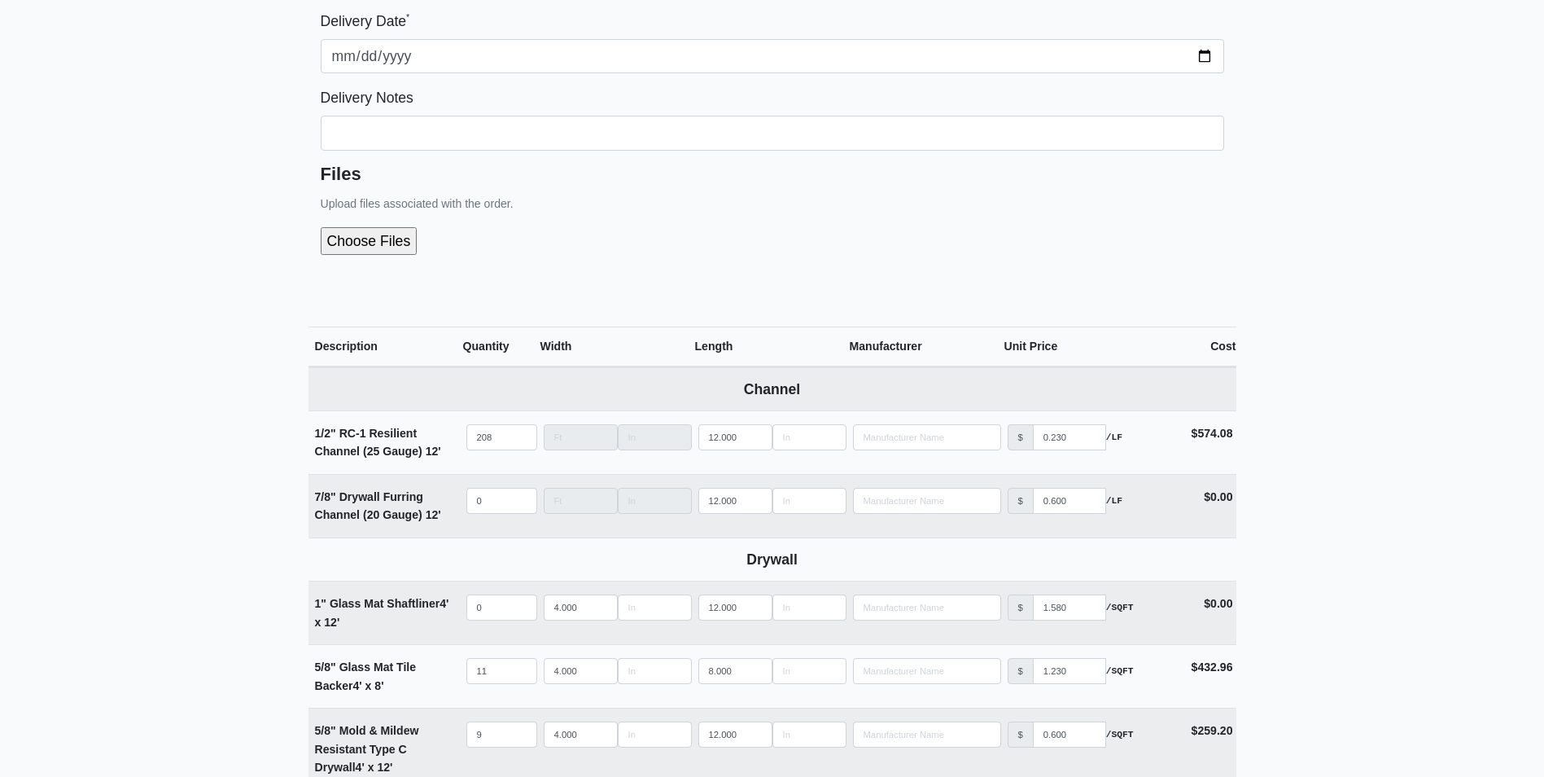
click at [362, 238] on input "file" at bounding box center [456, 241] width 271 height 28
type input "C:\fakepath\Jardin Apartment - Breakdown B FL 1.pdf"
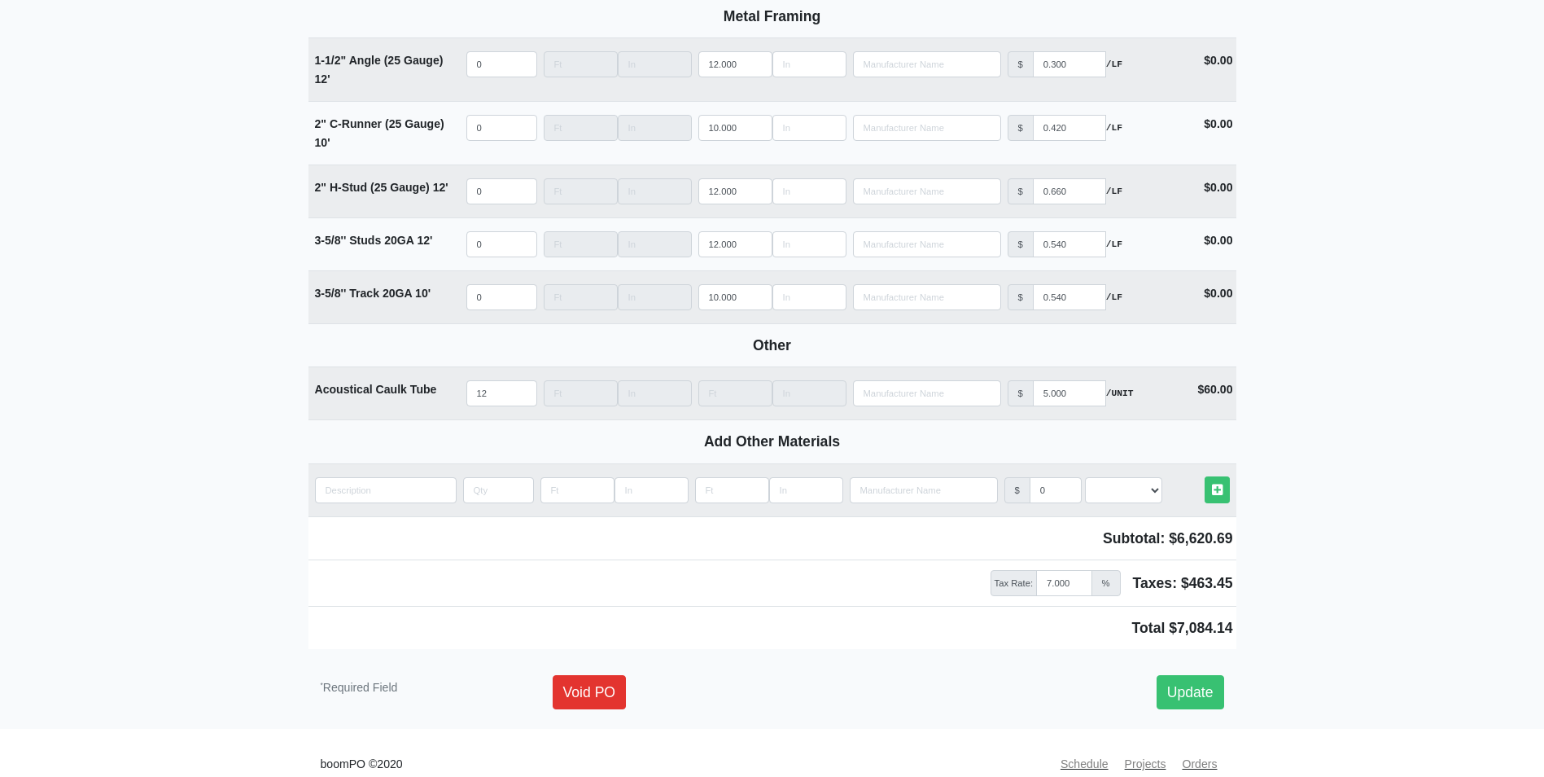
scroll to position [2070, 0]
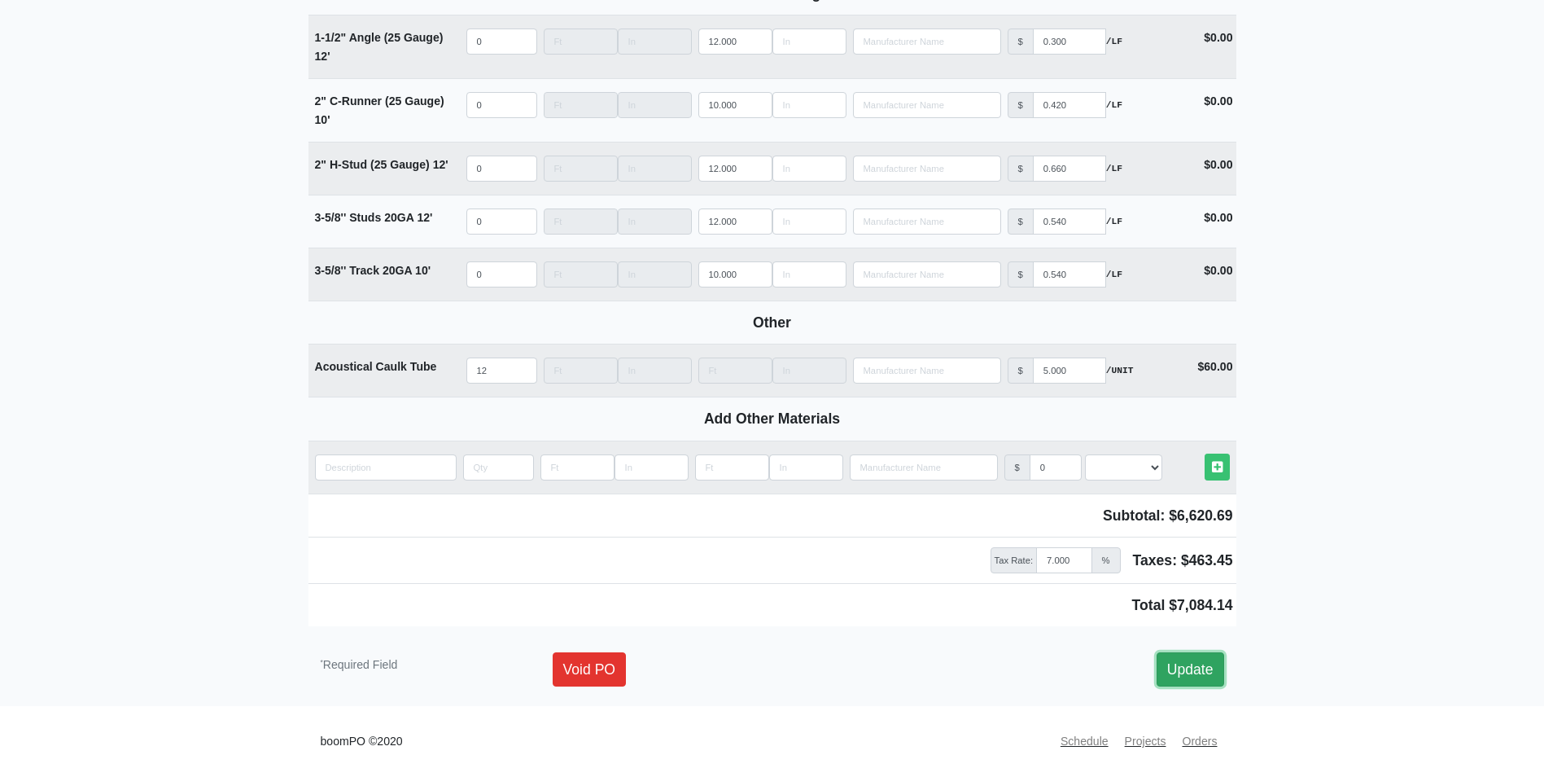
click at [1189, 674] on link "Update" at bounding box center [1191, 669] width 68 height 34
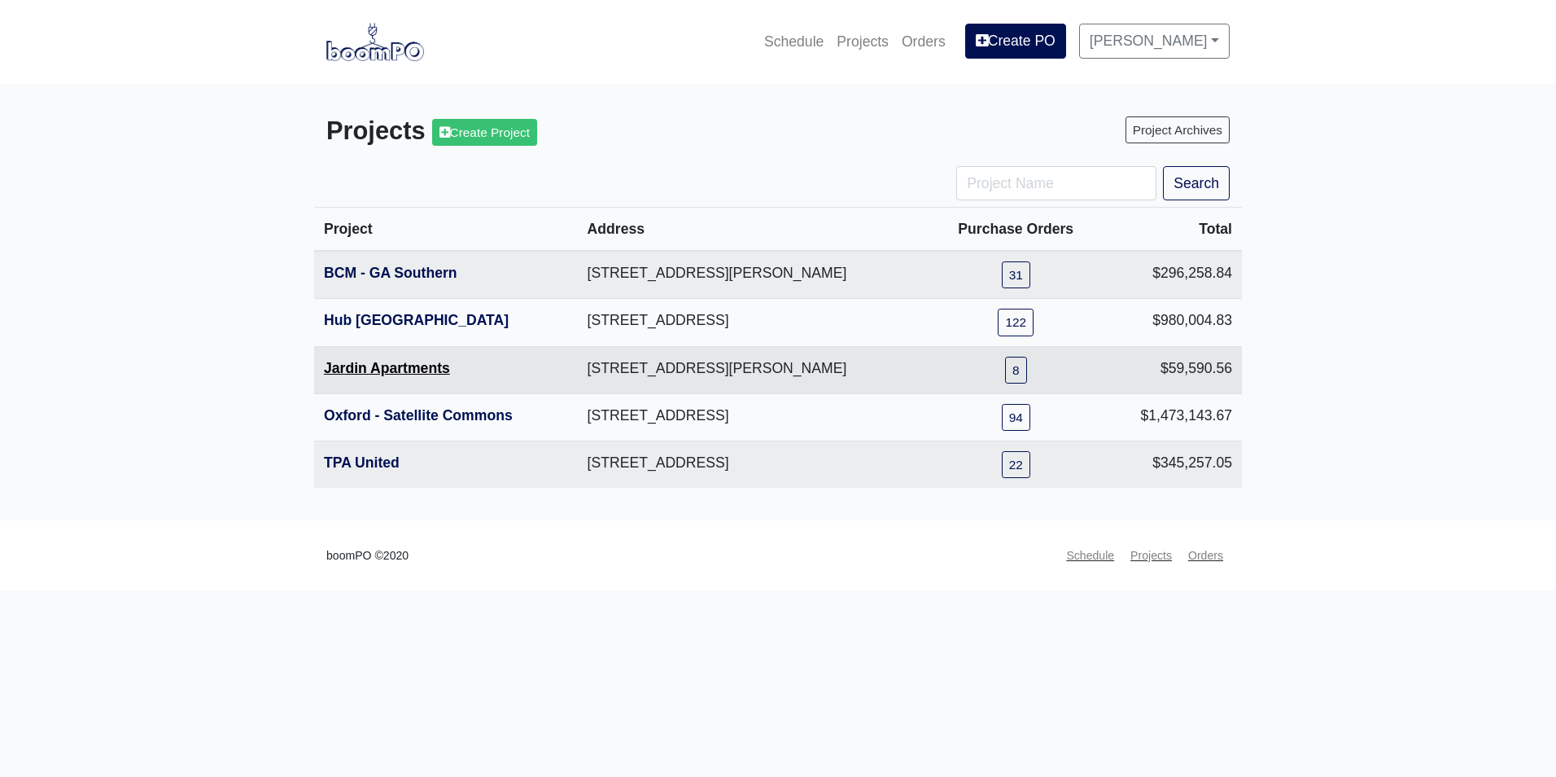
click at [383, 372] on link "Jardin Apartments" at bounding box center [387, 368] width 126 height 16
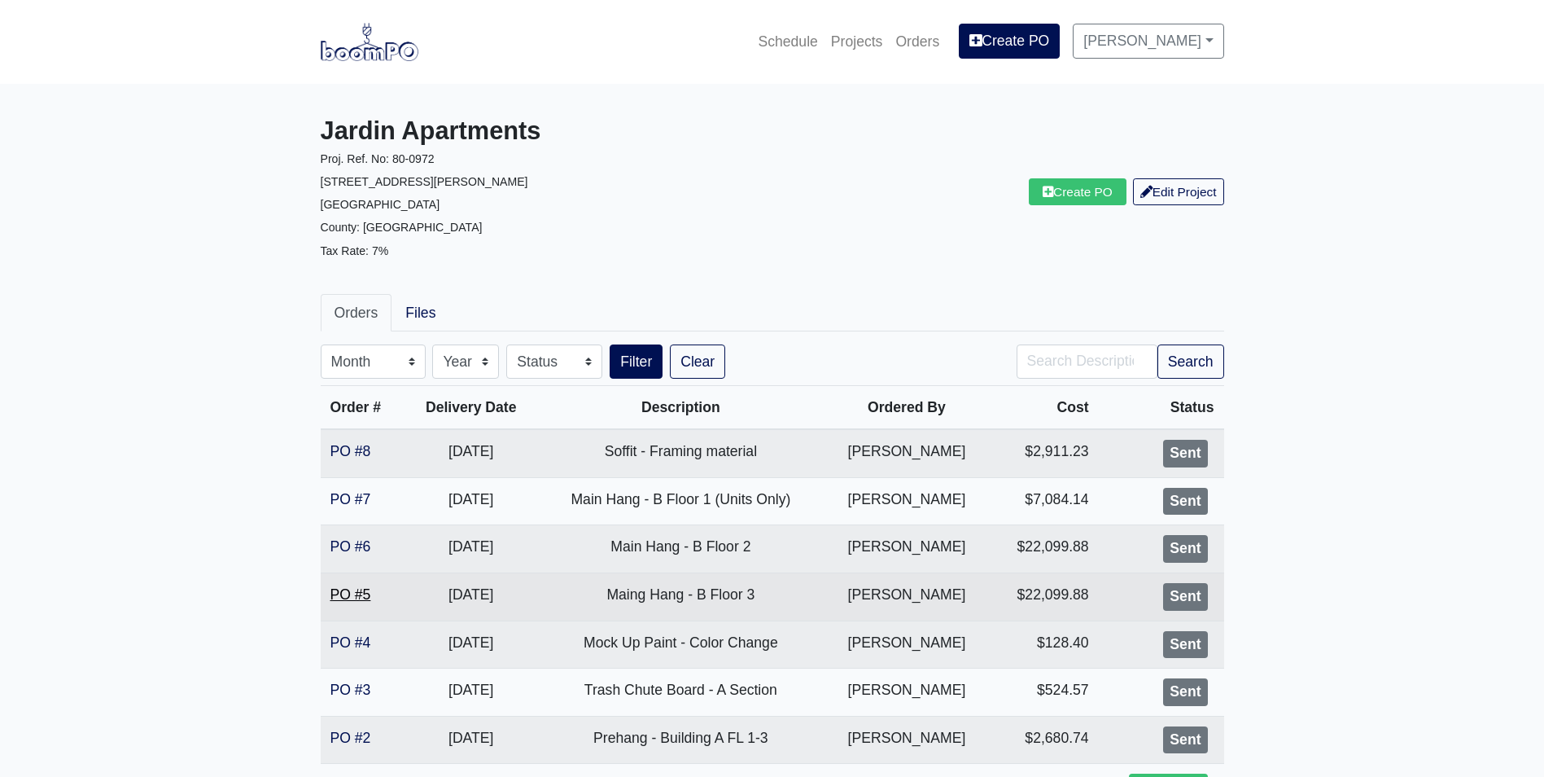
click at [363, 592] on link "PO #5" at bounding box center [351, 594] width 41 height 16
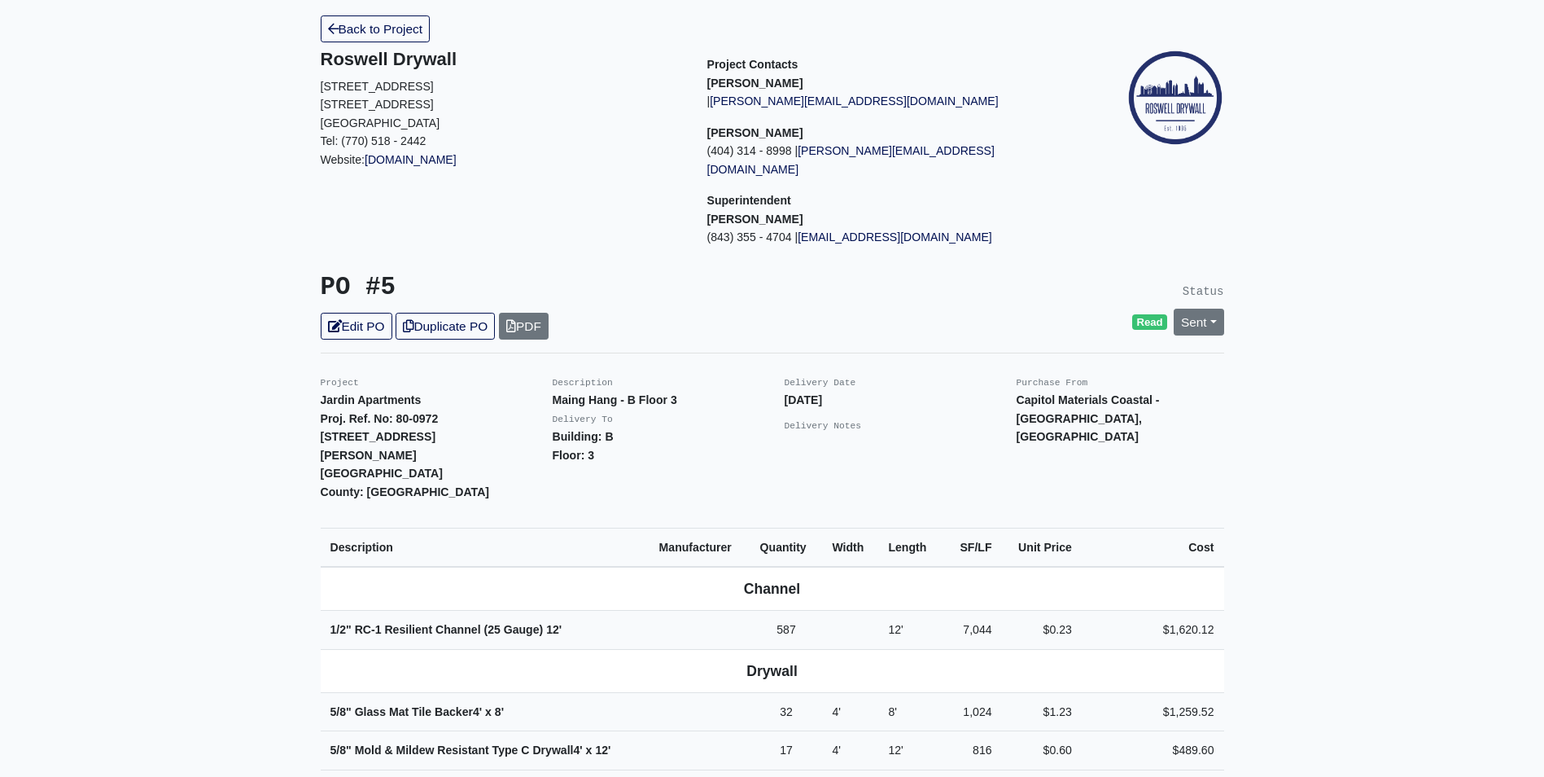
scroll to position [81, 0]
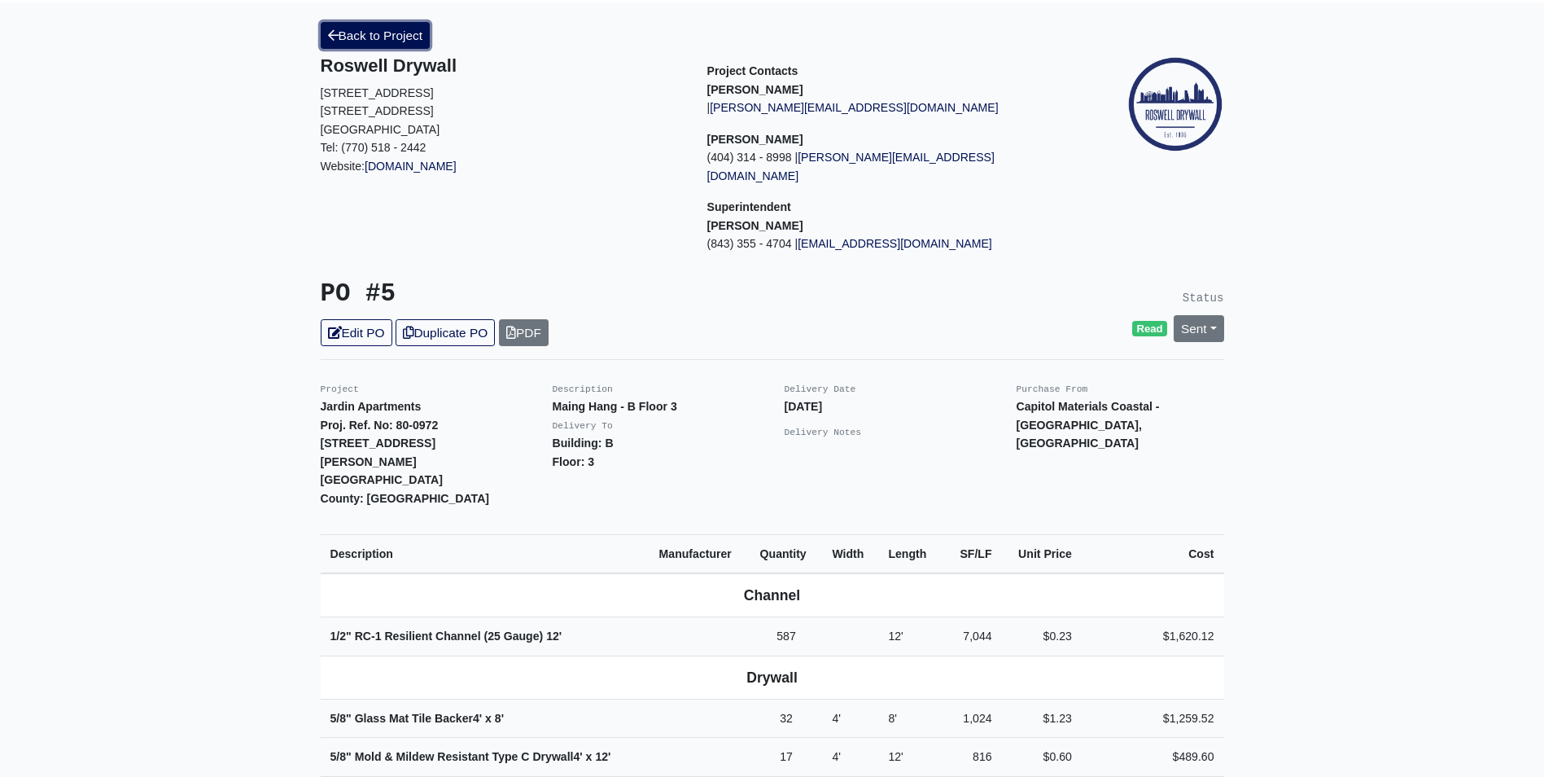
click at [392, 33] on link "Back to Project" at bounding box center [376, 35] width 110 height 27
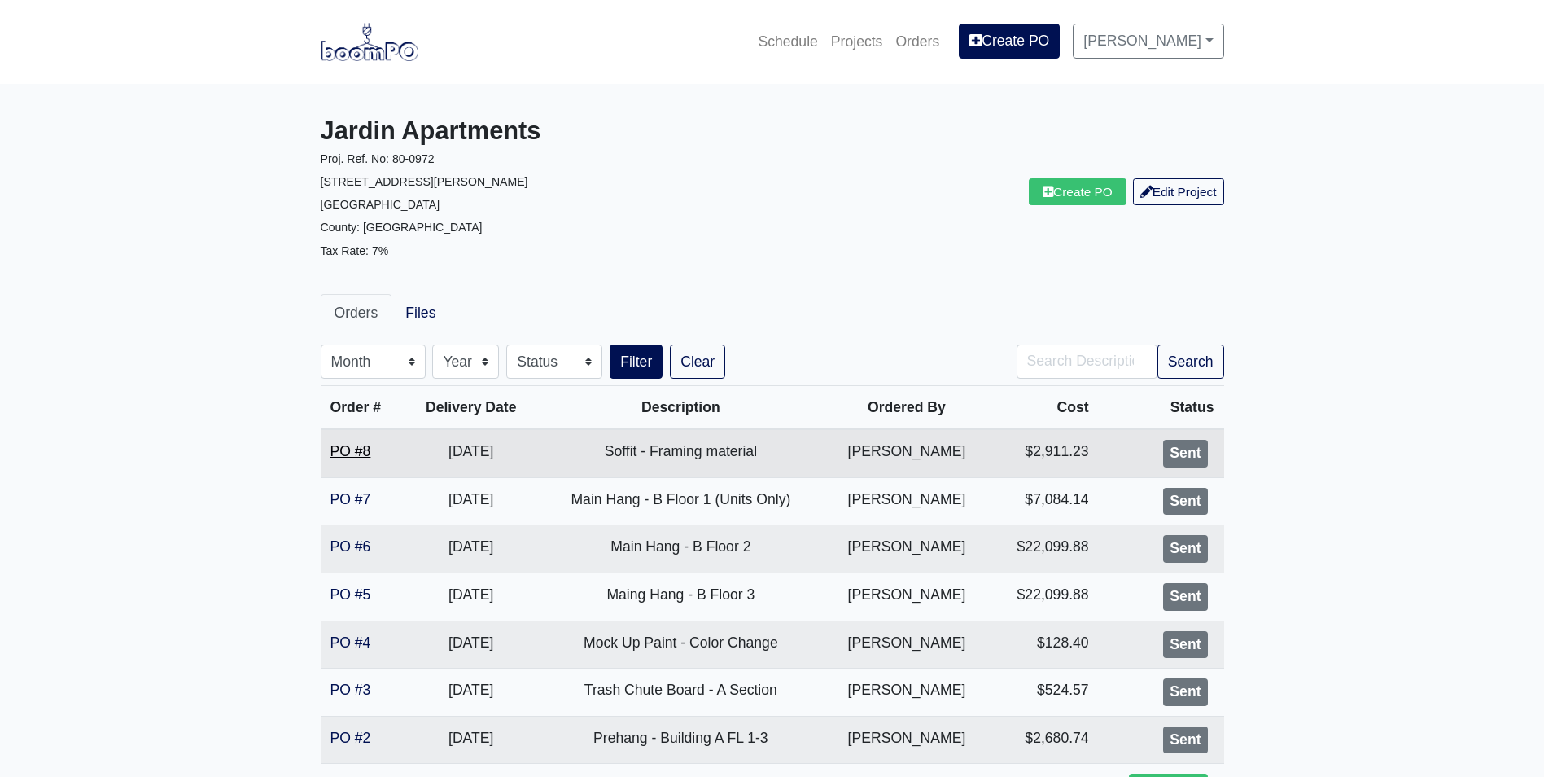
click at [357, 452] on link "PO #8" at bounding box center [351, 451] width 41 height 16
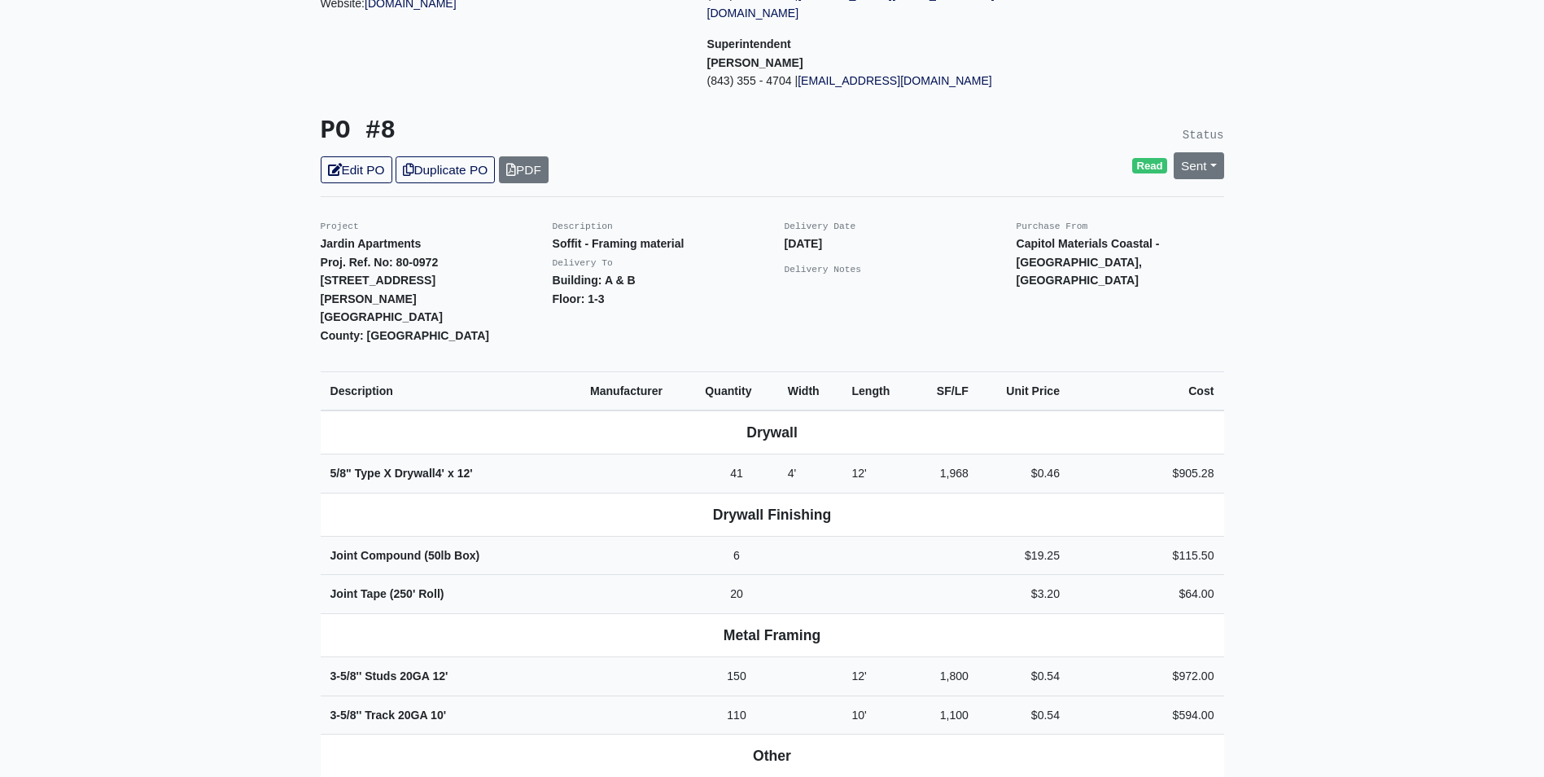
scroll to position [326, 0]
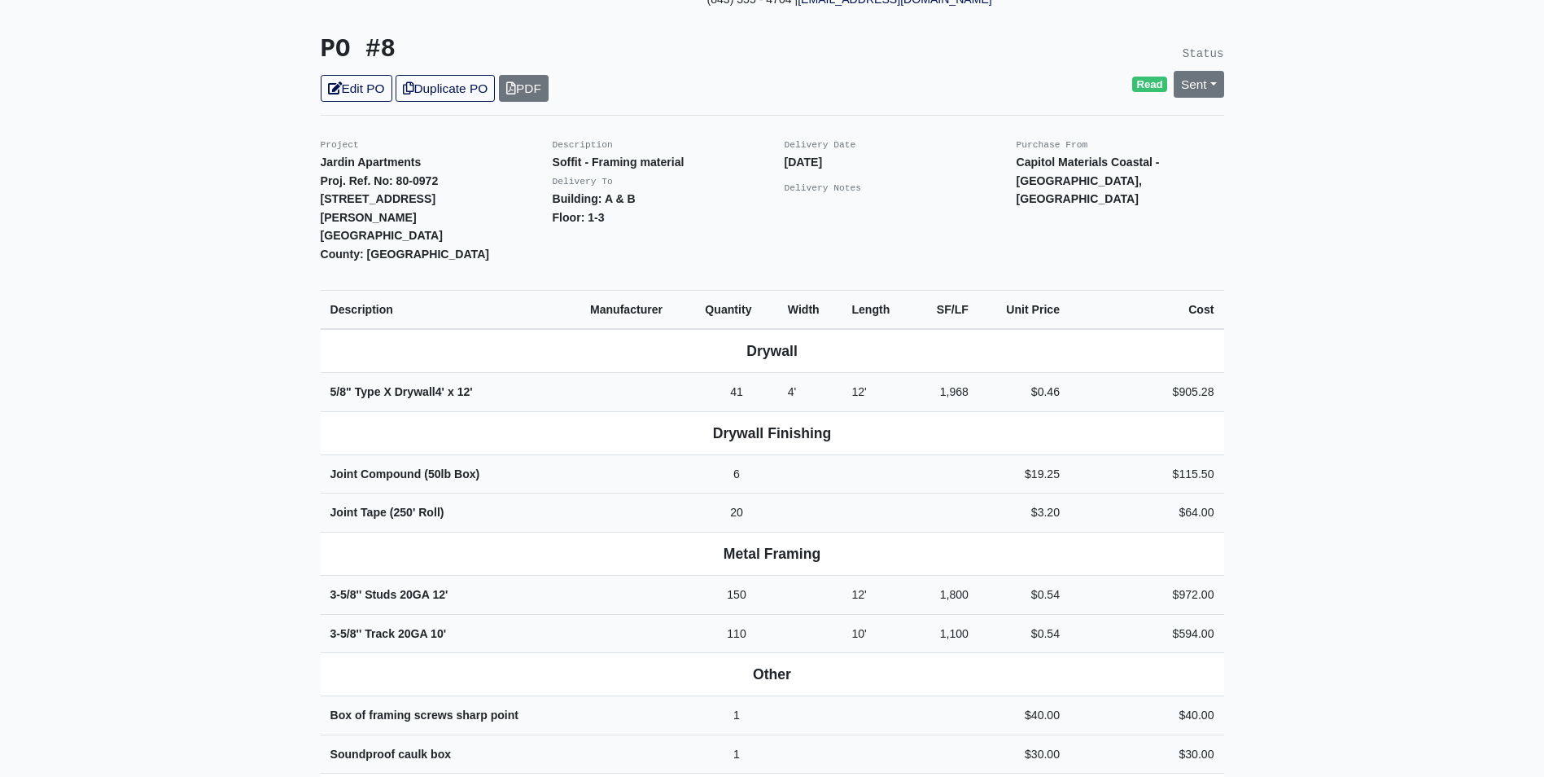
click at [996, 653] on th "Other" at bounding box center [773, 674] width 904 height 43
click at [374, 79] on link "Edit PO" at bounding box center [357, 88] width 72 height 27
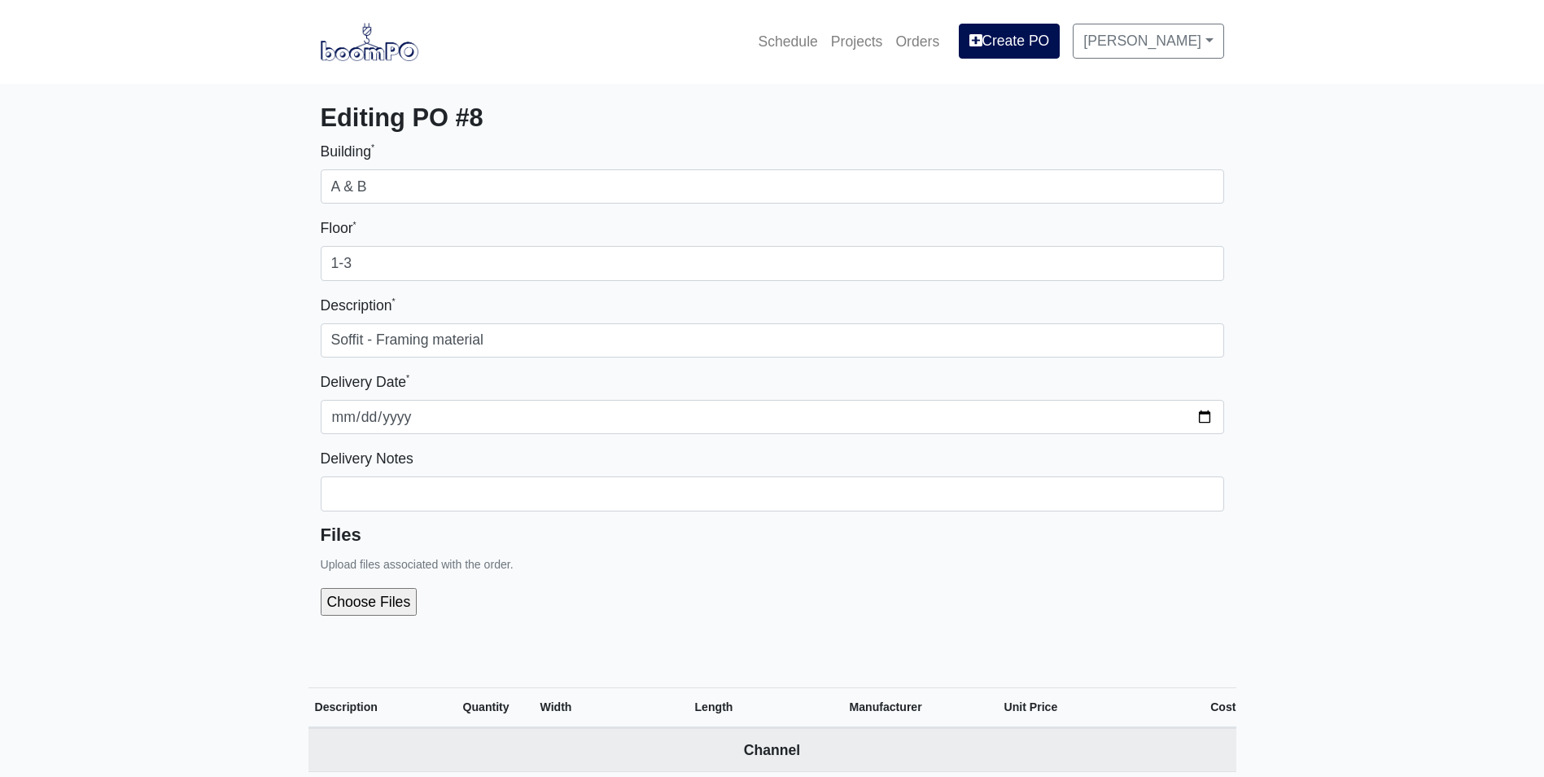
select select
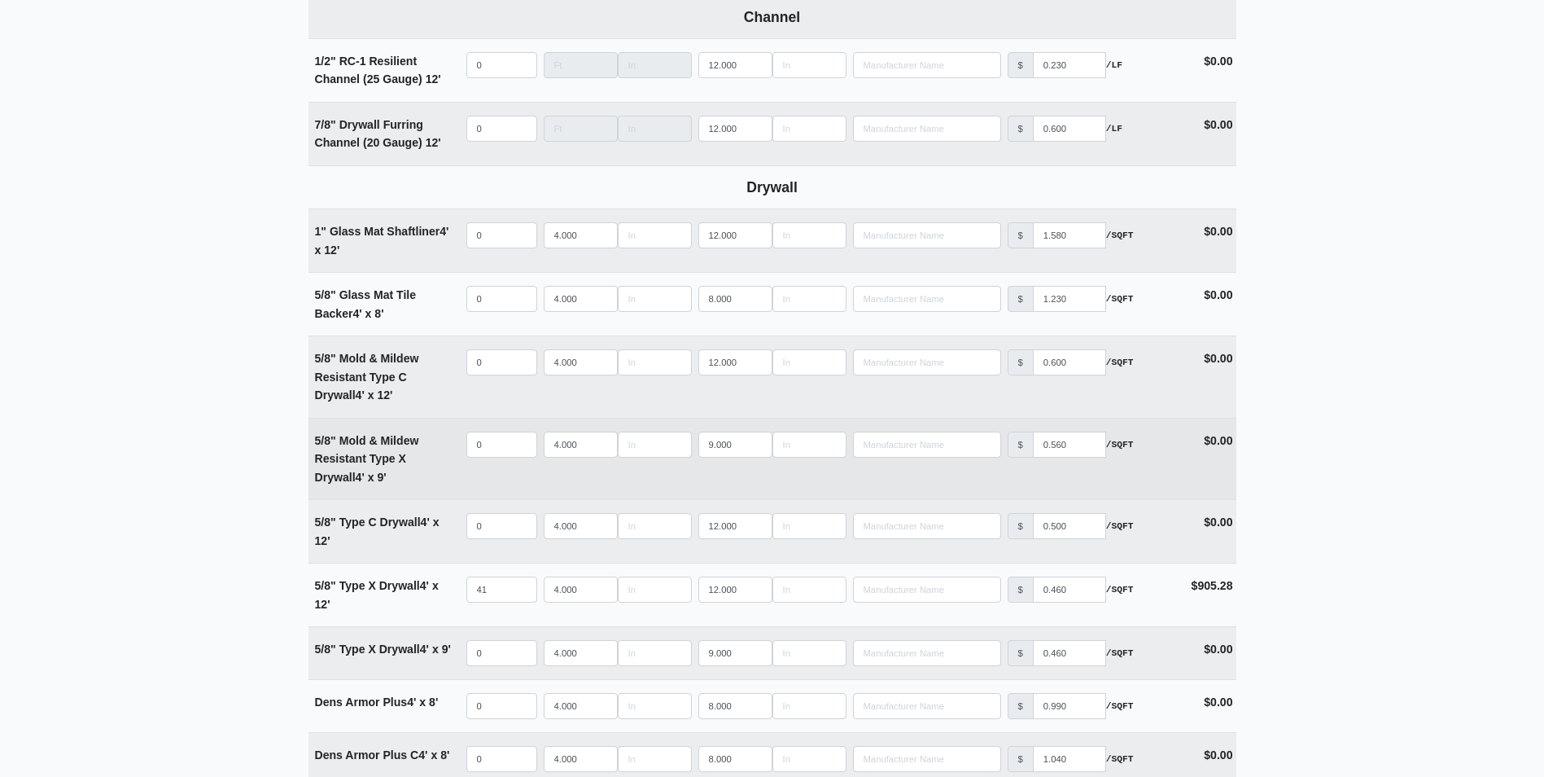
scroll to position [814, 0]
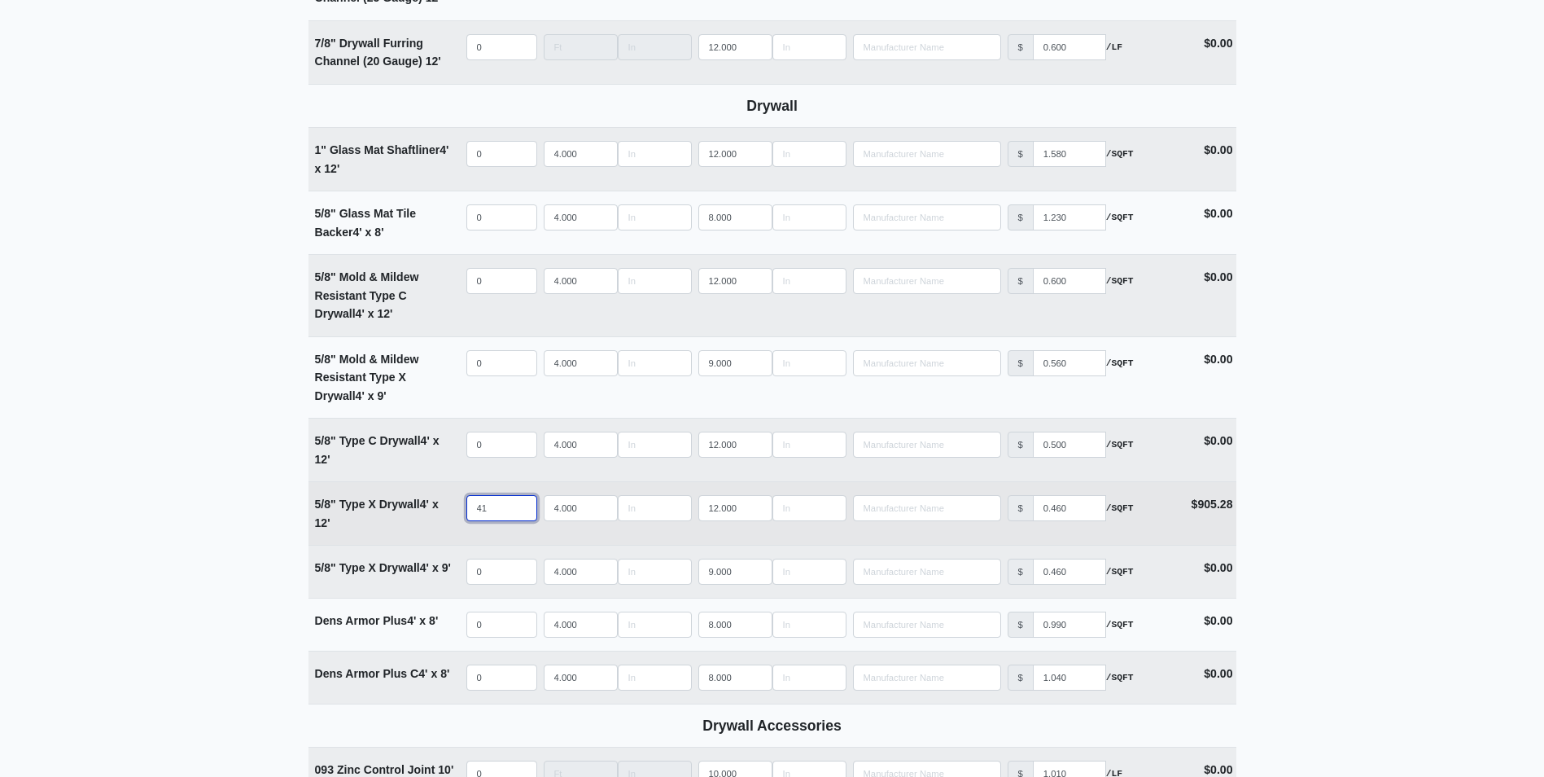
drag, startPoint x: 501, startPoint y: 512, endPoint x: 449, endPoint y: 520, distance: 52.7
click at [449, 520] on tr "5/8" Type X Drywall 4' x 12' Qty 41 Width 4.000 Length 12.000 Manufacturer No R…" at bounding box center [773, 512] width 928 height 63
type input "2"
select select
type input "20"
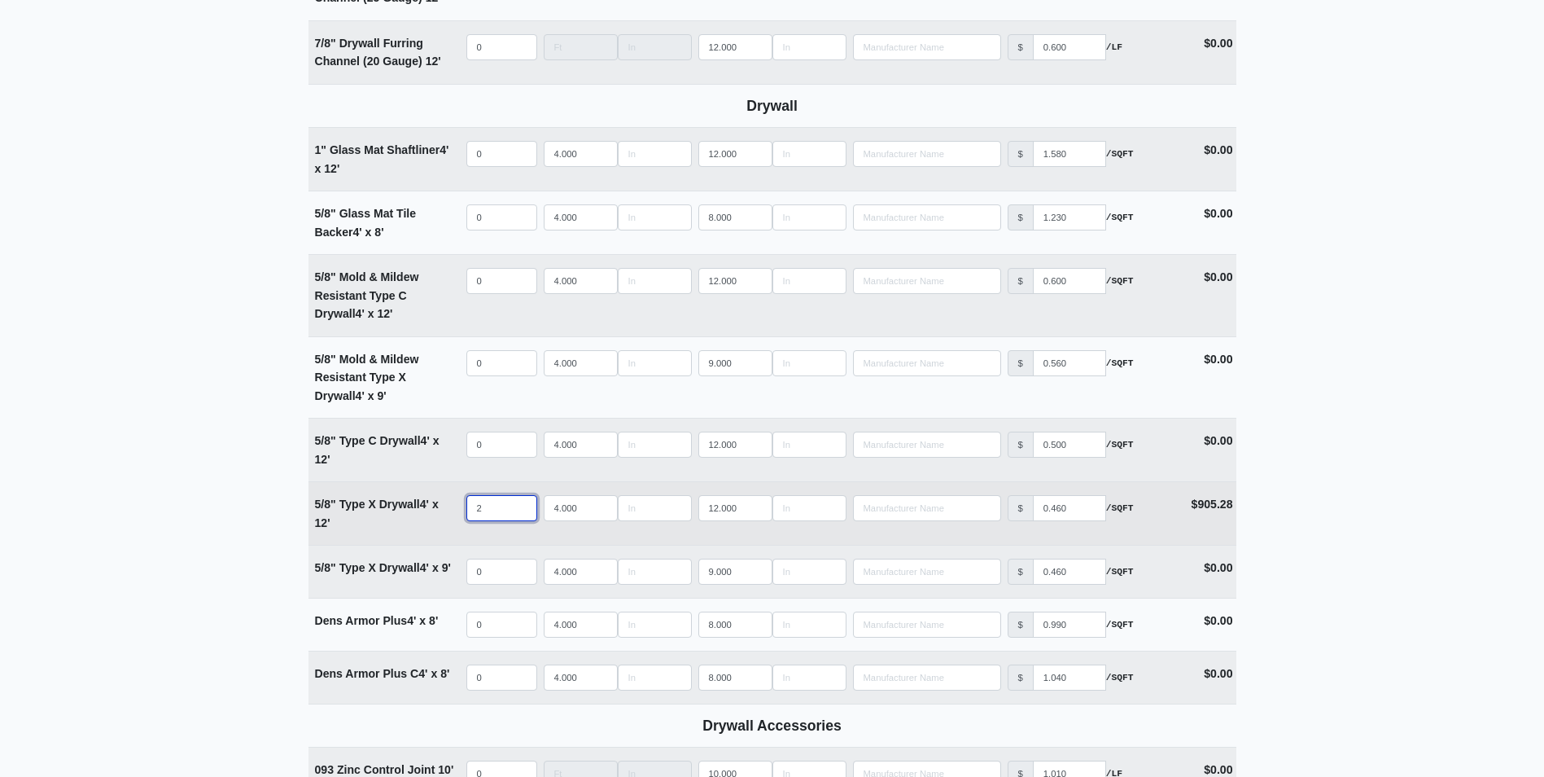
select select
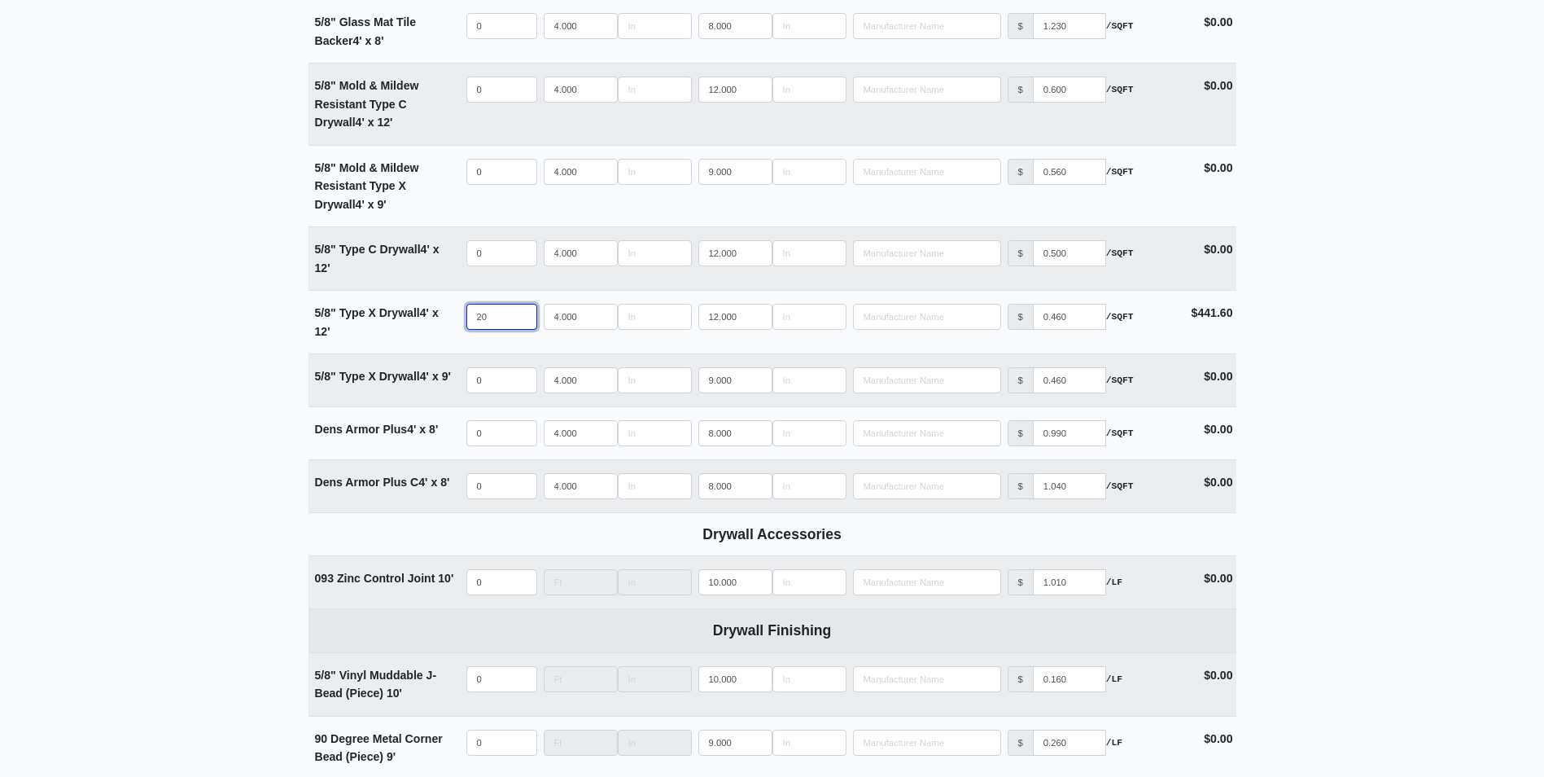
scroll to position [977, 0]
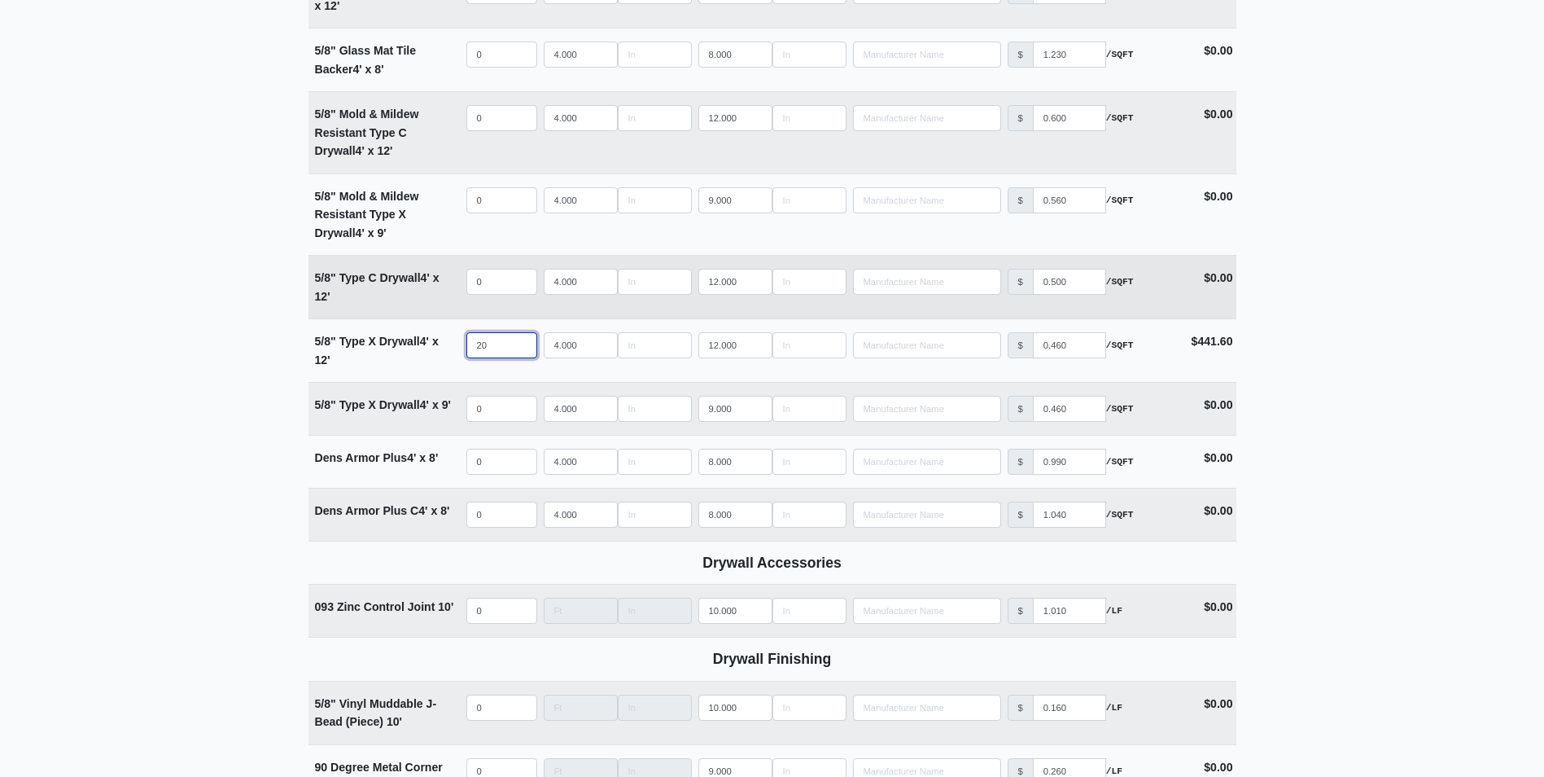
type input "20"
click at [499, 285] on input "quantity" at bounding box center [501, 282] width 71 height 26
type input "2"
select select
type input "24"
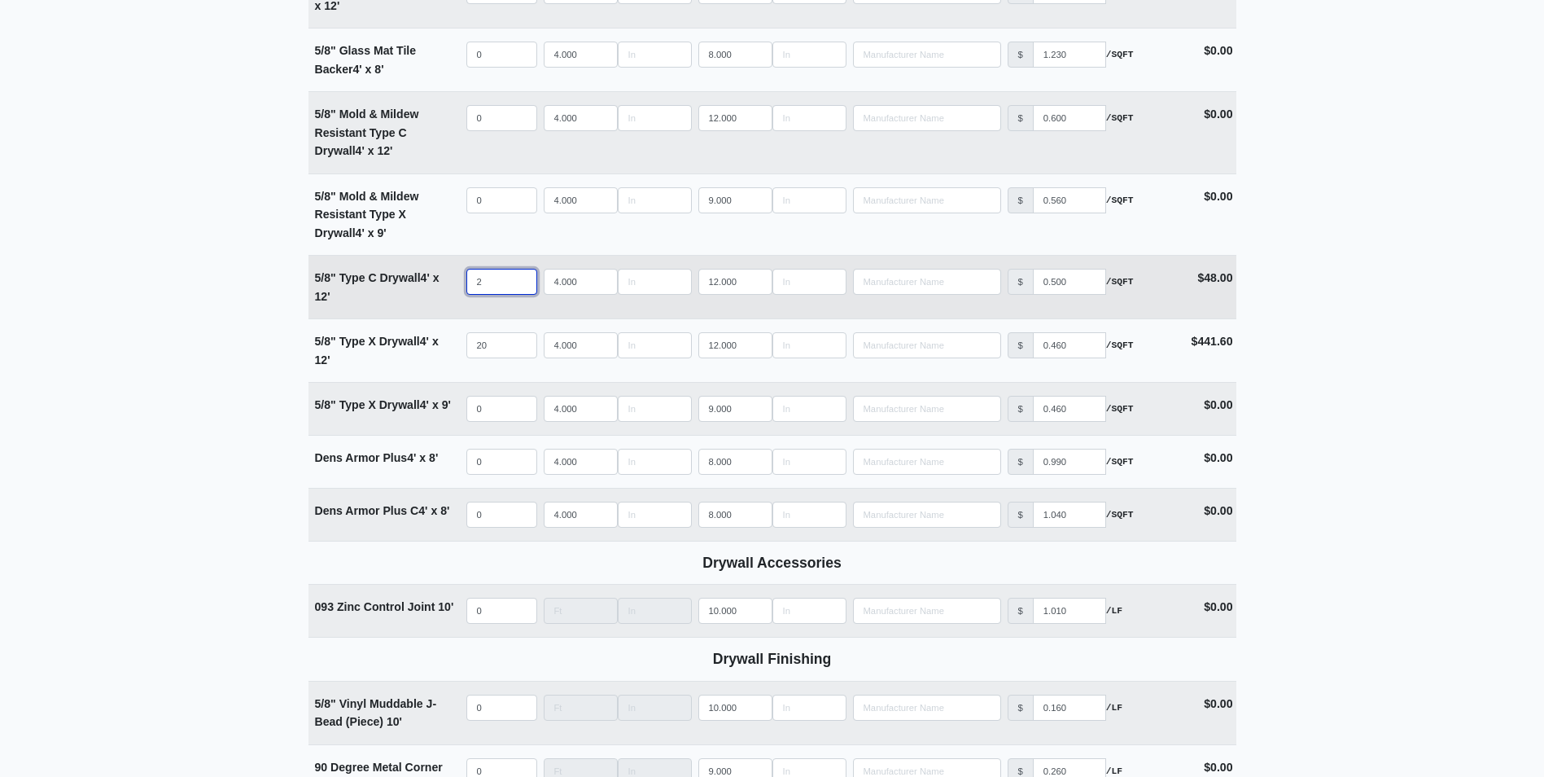
select select
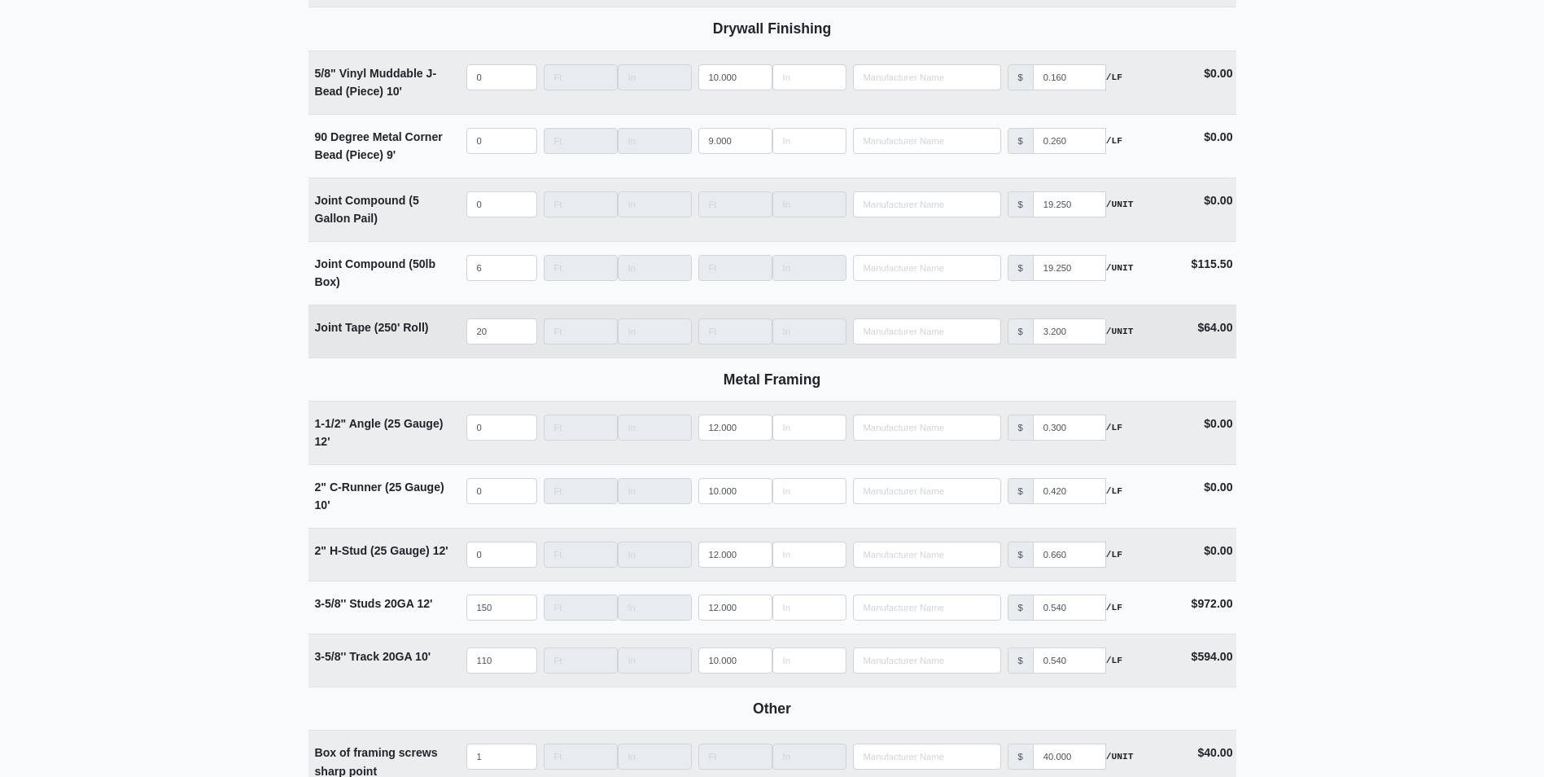
scroll to position [1628, 0]
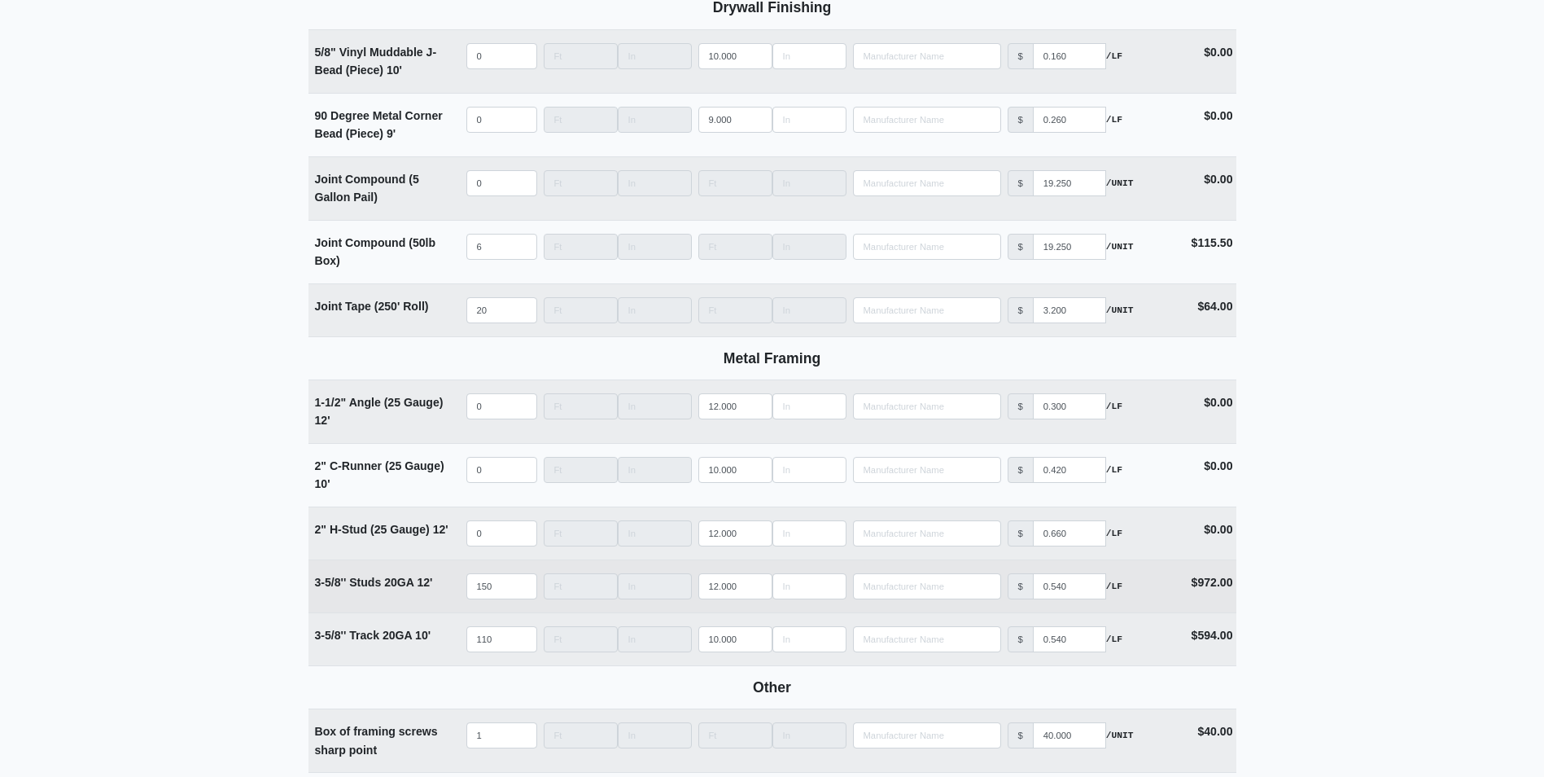
type input "24"
drag, startPoint x: 502, startPoint y: 589, endPoint x: 412, endPoint y: 601, distance: 91.1
click at [412, 601] on tr "3-5/8'' Studs 20GA 12' Qty 150 Width Length 12.000 Manufacturer No Results Pric…" at bounding box center [773, 585] width 928 height 53
type input "4"
select select
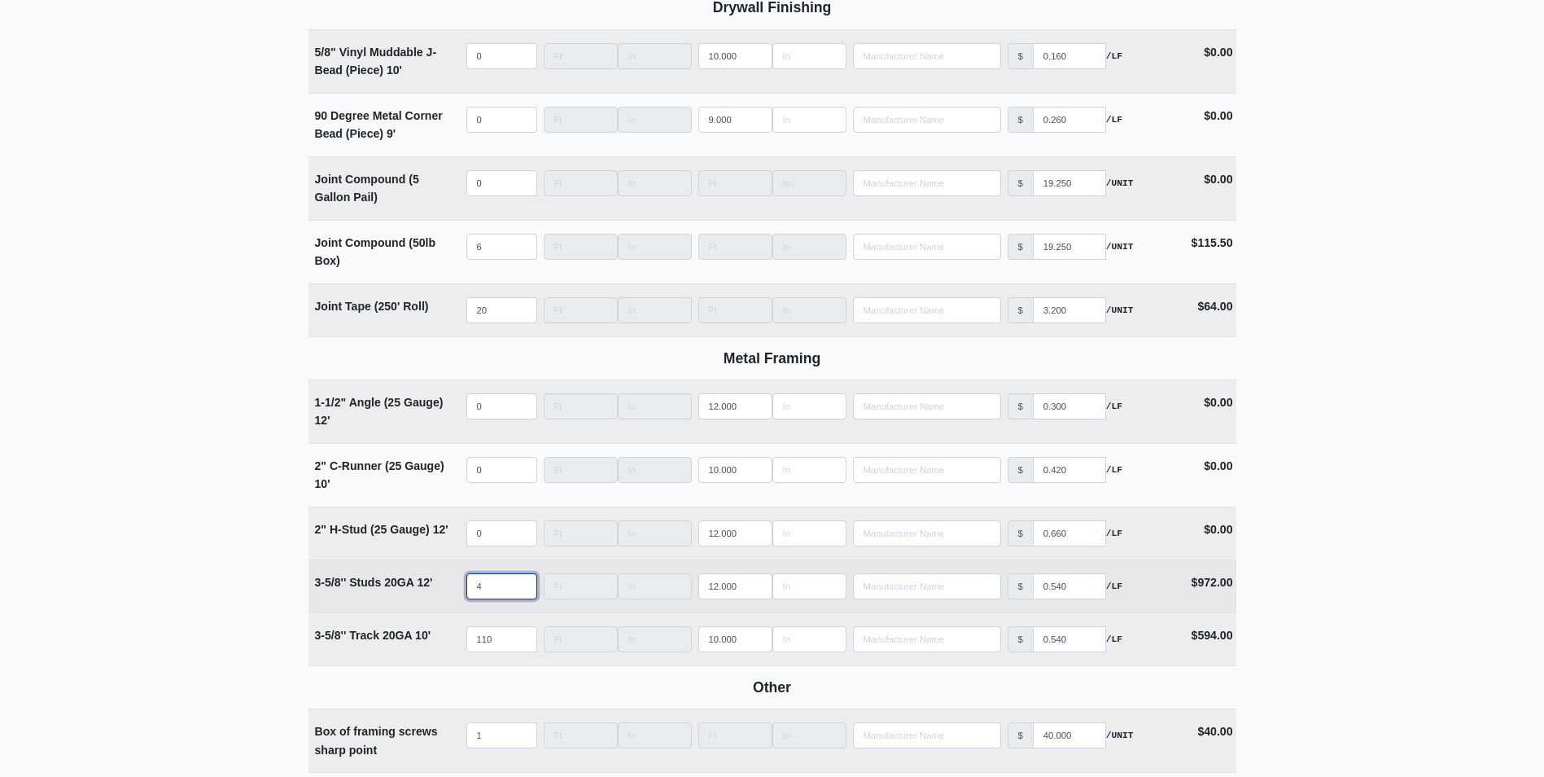
type input "40"
select select
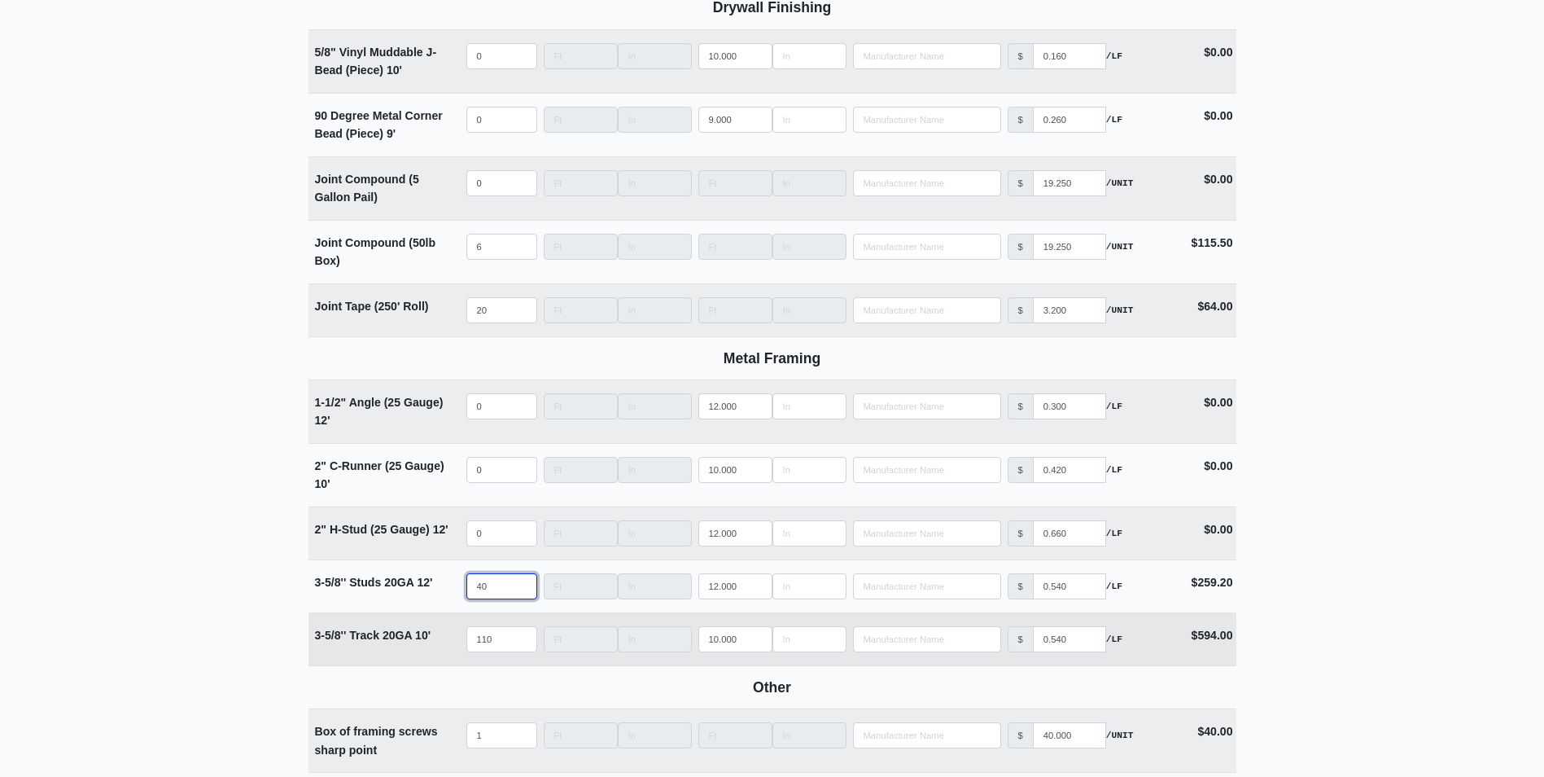
type input "40"
drag, startPoint x: 501, startPoint y: 646, endPoint x: 390, endPoint y: 650, distance: 110.8
click at [390, 650] on tr "3-5/8'' Track 20GA 10' Qty 110 Width Length 10.000 Manufacturer No Results Pric…" at bounding box center [773, 638] width 928 height 53
type input "2"
select select
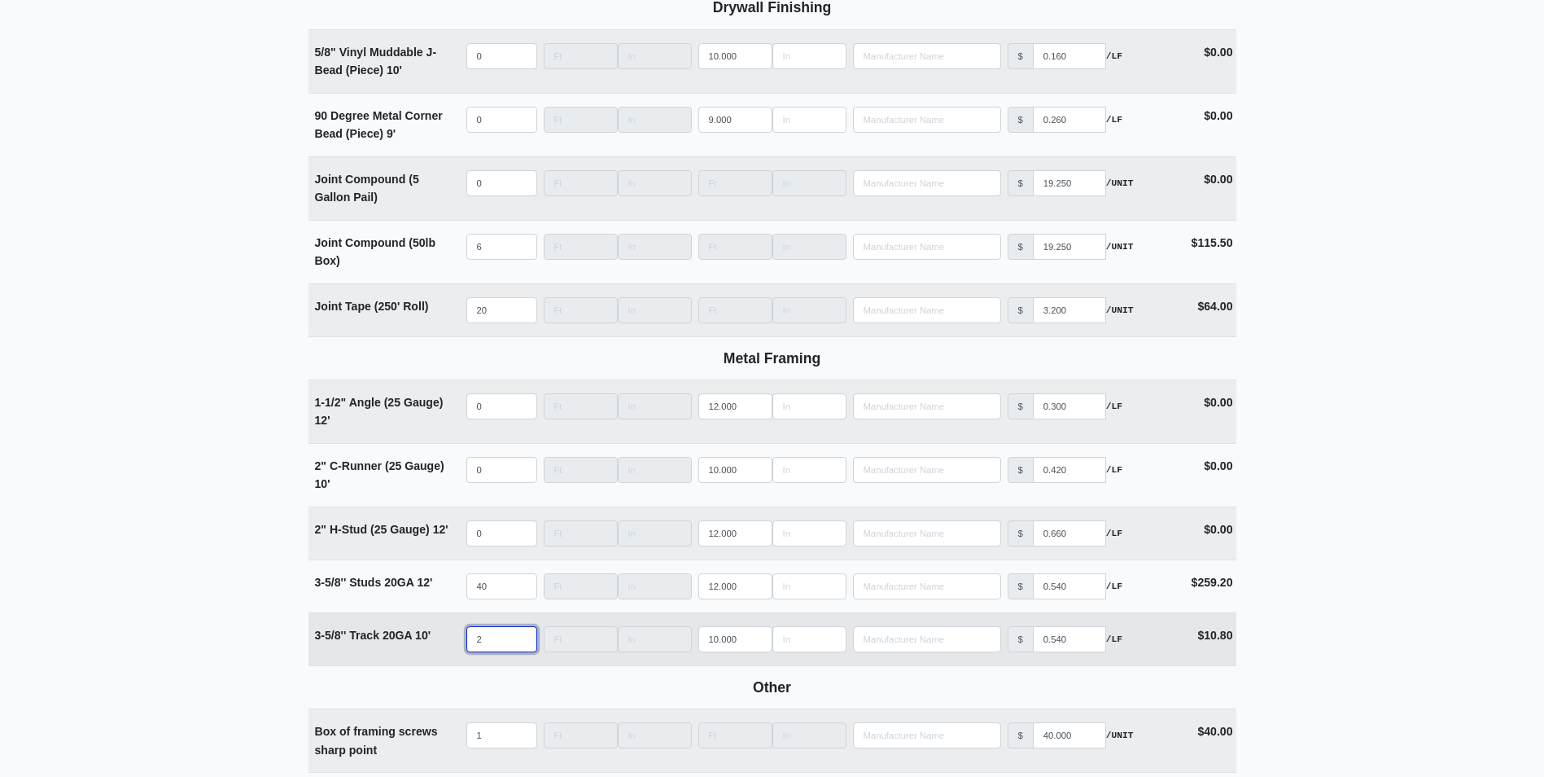
type input "20"
select select
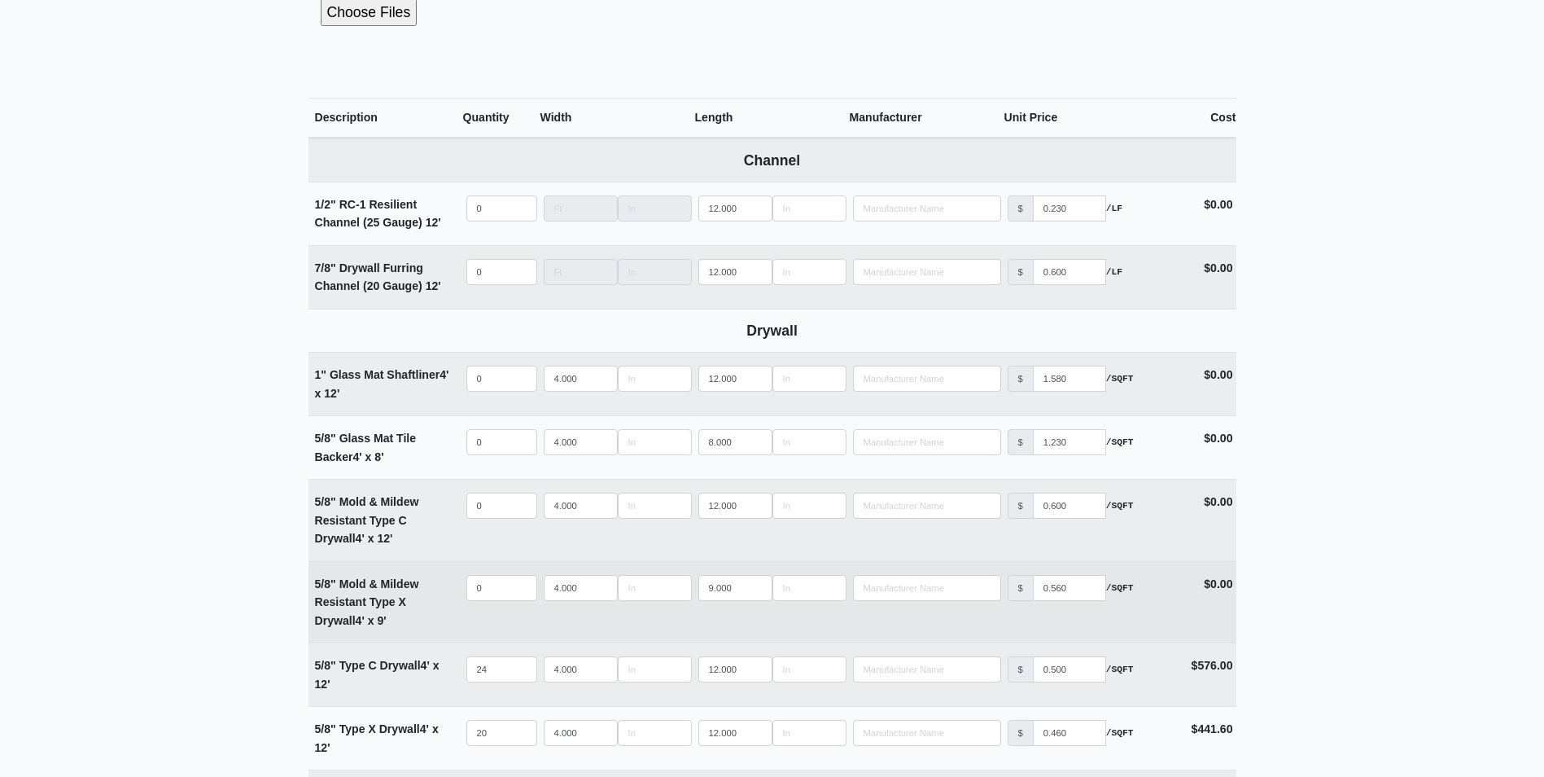
scroll to position [570, 0]
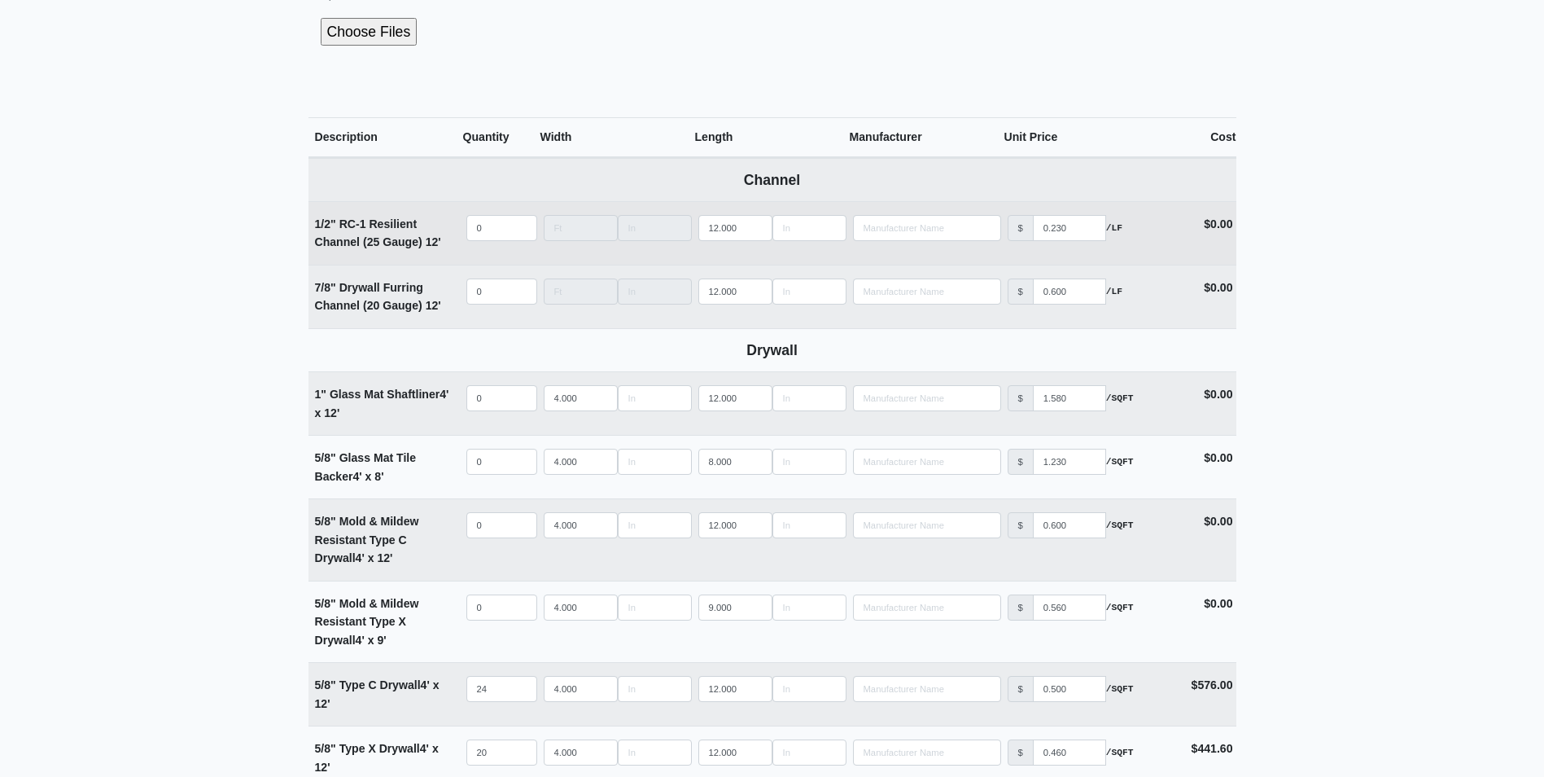
type input "20"
click at [496, 226] on input "quantity" at bounding box center [501, 228] width 71 height 26
type input "1"
select select
type input "10"
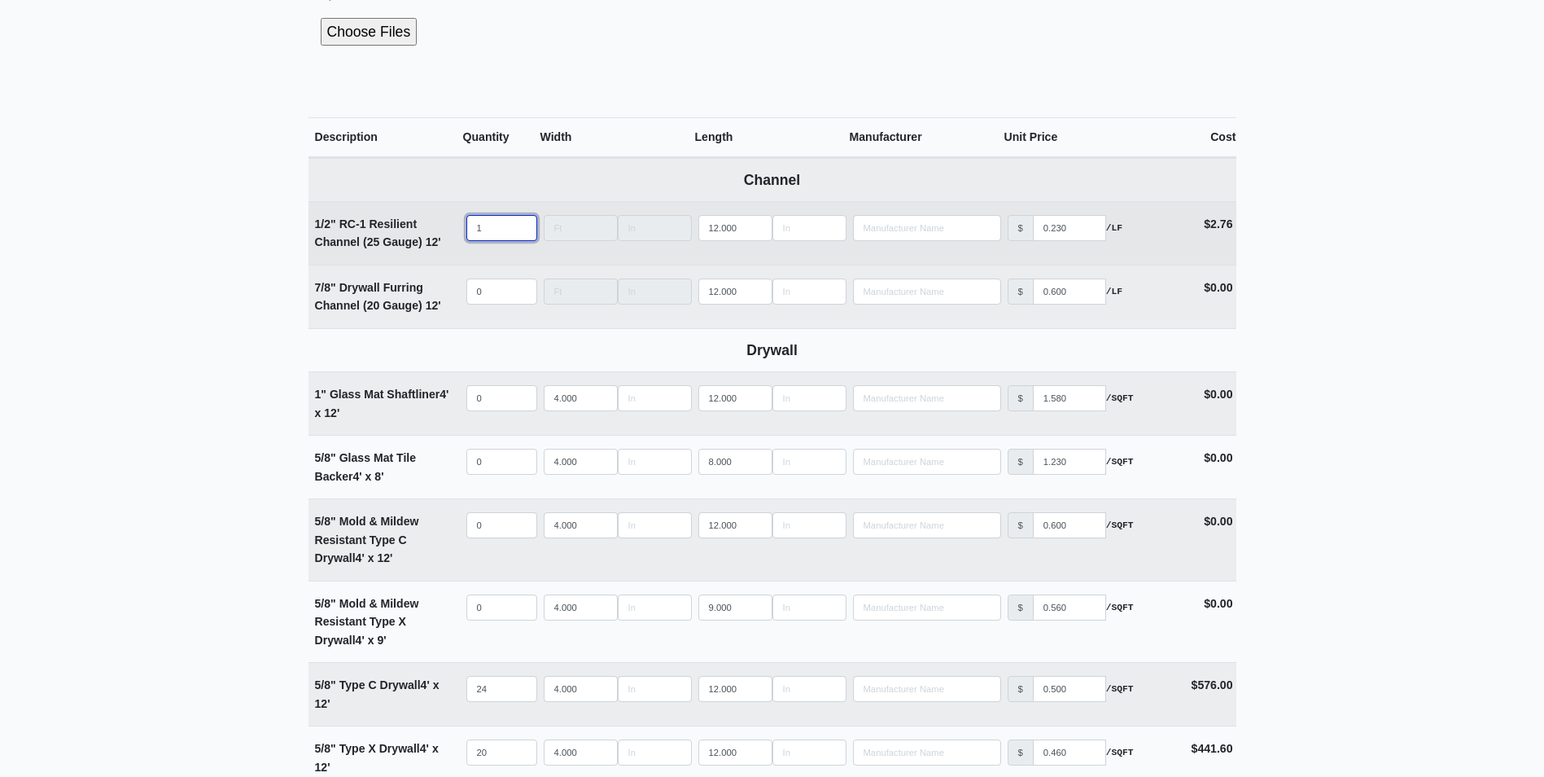
select select
type input "100"
select select
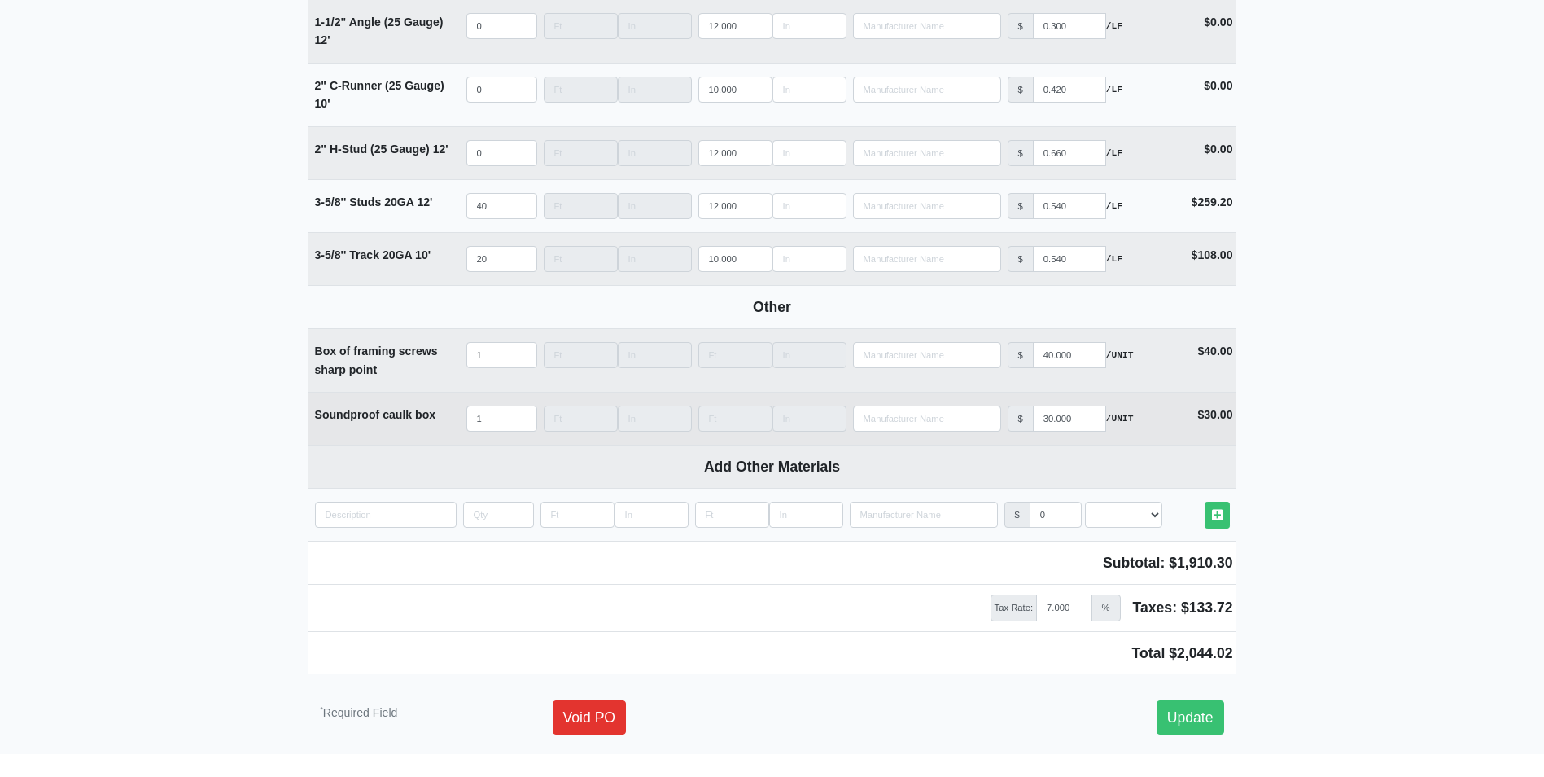
scroll to position [1980, 0]
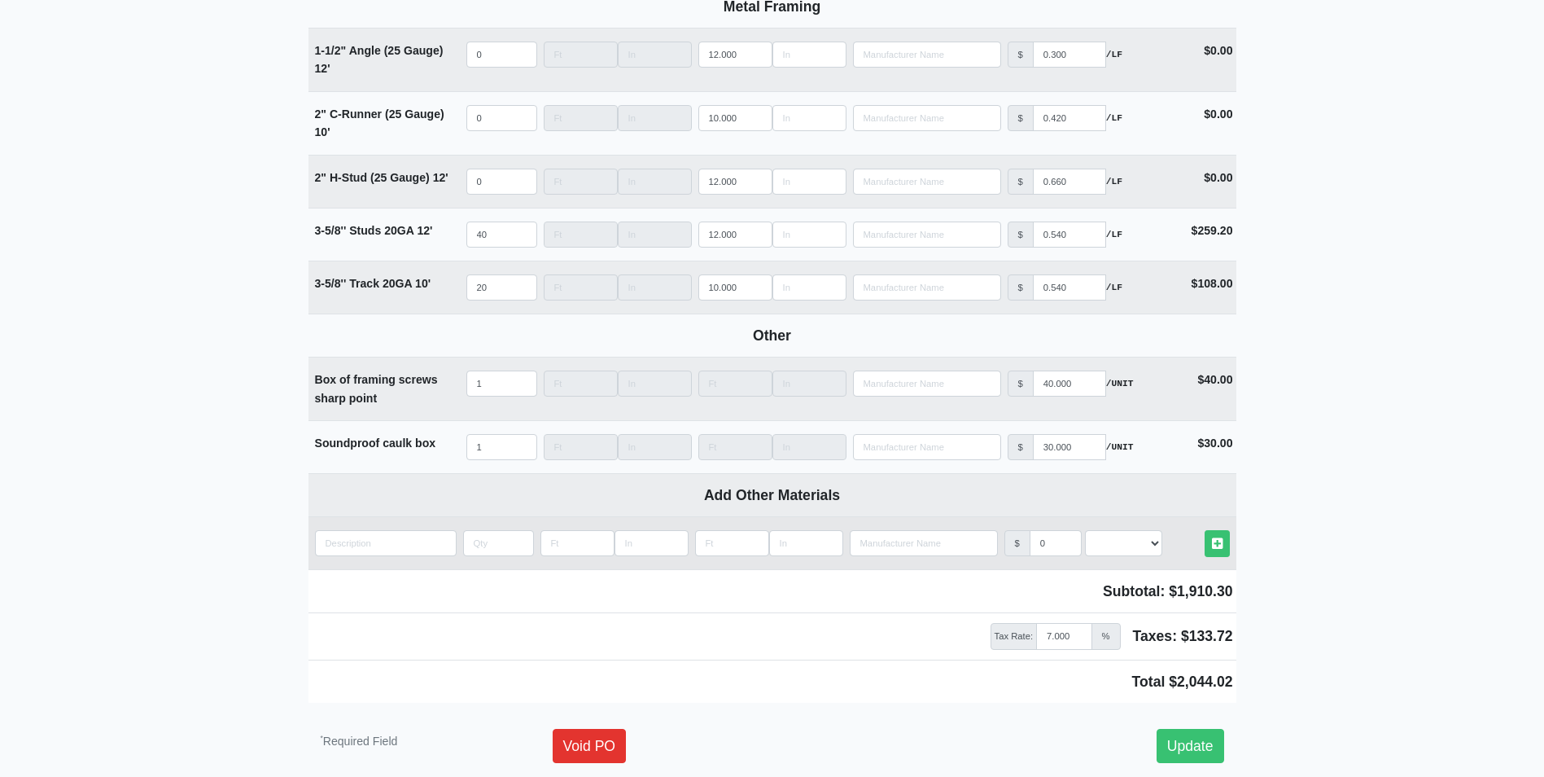
type input "100"
click at [398, 552] on input "quantity" at bounding box center [386, 543] width 142 height 26
type input "b"
select select
type input "bo"
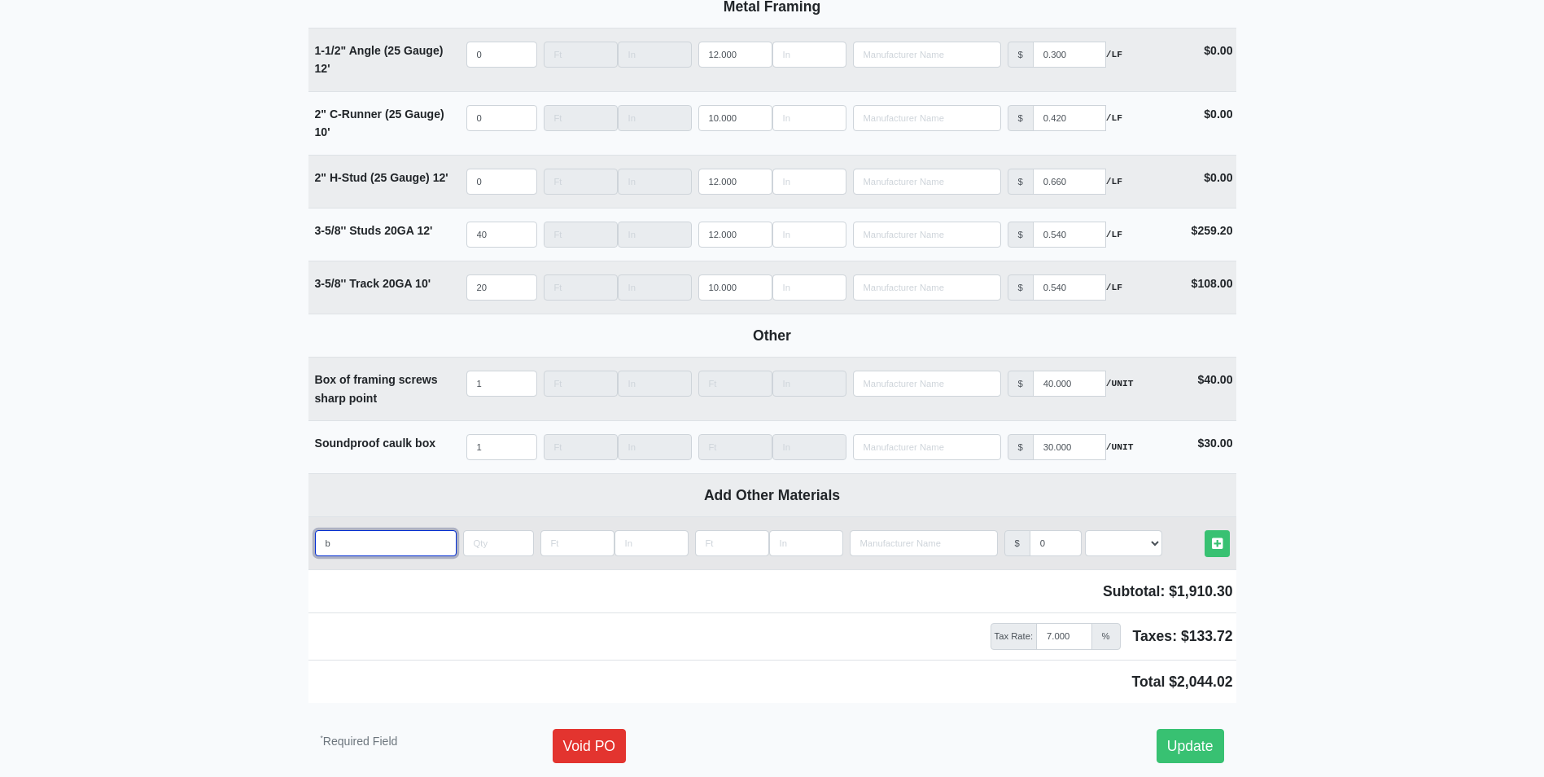
select select
type input "box"
select select
type input "box"
select select
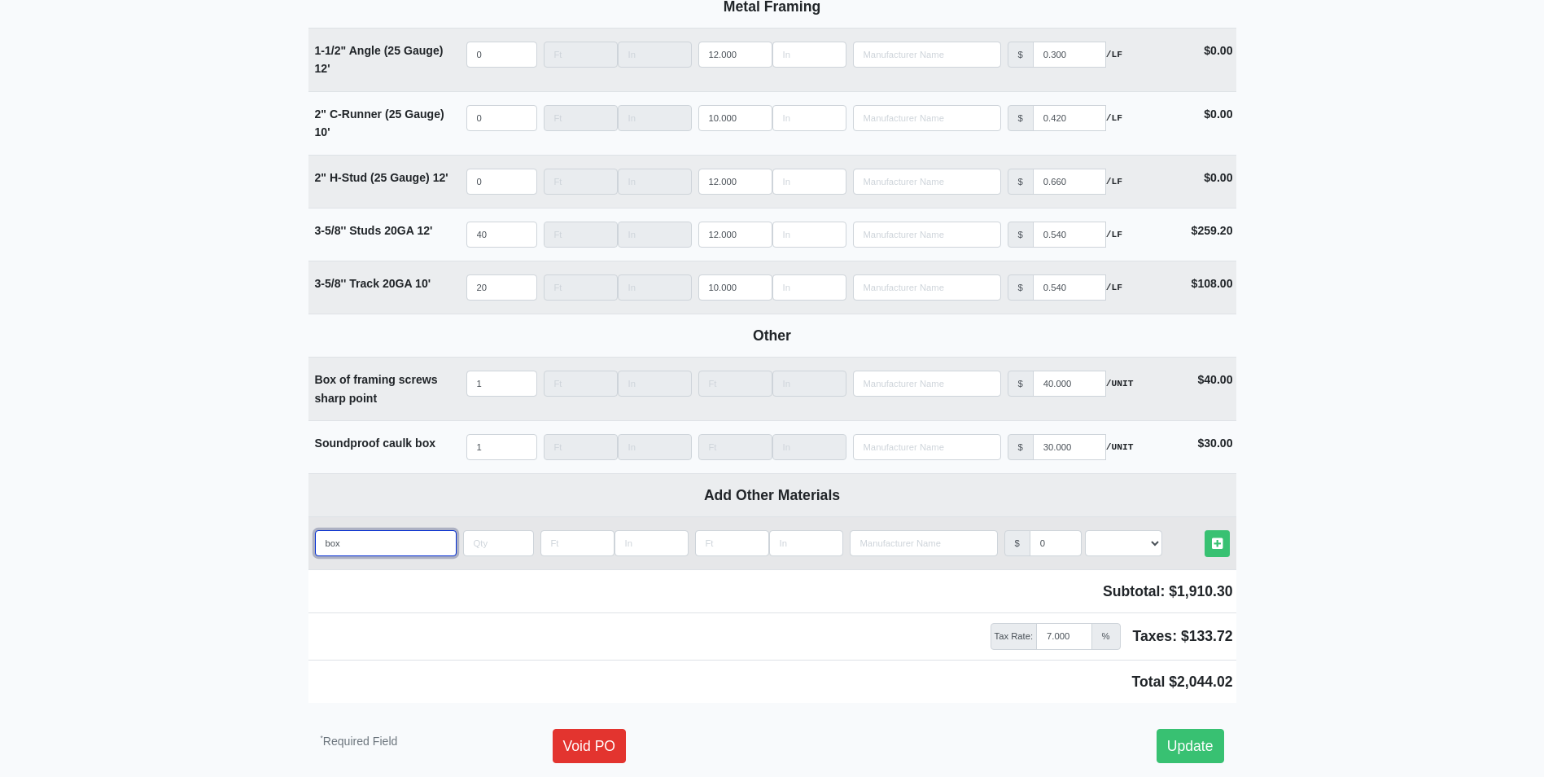
type input "box o"
select select
type input "box of"
select select
type input "box of"
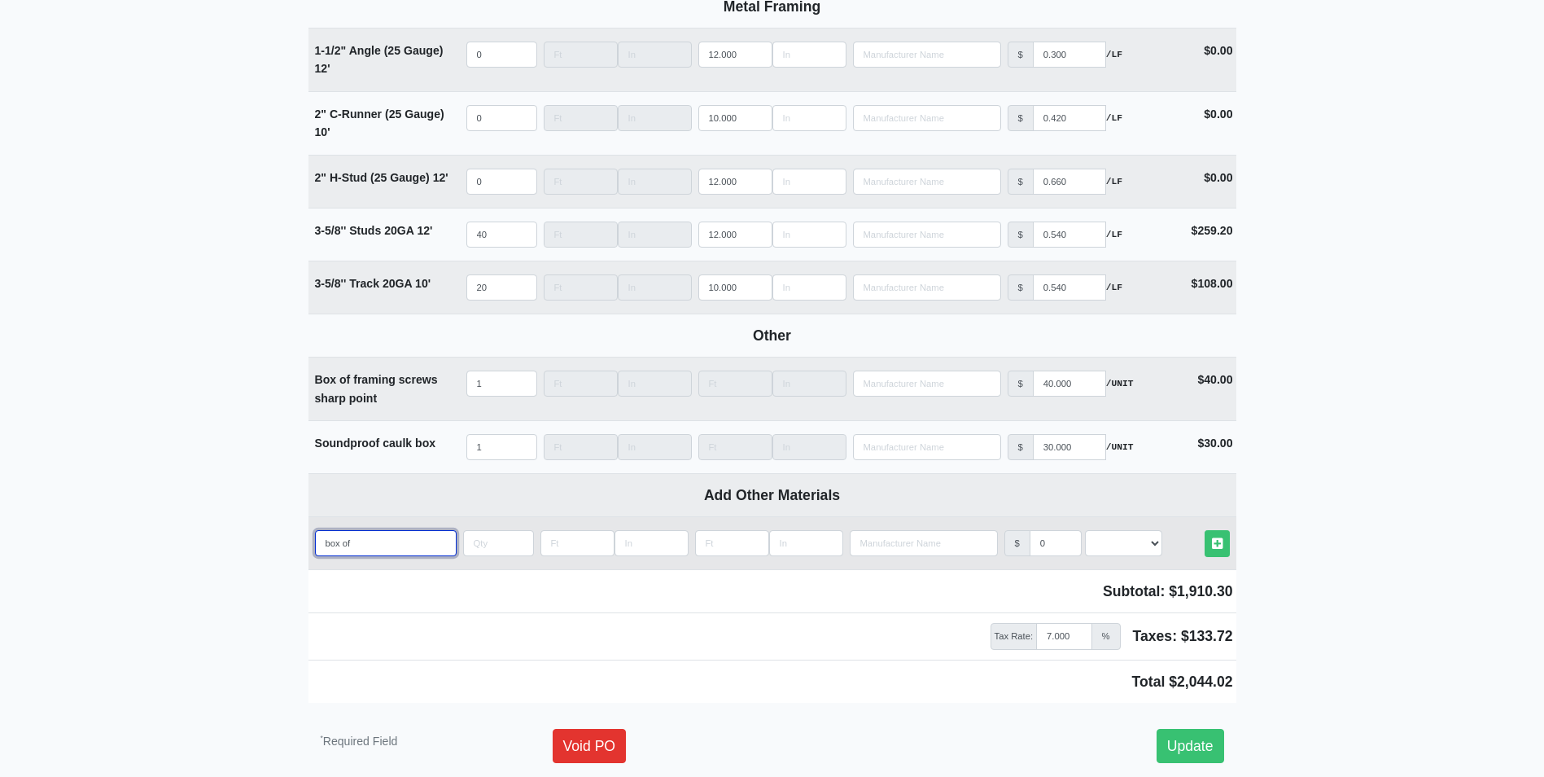
select select
type input "box of c"
select select
type input "box of co"
select select
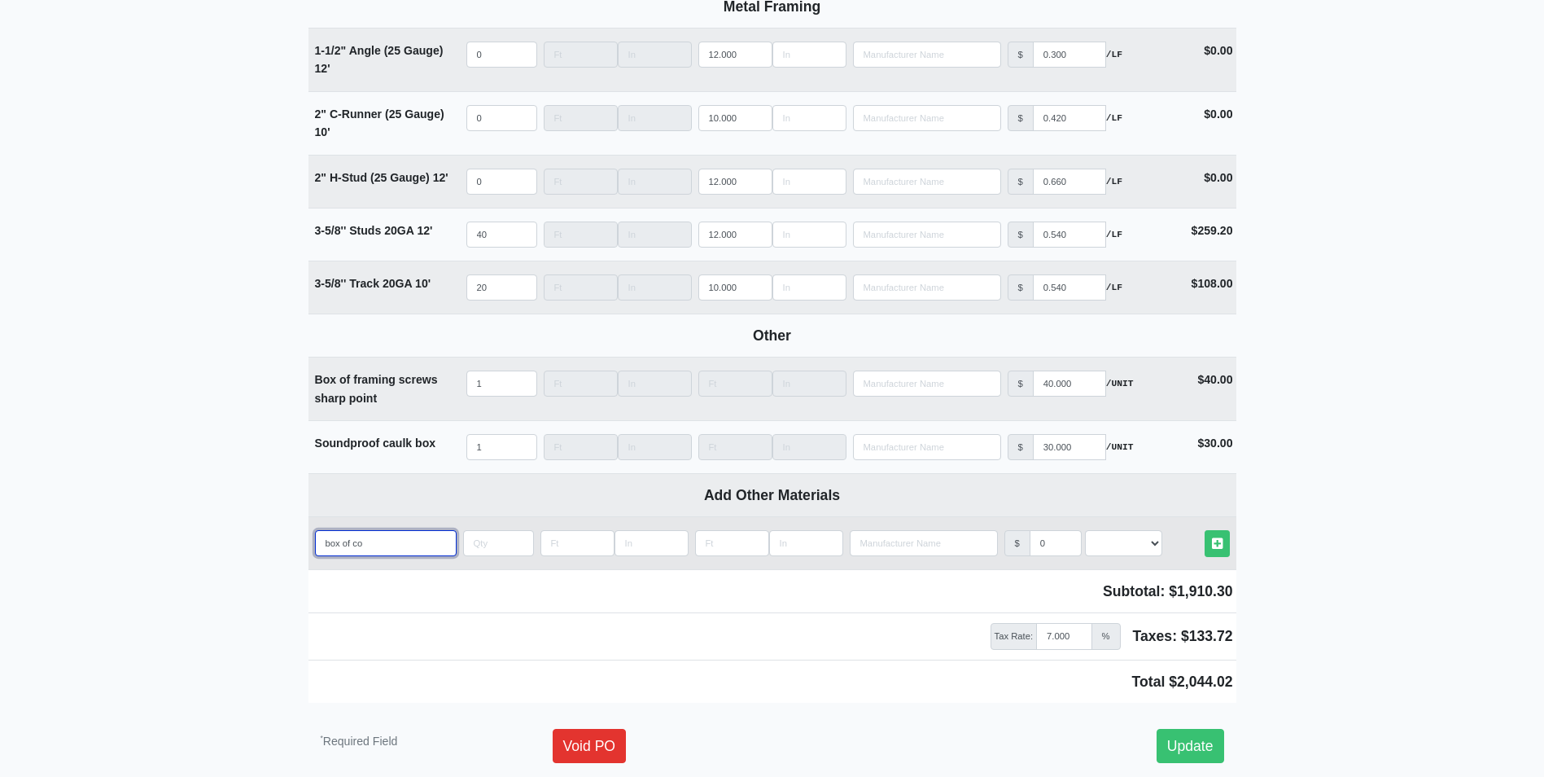
type input "box of cou"
select select
type input "box of cour"
select select
type input "box of cours"
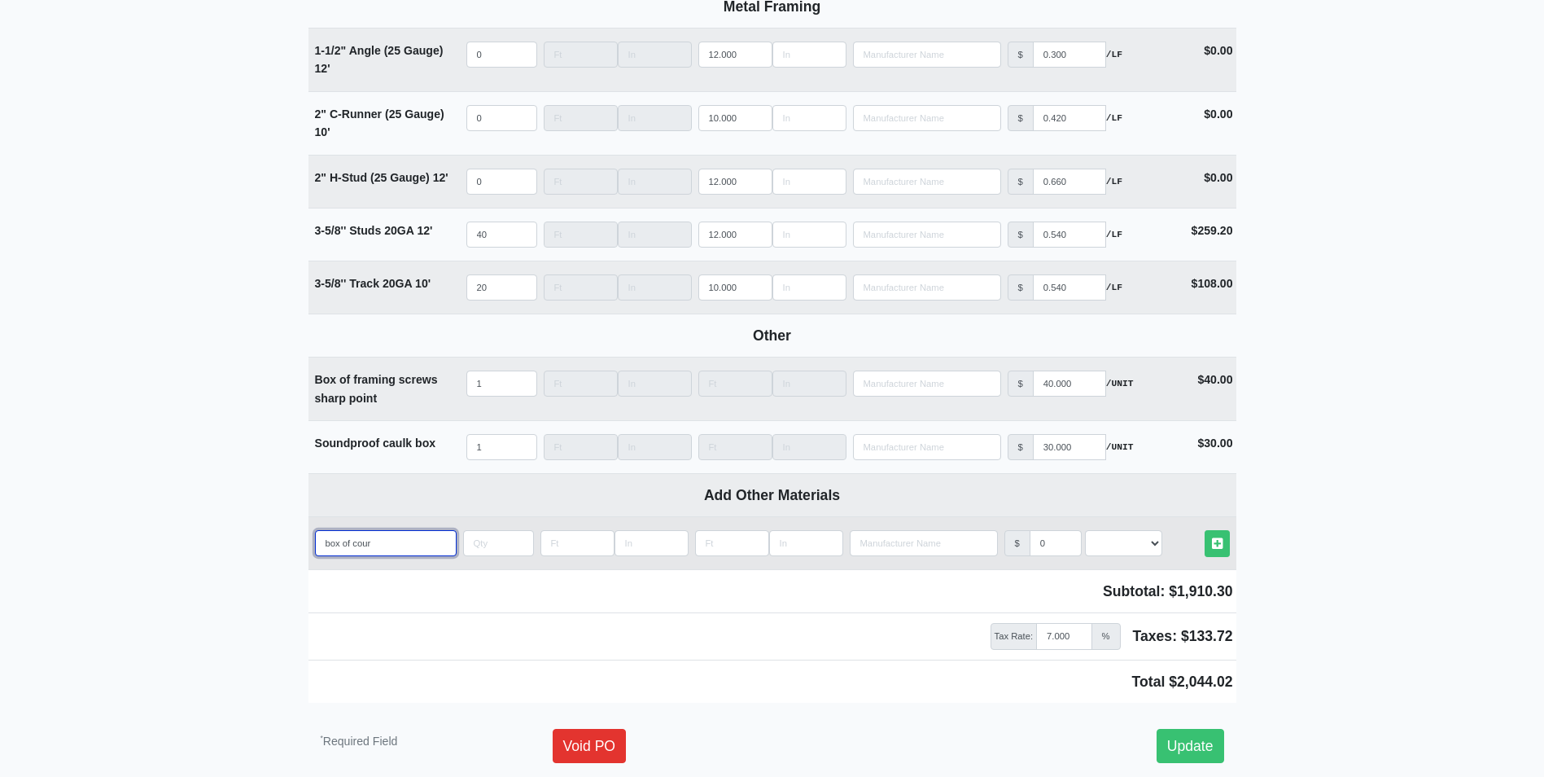
select select
type input "box of course"
select select
type input "box of course"
select select
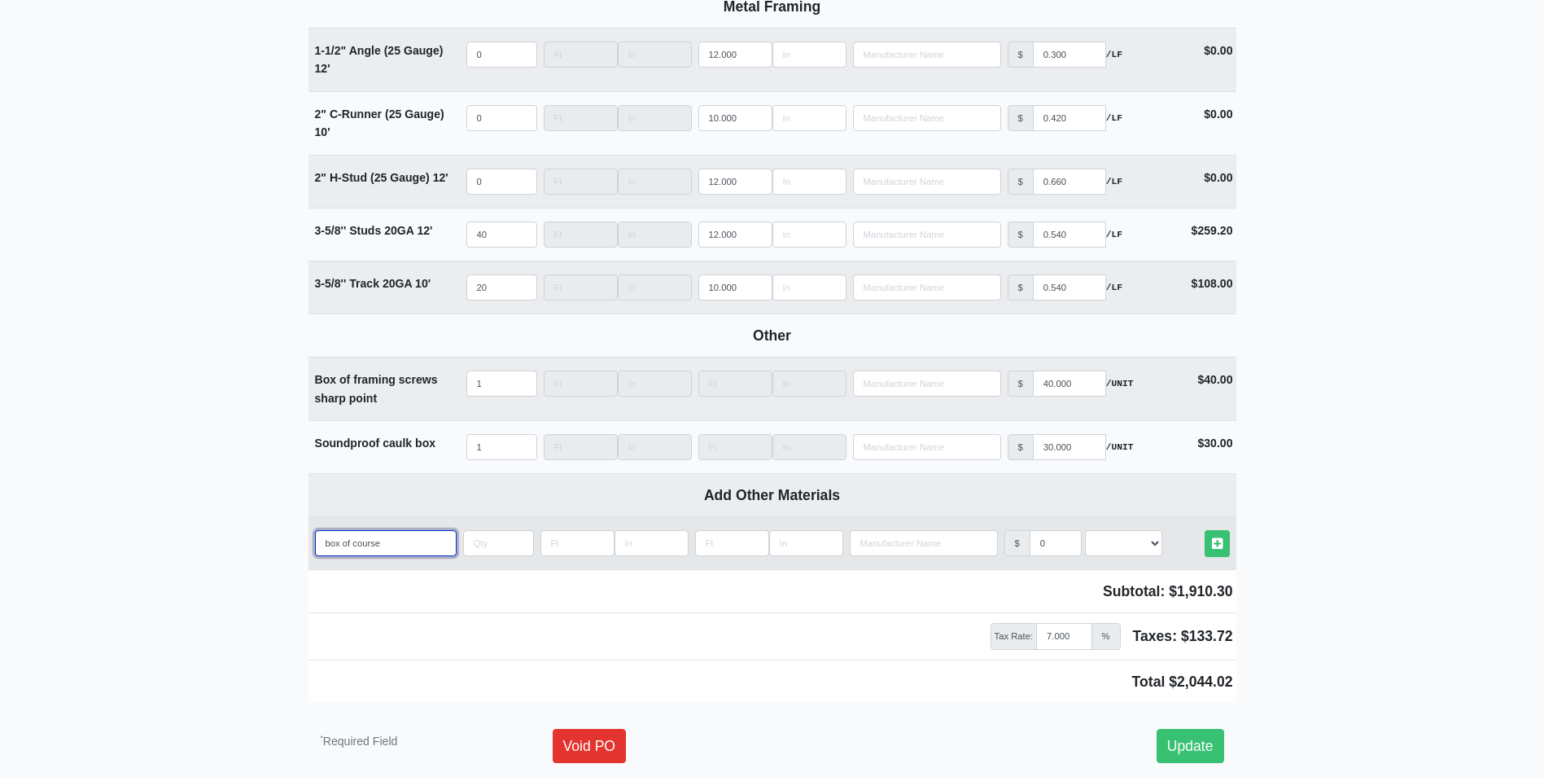
type input "box of course t"
select select
type input "box of course tr"
select select
type input "box of course tre"
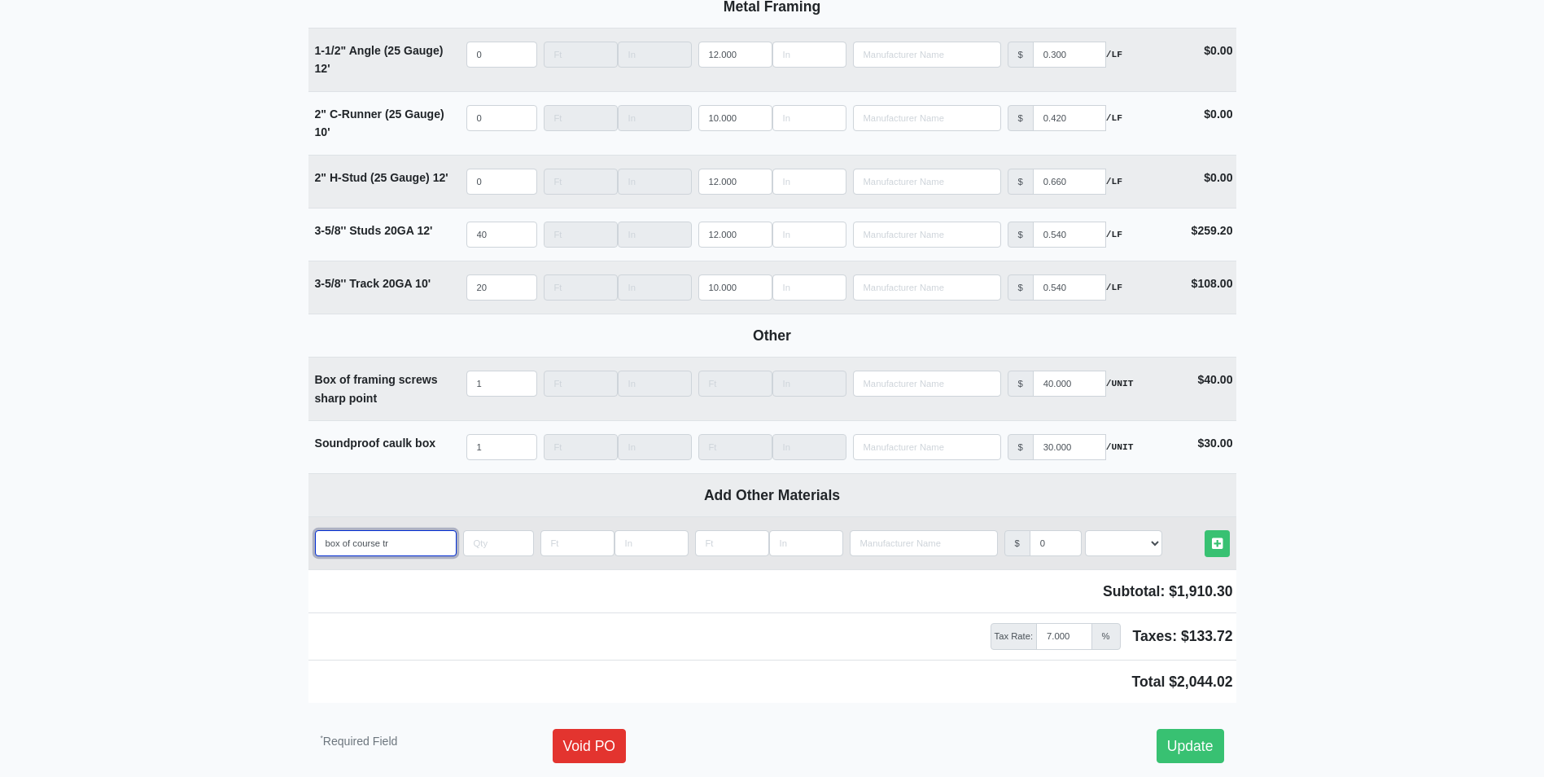
select select
type input "box of course trea"
select select
type input "box of course tread"
select select
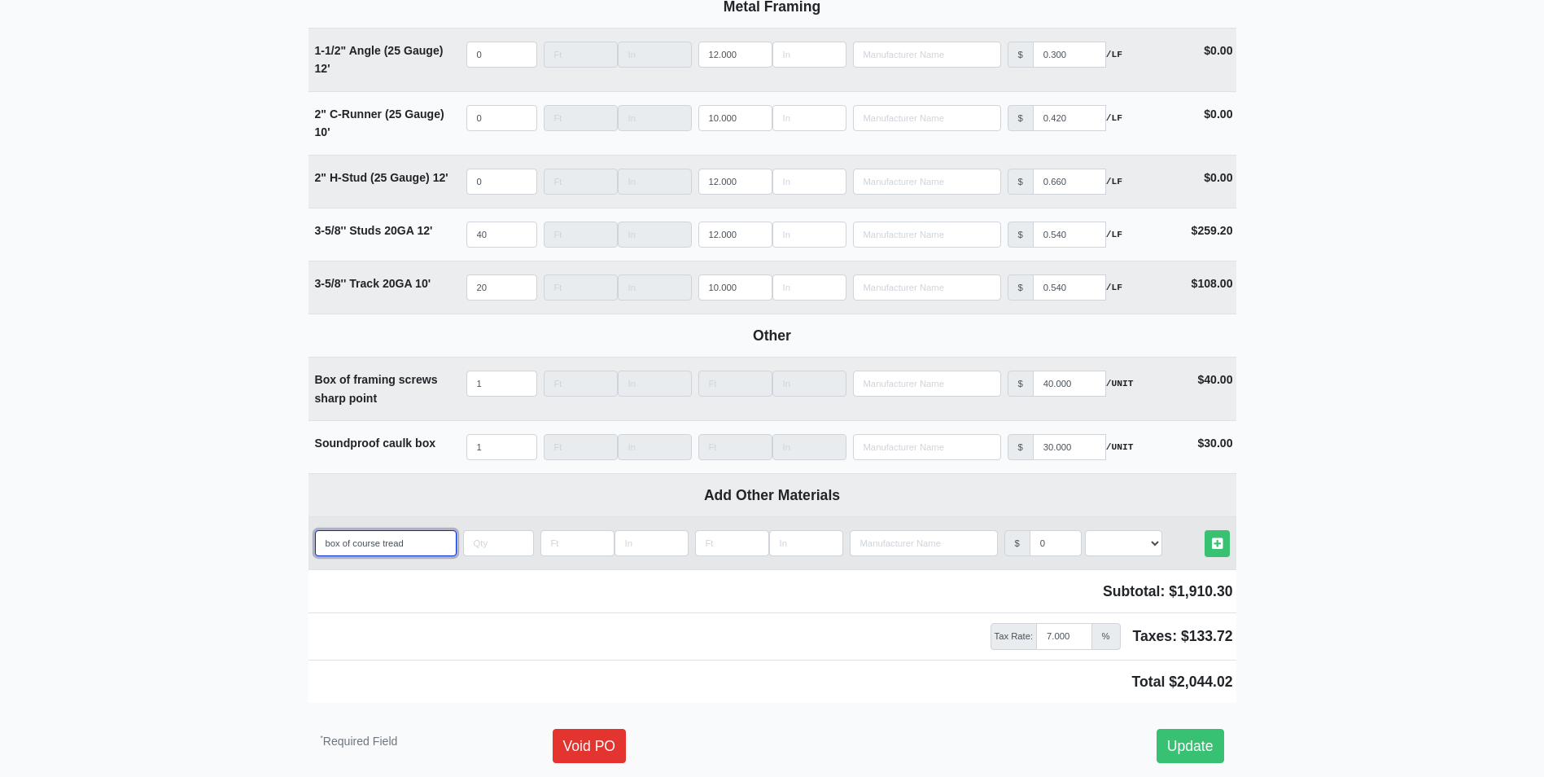
type input "box of course tread"
select select
type input "box of course tread s"
select select
type input "box of course tread sc"
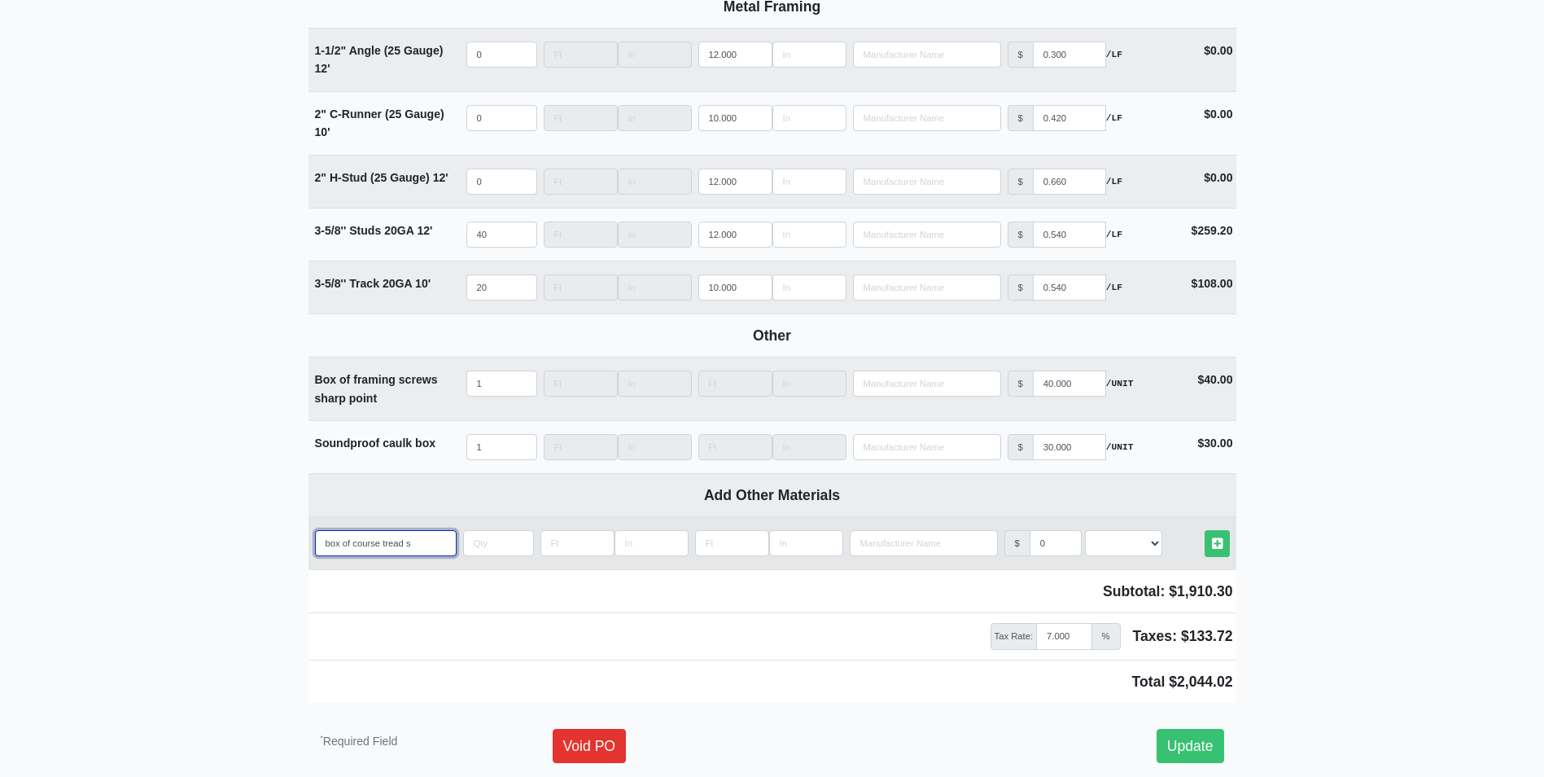
select select
type input "box of course tread scr"
select select
type input "box of course tread scre"
select select
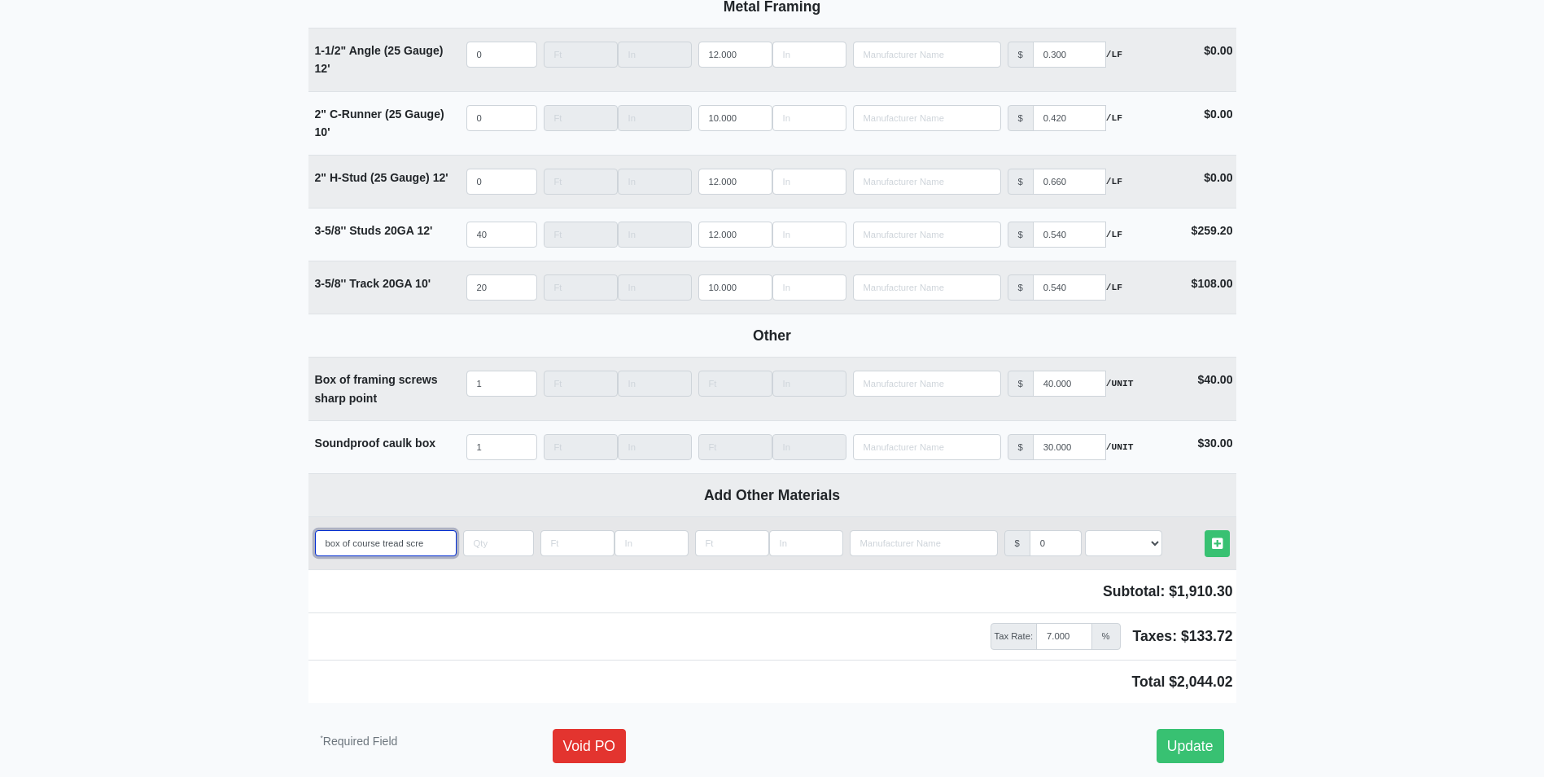
type input "box of course tread scres"
select select
drag, startPoint x: 422, startPoint y: 548, endPoint x: 452, endPoint y: 554, distance: 29.9
click at [431, 549] on input "box of course tread scres" at bounding box center [386, 543] width 142 height 26
type input "box of course tread screws"
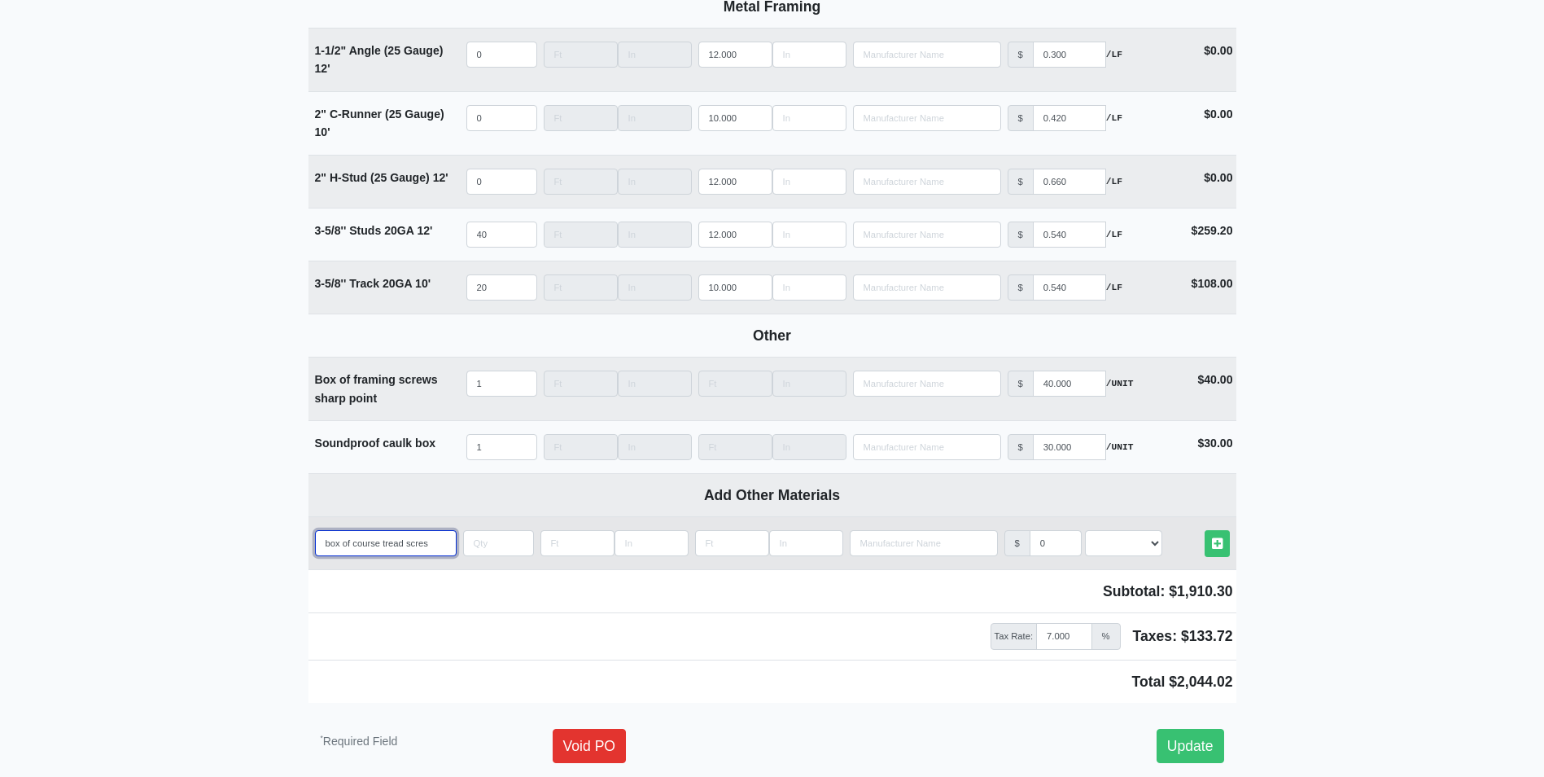
select select
type input "box of course tread screws"
click at [515, 542] on input "quantity" at bounding box center [498, 543] width 71 height 26
type input "1"
select select
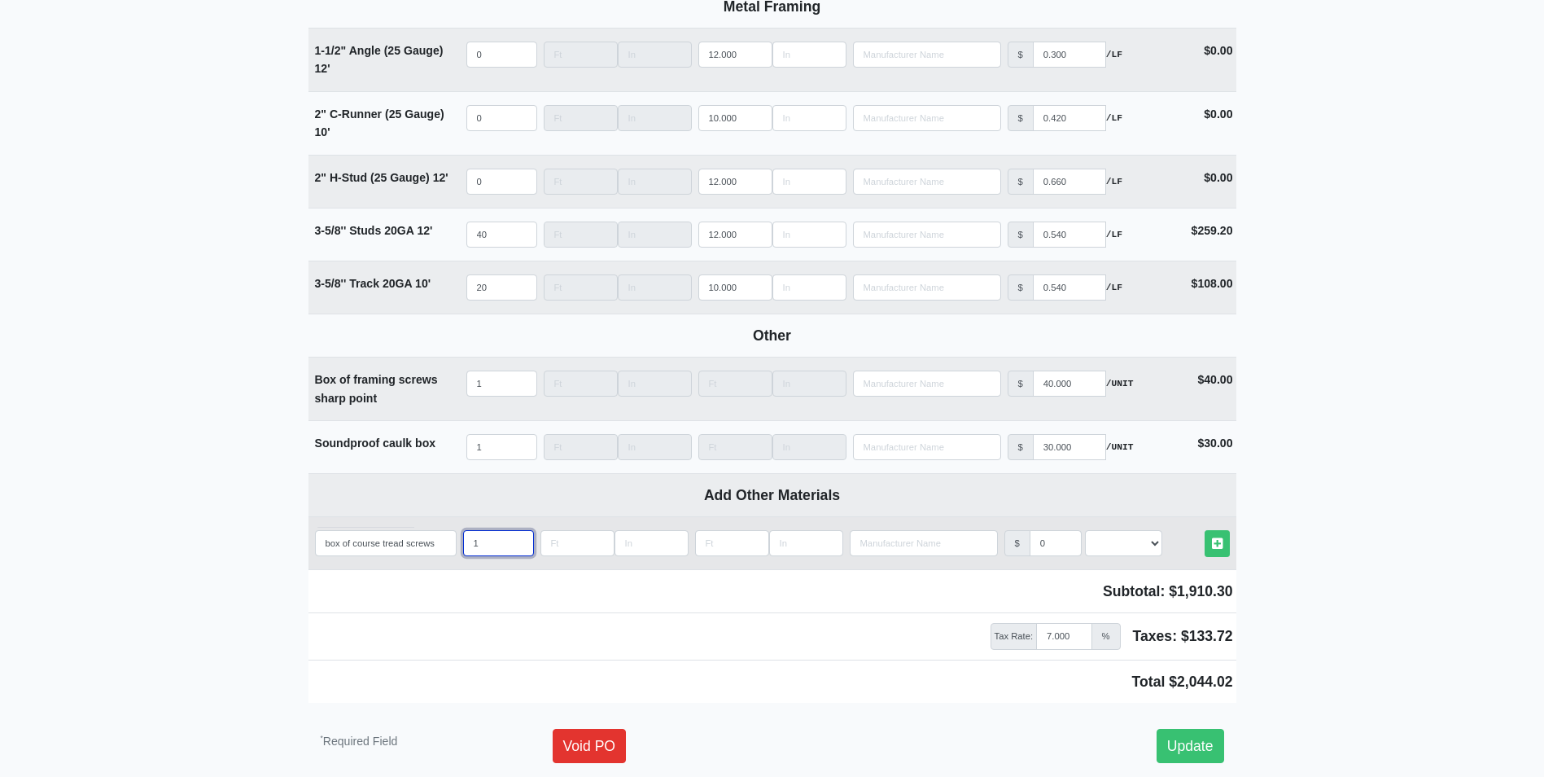
type input "1"
type input "5"
select select
type input "50"
select select
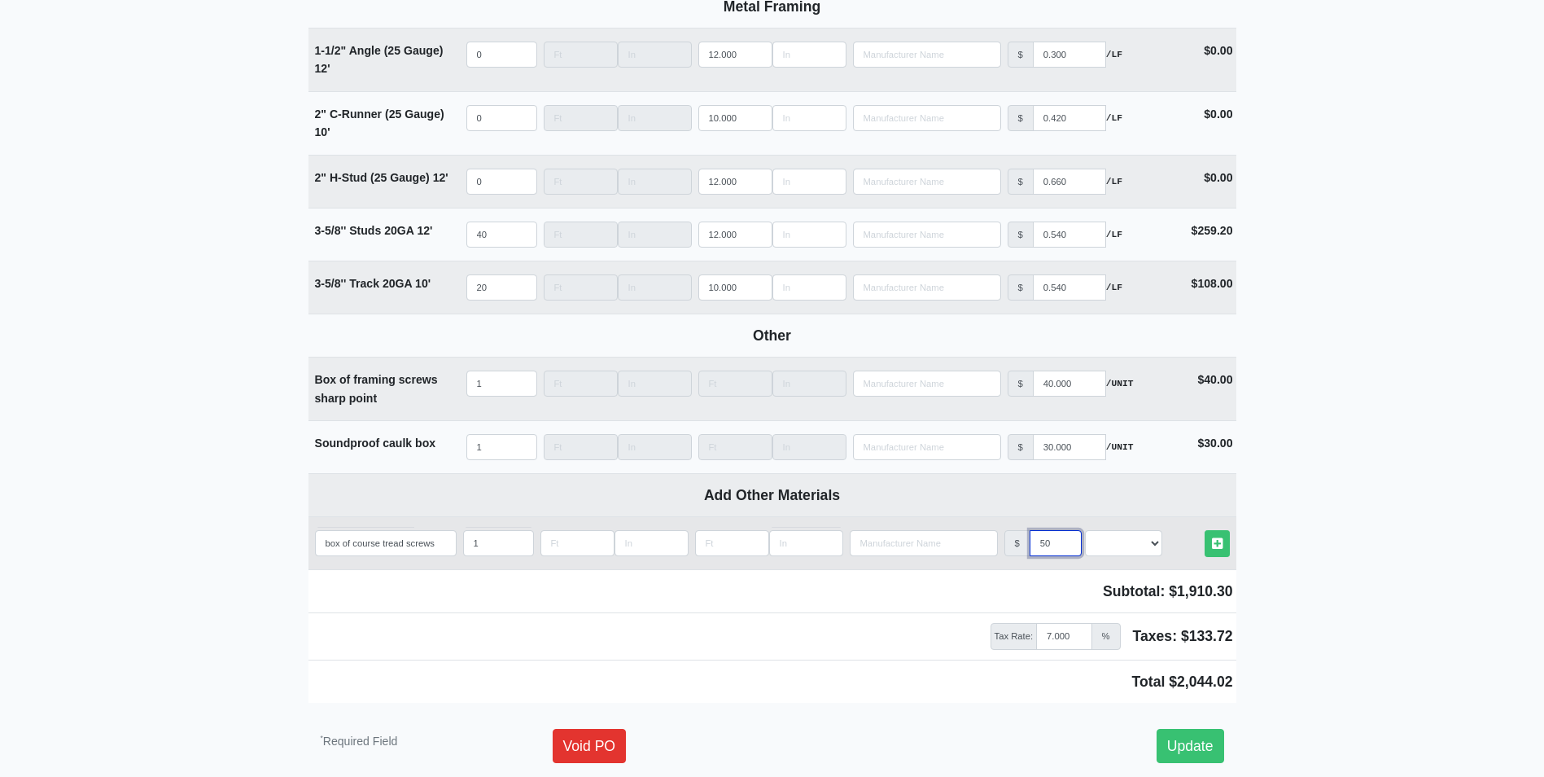
type input "50"
select select "2"
click at [1205, 530] on link "Other Materials" at bounding box center [1217, 543] width 25 height 27
select select
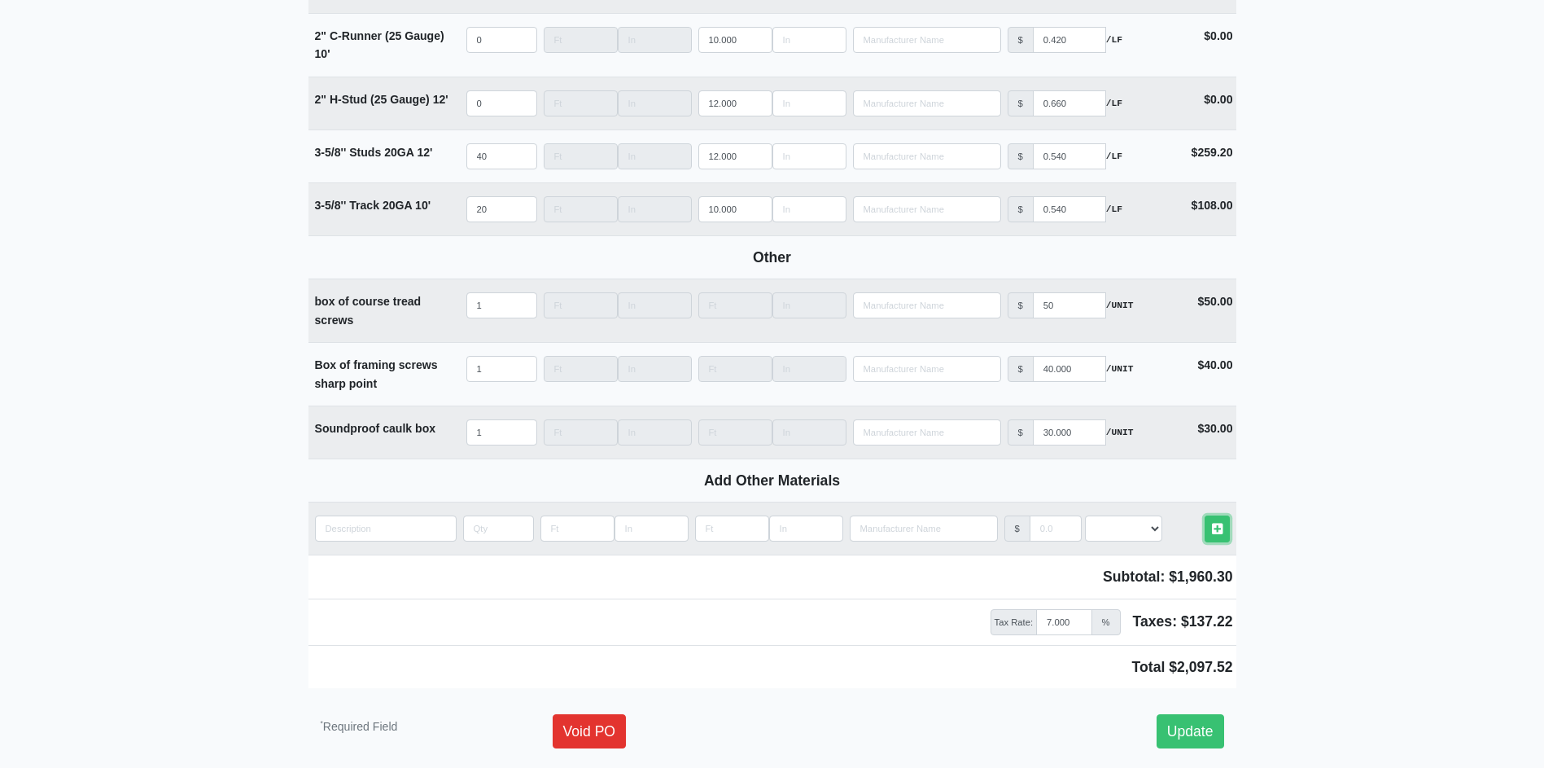
scroll to position [2125, 0]
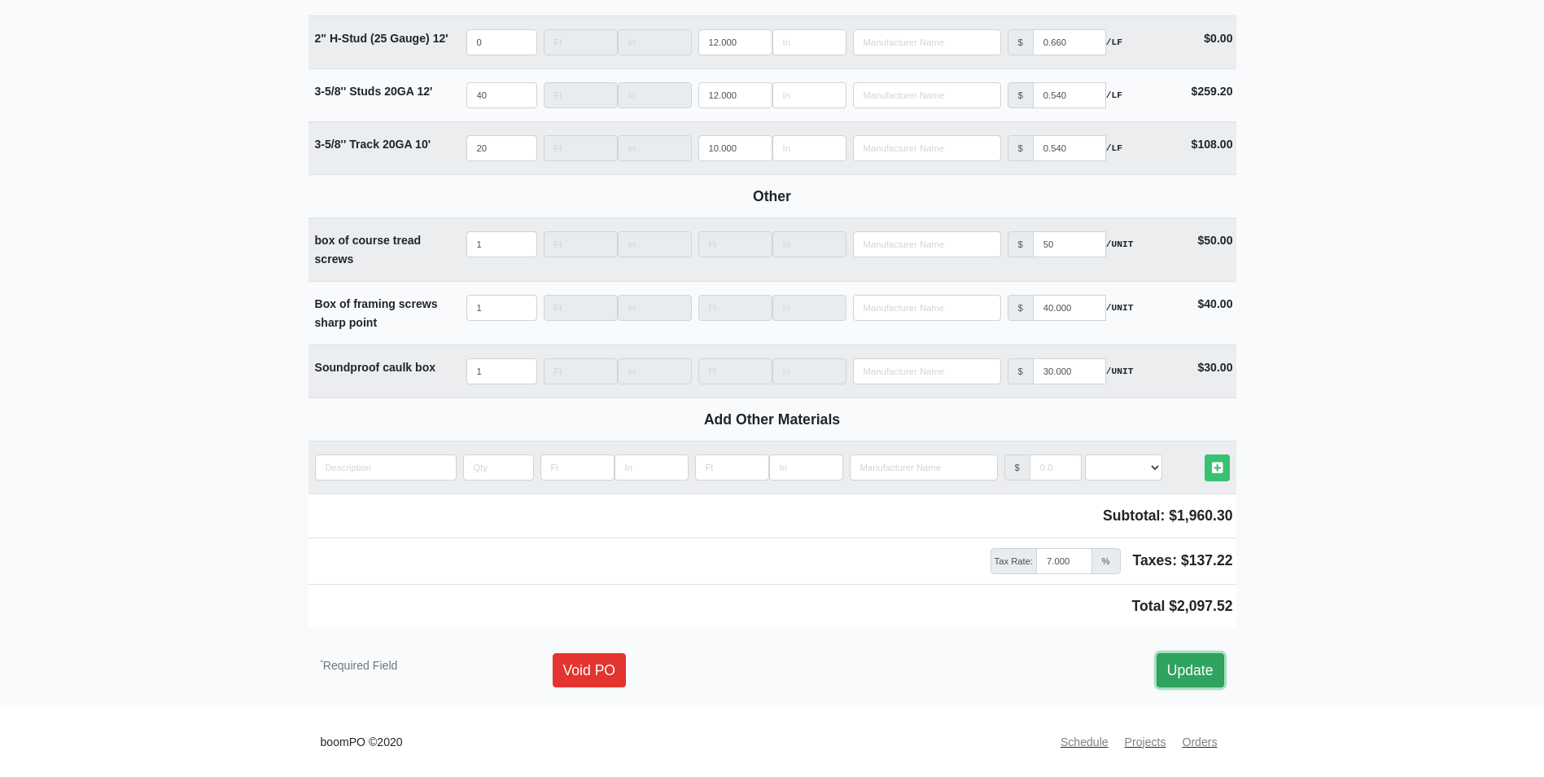
click at [1180, 665] on link "Update" at bounding box center [1191, 670] width 68 height 34
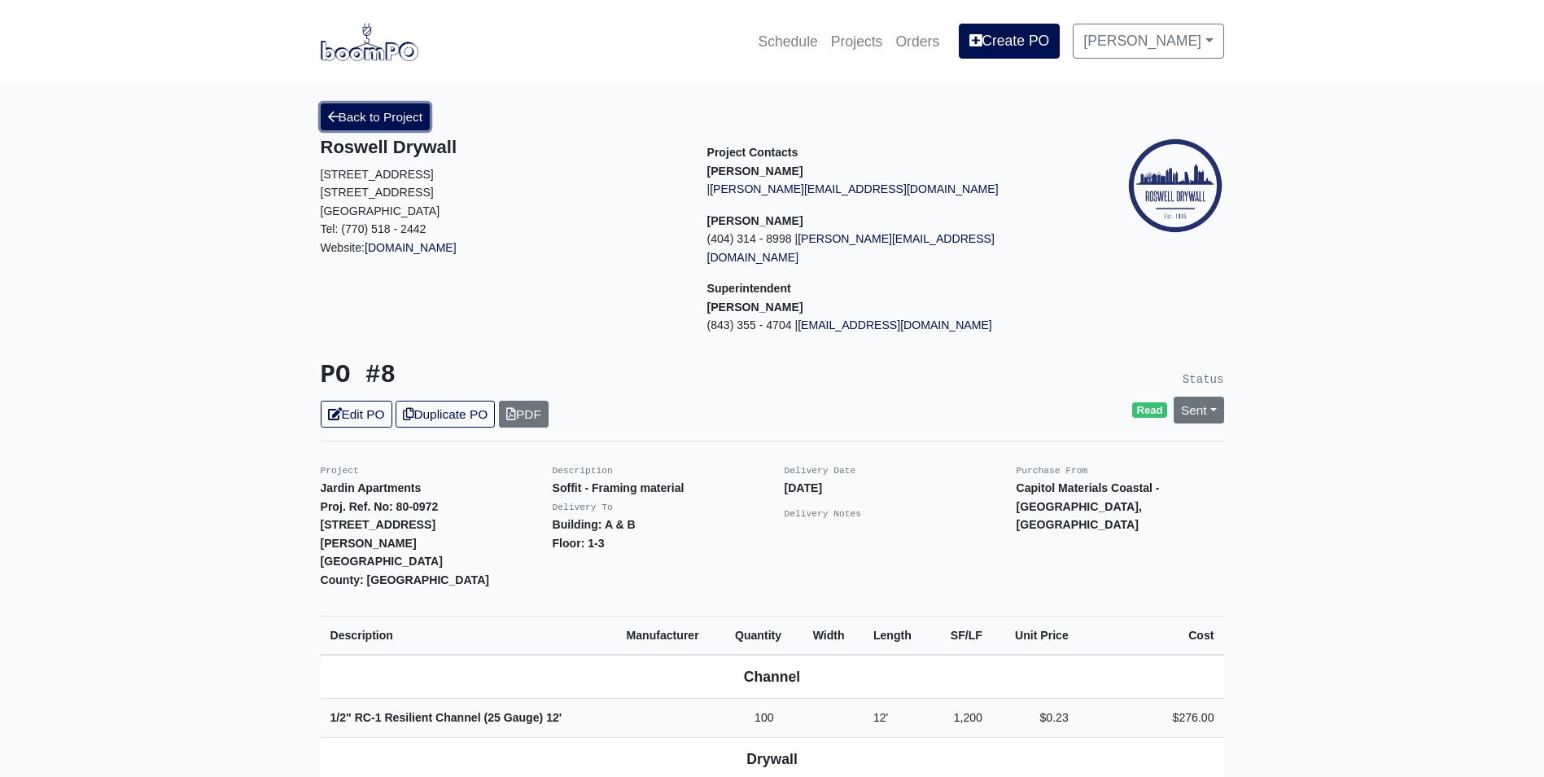
click at [355, 108] on link "Back to Project" at bounding box center [376, 116] width 110 height 27
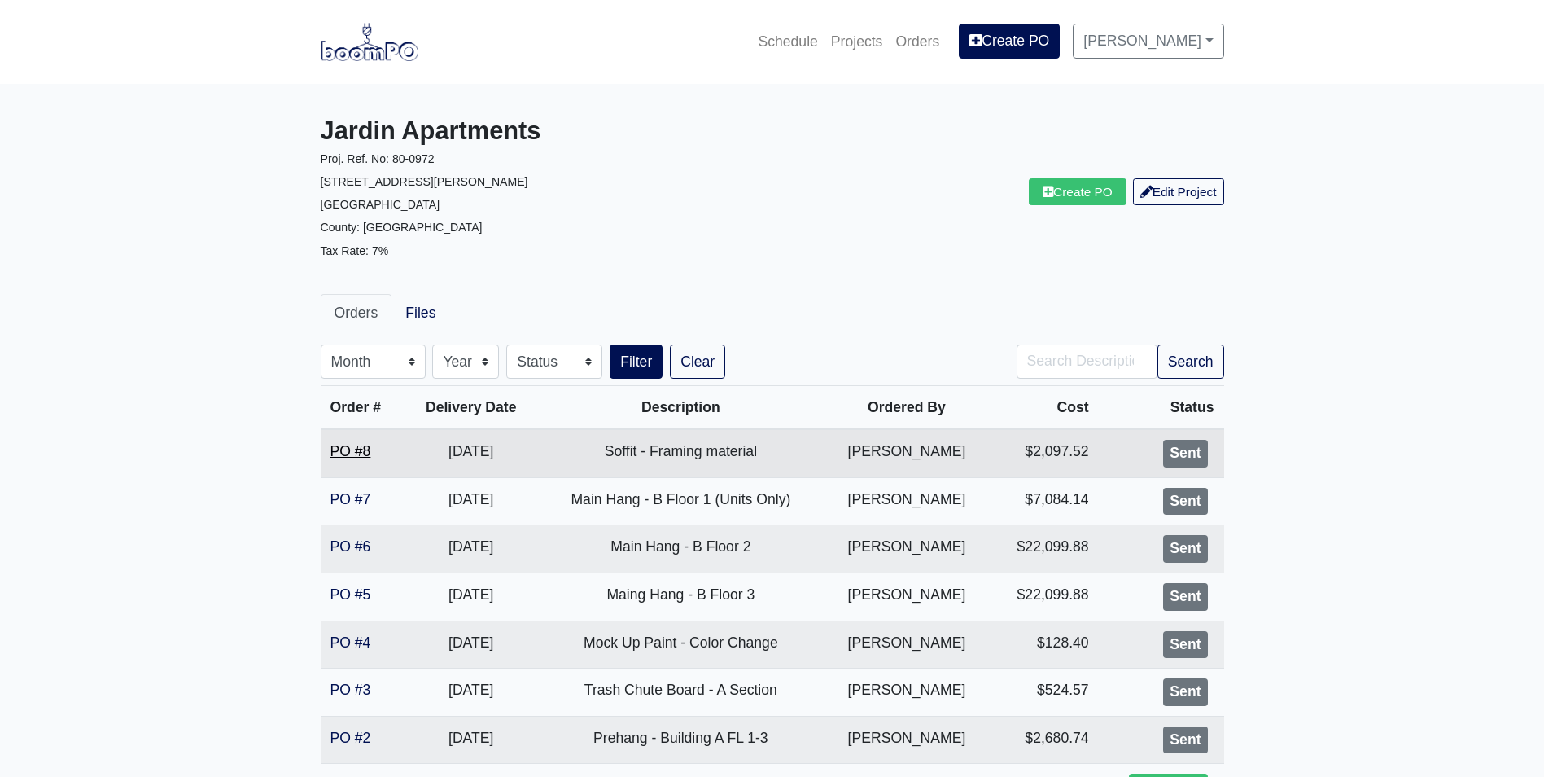
click at [335, 455] on link "PO #8" at bounding box center [351, 451] width 41 height 16
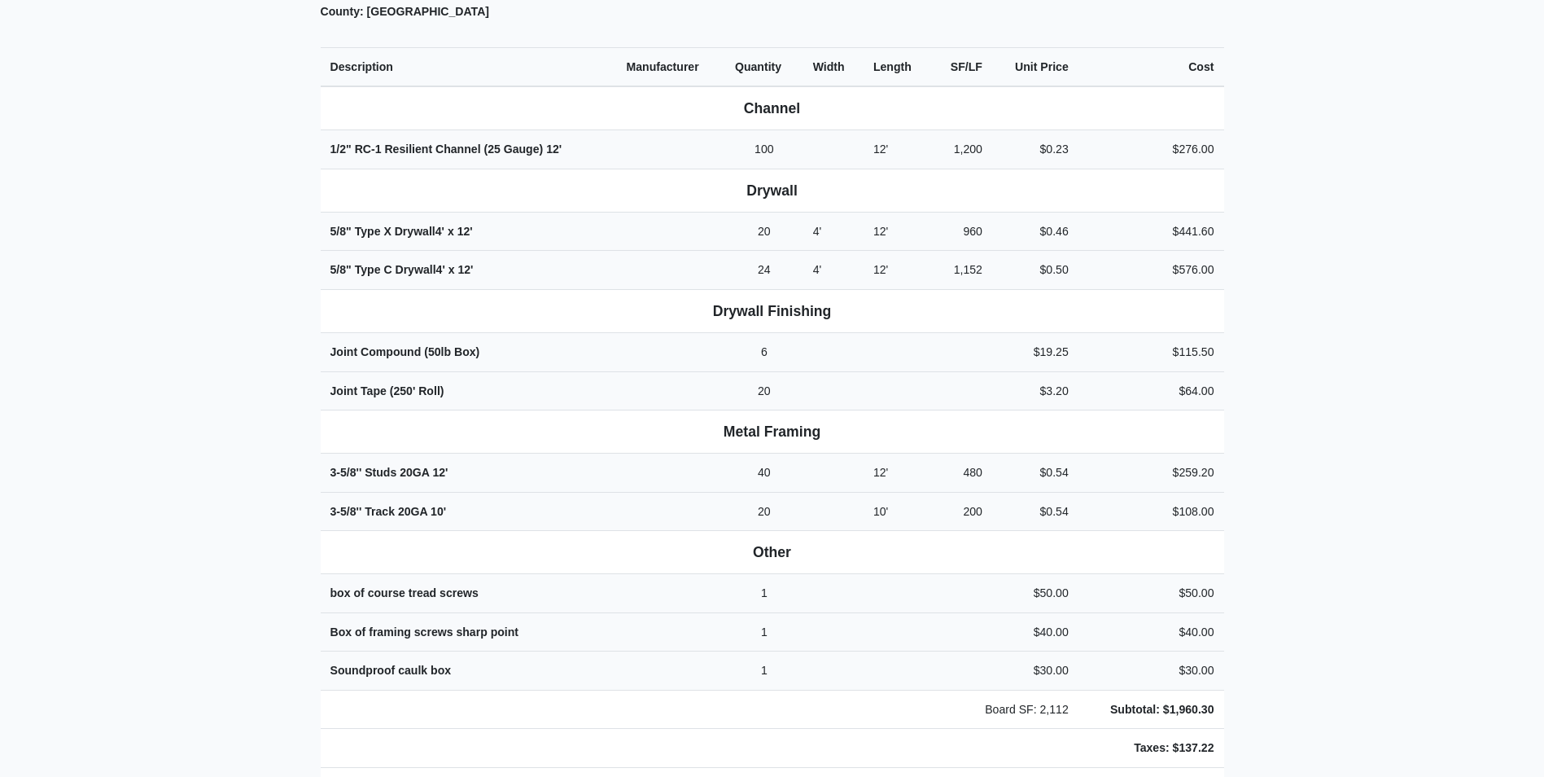
scroll to position [570, 0]
click at [1255, 590] on main "Back to Project Roswell Drywall [STREET_ADDRESS] Tel: (770) 518 - 2442 Website:…" at bounding box center [772, 700] width 1544 height 2372
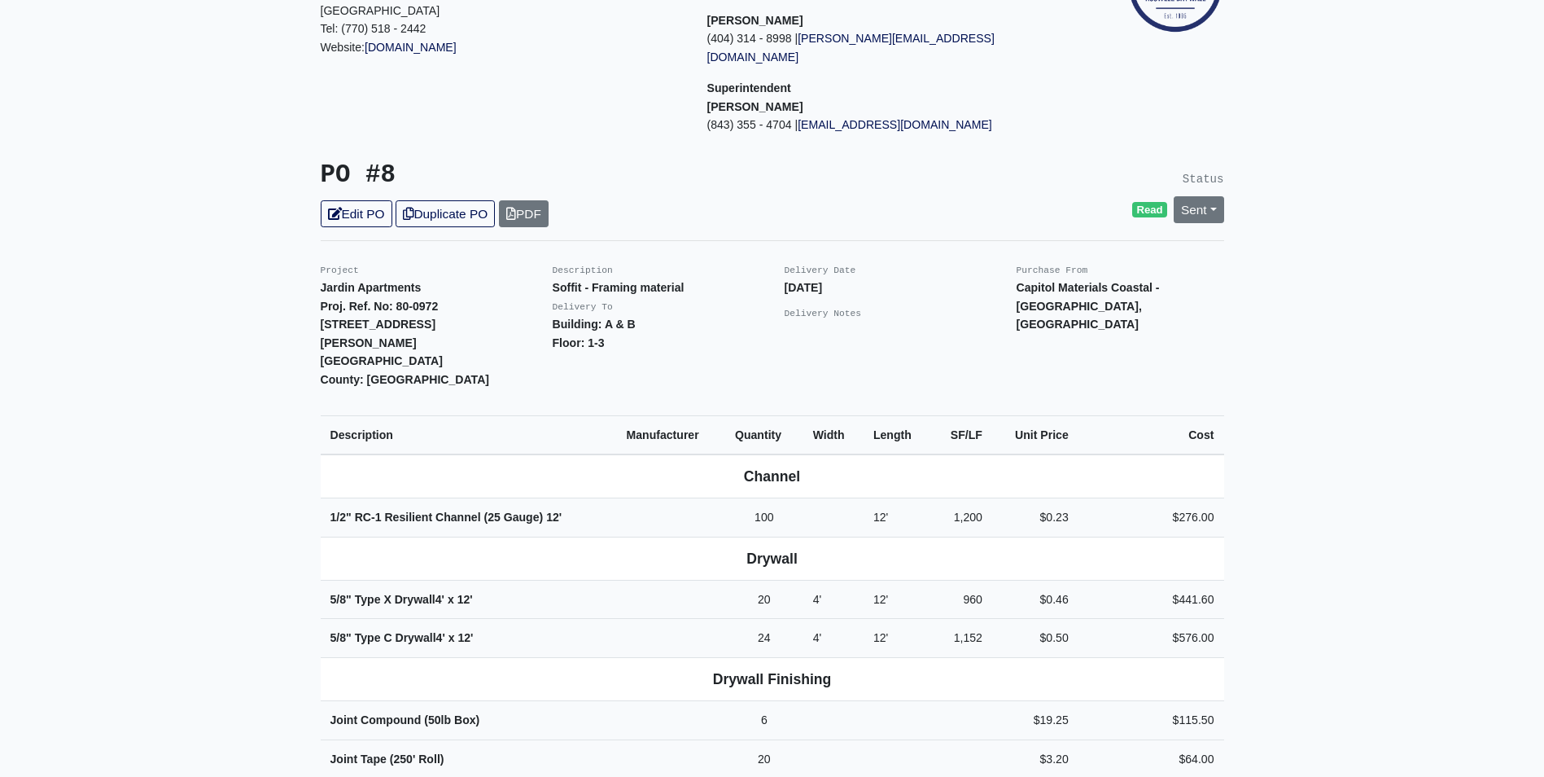
scroll to position [0, 0]
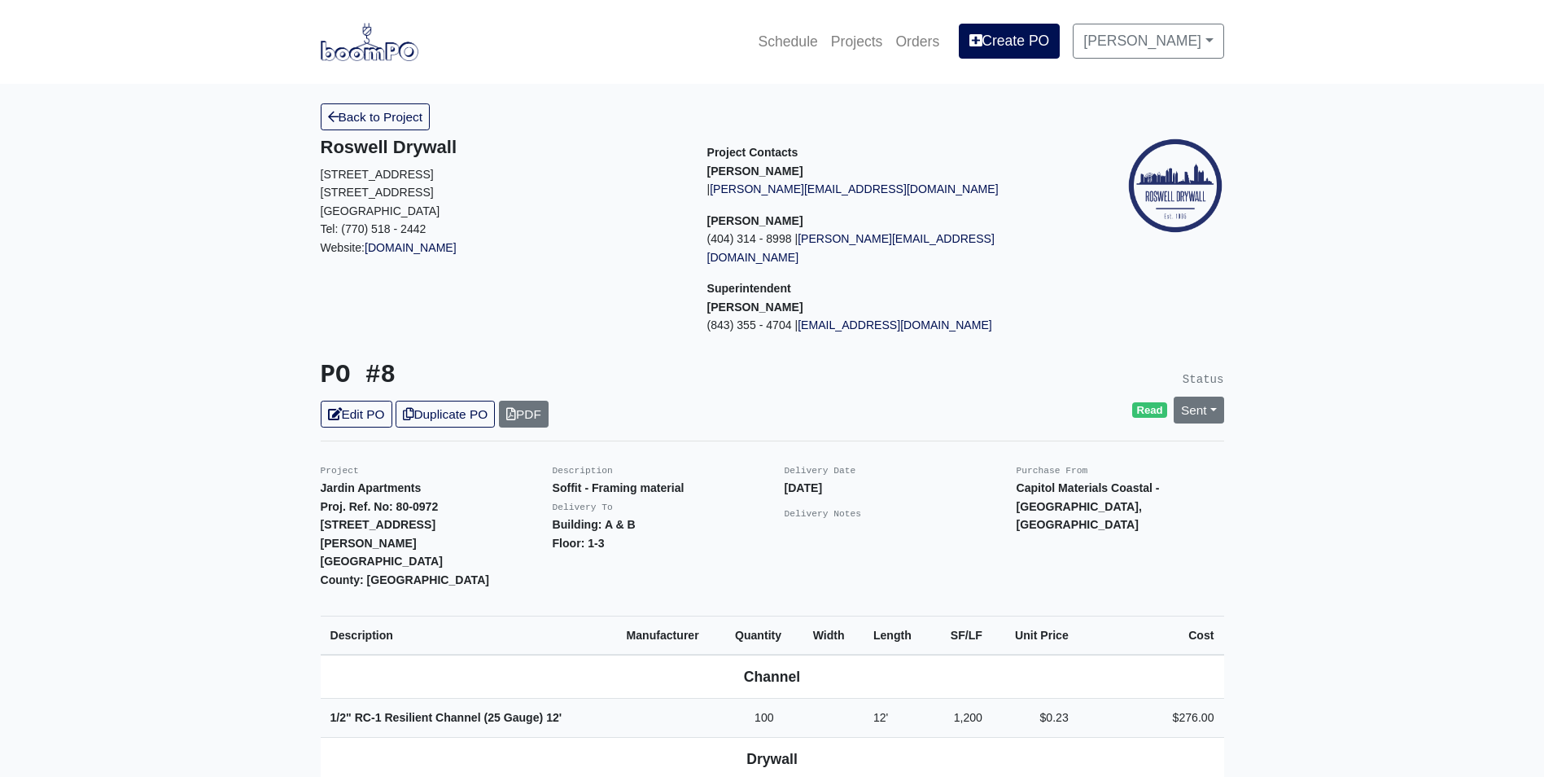
click at [366, 25] on img at bounding box center [370, 41] width 98 height 37
